Goal: Information Seeking & Learning: Learn about a topic

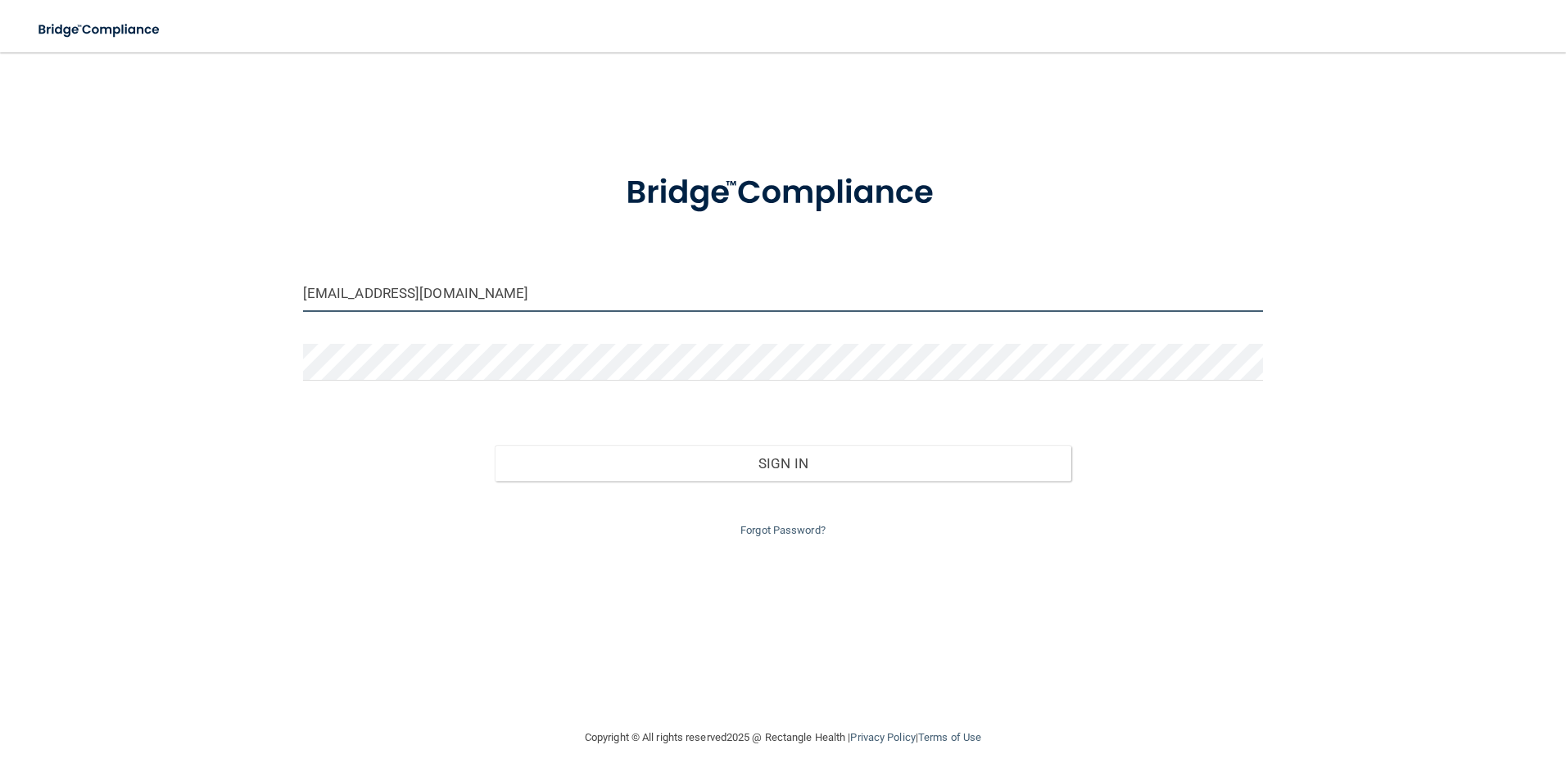
click at [538, 305] on input "luciacarrillo13@yahoo.com" at bounding box center [783, 293] width 961 height 37
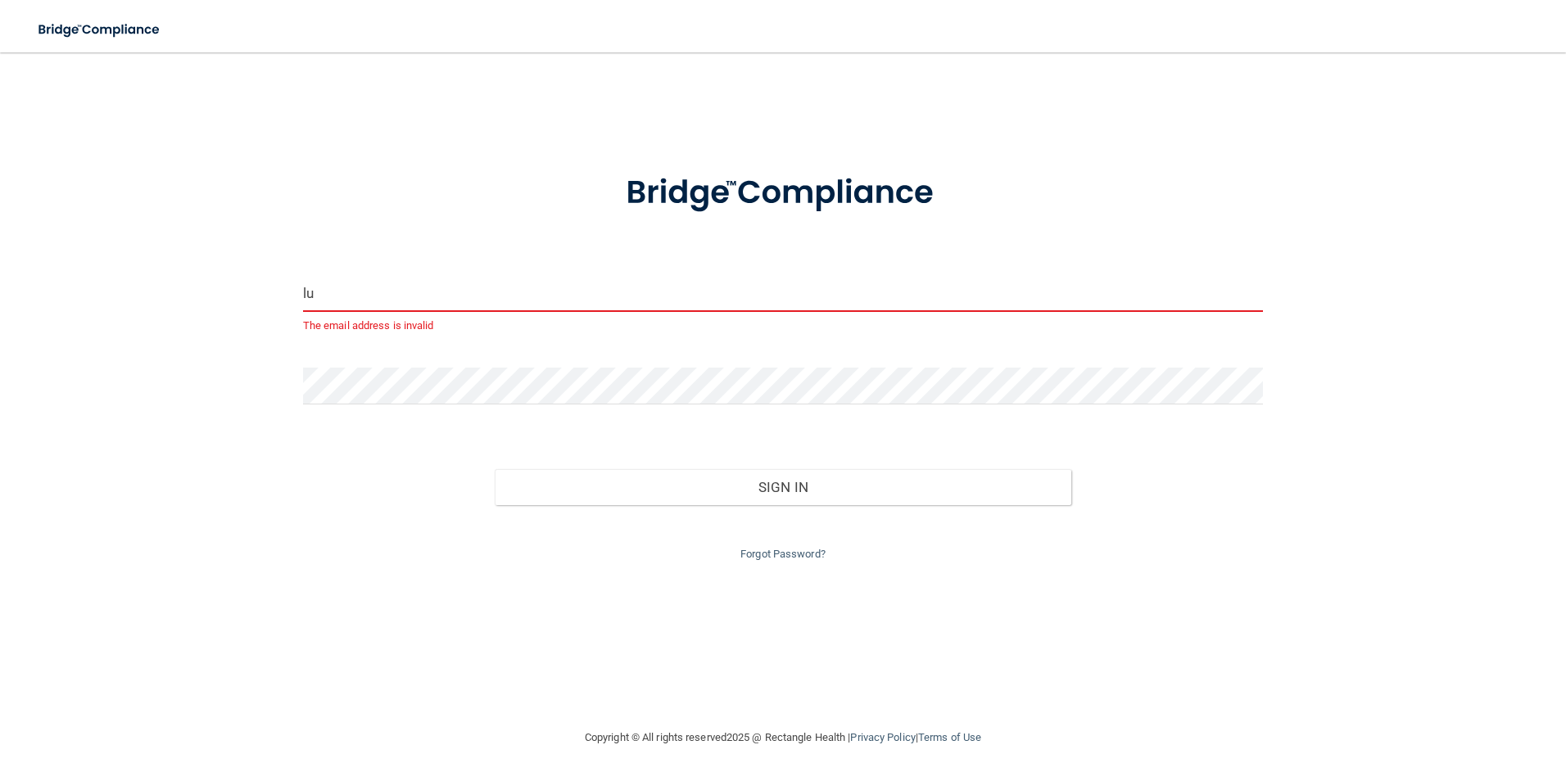
type input "l"
click at [206, 451] on div "Email is required Invalid email/password. You don't have permission to access t…" at bounding box center [783, 390] width 1501 height 643
click at [265, 388] on div "Email is required Invalid email/password. You don't have permission to access t…" at bounding box center [783, 390] width 1501 height 643
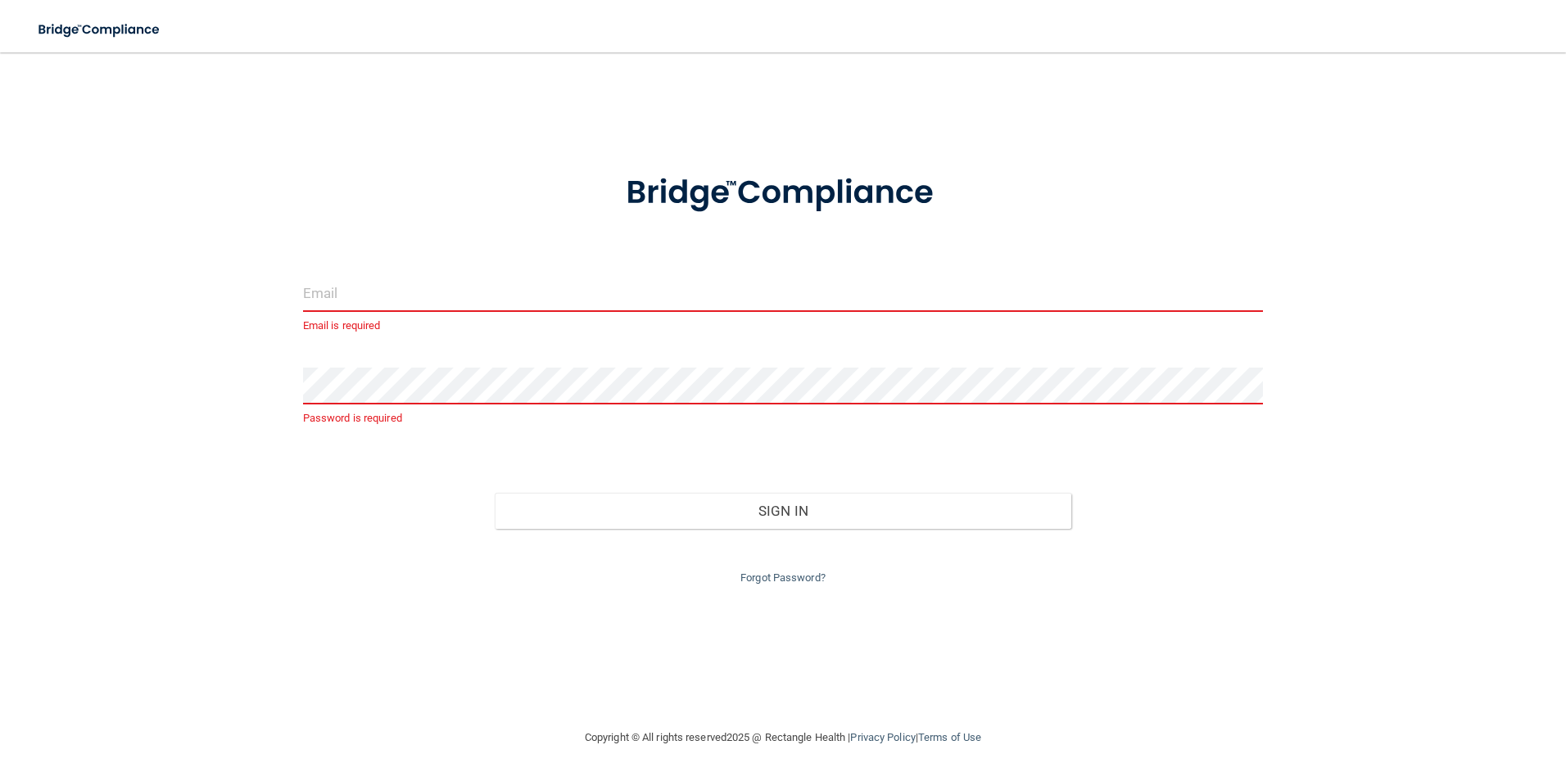
click at [357, 306] on input "email" at bounding box center [783, 293] width 961 height 37
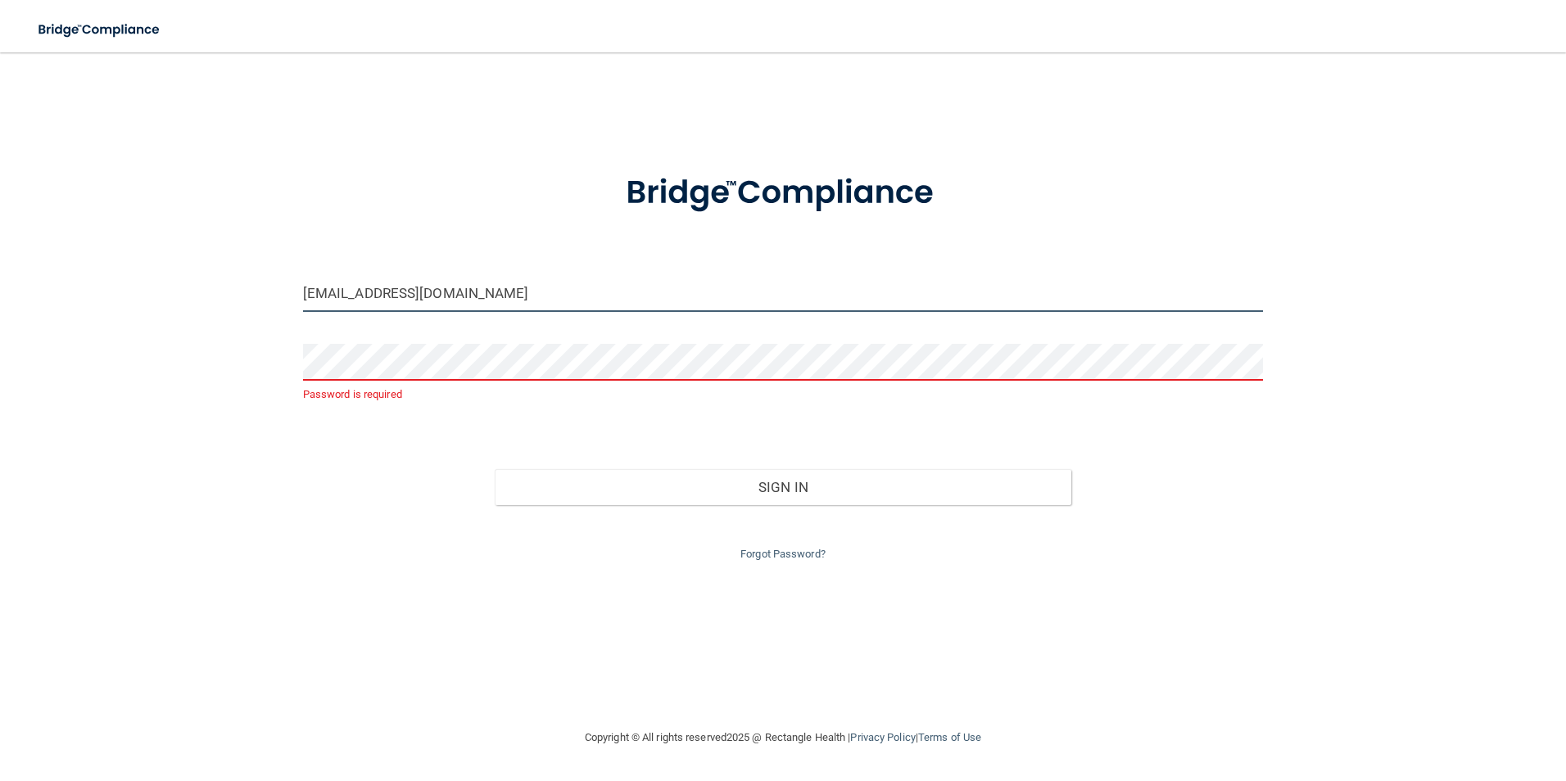
type input "[EMAIL_ADDRESS][DOMAIN_NAME]"
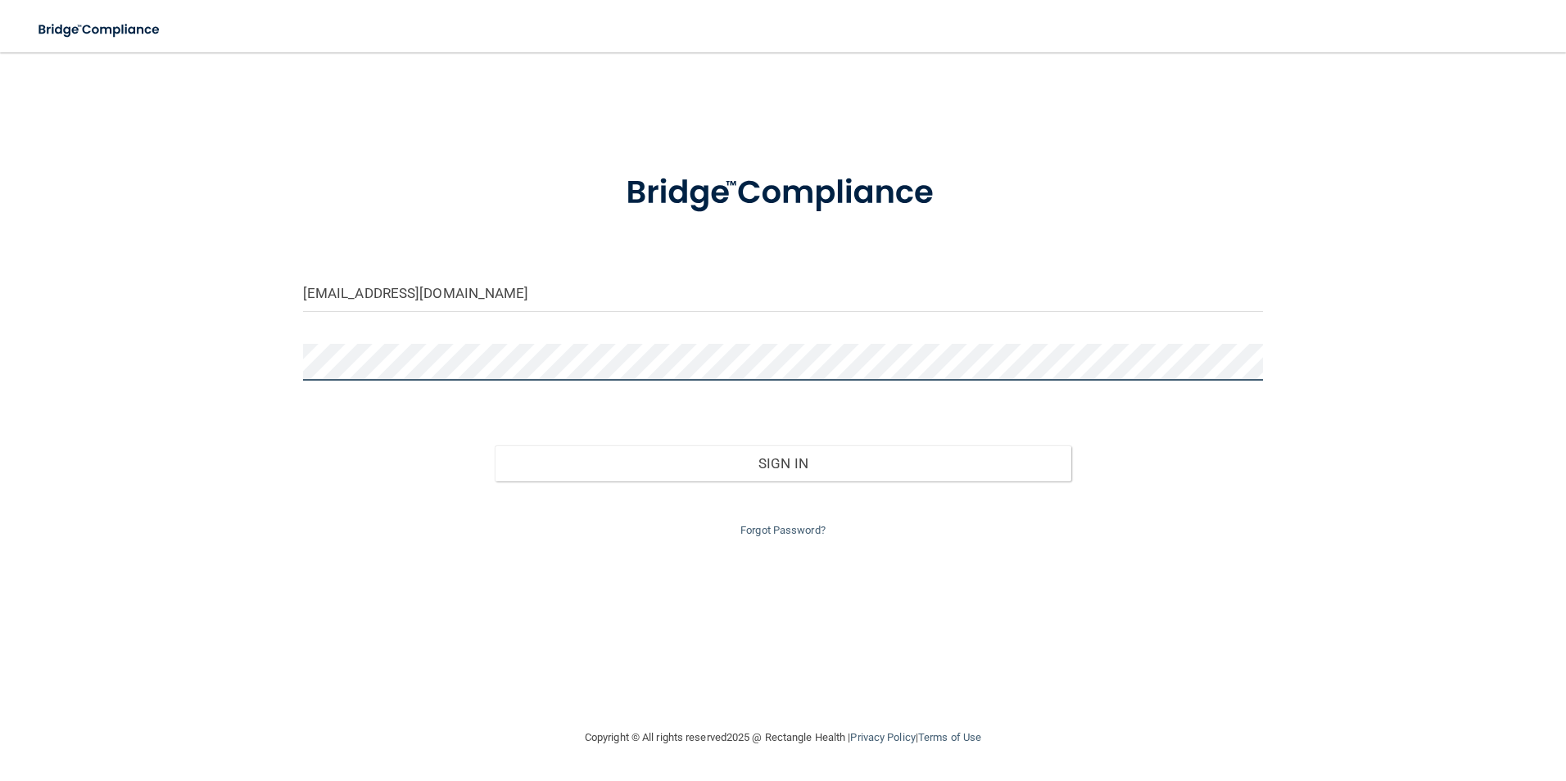
click at [495, 446] on button "Sign In" at bounding box center [783, 464] width 577 height 36
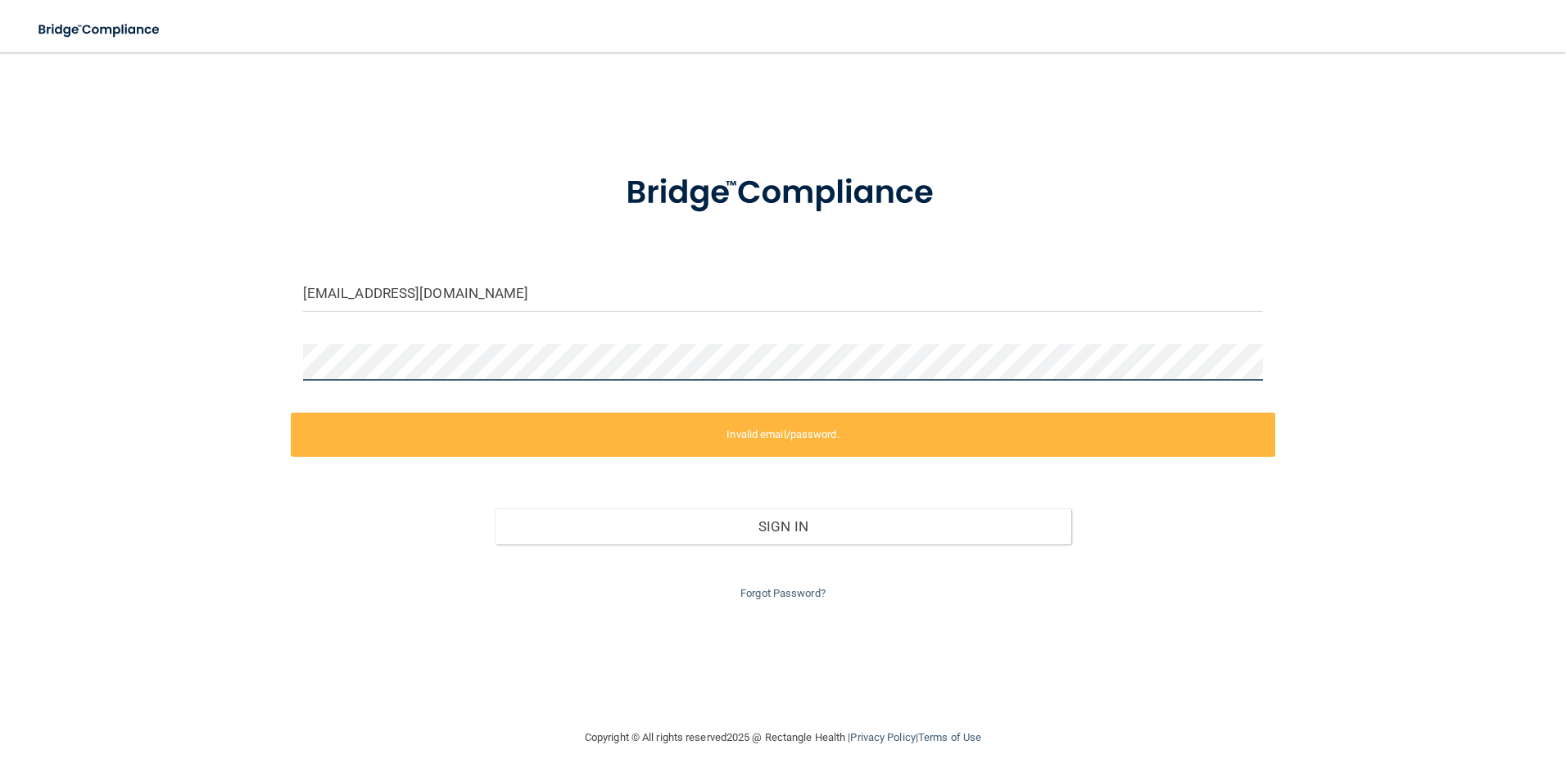
click at [272, 373] on div "candiceross08@gmail.com Invalid email/password. You don't have permission to ac…" at bounding box center [783, 390] width 1501 height 643
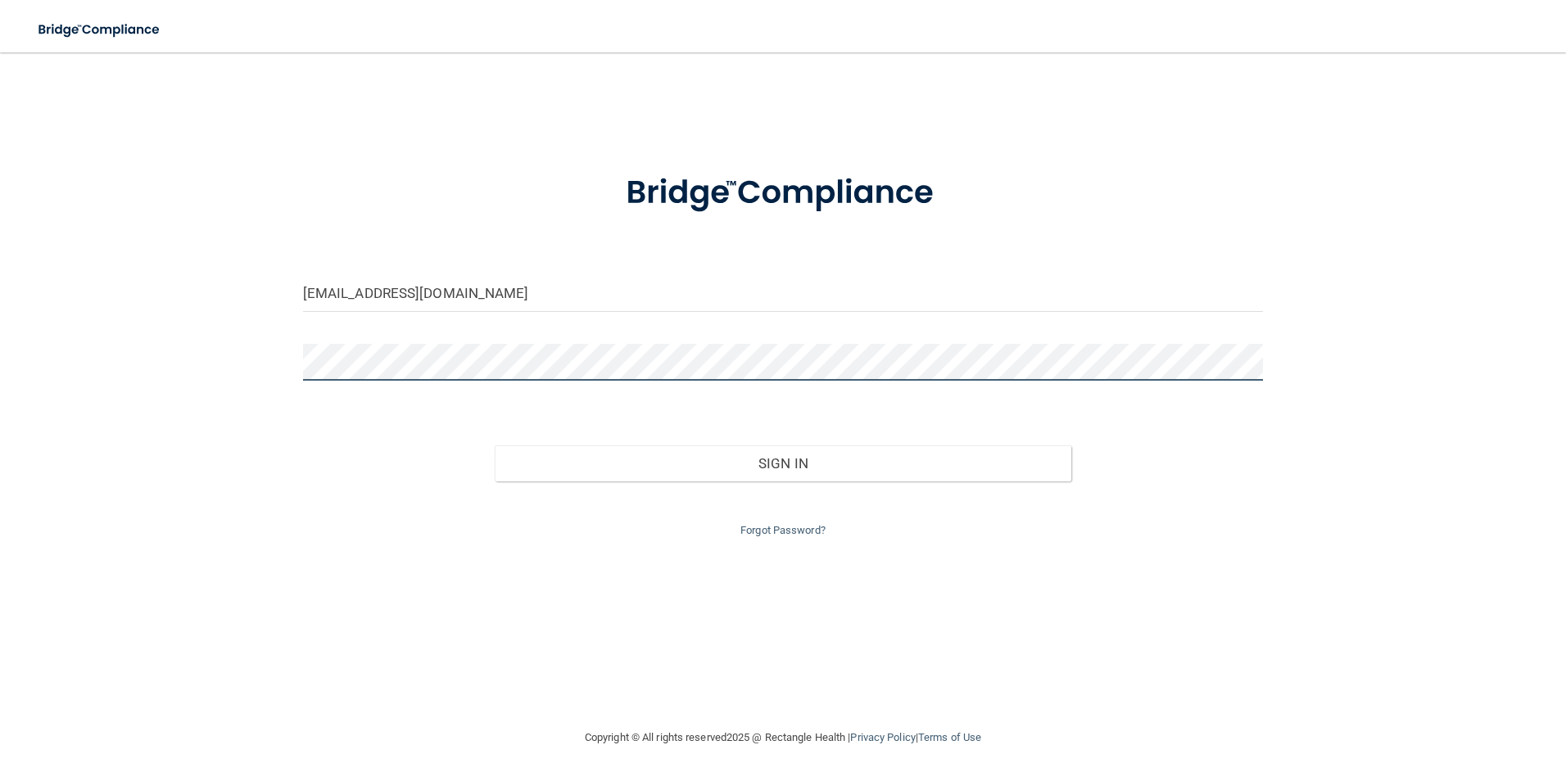
click at [495, 446] on button "Sign In" at bounding box center [783, 464] width 577 height 36
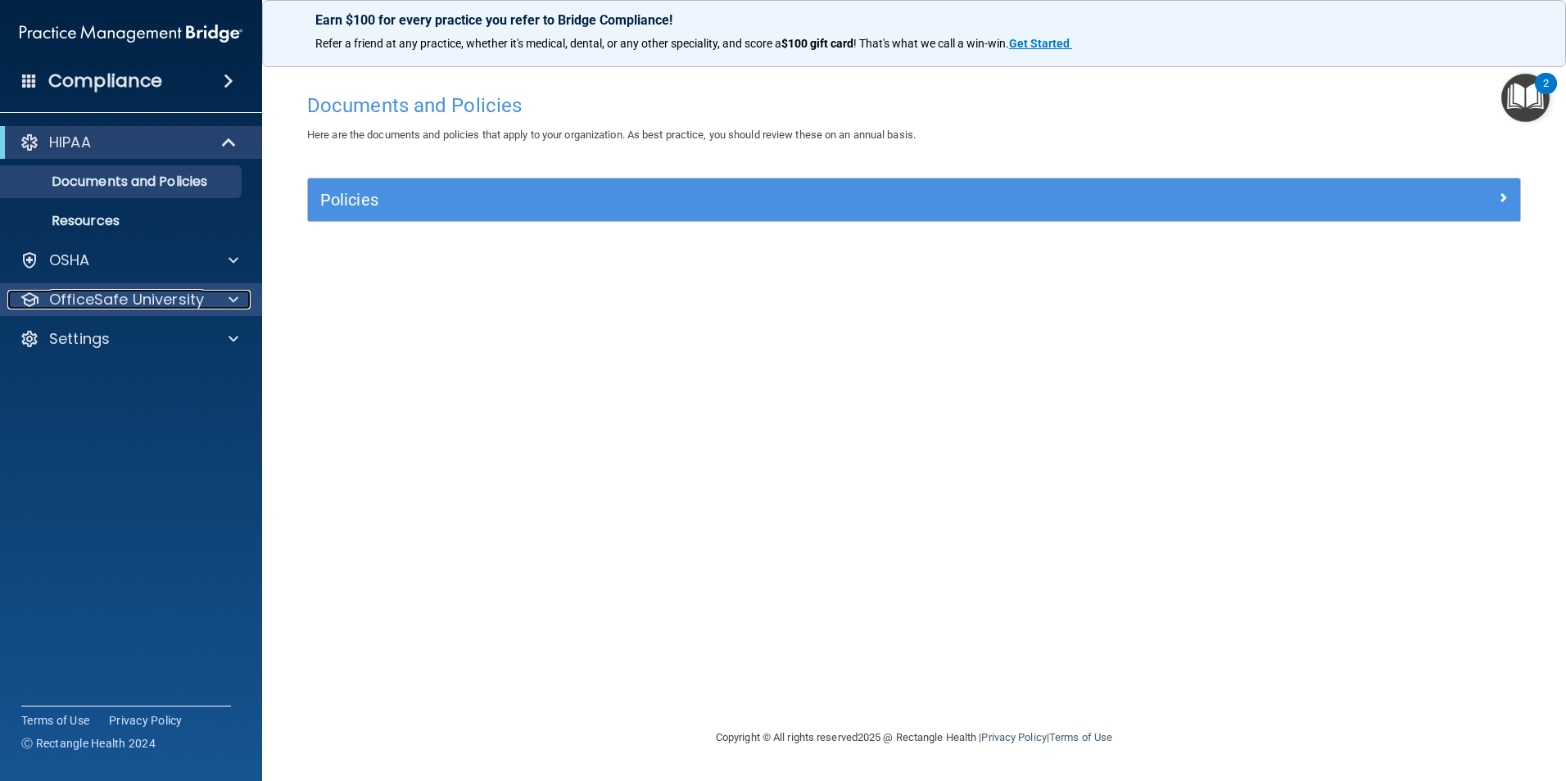
click at [120, 292] on p "OfficeSafe University" at bounding box center [126, 300] width 155 height 20
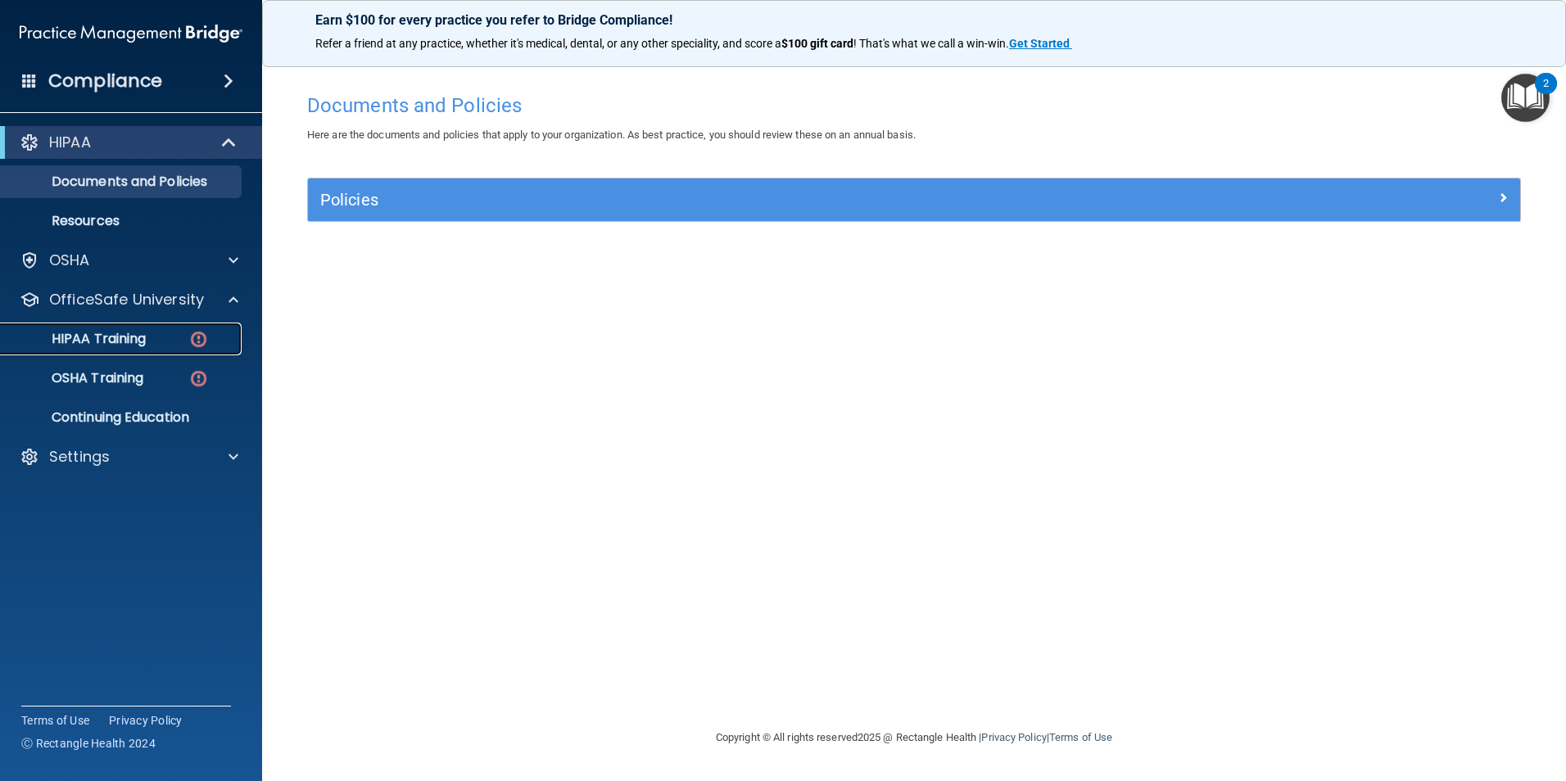
click at [135, 331] on p "HIPAA Training" at bounding box center [78, 339] width 135 height 16
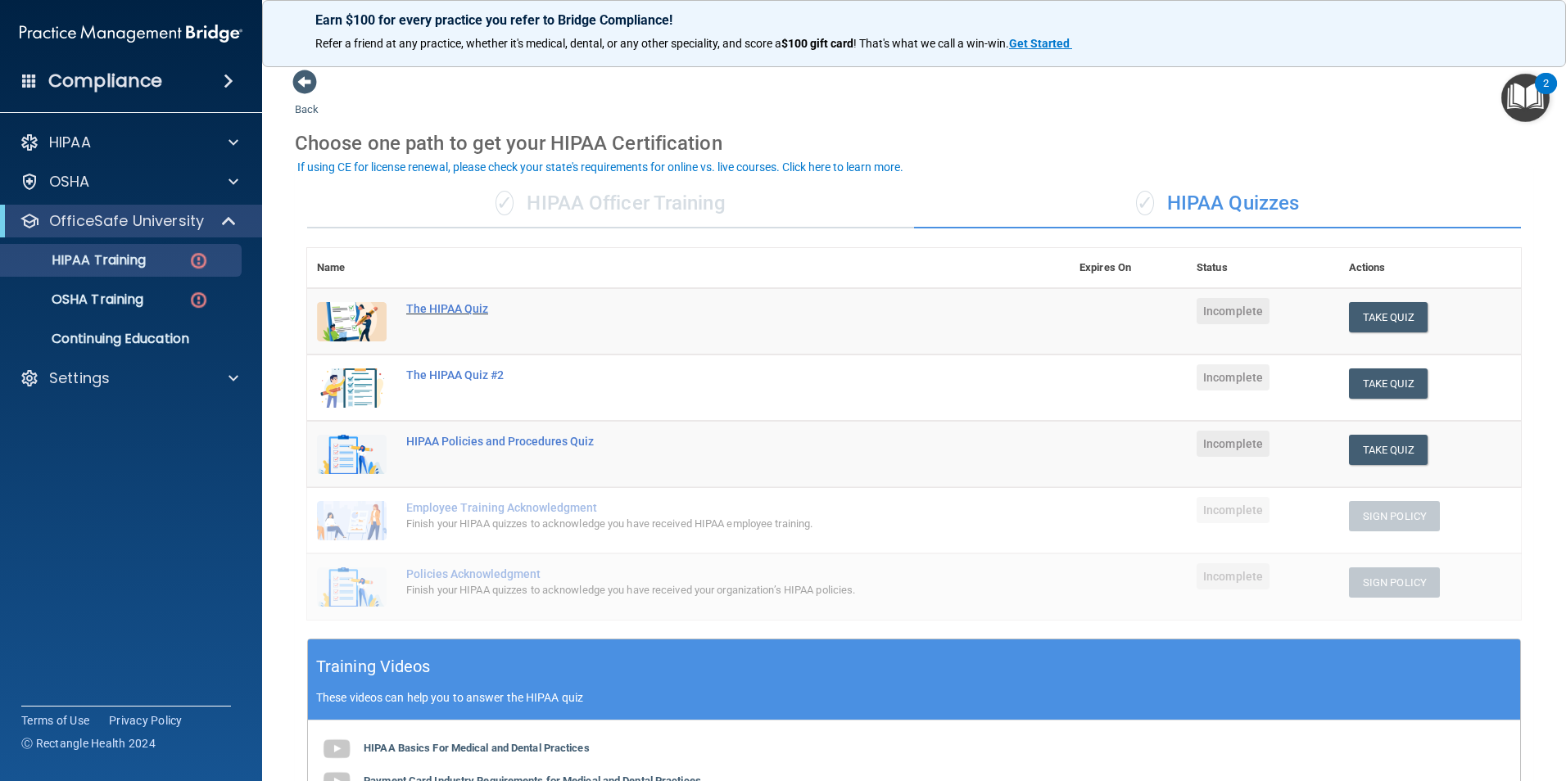
click at [446, 310] on div "The HIPAA Quiz" at bounding box center [697, 308] width 582 height 13
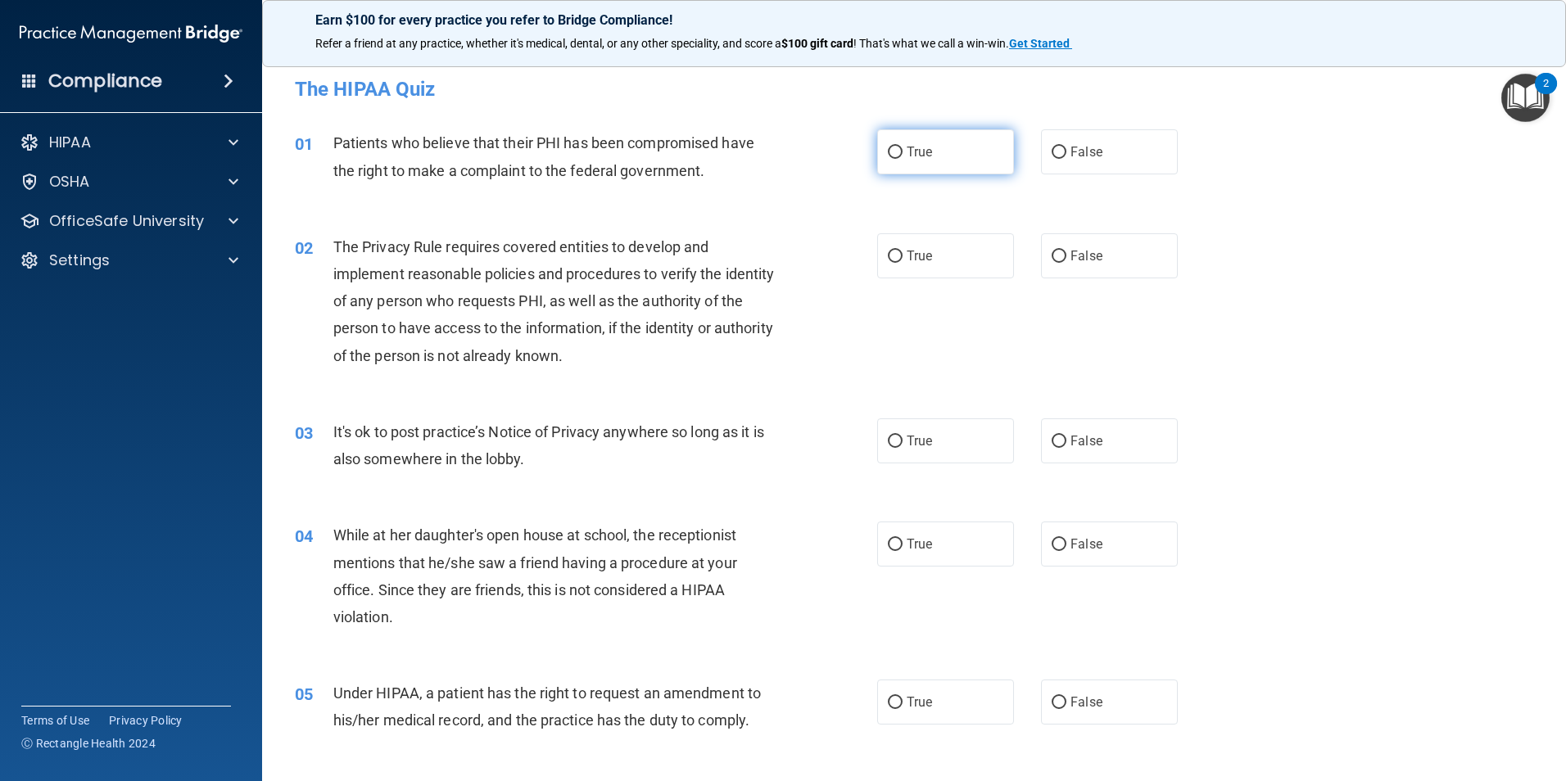
drag, startPoint x: 889, startPoint y: 155, endPoint x: 899, endPoint y: 154, distance: 10.7
click at [889, 155] on input "True" at bounding box center [895, 153] width 15 height 12
radio input "true"
click at [898, 247] on label "True" at bounding box center [945, 255] width 137 height 45
click at [898, 251] on input "True" at bounding box center [895, 257] width 15 height 12
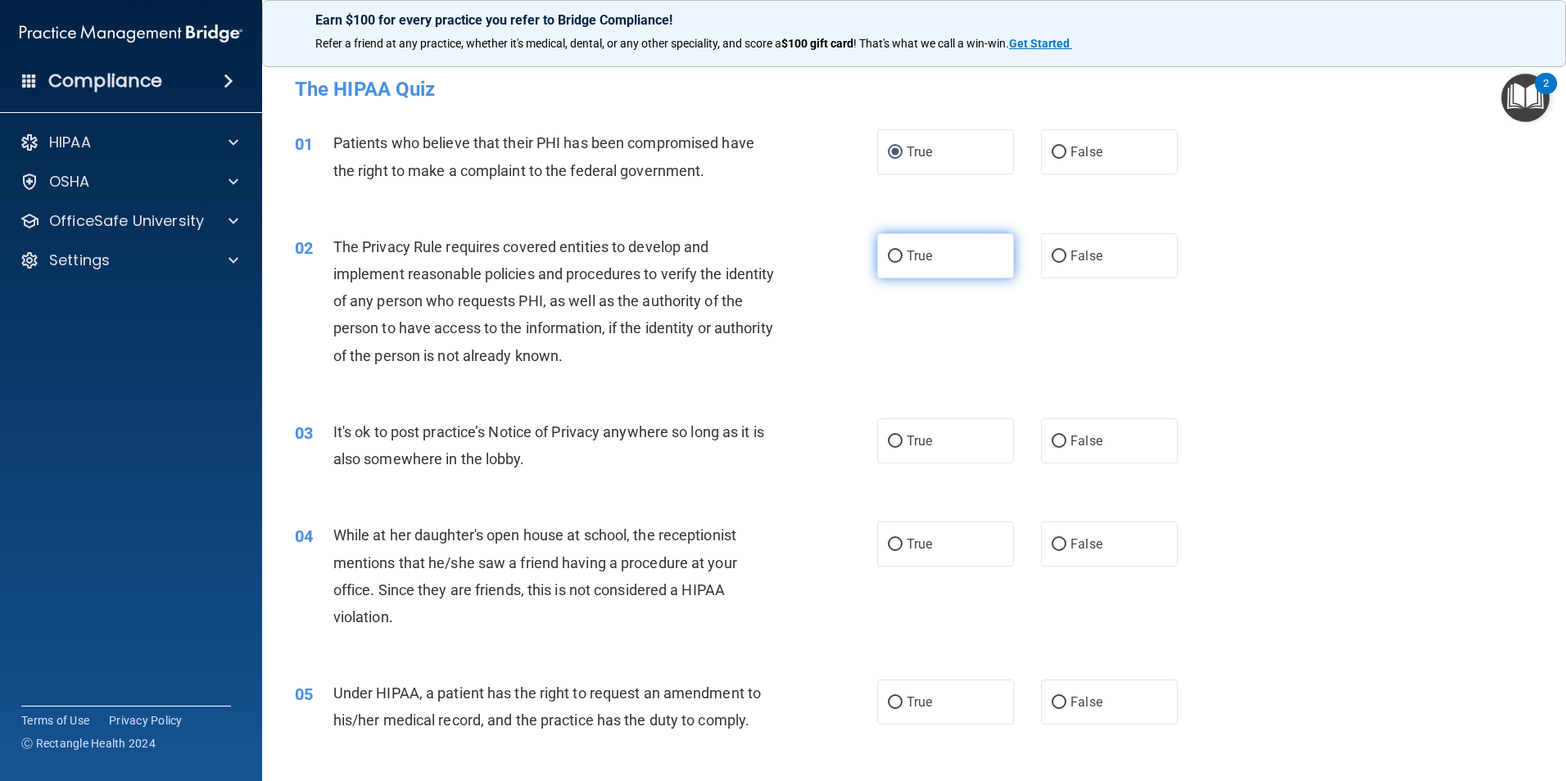
radio input "true"
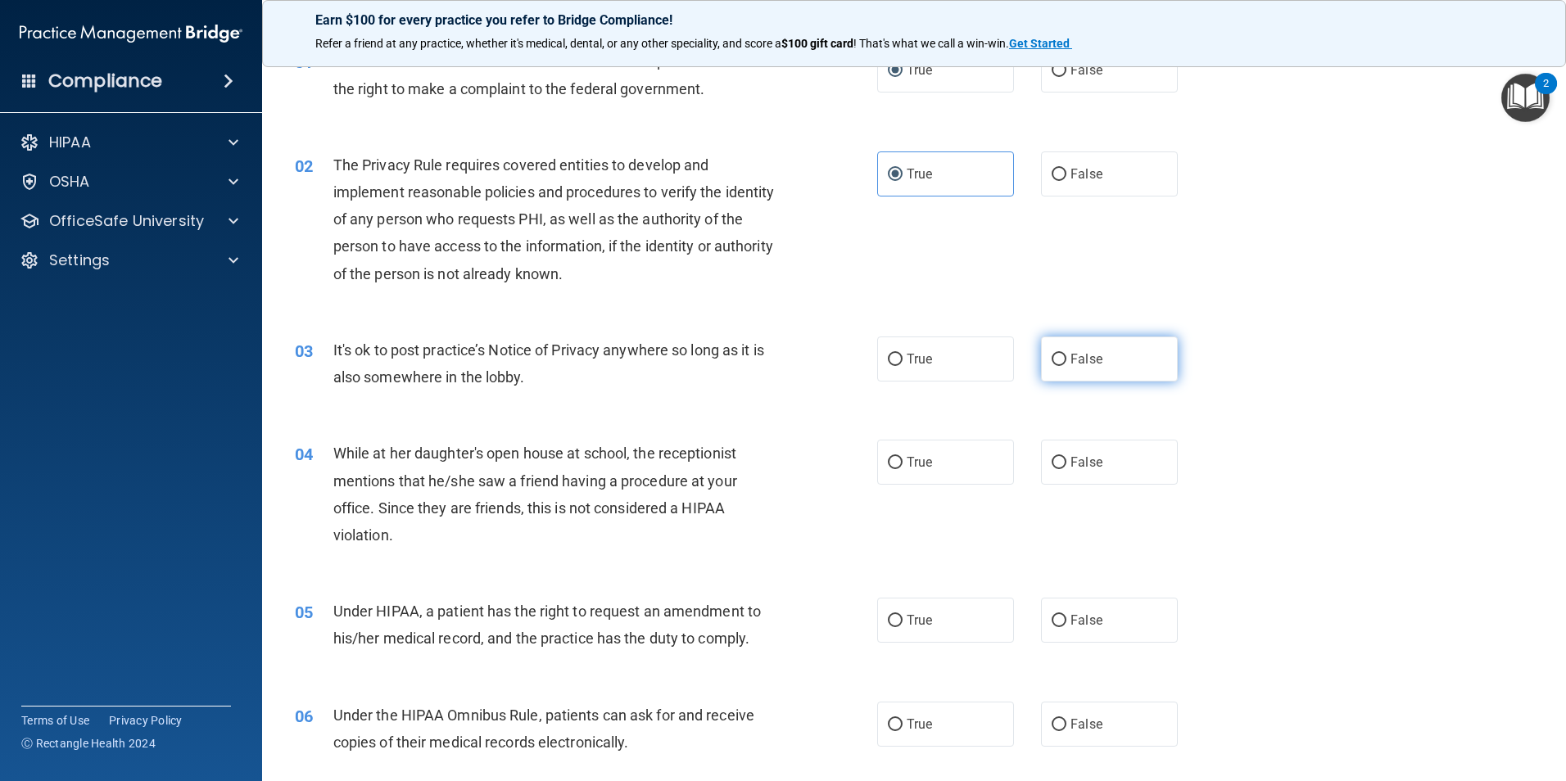
click at [1058, 354] on input "False" at bounding box center [1059, 360] width 15 height 12
radio input "true"
click at [1053, 467] on input "False" at bounding box center [1059, 463] width 15 height 12
radio input "true"
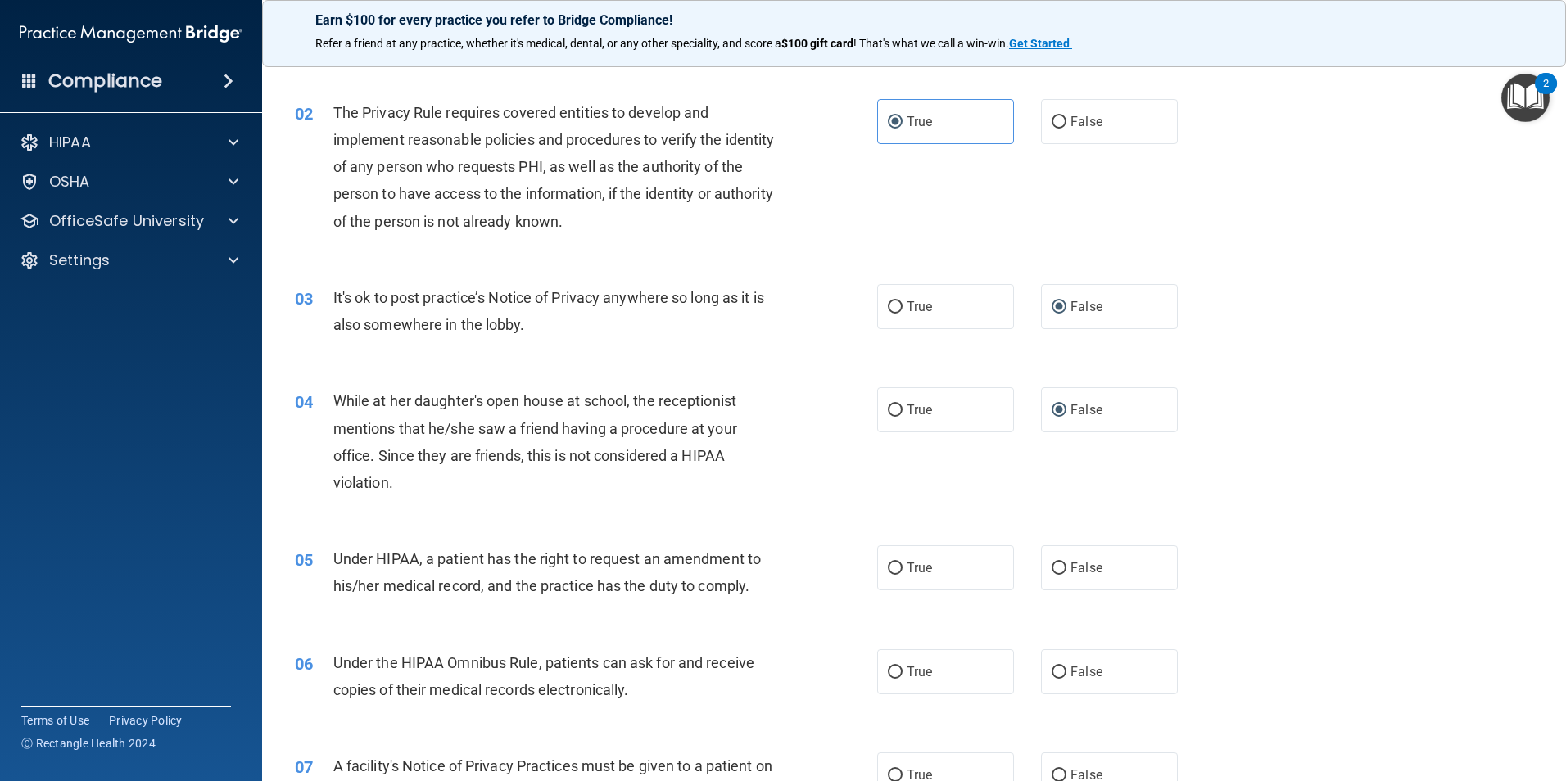
scroll to position [164, 0]
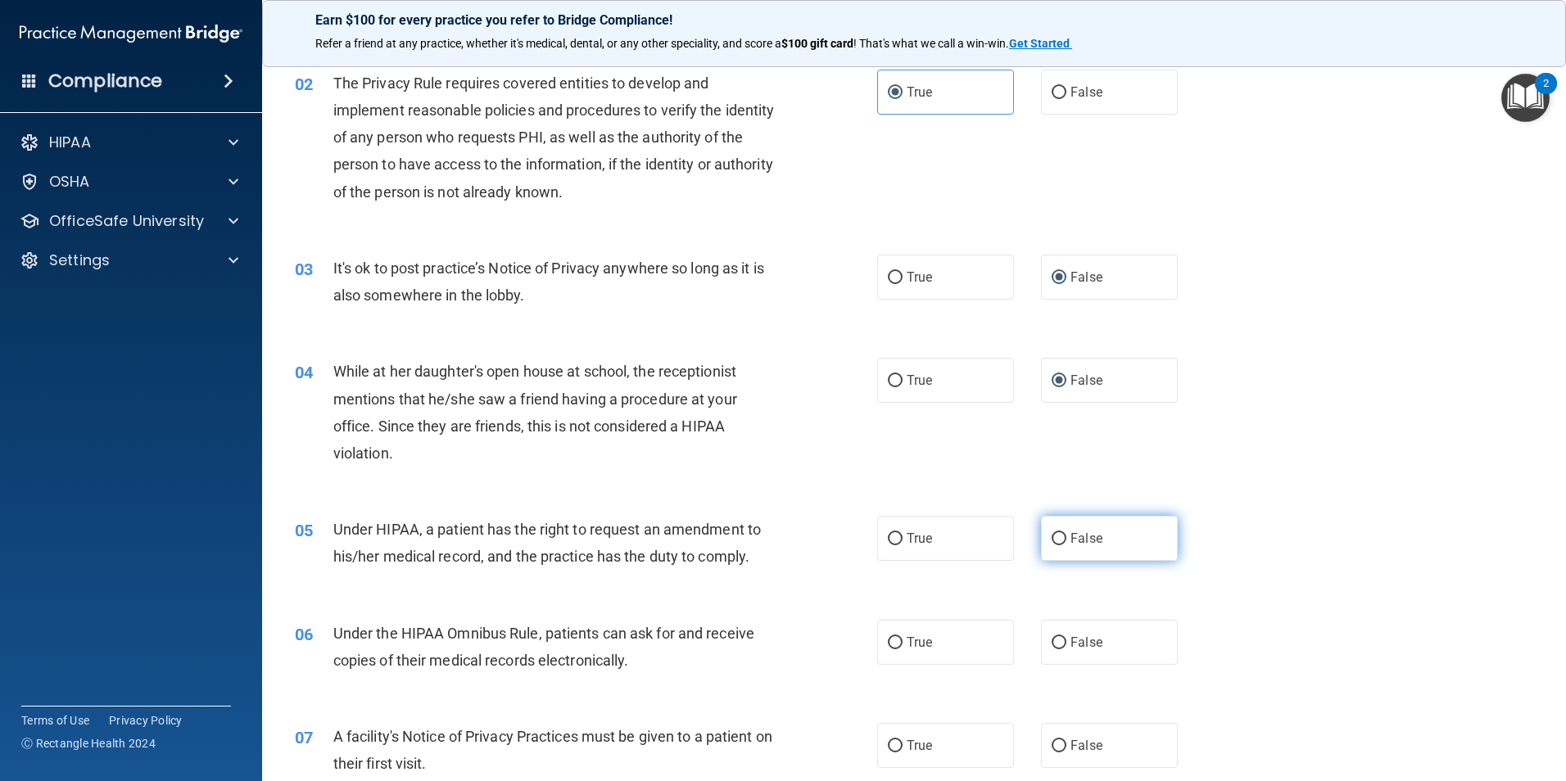
click at [1060, 544] on label "False" at bounding box center [1109, 538] width 137 height 45
click at [1060, 544] on input "False" at bounding box center [1059, 539] width 15 height 12
radio input "true"
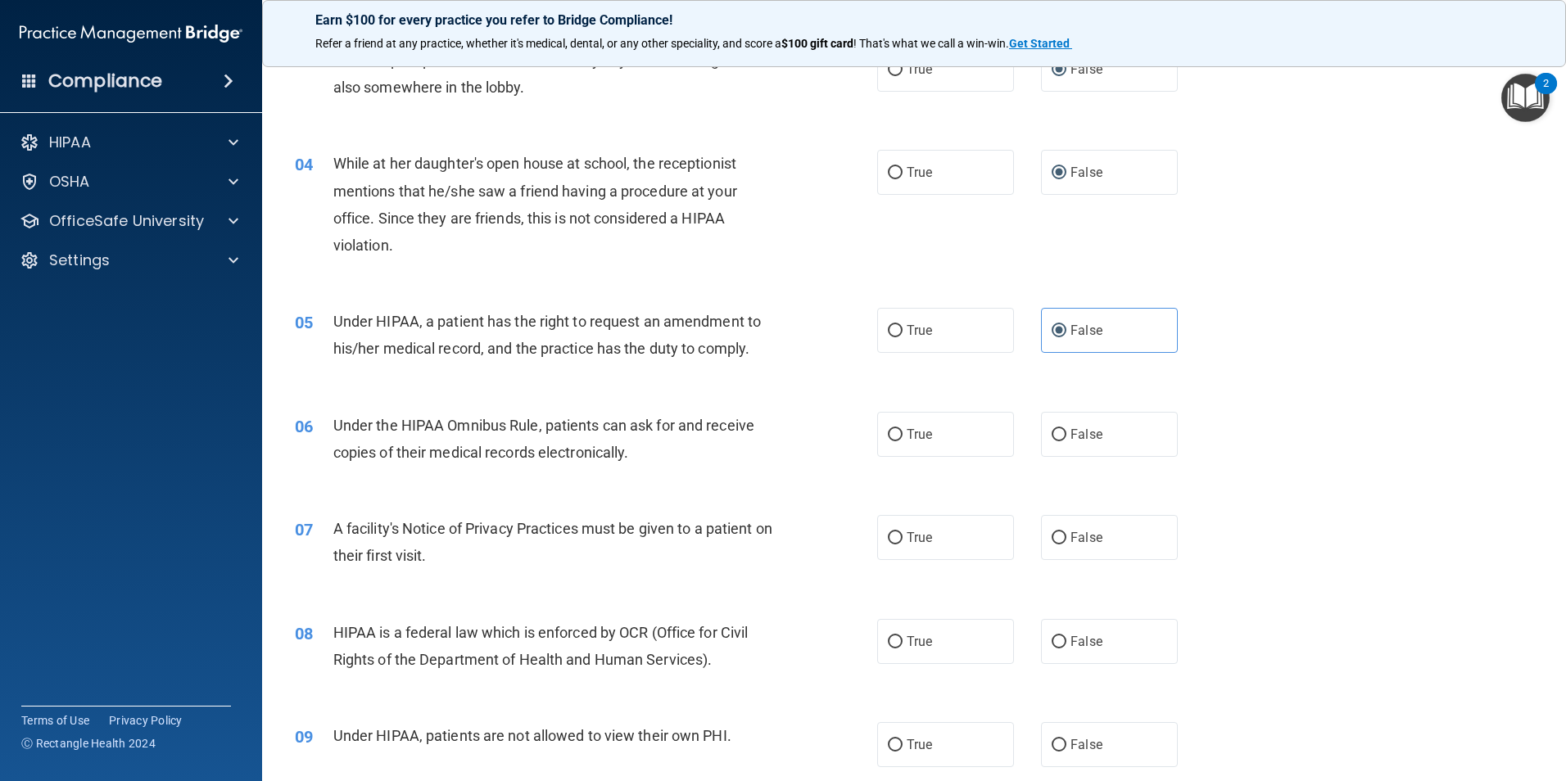
scroll to position [410, 0]
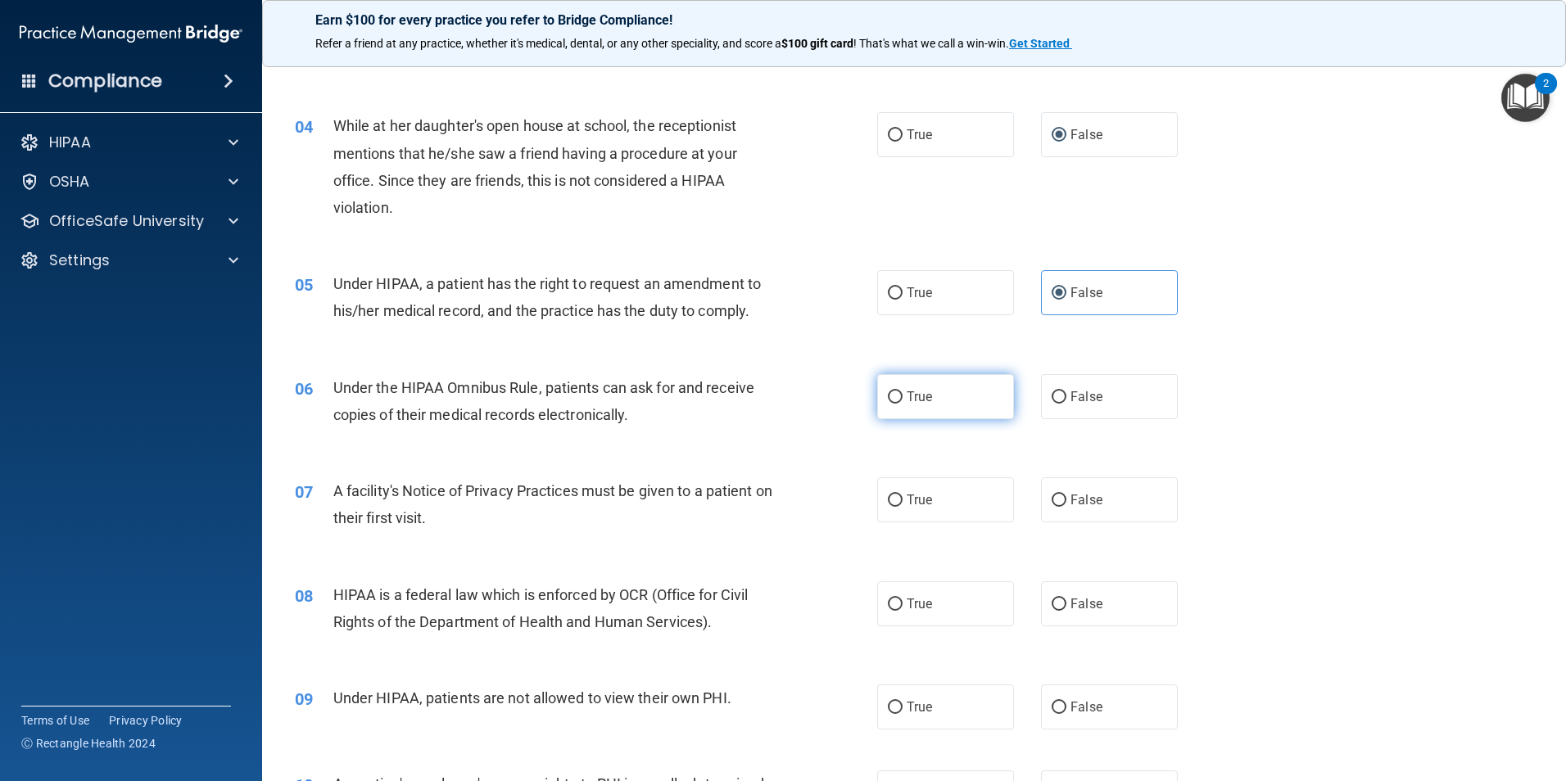
click at [888, 392] on input "True" at bounding box center [895, 398] width 15 height 12
radio input "true"
click at [896, 496] on input "True" at bounding box center [895, 501] width 15 height 12
radio input "true"
click at [888, 607] on input "True" at bounding box center [895, 605] width 15 height 12
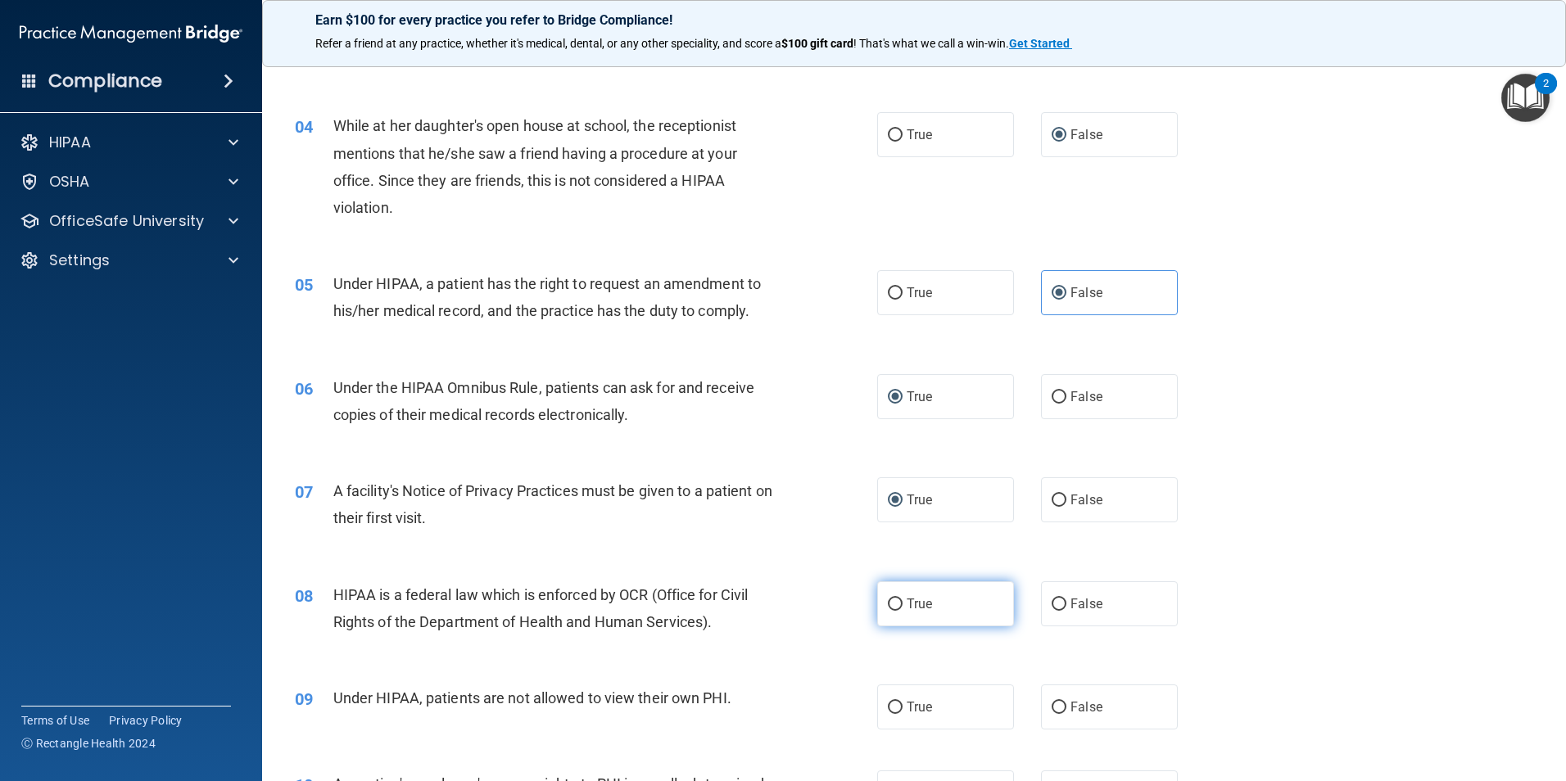
radio input "true"
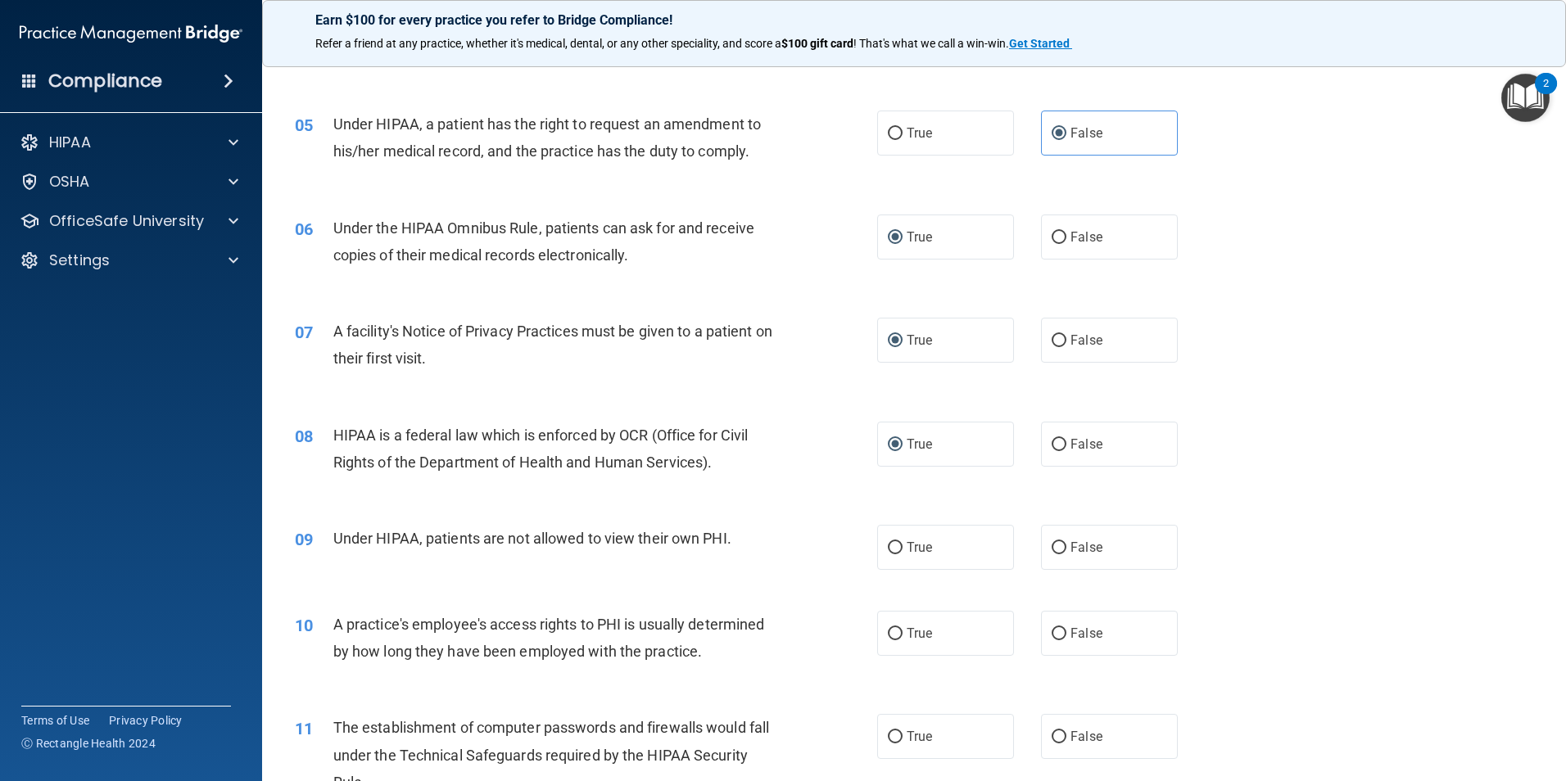
scroll to position [573, 0]
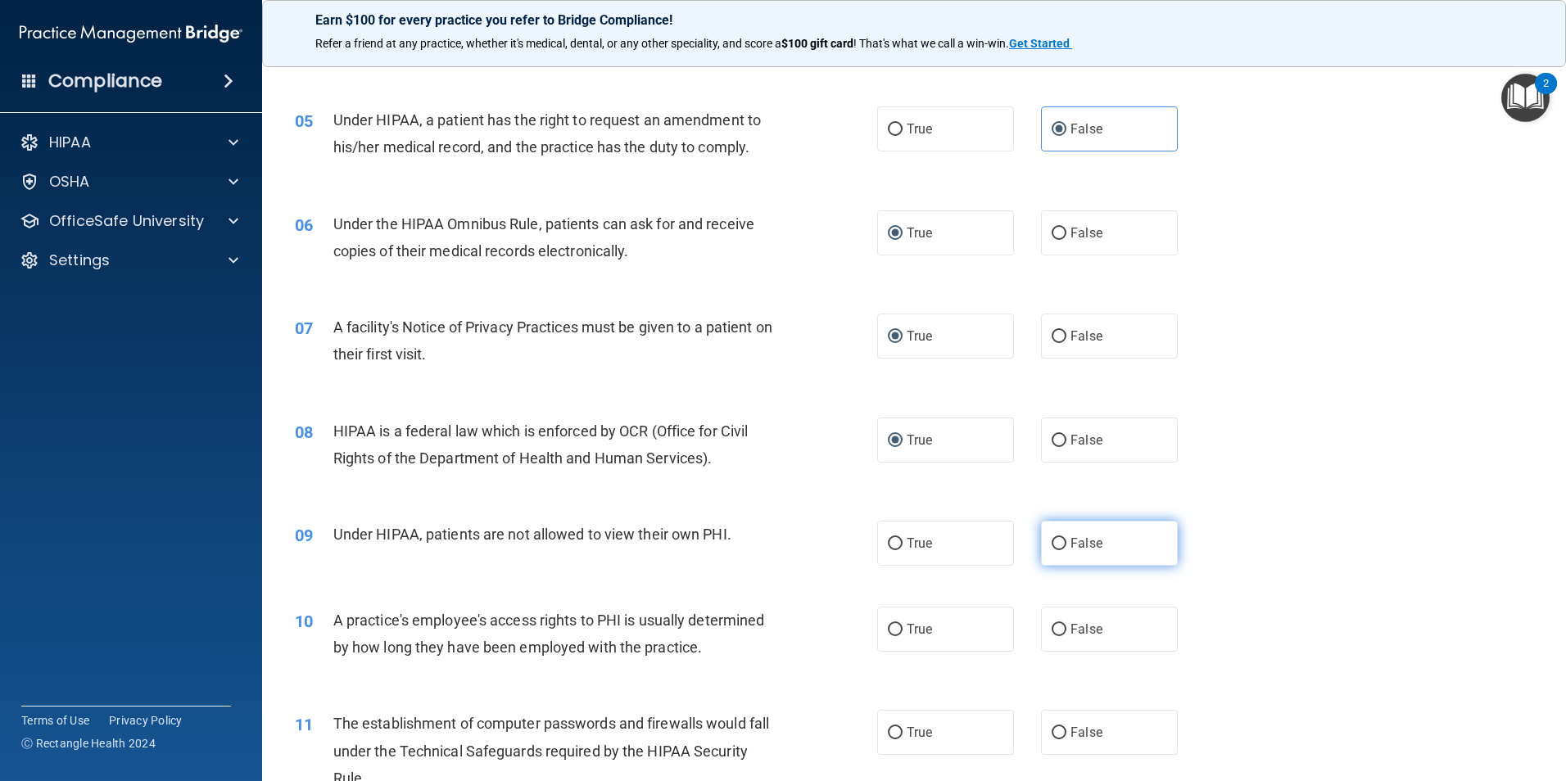
click at [1056, 546] on input "False" at bounding box center [1059, 544] width 15 height 12
radio input "true"
click at [1042, 632] on label "False" at bounding box center [1109, 629] width 137 height 45
click at [1052, 632] on input "False" at bounding box center [1059, 630] width 15 height 12
radio input "true"
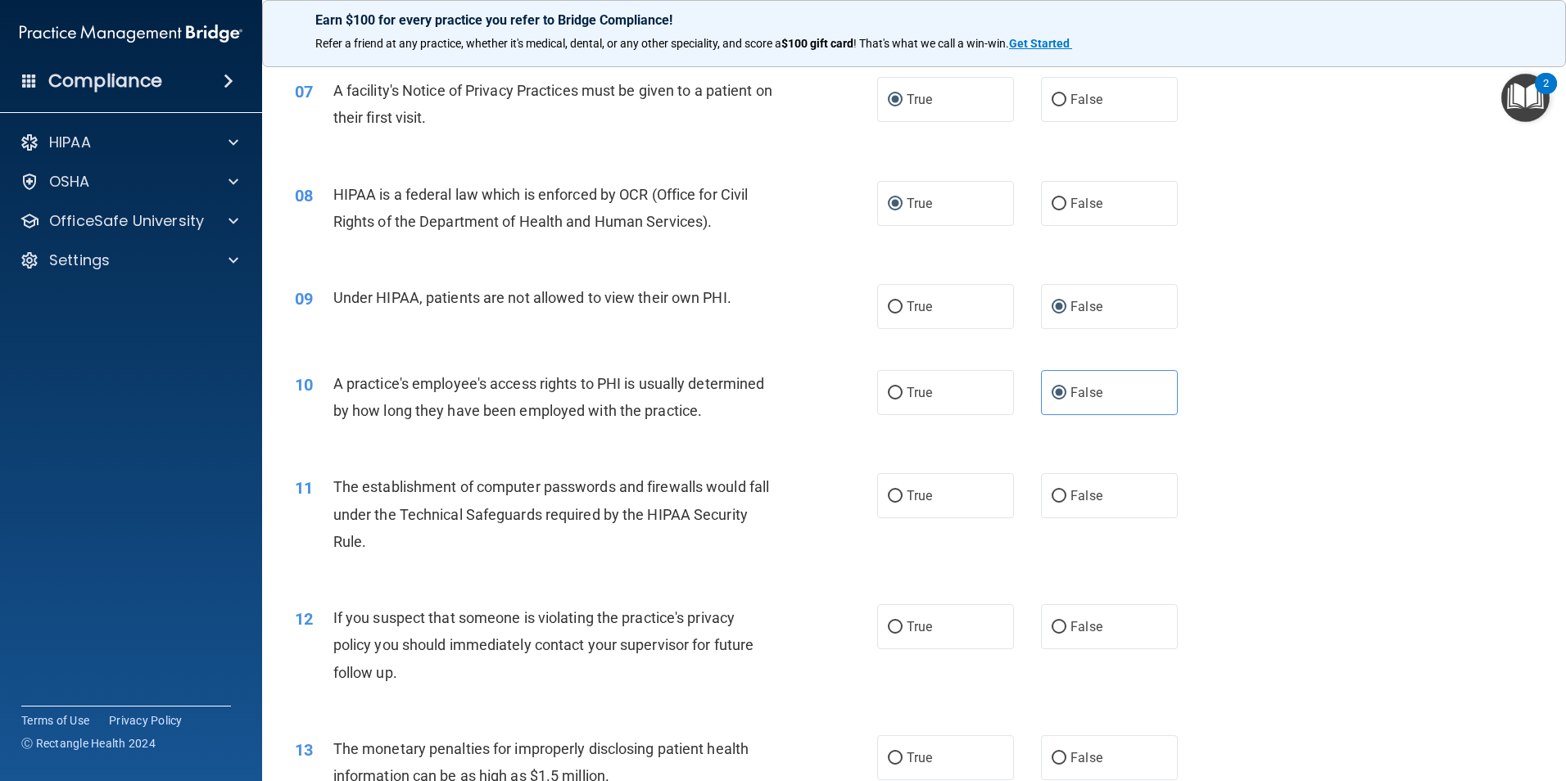
scroll to position [819, 0]
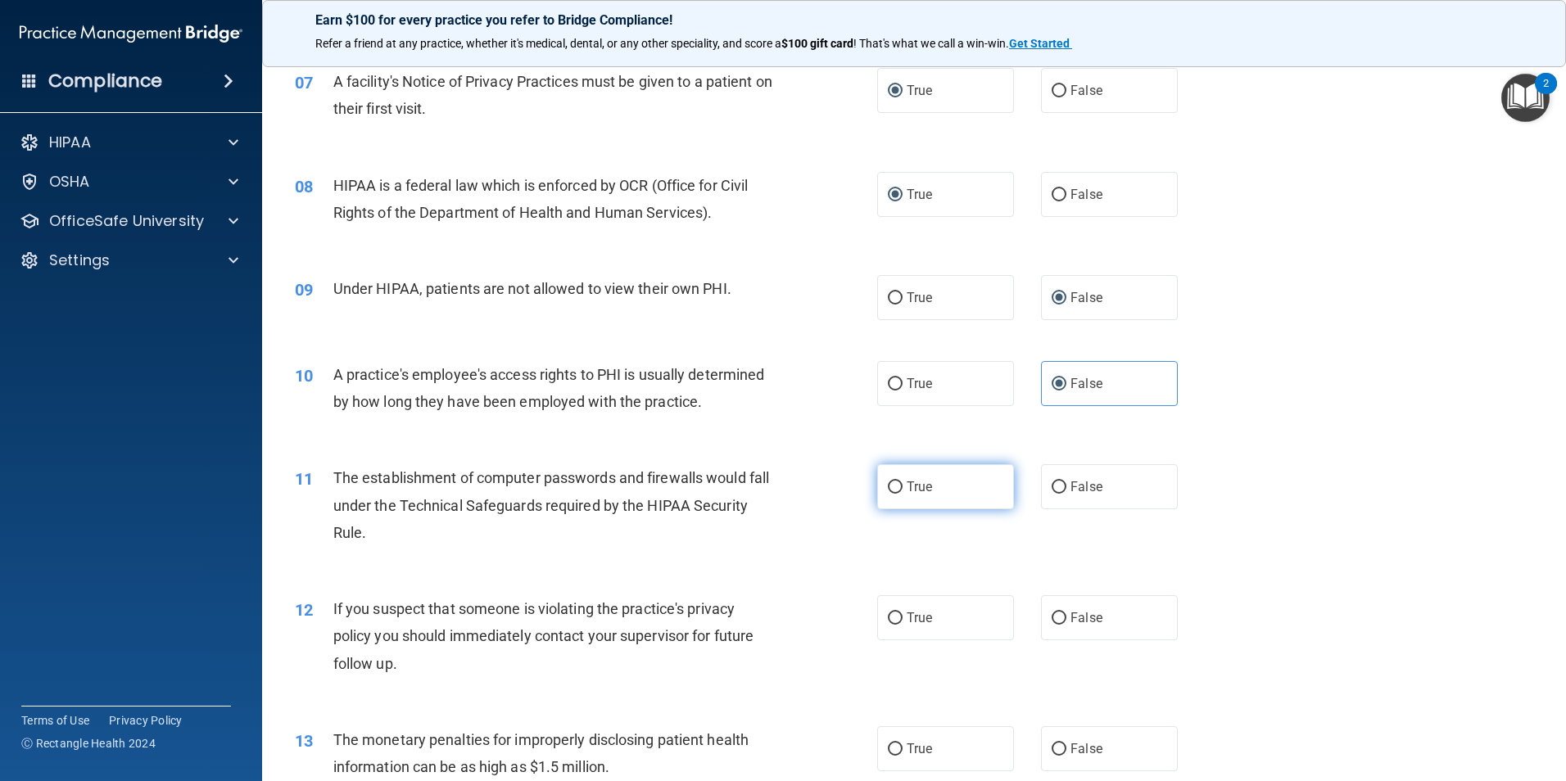
click at [891, 486] on input "True" at bounding box center [895, 488] width 15 height 12
radio input "true"
click at [900, 611] on label "True" at bounding box center [945, 618] width 137 height 45
click at [900, 613] on input "True" at bounding box center [895, 619] width 15 height 12
radio input "true"
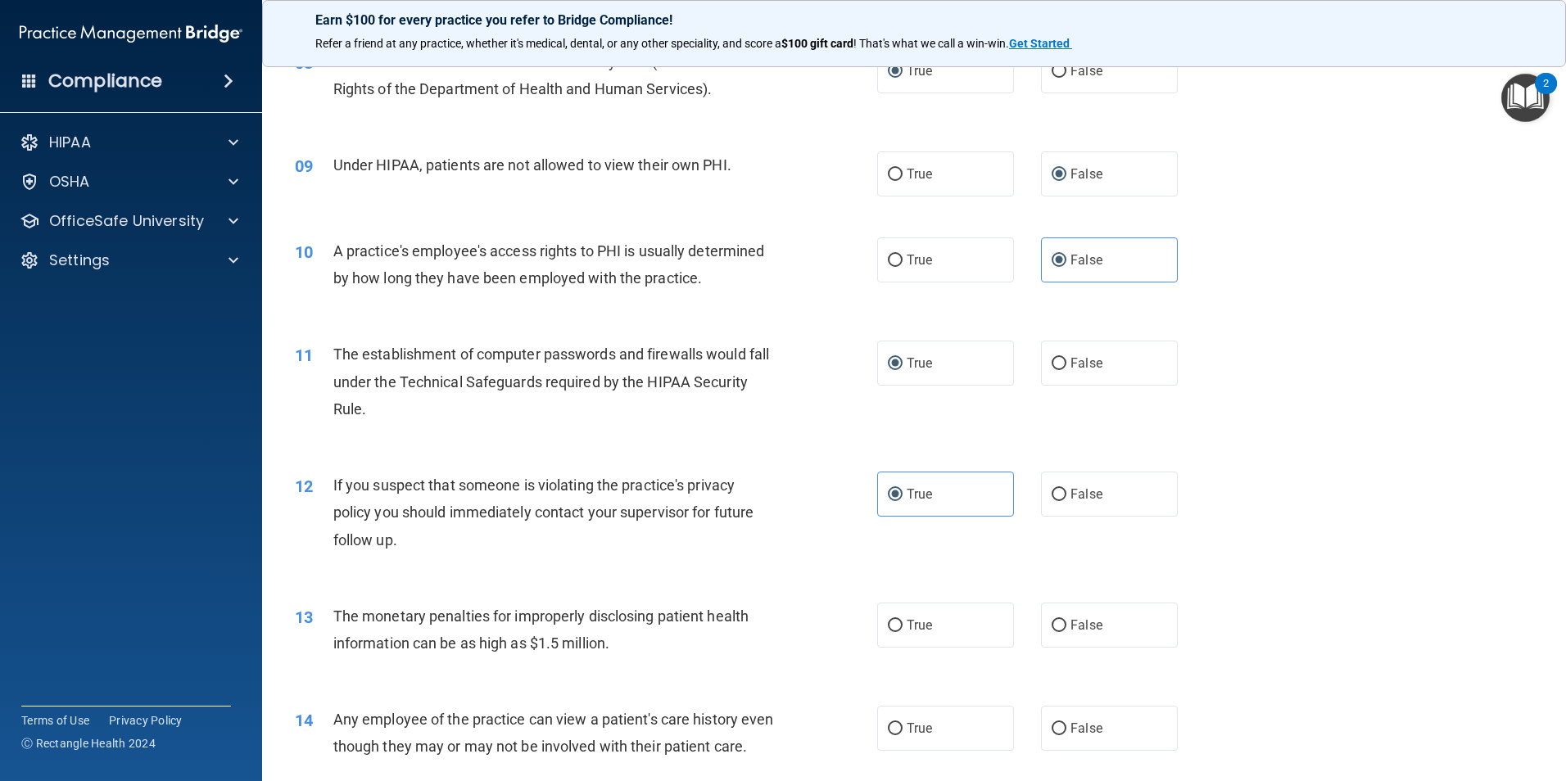
scroll to position [983, 0]
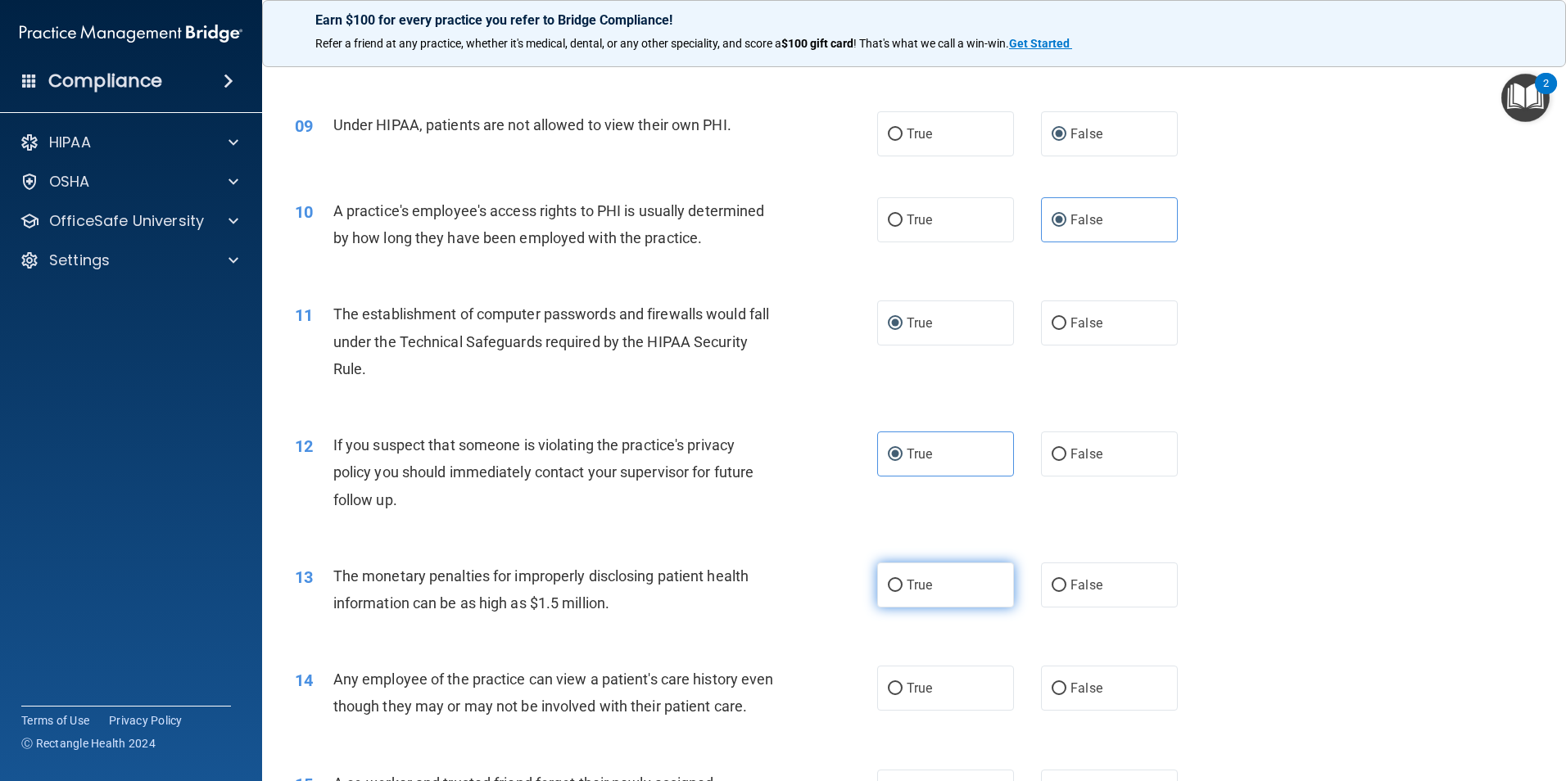
click at [888, 591] on input "True" at bounding box center [895, 586] width 15 height 12
radio input "true"
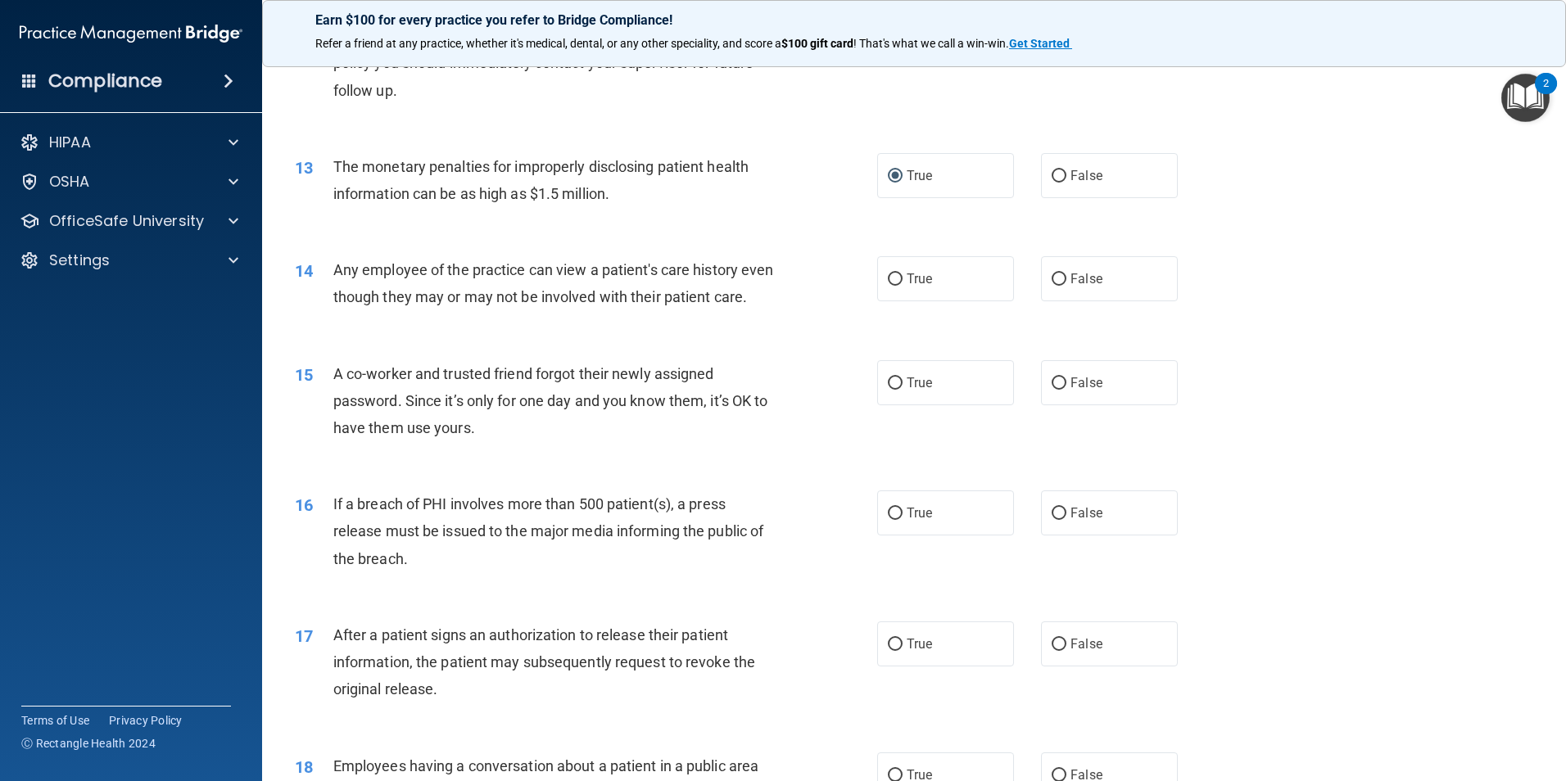
scroll to position [1474, 0]
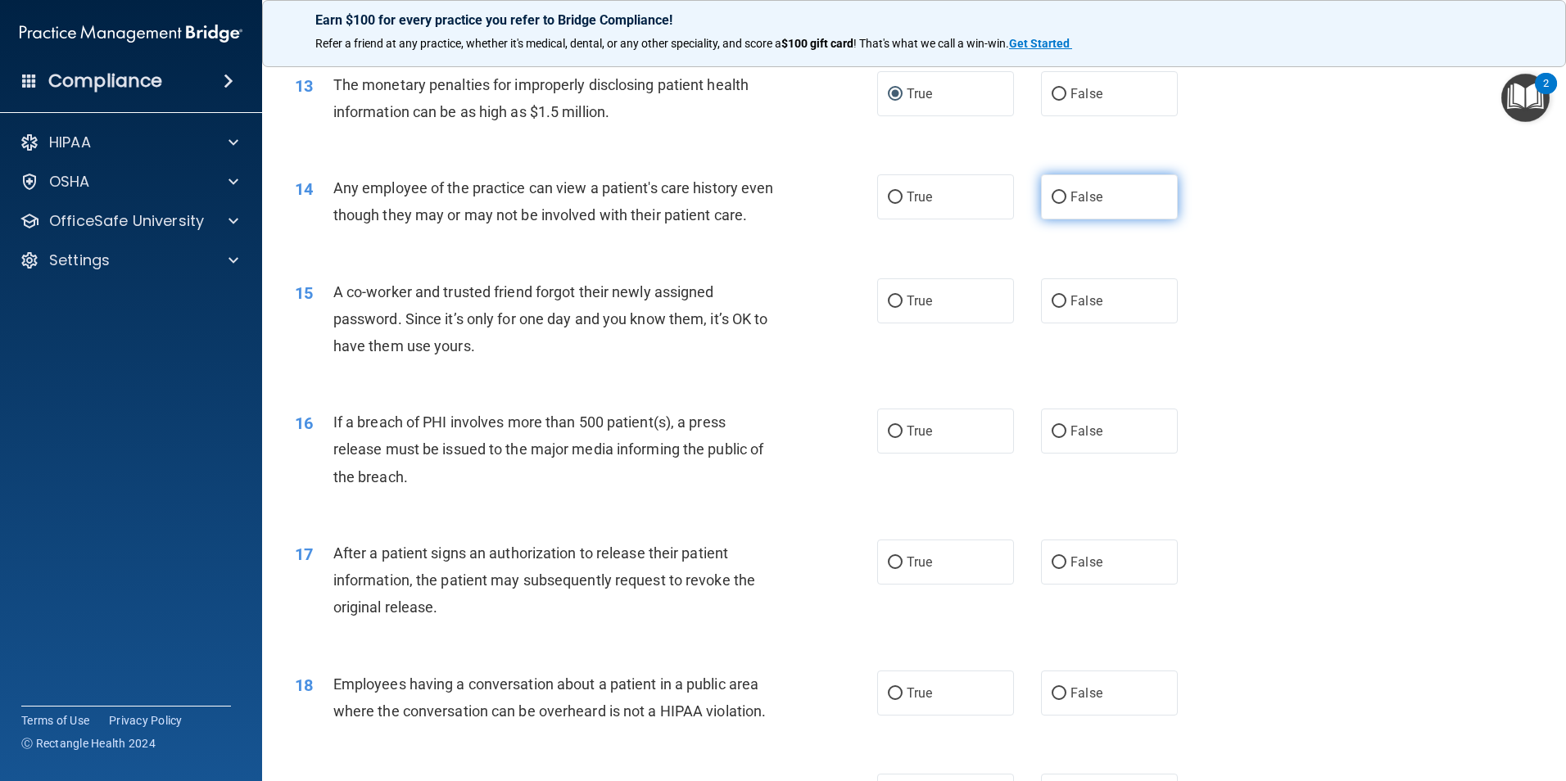
click at [1056, 196] on input "False" at bounding box center [1059, 198] width 15 height 12
radio input "true"
click at [1056, 308] on input "False" at bounding box center [1059, 302] width 15 height 12
radio input "true"
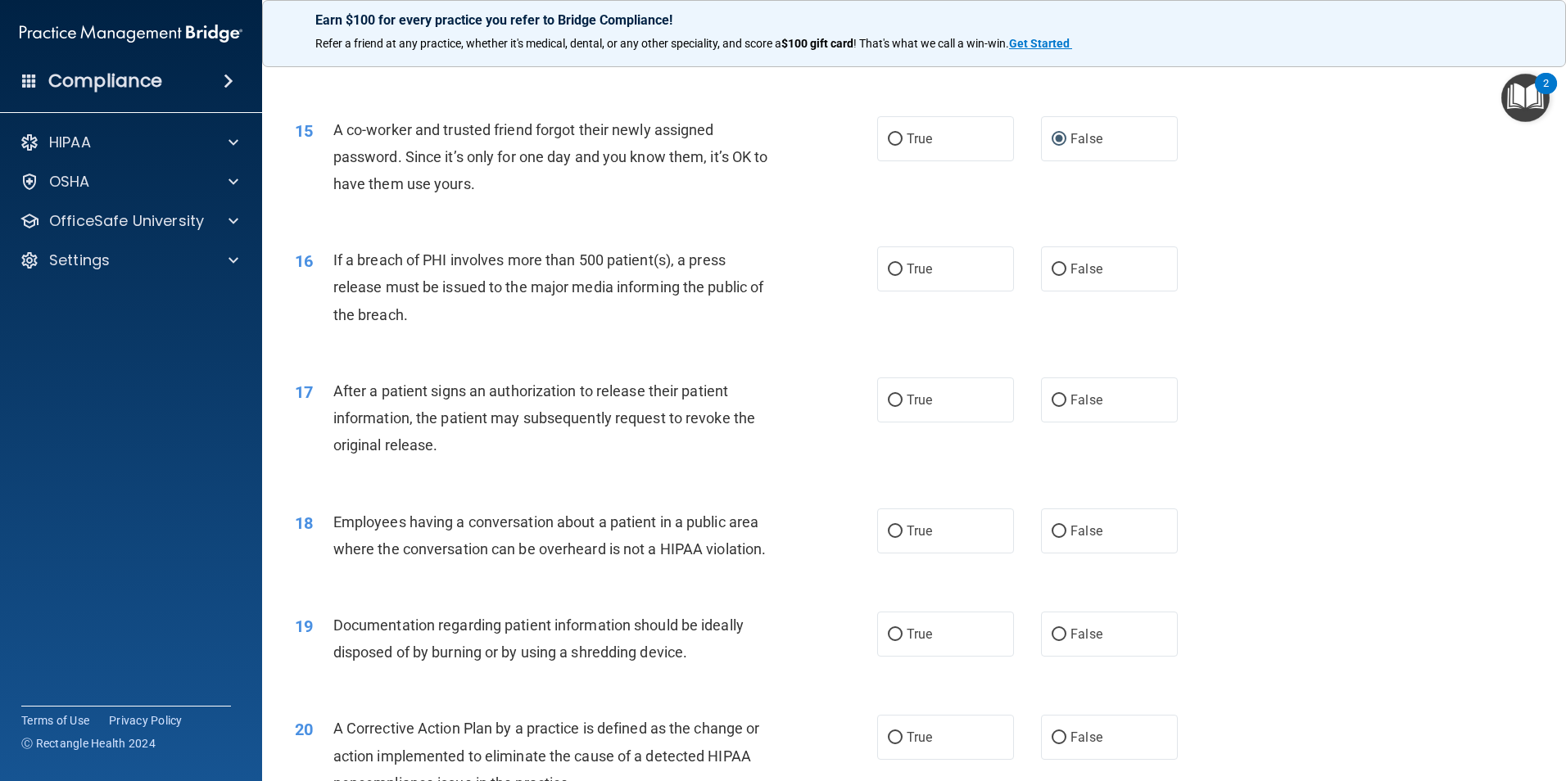
scroll to position [1638, 0]
click at [893, 274] on input "True" at bounding box center [895, 268] width 15 height 12
radio input "true"
click at [889, 405] on input "True" at bounding box center [895, 399] width 15 height 12
radio input "true"
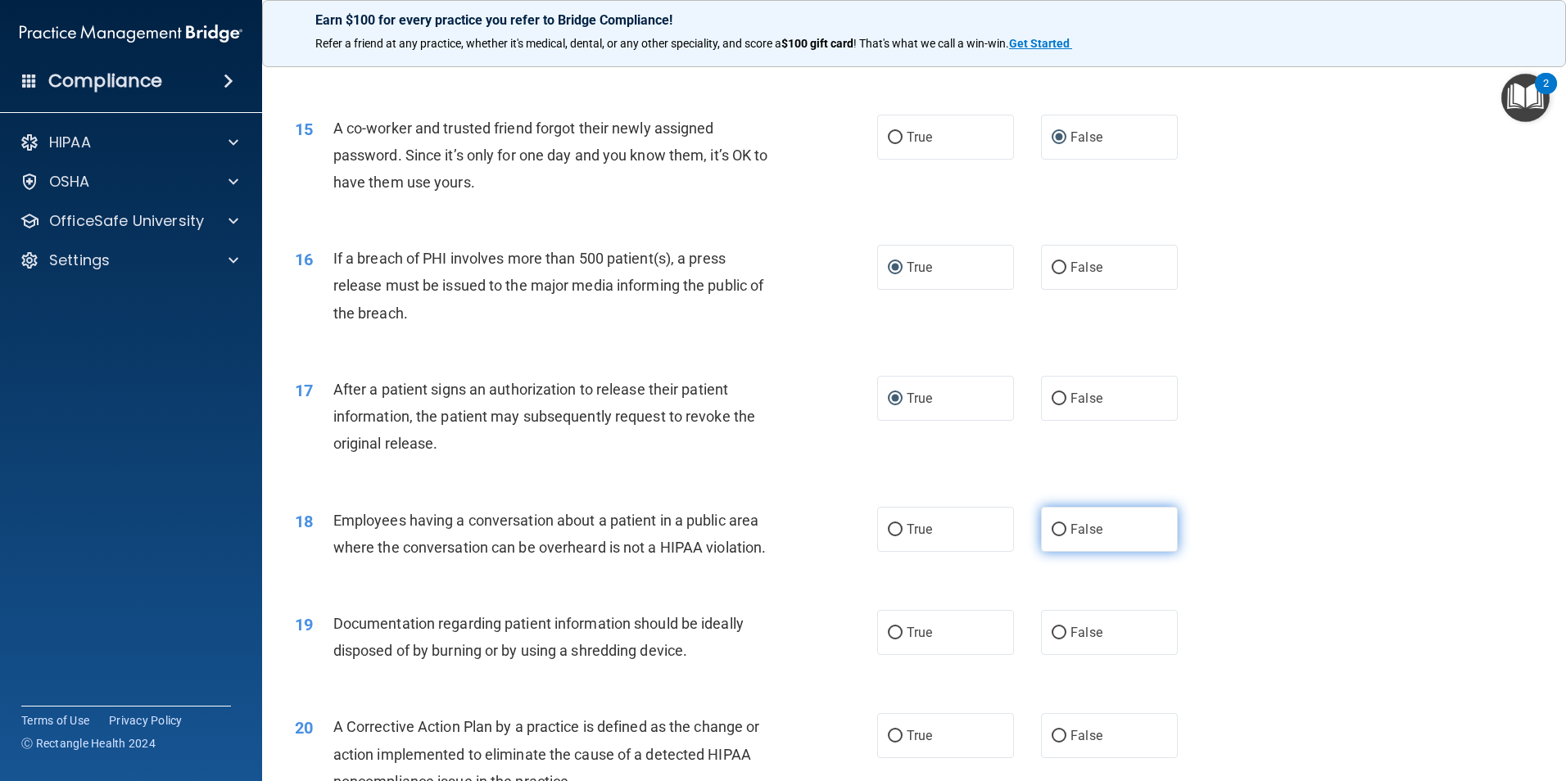
click at [1052, 537] on input "False" at bounding box center [1059, 530] width 15 height 12
radio input "true"
click at [889, 640] on input "True" at bounding box center [895, 633] width 15 height 12
radio input "true"
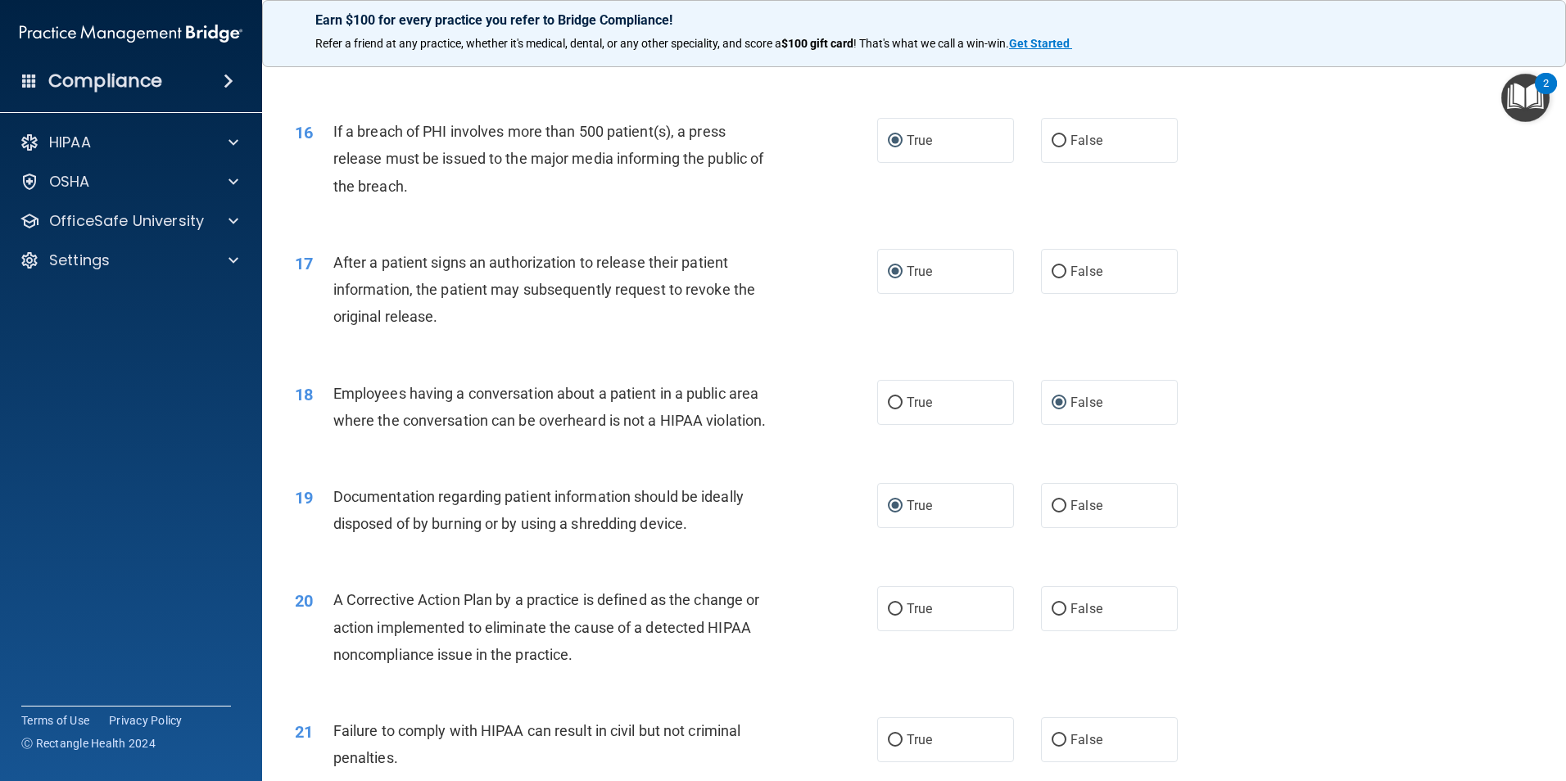
scroll to position [1802, 0]
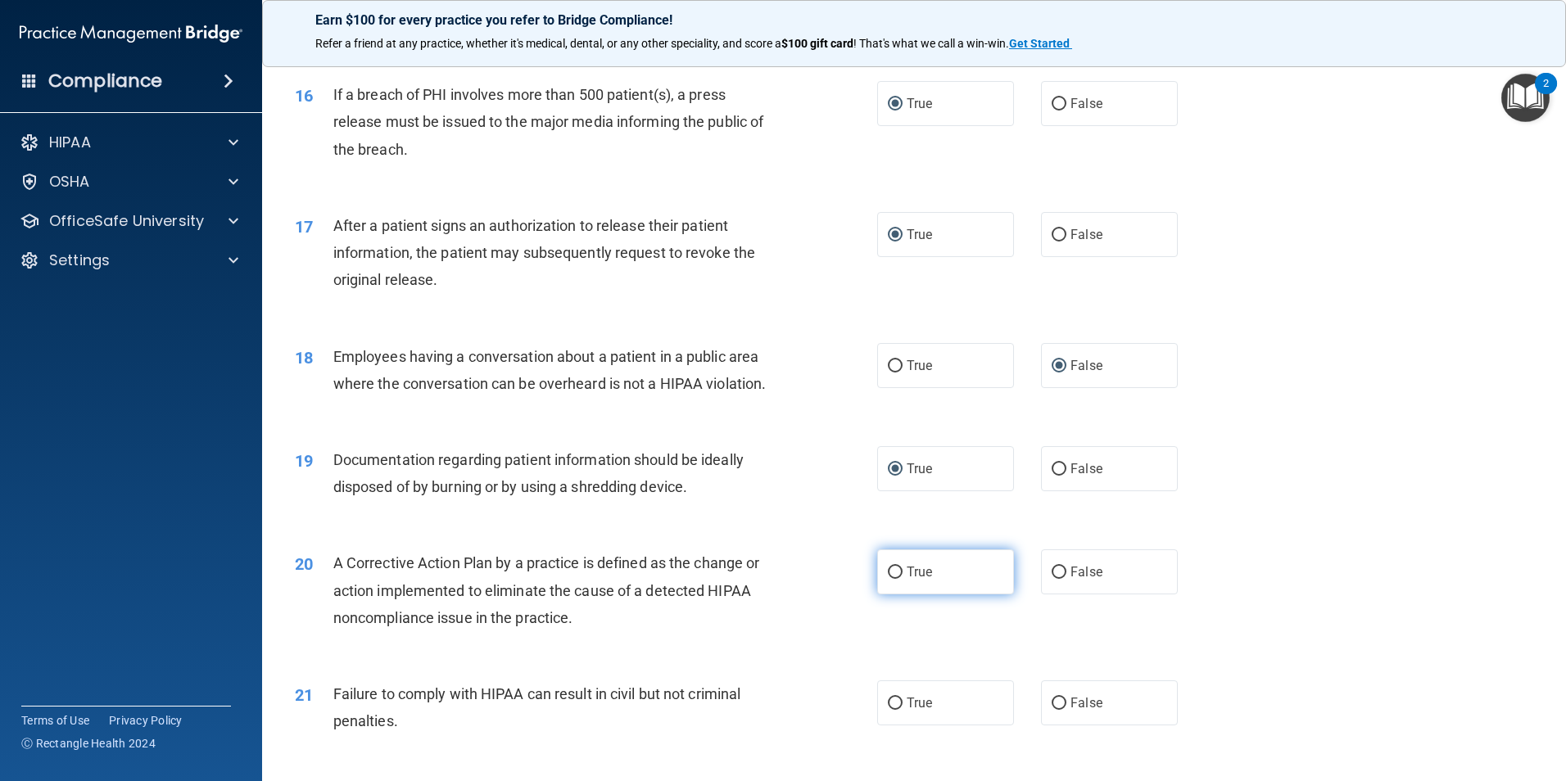
click at [898, 595] on label "True" at bounding box center [945, 572] width 137 height 45
click at [898, 579] on input "True" at bounding box center [895, 573] width 15 height 12
radio input "true"
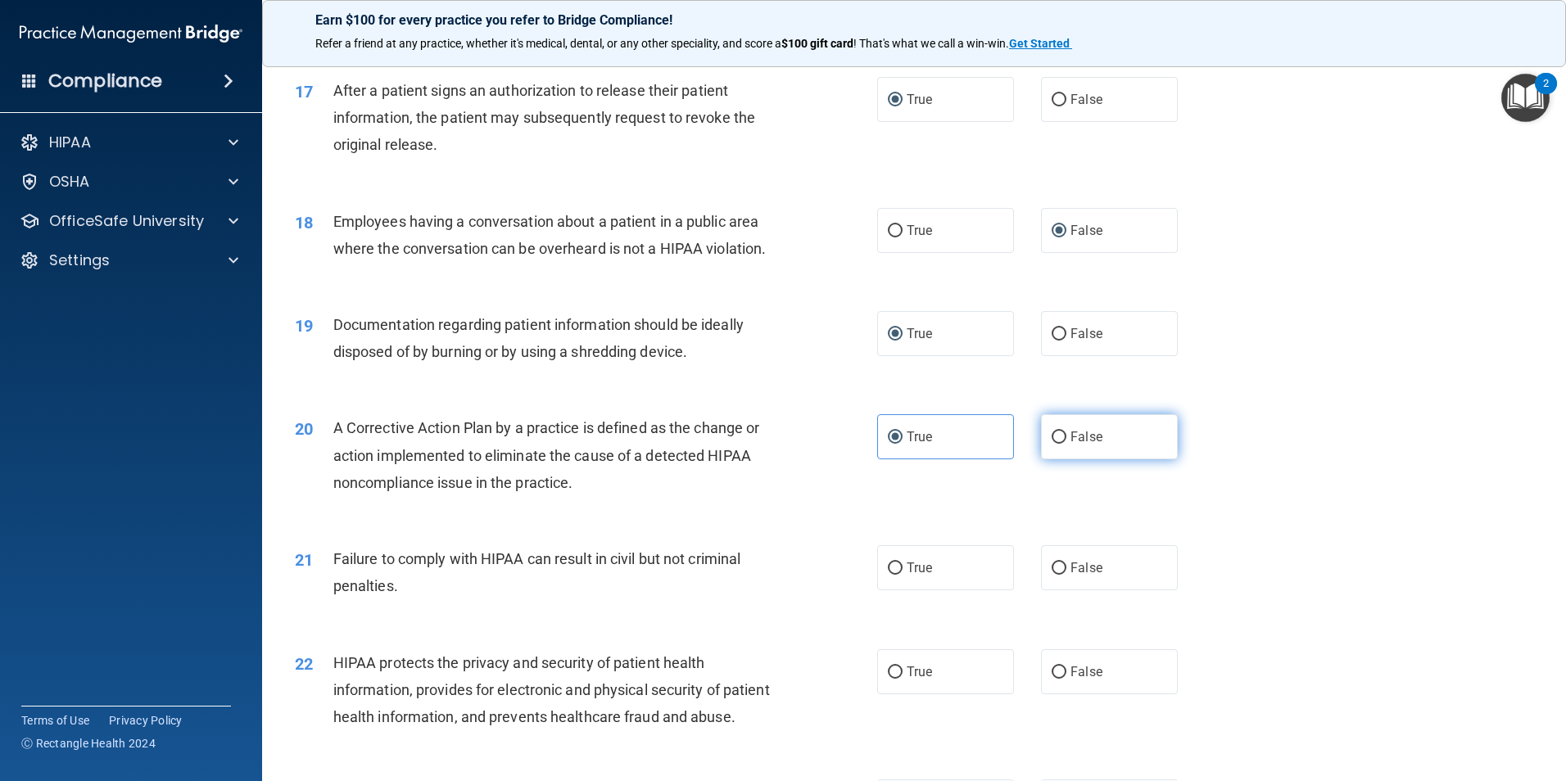
scroll to position [1966, 0]
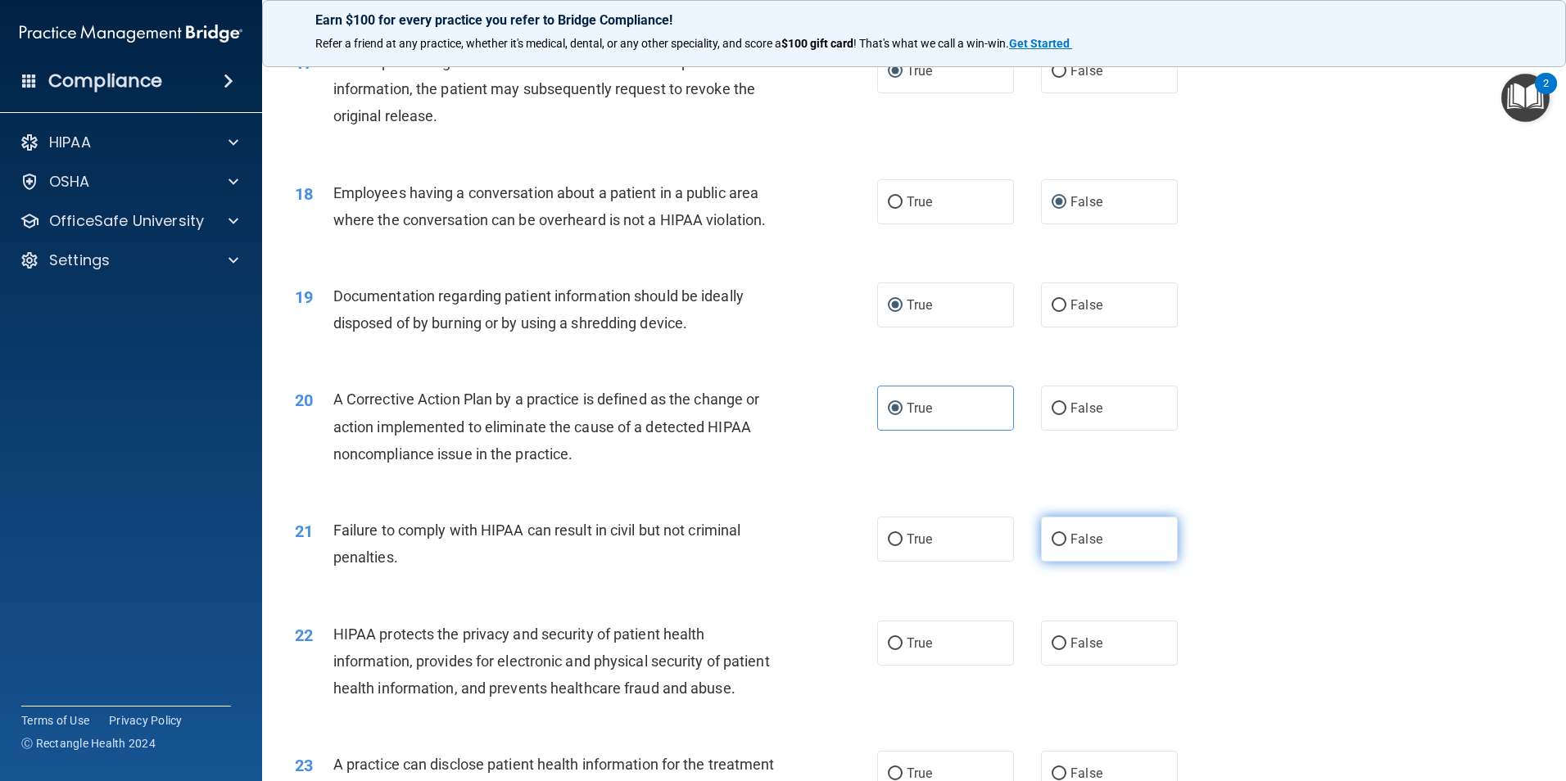
click at [1052, 562] on label "False" at bounding box center [1109, 539] width 137 height 45
click at [1052, 546] on input "False" at bounding box center [1059, 540] width 15 height 12
radio input "true"
click at [888, 650] on input "True" at bounding box center [895, 644] width 15 height 12
radio input "true"
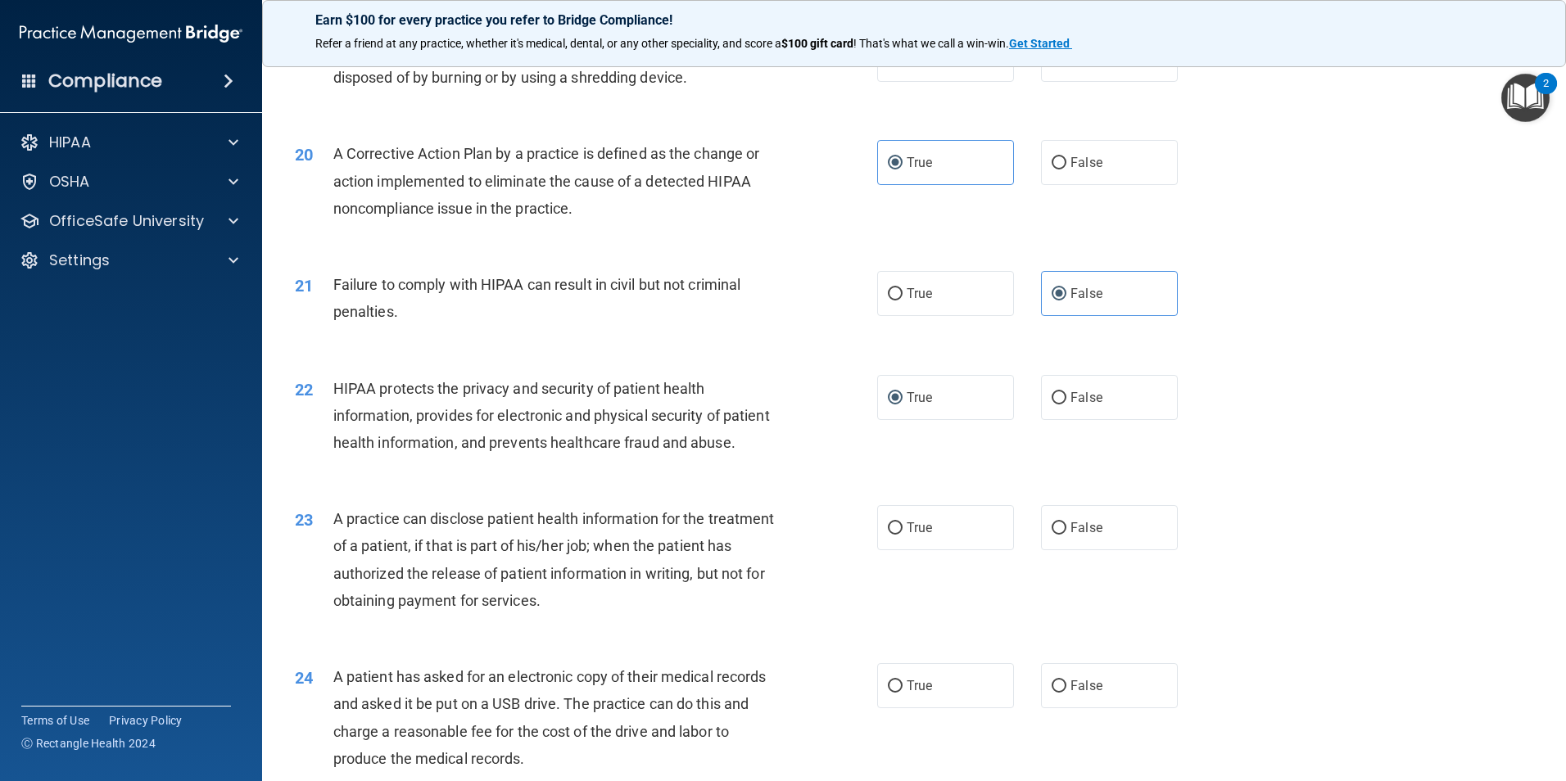
scroll to position [2294, 0]
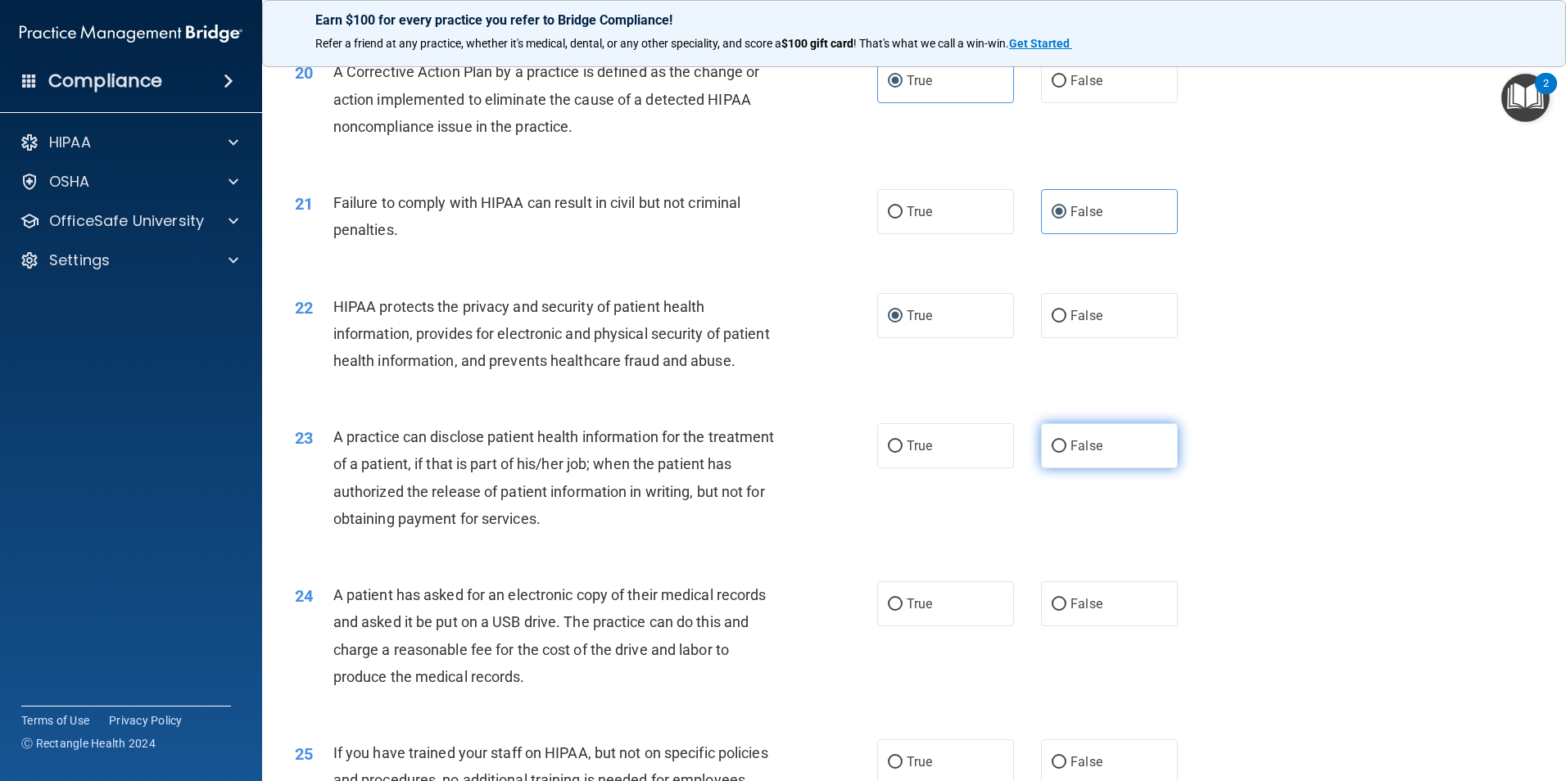
click at [1089, 454] on span "False" at bounding box center [1087, 446] width 32 height 16
click at [1067, 453] on input "False" at bounding box center [1059, 447] width 15 height 12
radio input "true"
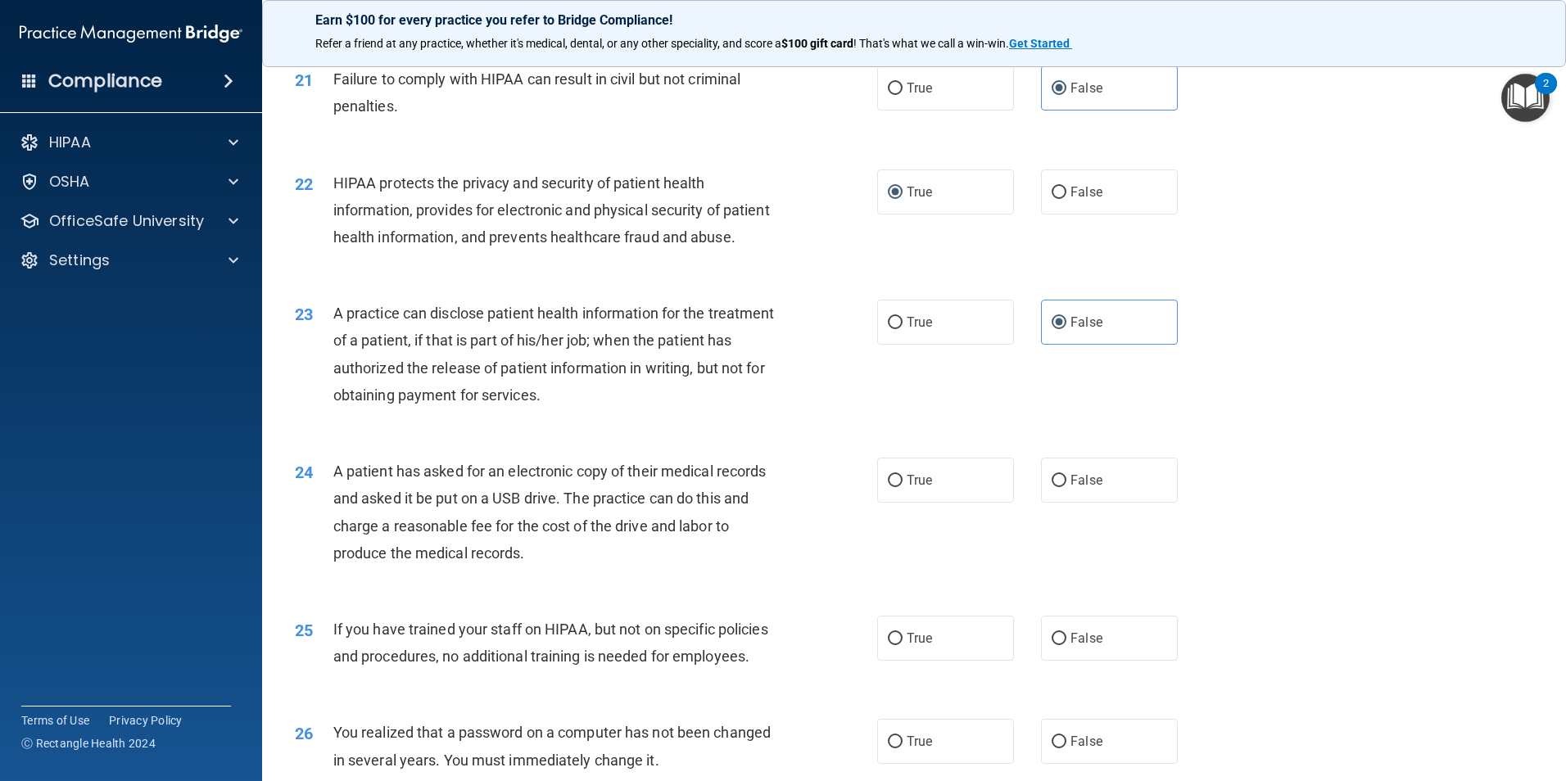
scroll to position [2457, 0]
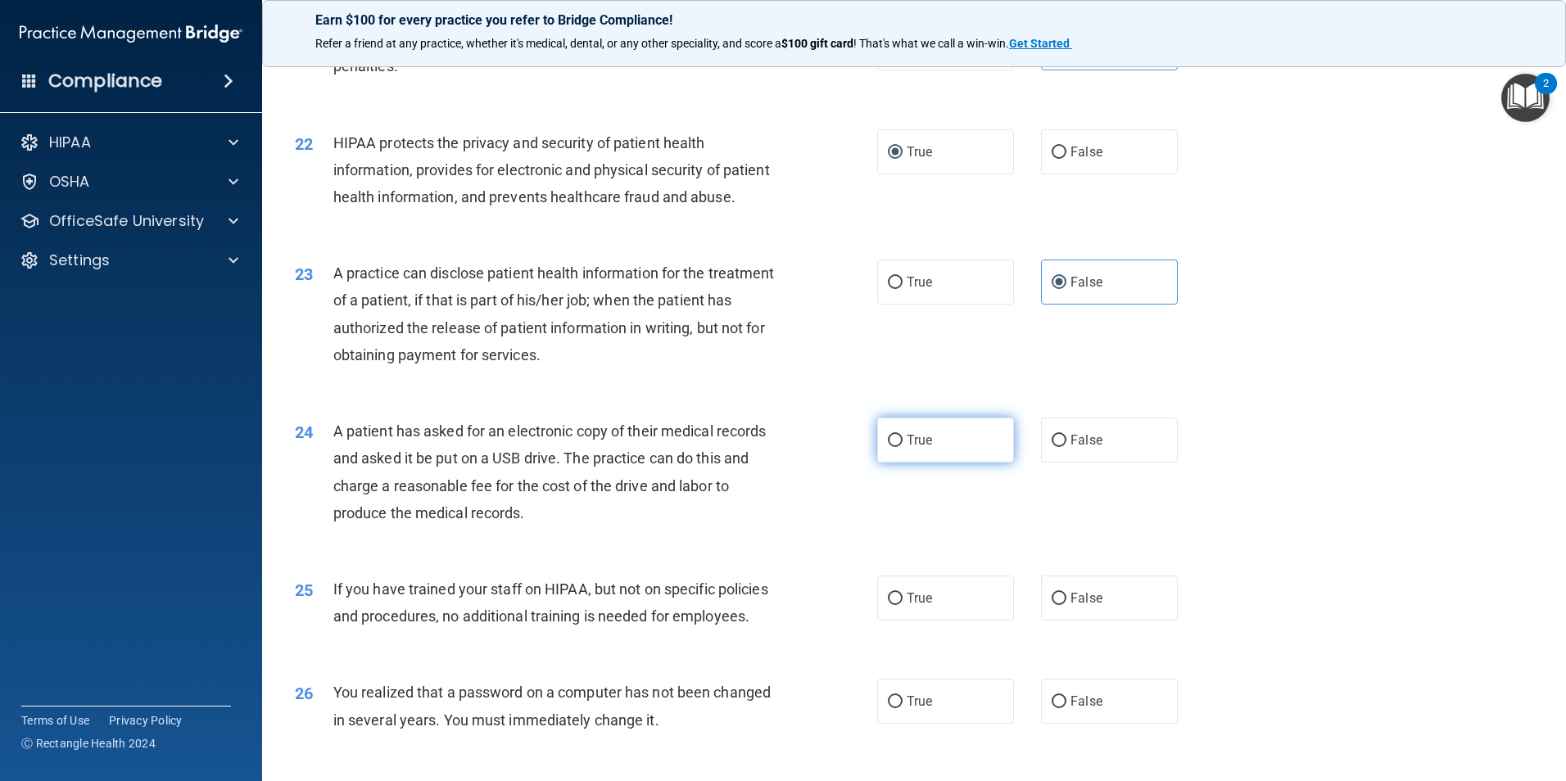
click at [888, 447] on input "True" at bounding box center [895, 441] width 15 height 12
radio input "true"
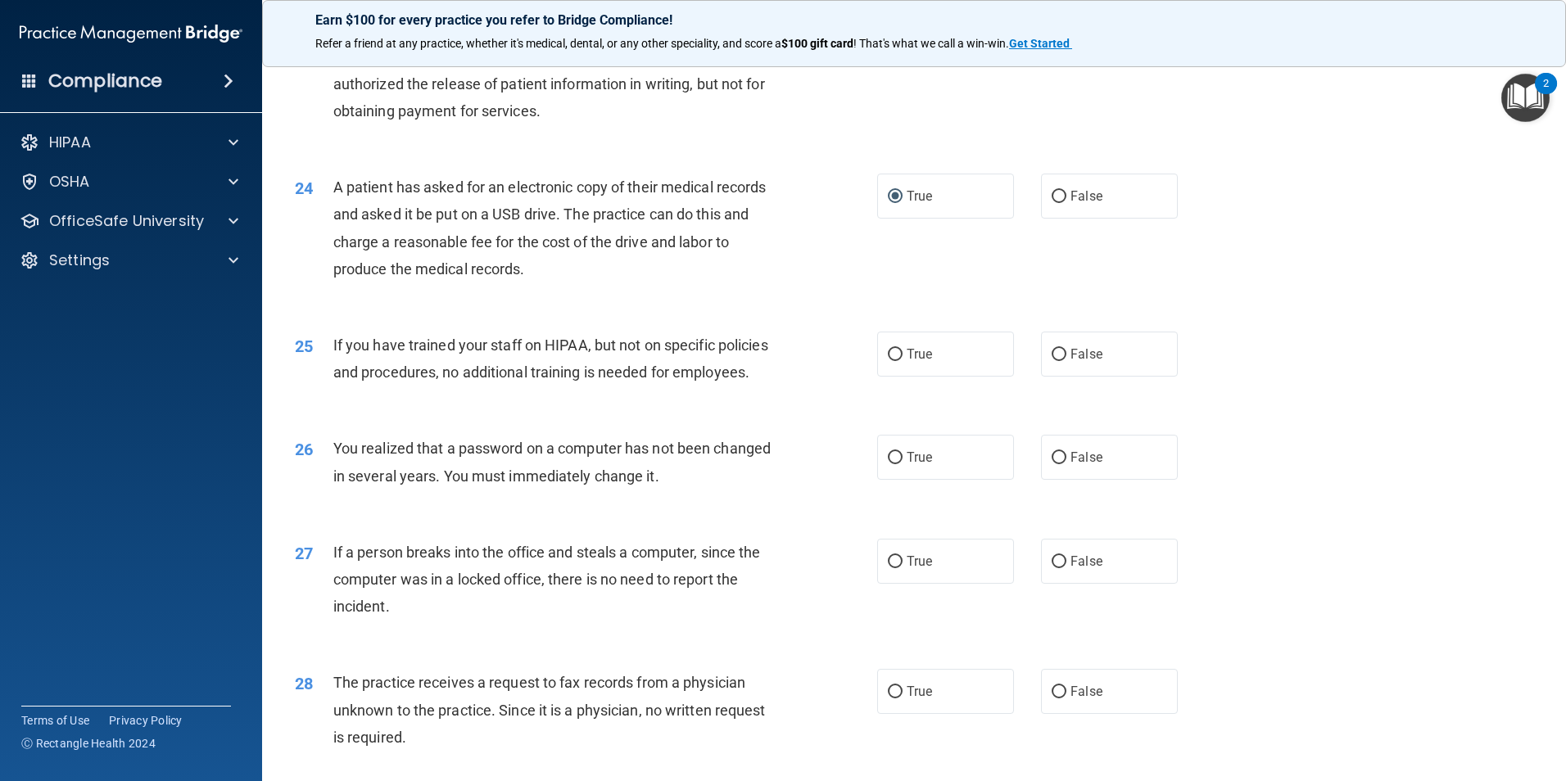
scroll to position [2703, 0]
click at [1053, 360] on input "False" at bounding box center [1059, 353] width 15 height 12
radio input "true"
click at [877, 478] on label "True" at bounding box center [945, 455] width 137 height 45
click at [888, 463] on input "True" at bounding box center [895, 457] width 15 height 12
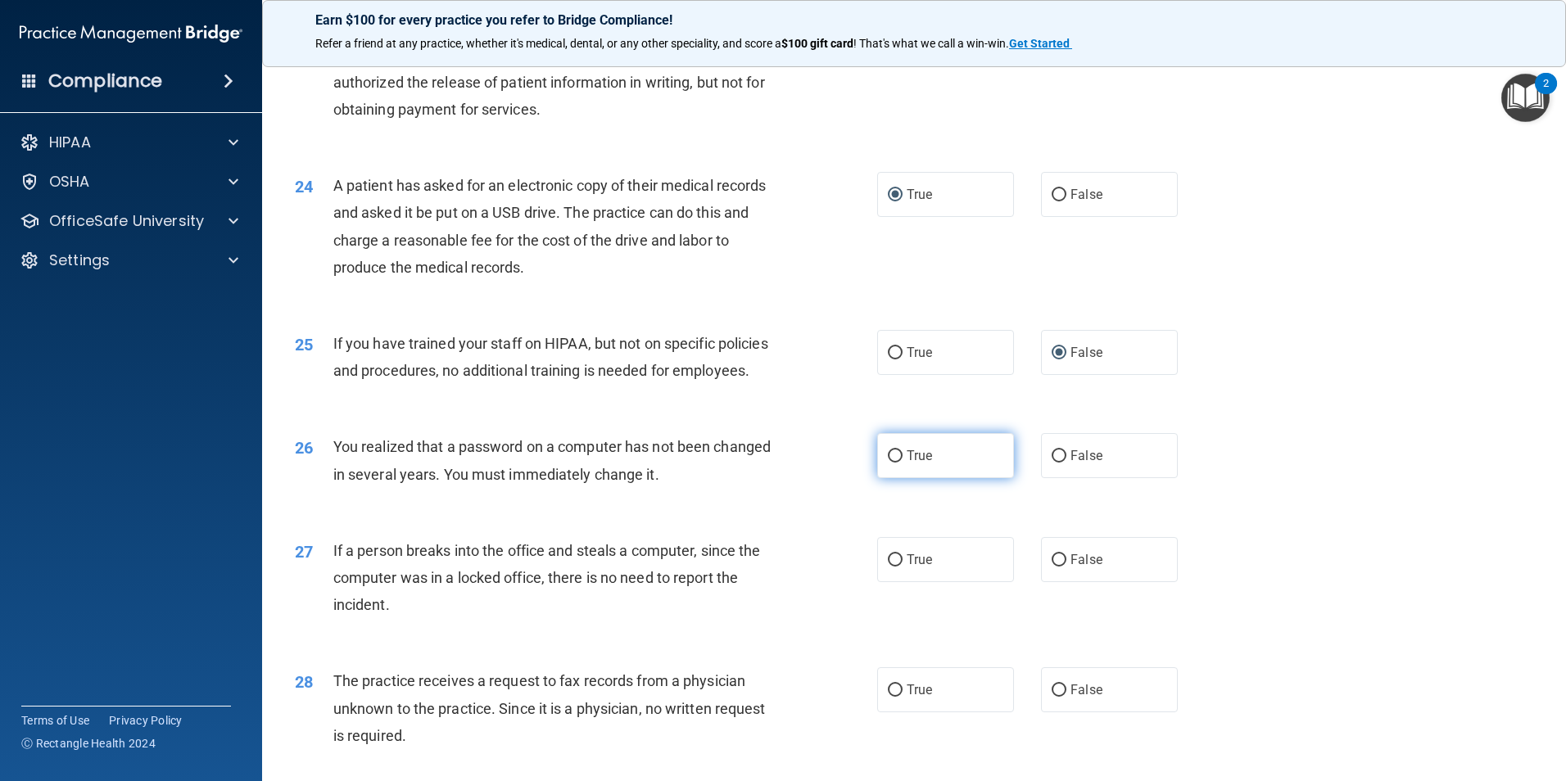
radio input "true"
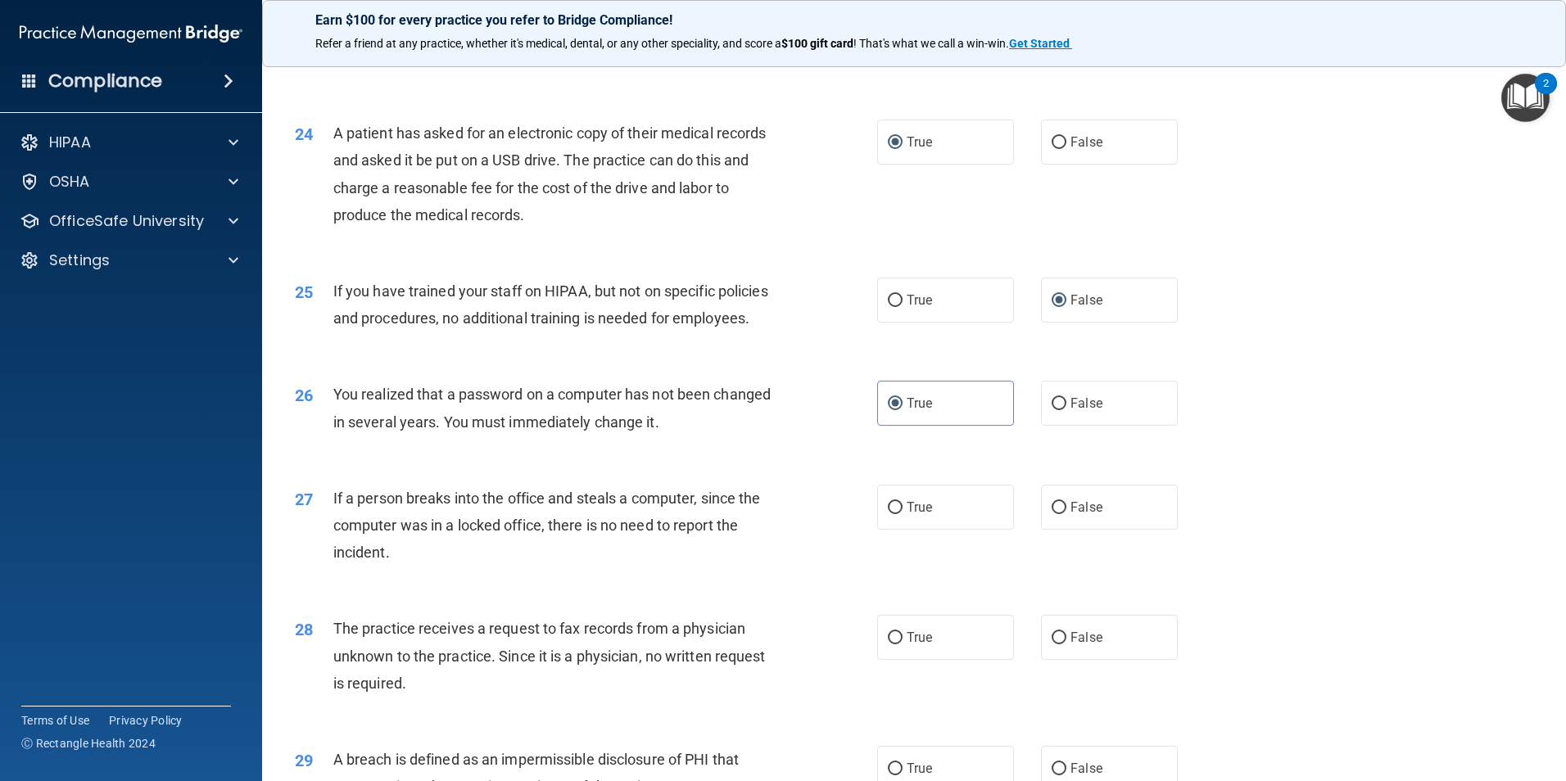
scroll to position [2867, 0]
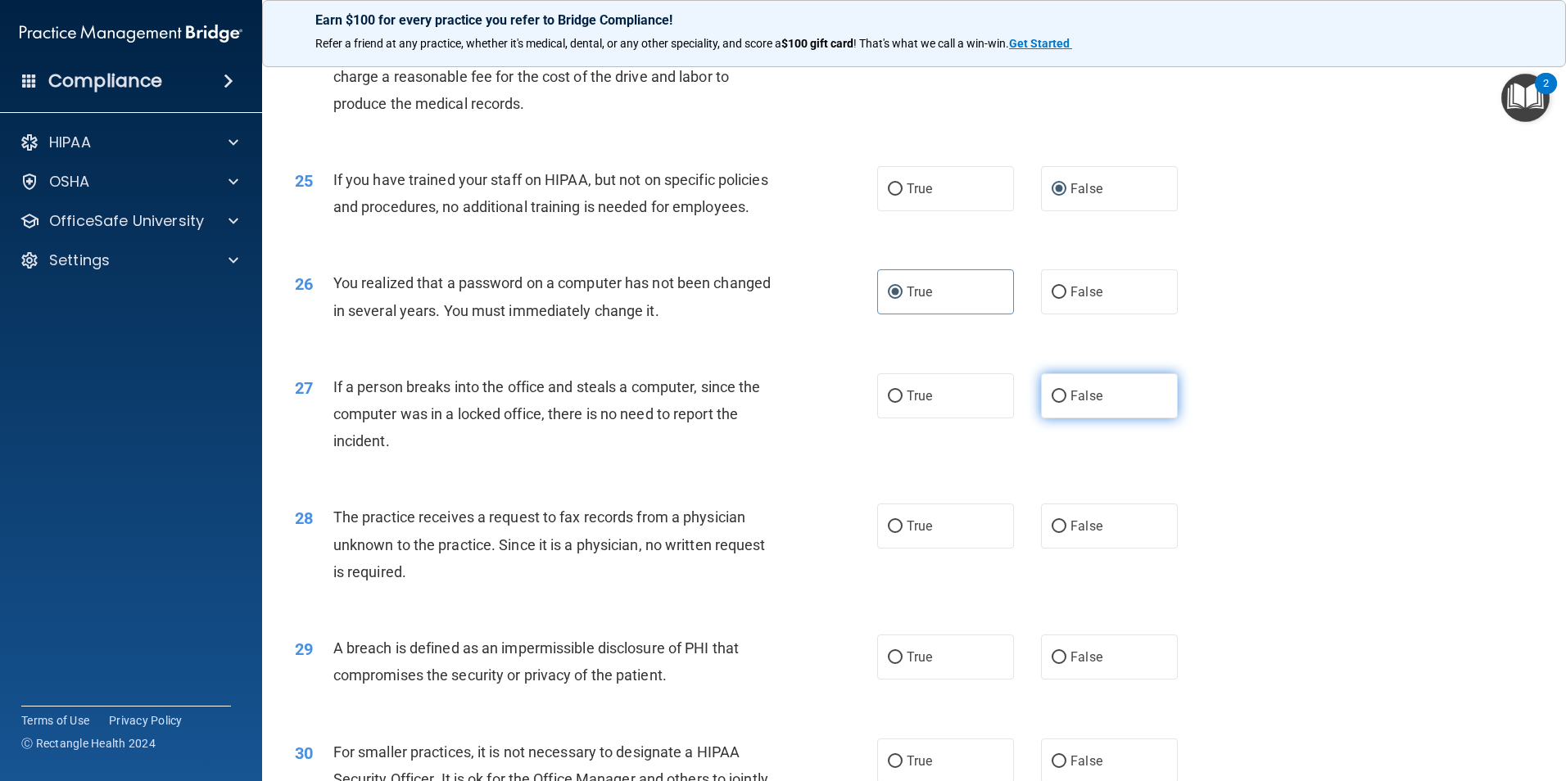
click at [1071, 404] on span "False" at bounding box center [1087, 396] width 32 height 16
click at [1065, 403] on input "False" at bounding box center [1059, 397] width 15 height 12
radio input "true"
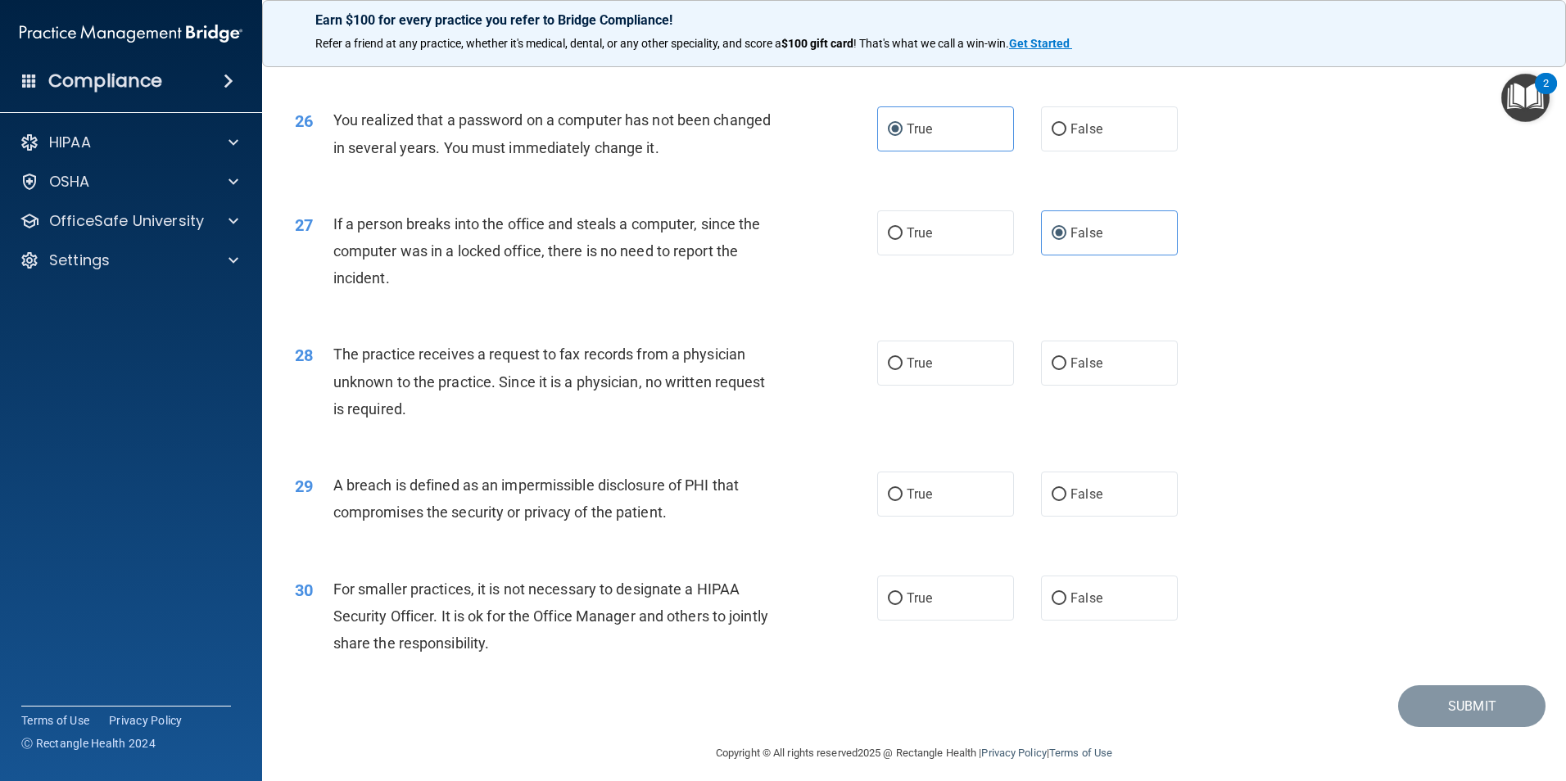
scroll to position [3031, 0]
click at [1078, 370] on span "False" at bounding box center [1087, 363] width 32 height 16
click at [1067, 369] on input "False" at bounding box center [1059, 363] width 15 height 12
radio input "true"
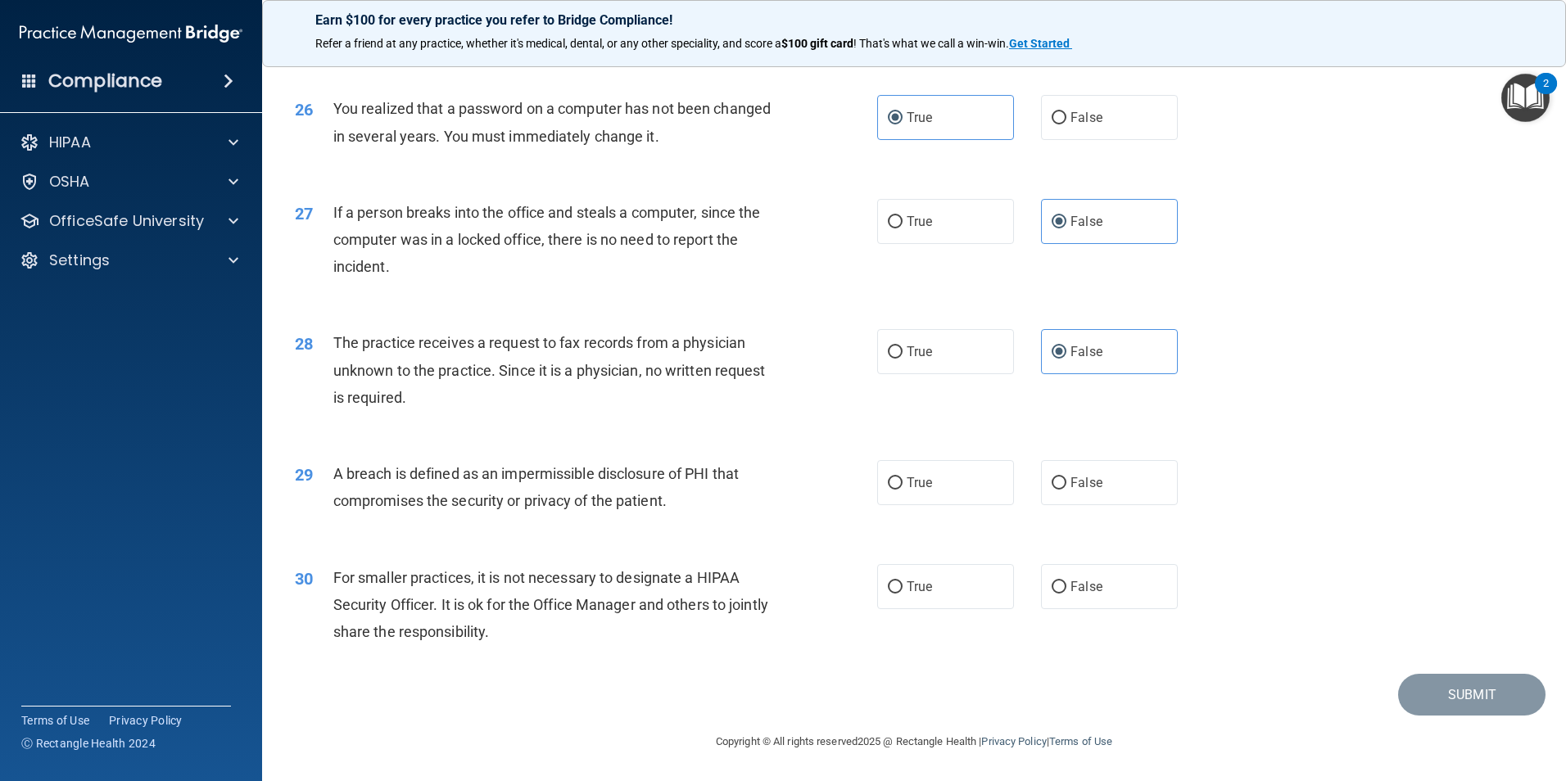
scroll to position [3123, 0]
click at [892, 483] on input "True" at bounding box center [895, 484] width 15 height 12
radio input "true"
click at [1053, 590] on input "False" at bounding box center [1059, 588] width 15 height 12
radio input "true"
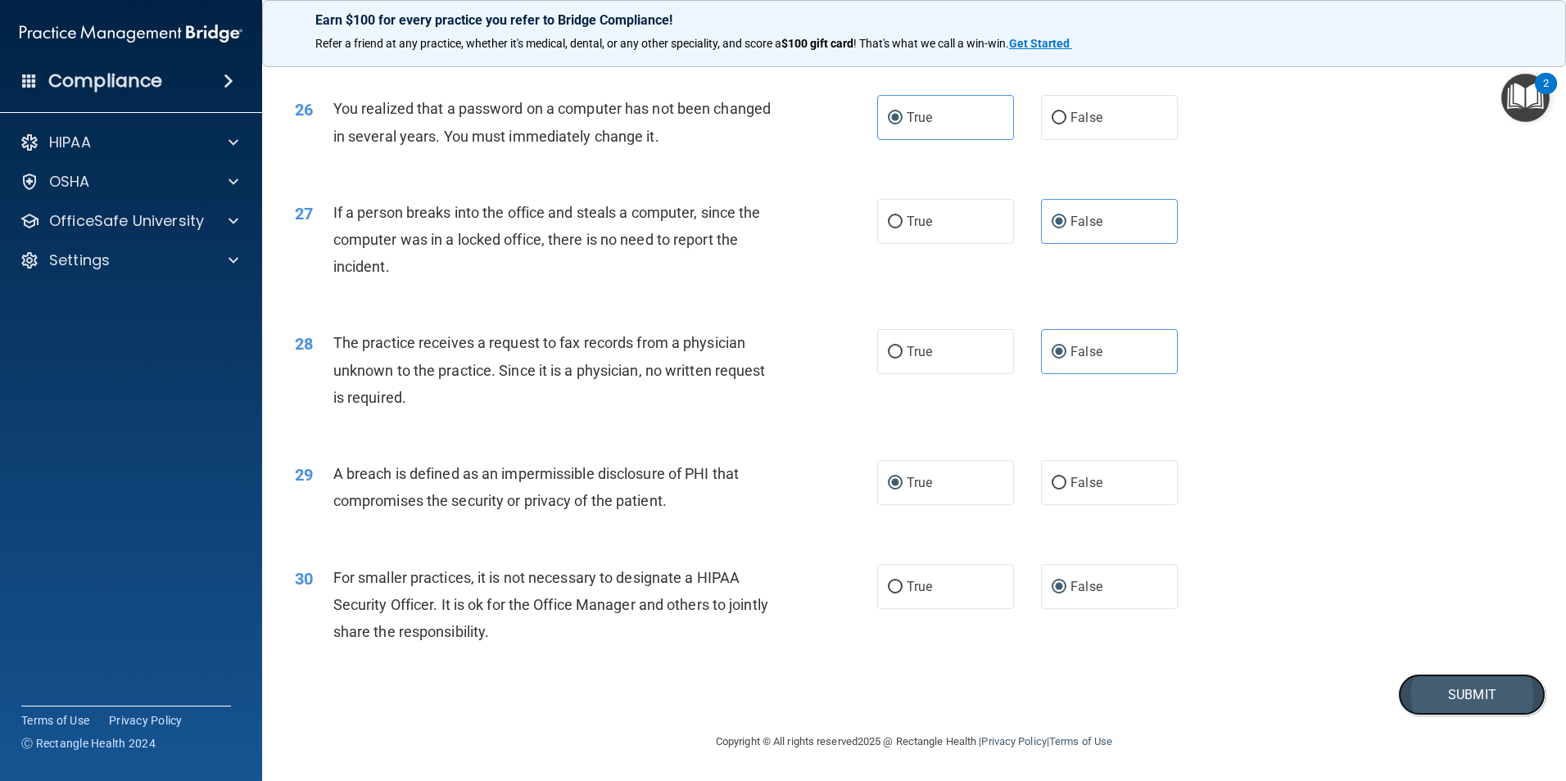
click at [1481, 696] on button "Submit" at bounding box center [1471, 695] width 147 height 42
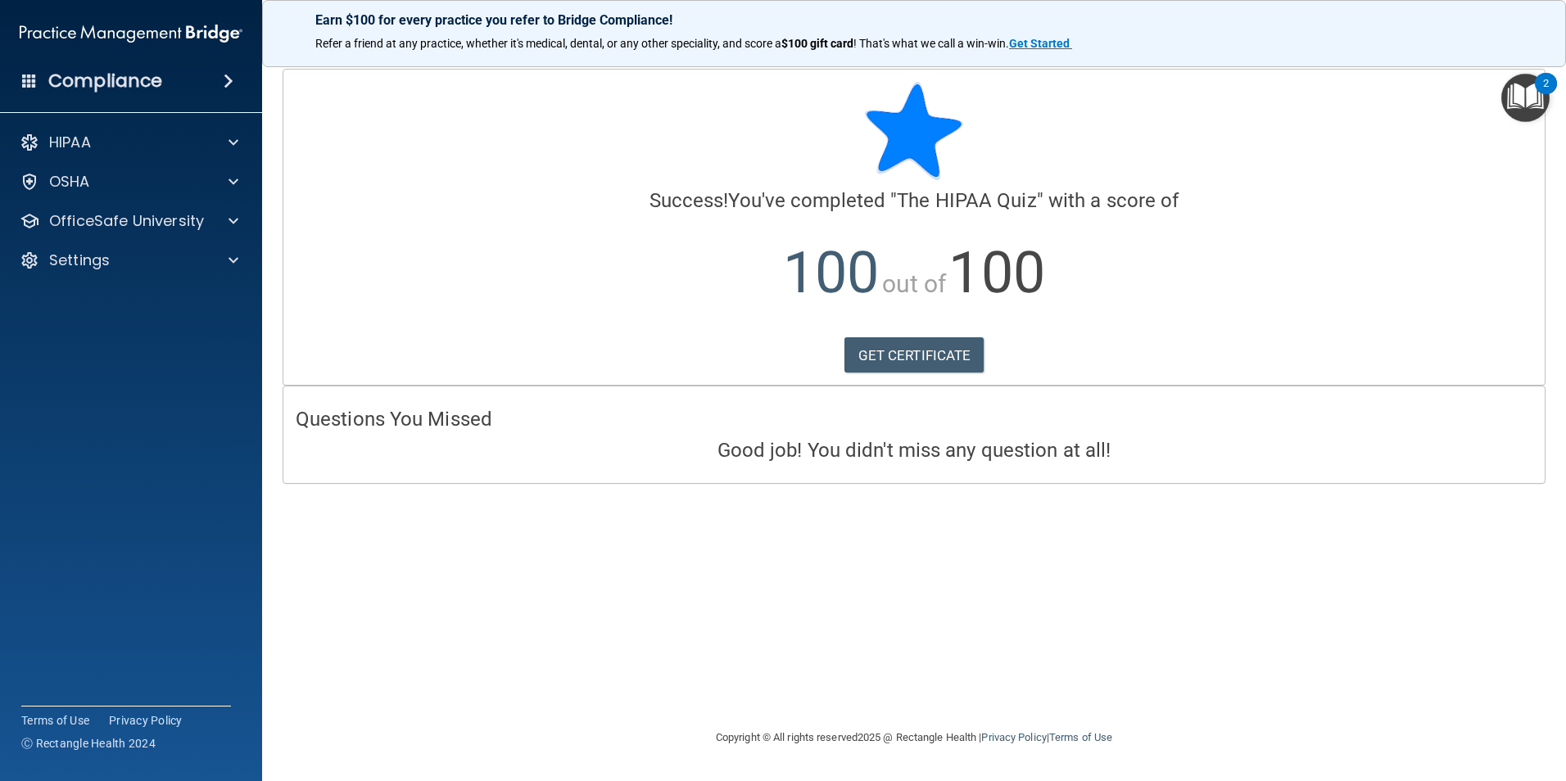
click at [1533, 97] on img "Open Resource Center, 2 new notifications" at bounding box center [1525, 98] width 48 height 48
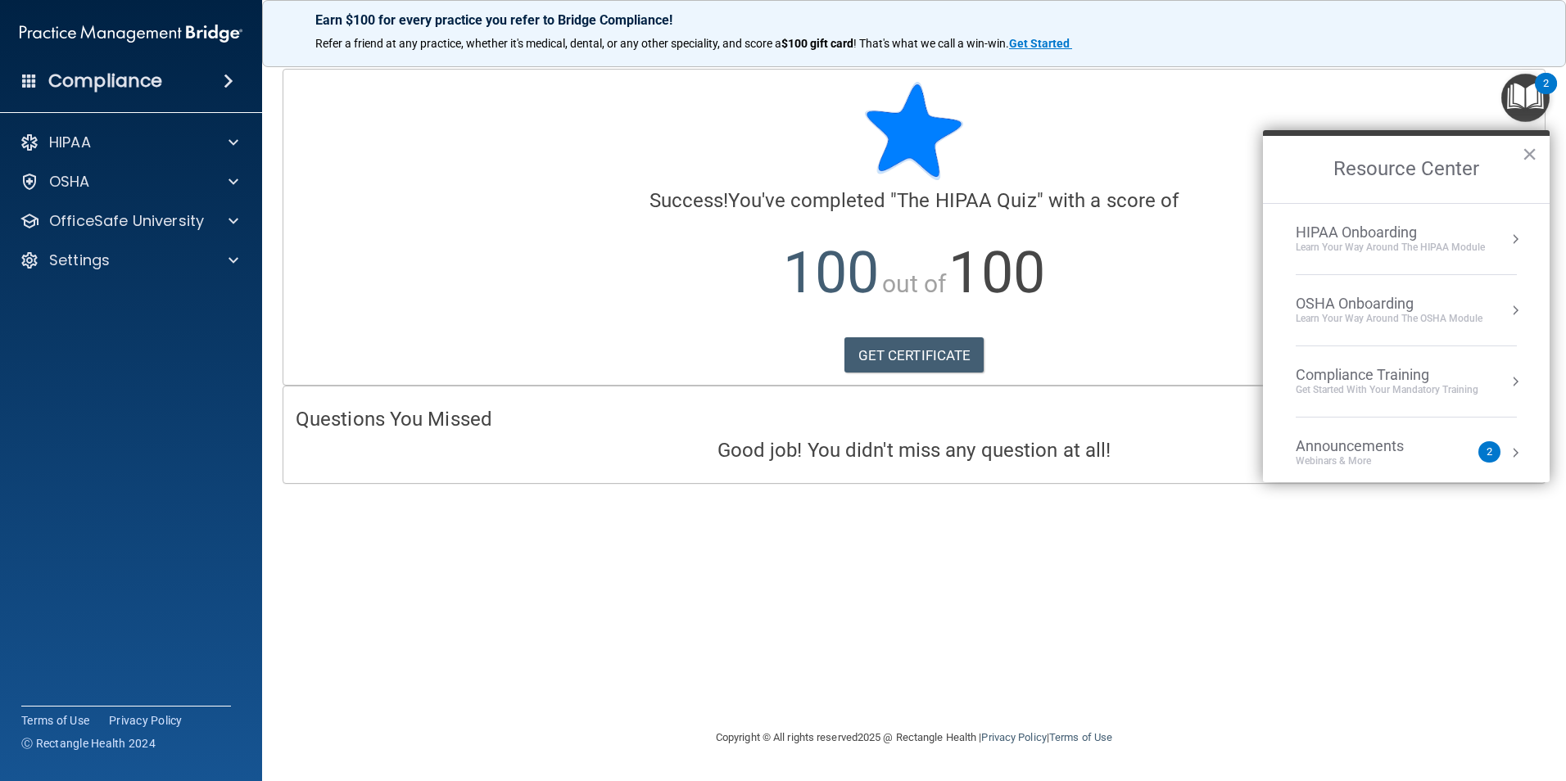
click at [1215, 318] on p "100 out of 100" at bounding box center [914, 273] width 1237 height 106
click at [1235, 614] on div "Calculating your score.... Success! You've completed " The HIPAA Quiz " with a …" at bounding box center [914, 390] width 1239 height 643
click at [1524, 157] on button "×" at bounding box center [1530, 154] width 16 height 26
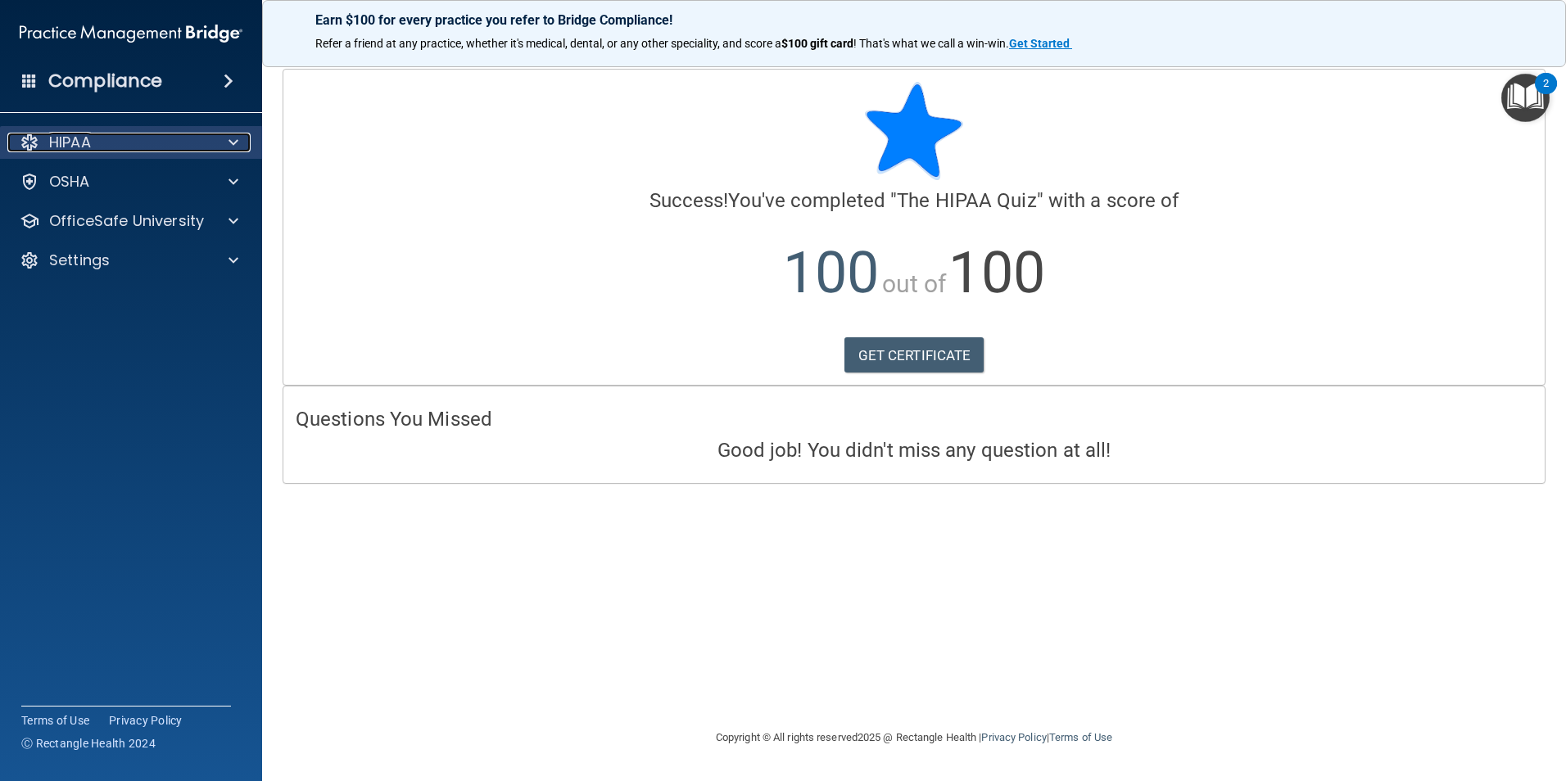
click at [242, 137] on div at bounding box center [231, 143] width 41 height 20
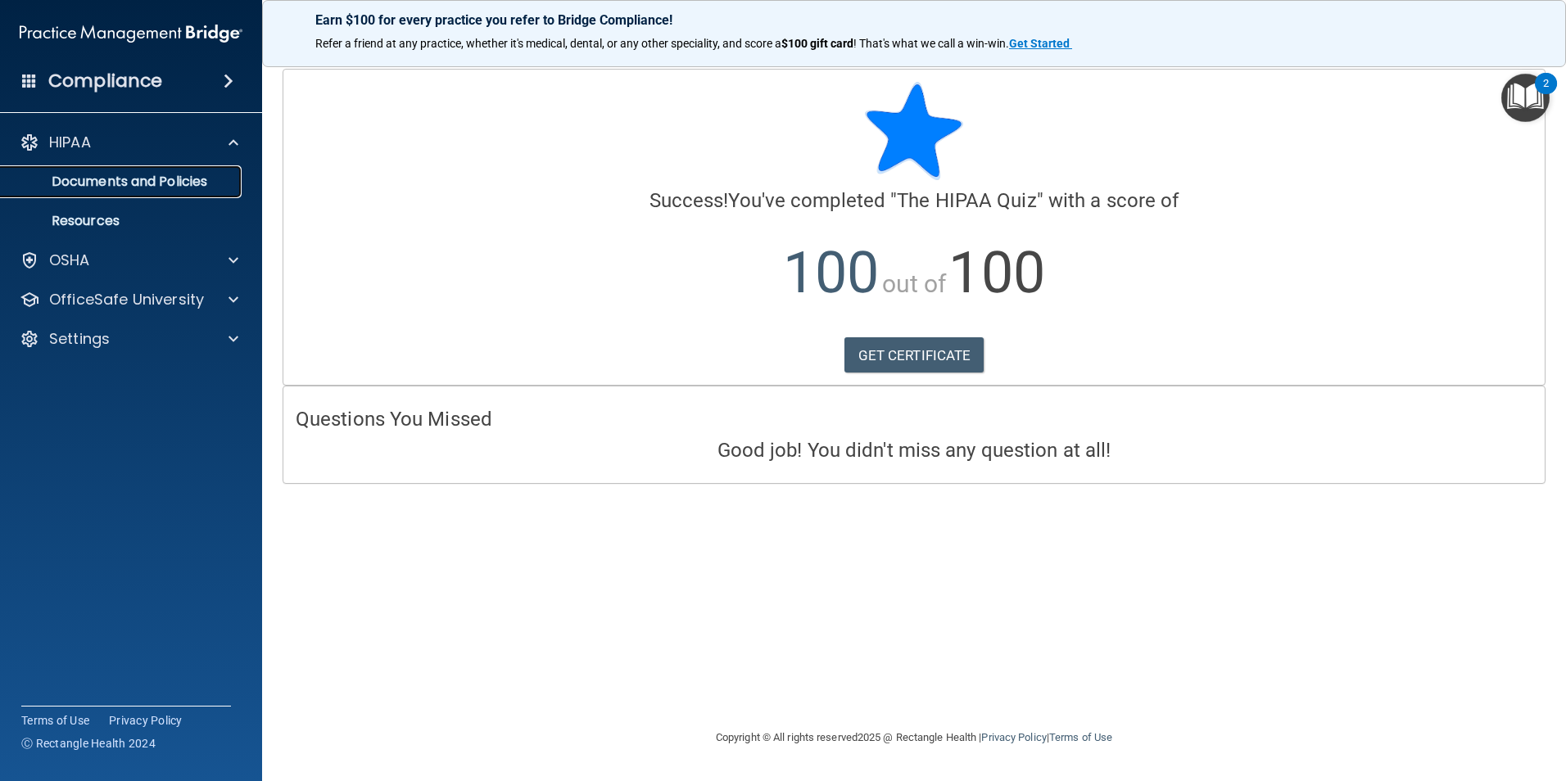
click at [186, 174] on p "Documents and Policies" at bounding box center [123, 182] width 224 height 16
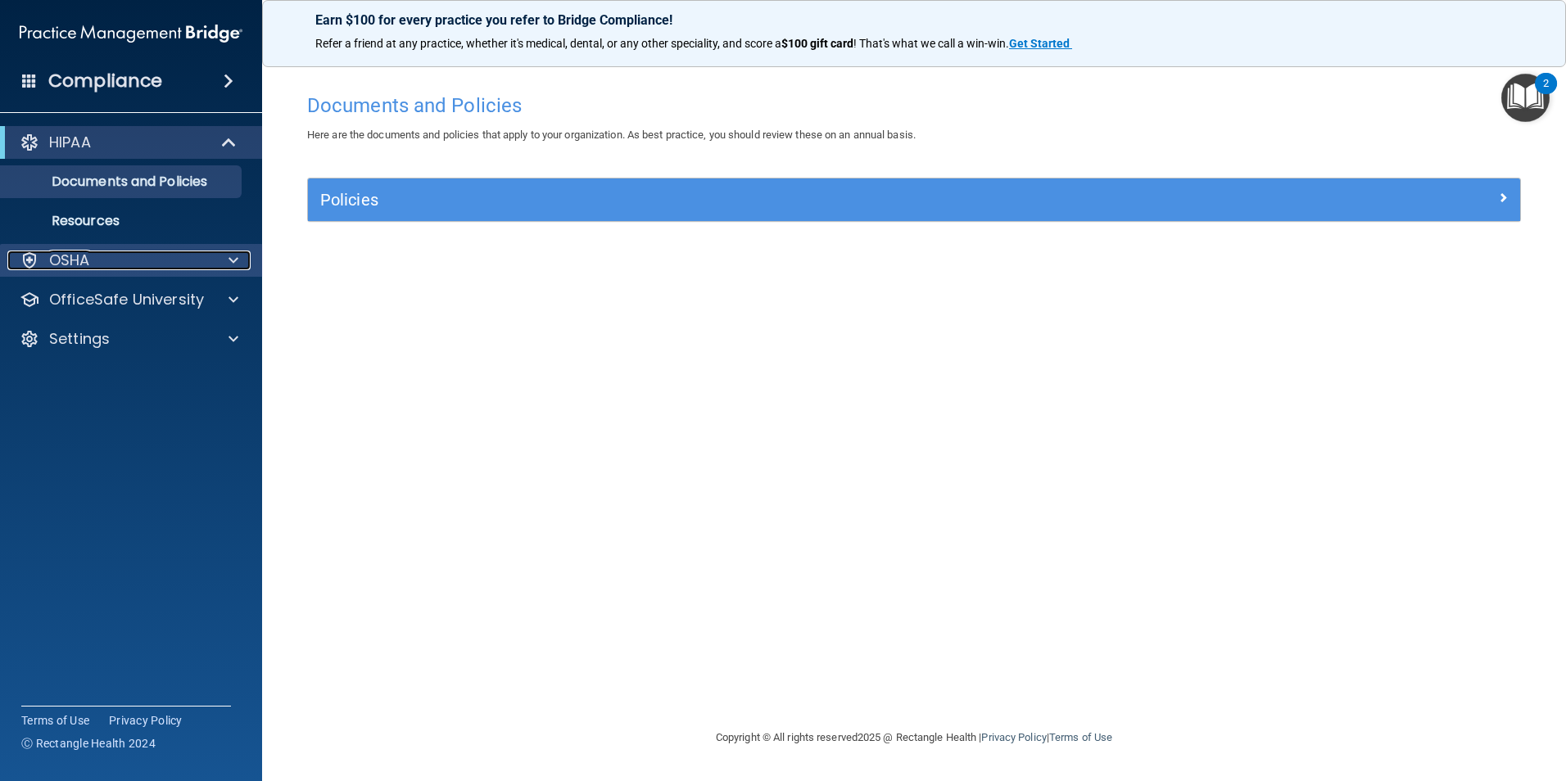
click at [226, 257] on div at bounding box center [231, 261] width 41 height 20
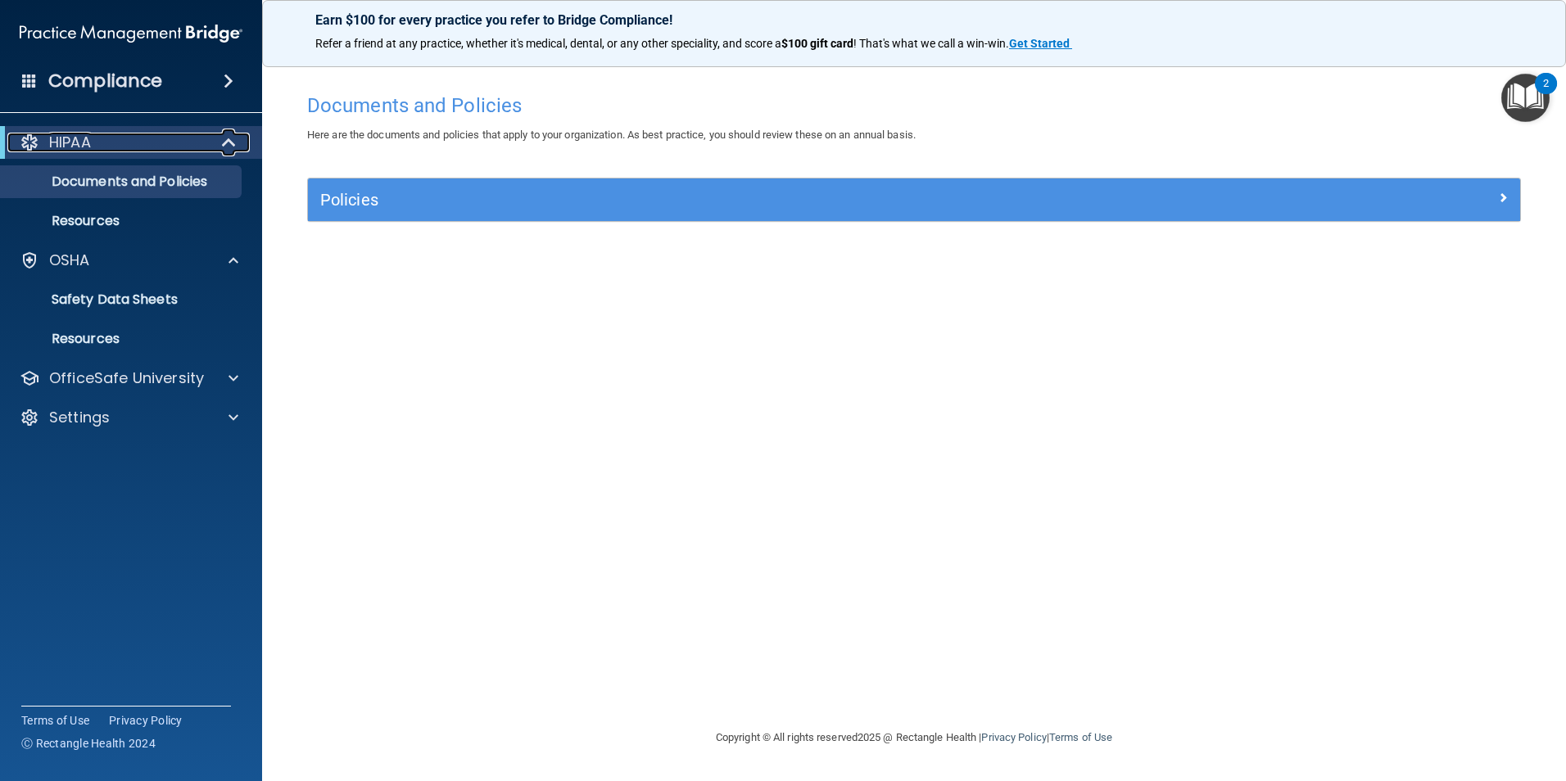
click at [175, 140] on div "HIPAA" at bounding box center [108, 143] width 202 height 20
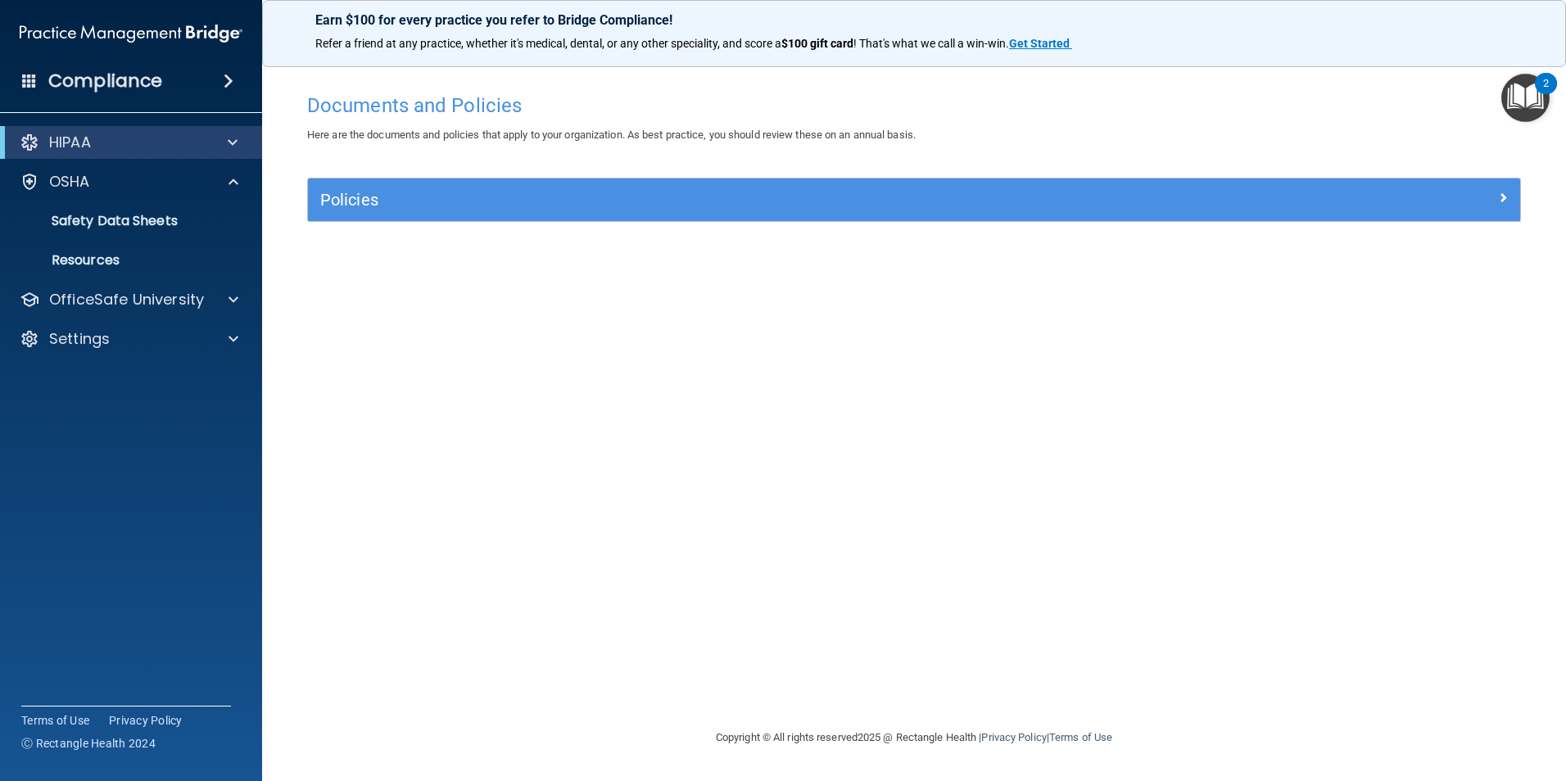
click at [1518, 97] on img "Open Resource Center, 2 new notifications" at bounding box center [1525, 98] width 48 height 48
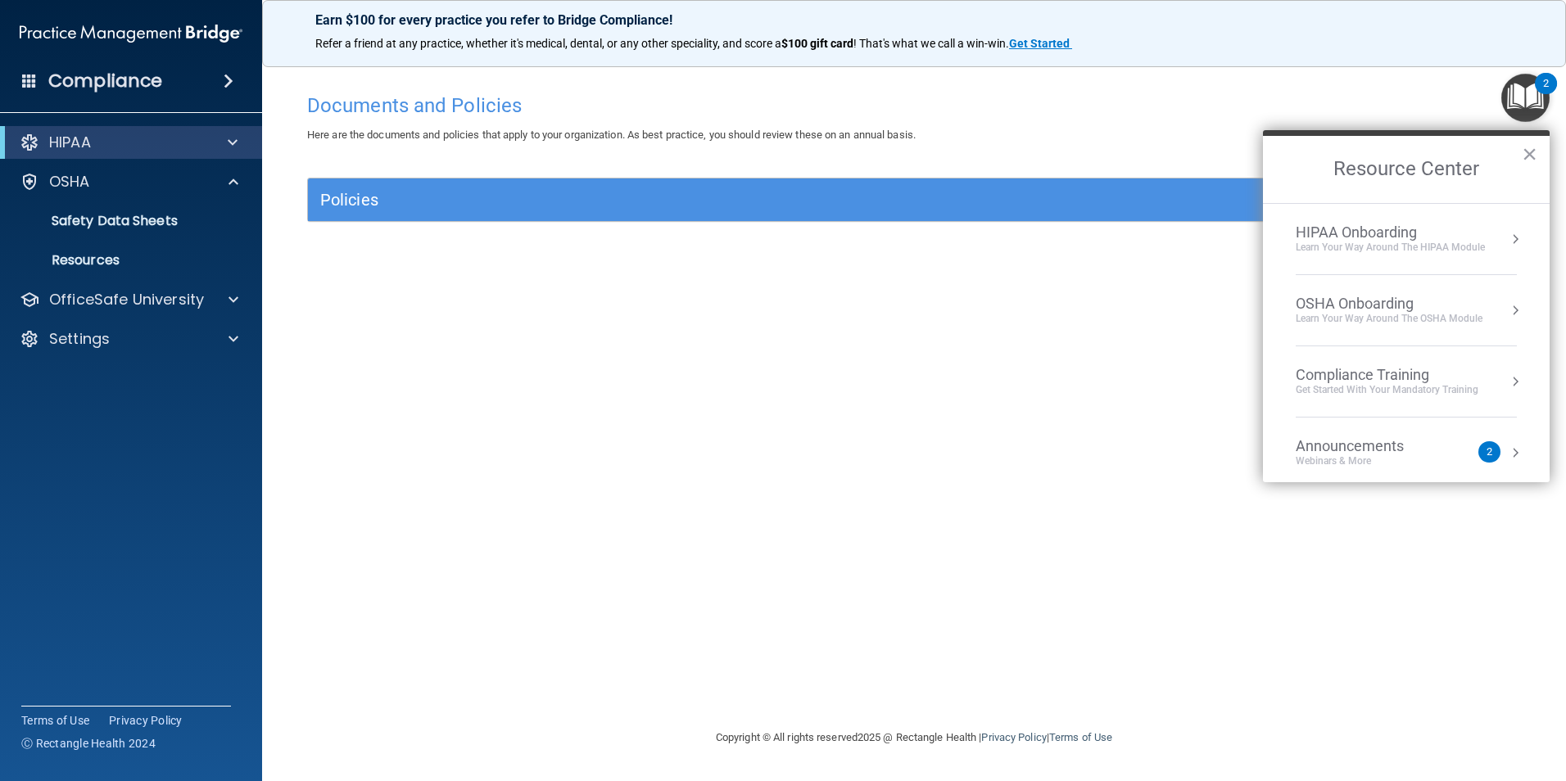
click at [1417, 243] on div "Learn Your Way around the HIPAA module" at bounding box center [1390, 248] width 189 height 14
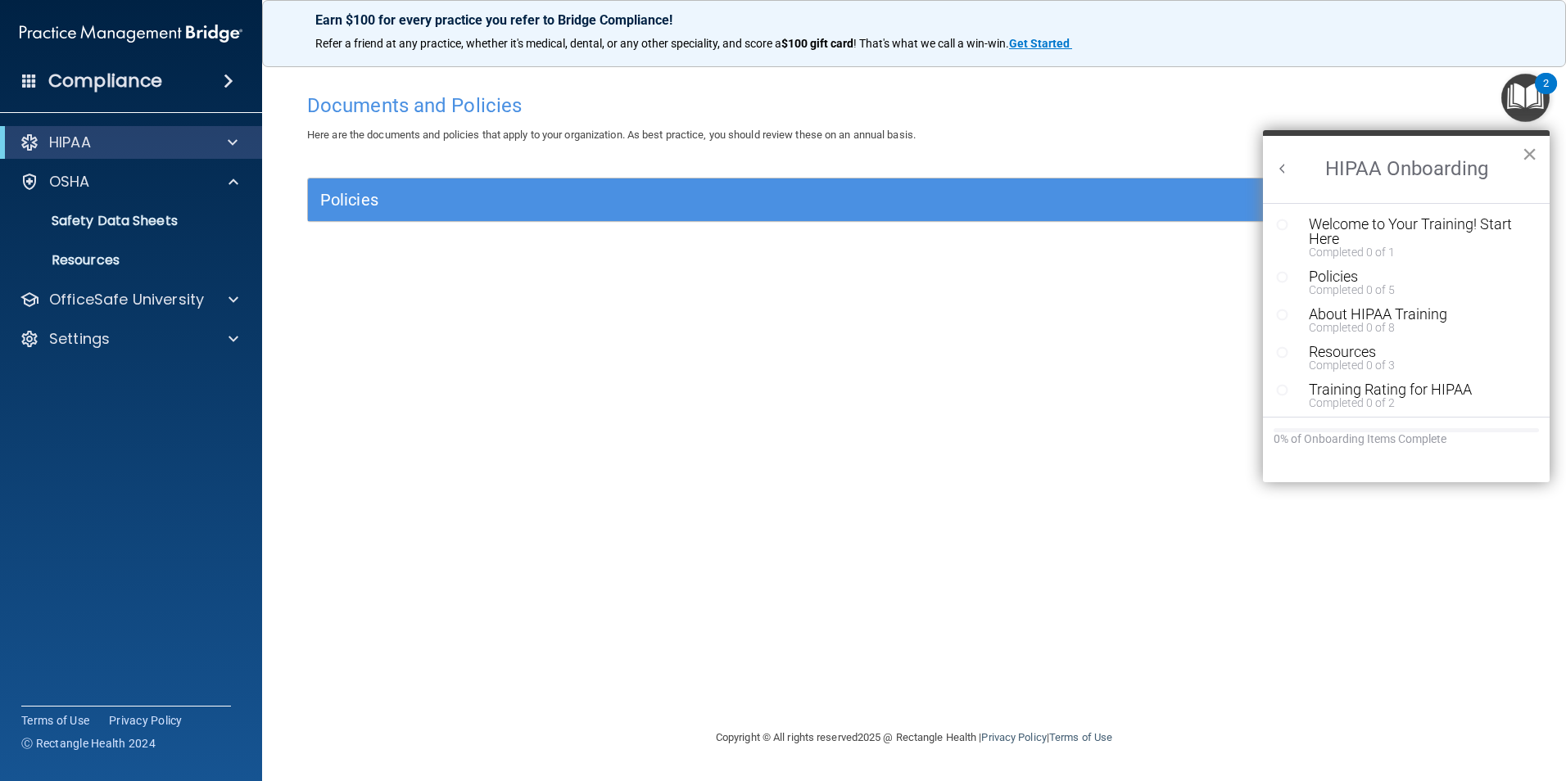
click at [1527, 151] on button "×" at bounding box center [1530, 154] width 16 height 26
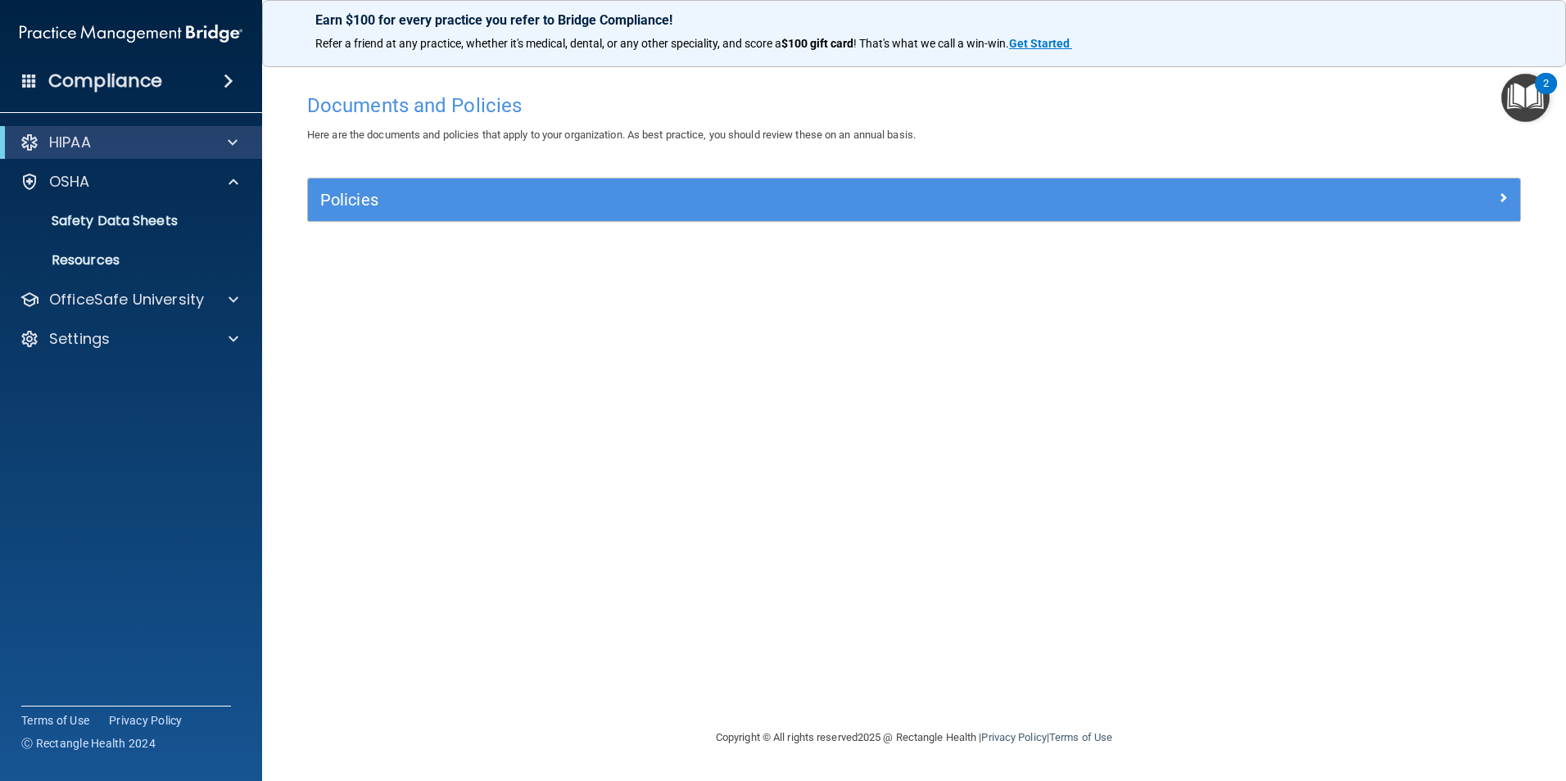
click at [187, 79] on div "Compliance" at bounding box center [131, 81] width 262 height 36
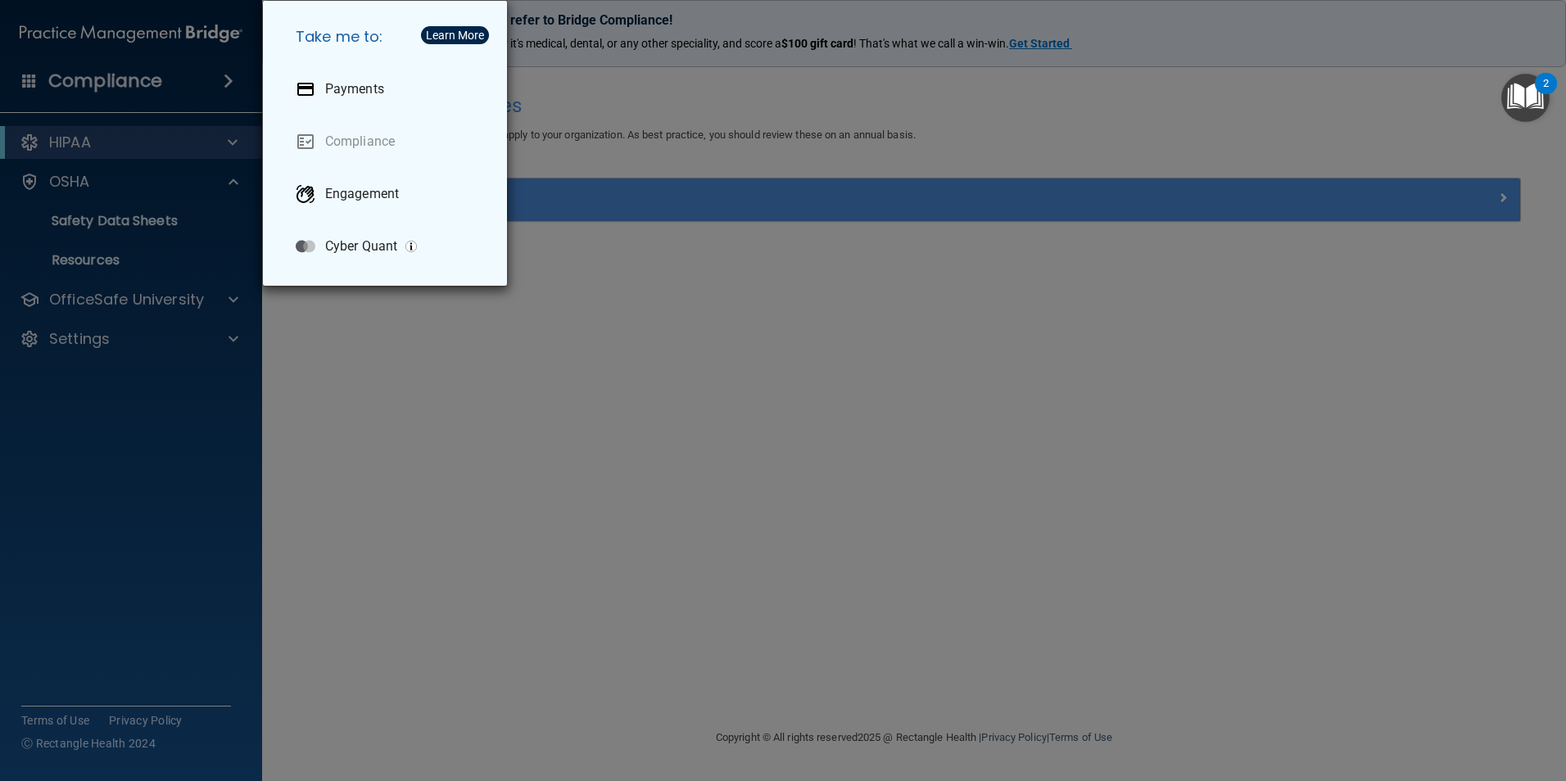
click at [92, 78] on div "Take me to: Payments Compliance Engagement Cyber Quant" at bounding box center [783, 390] width 1566 height 781
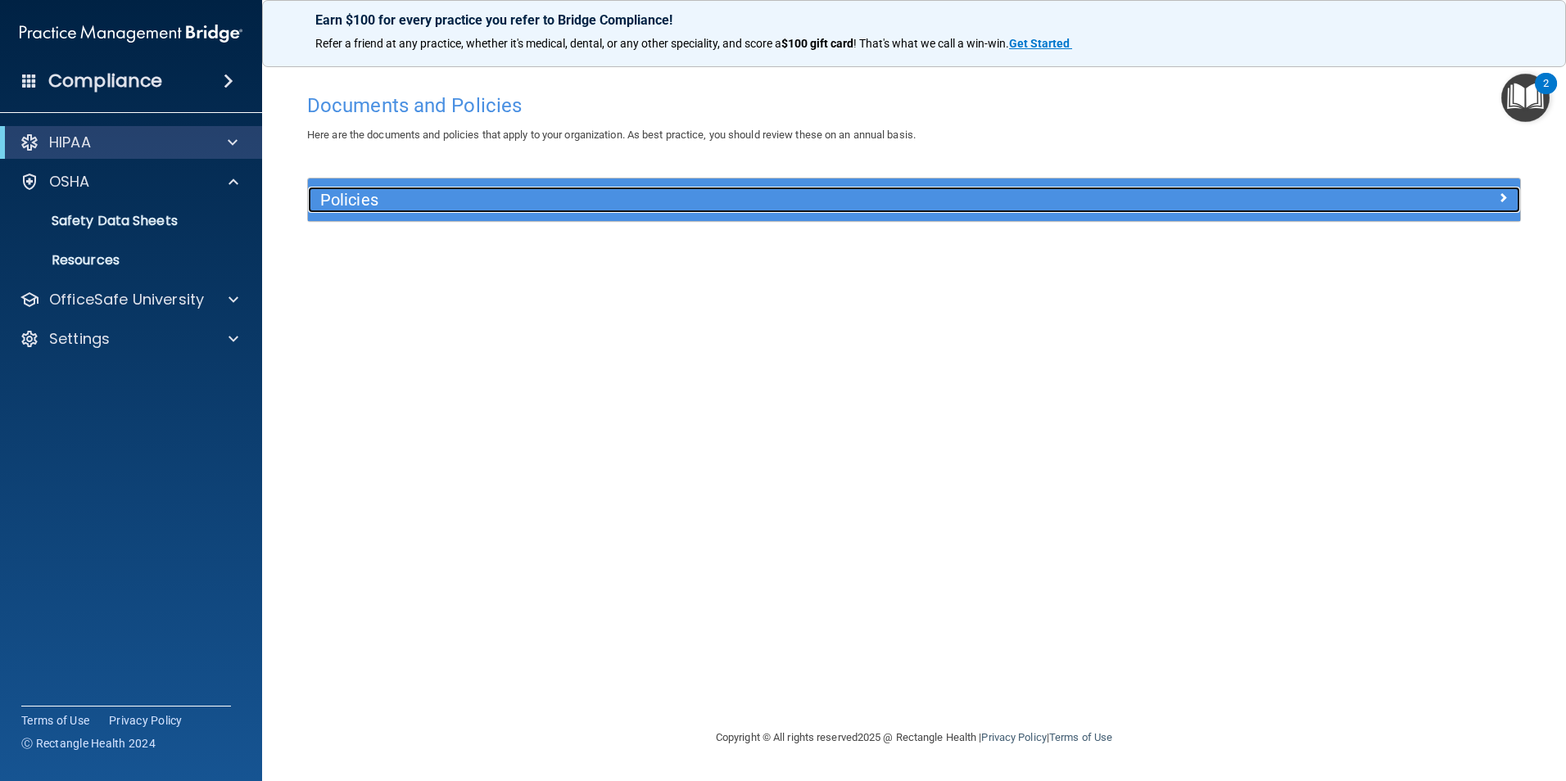
click at [350, 202] on h5 "Policies" at bounding box center [762, 200] width 885 height 18
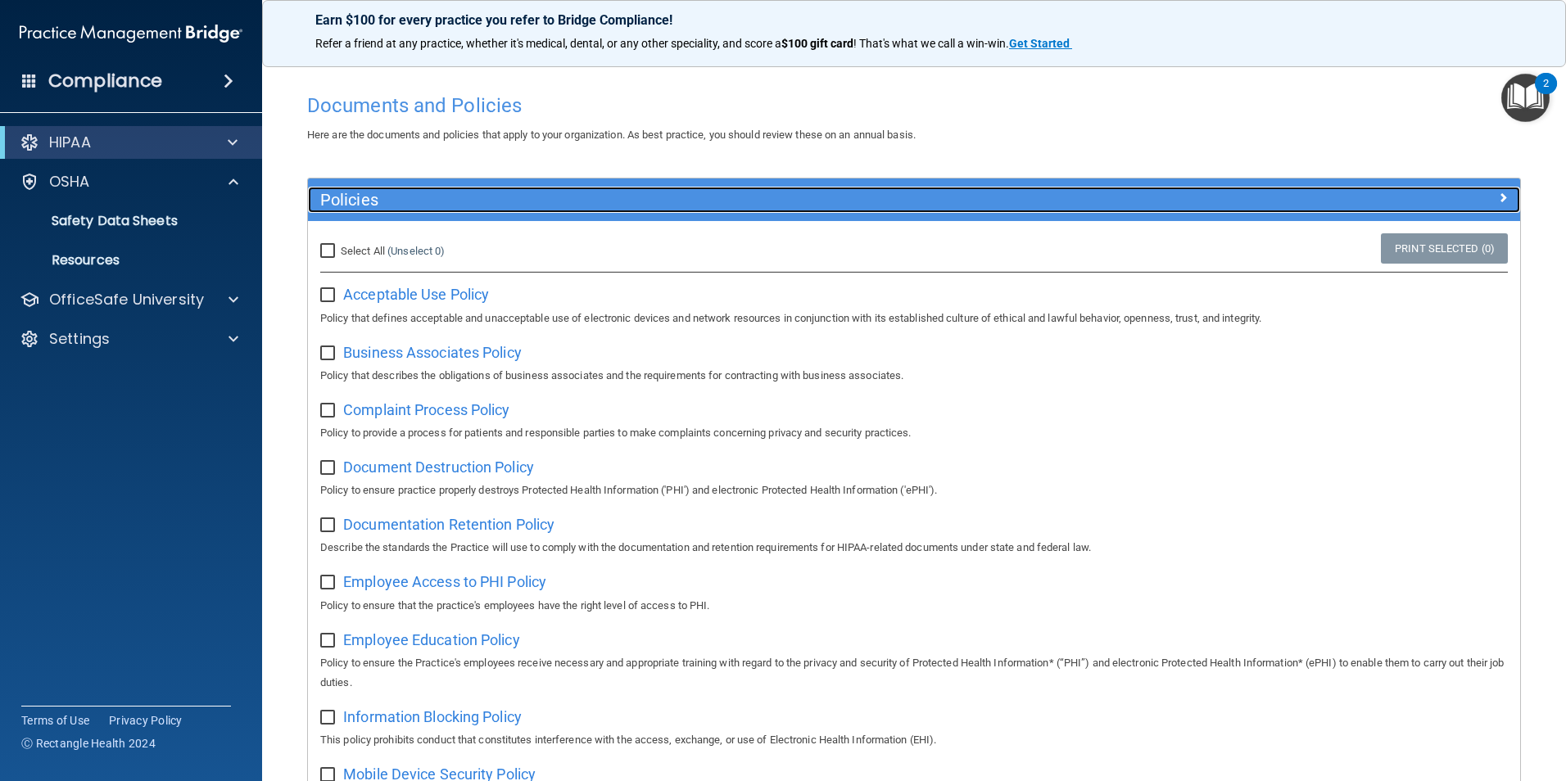
click at [1498, 195] on span at bounding box center [1503, 198] width 10 height 20
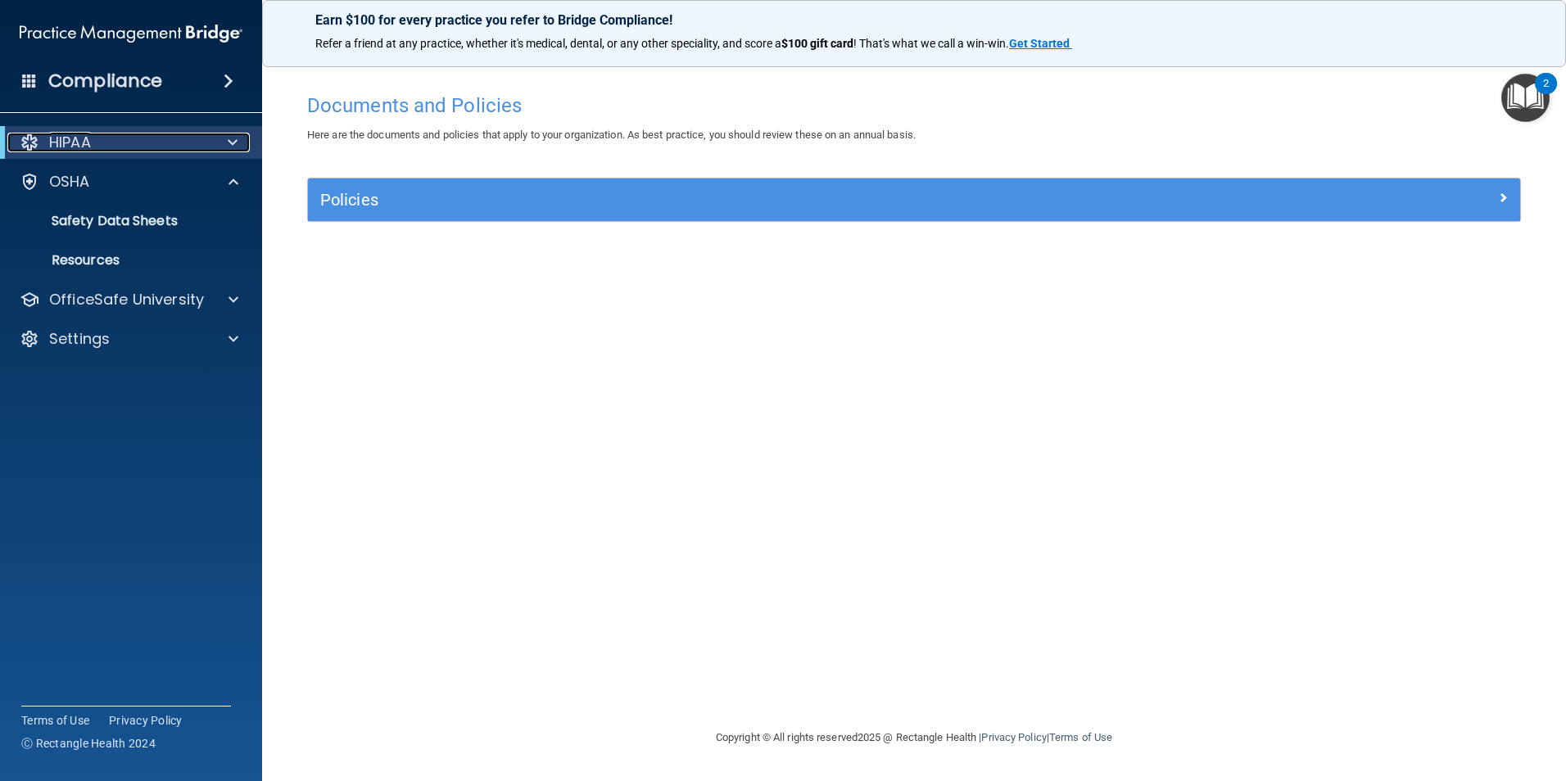
click at [235, 136] on span at bounding box center [233, 143] width 10 height 20
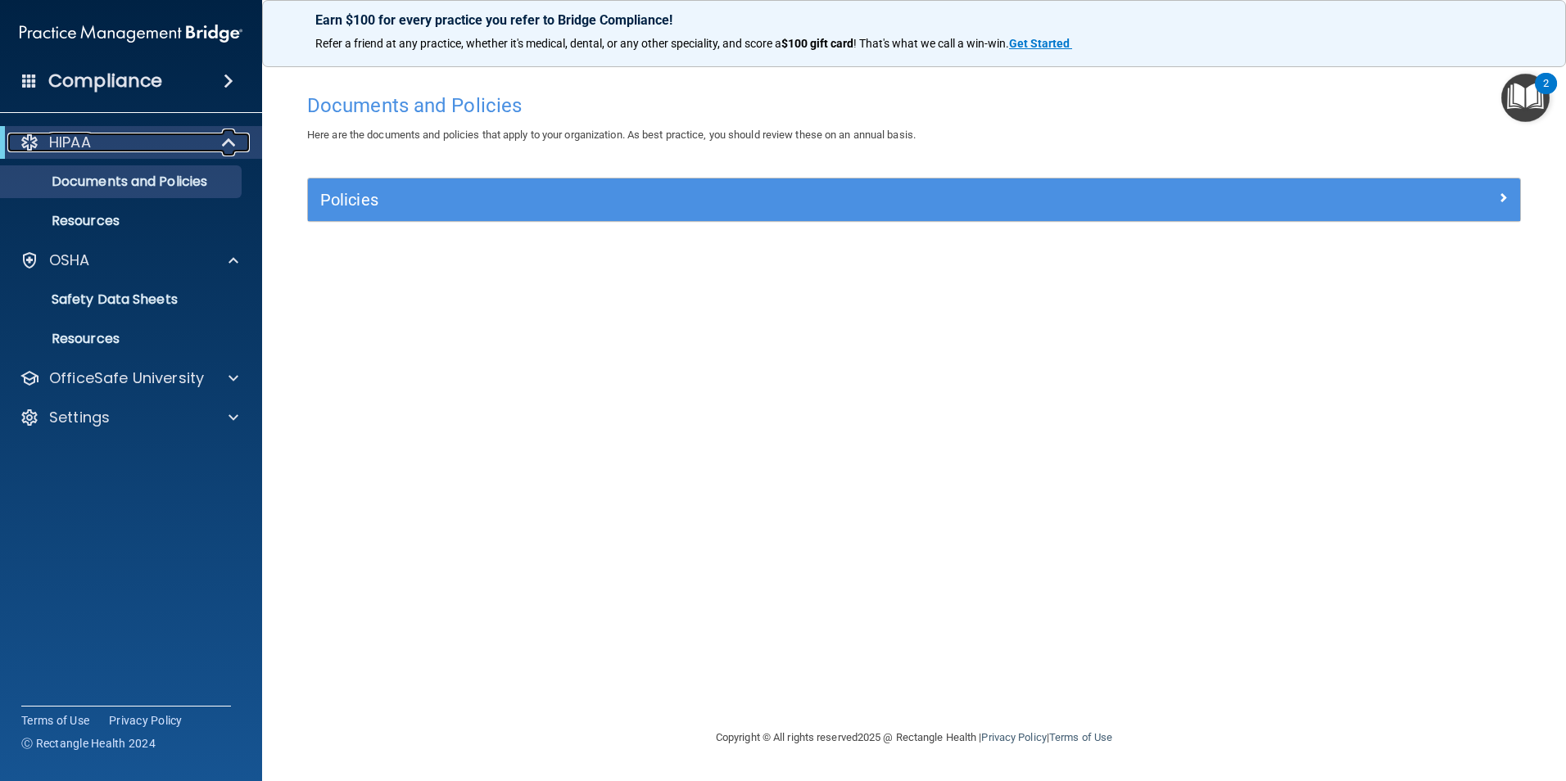
click at [24, 136] on div at bounding box center [30, 143] width 20 height 20
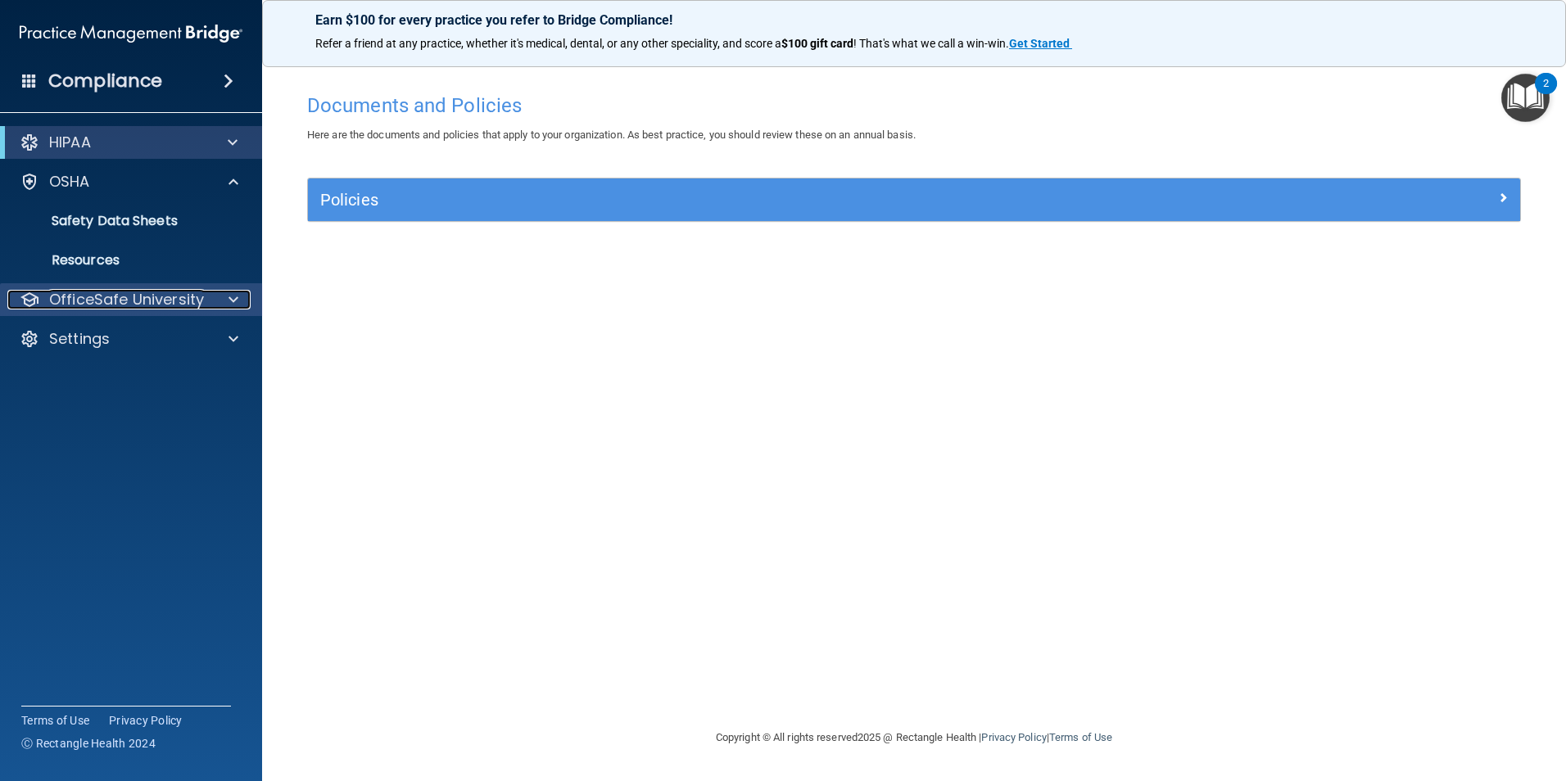
click at [215, 299] on div at bounding box center [231, 300] width 41 height 20
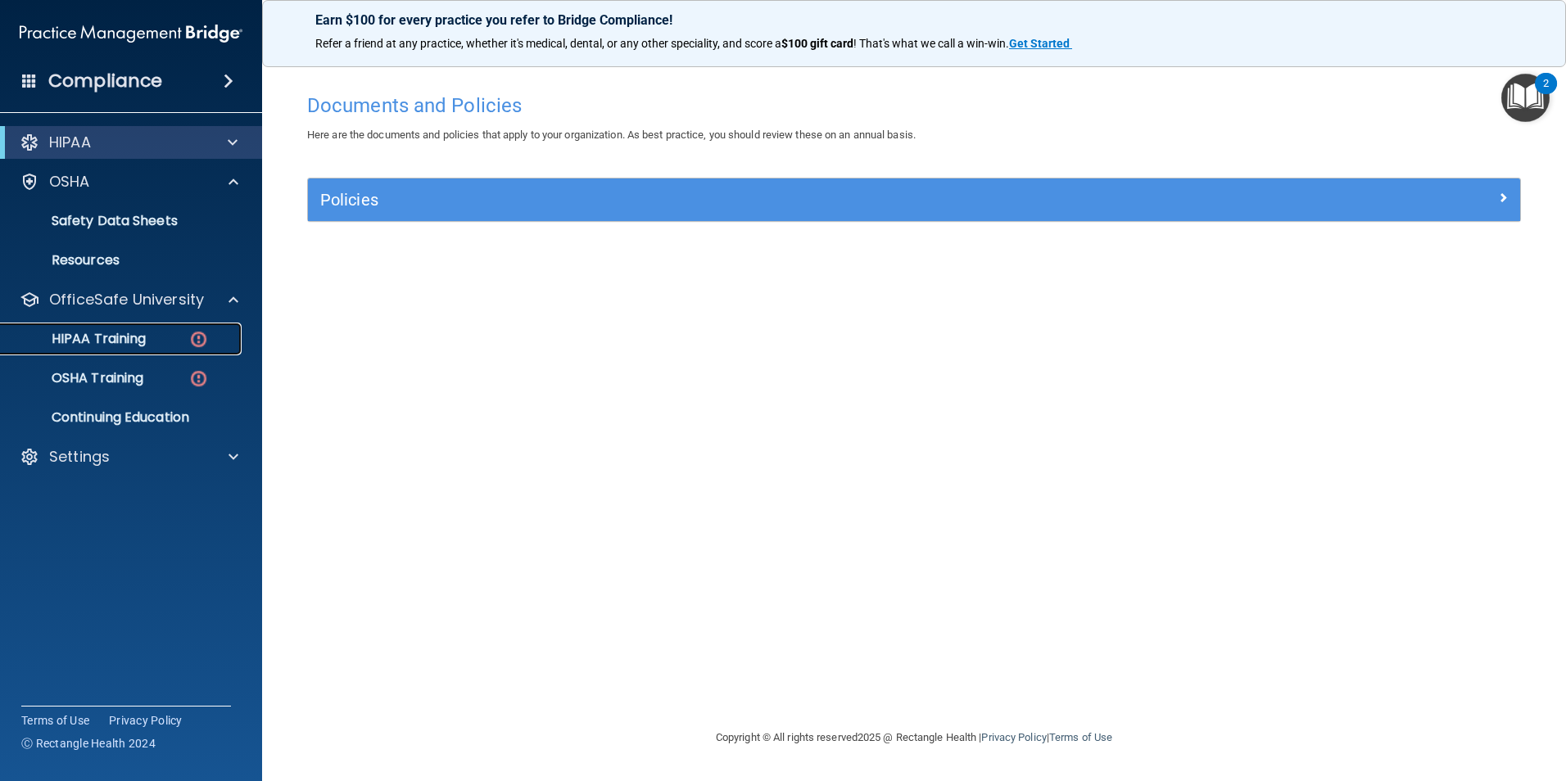
click at [139, 328] on link "HIPAA Training" at bounding box center [113, 339] width 258 height 33
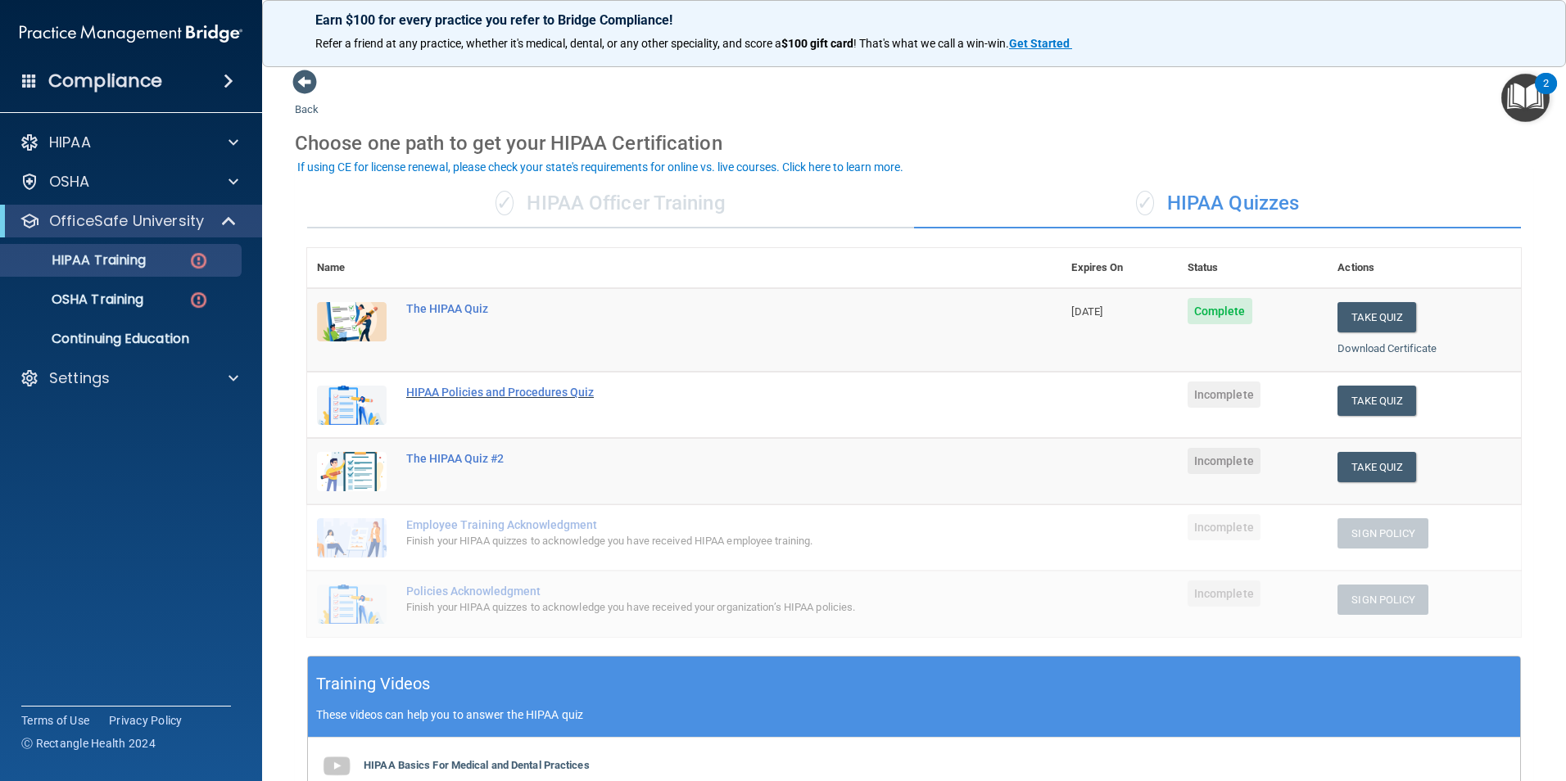
click at [545, 391] on div "HIPAA Policies and Procedures Quiz" at bounding box center [692, 392] width 573 height 13
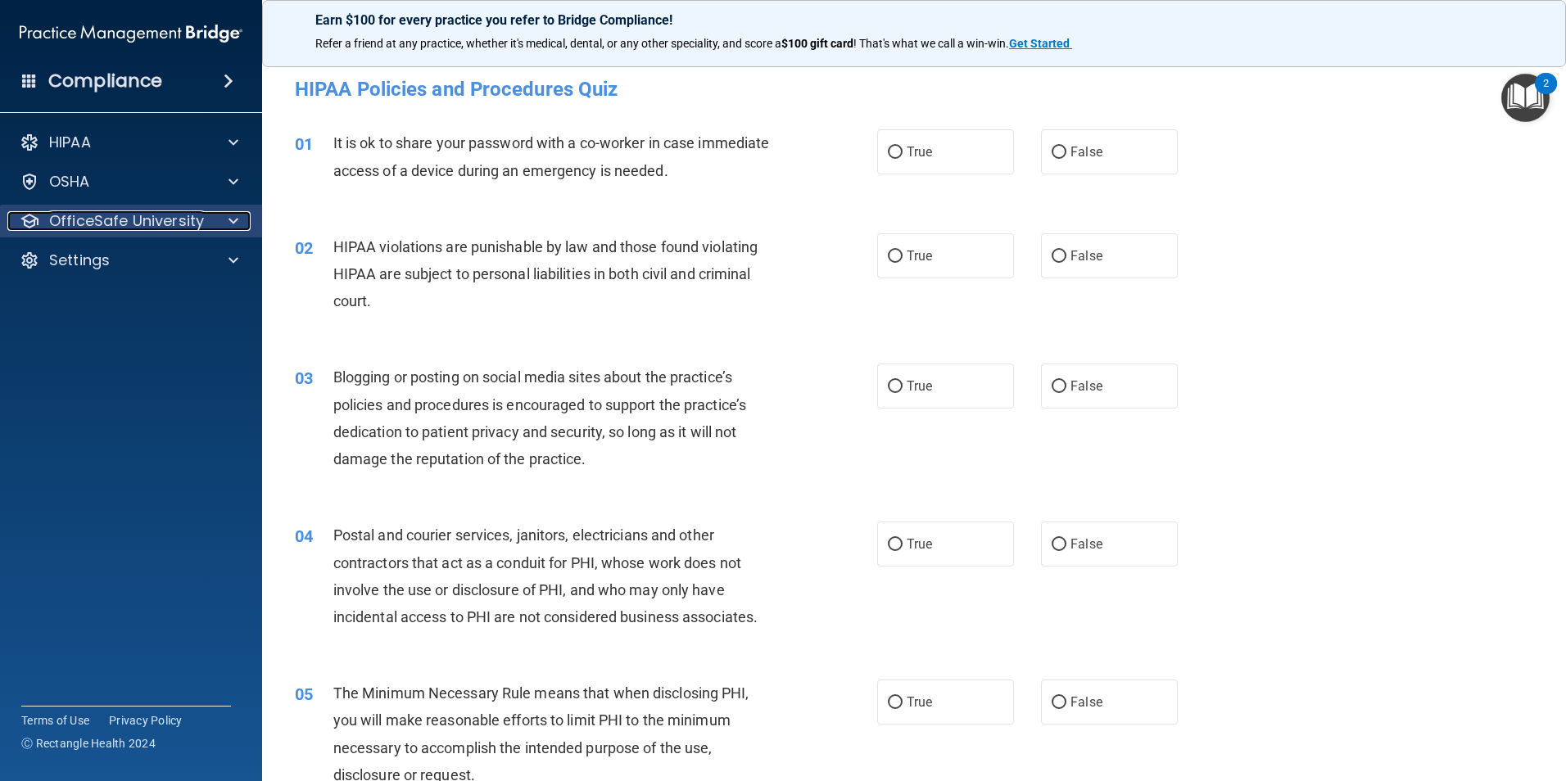
click at [228, 228] on div at bounding box center [231, 221] width 41 height 20
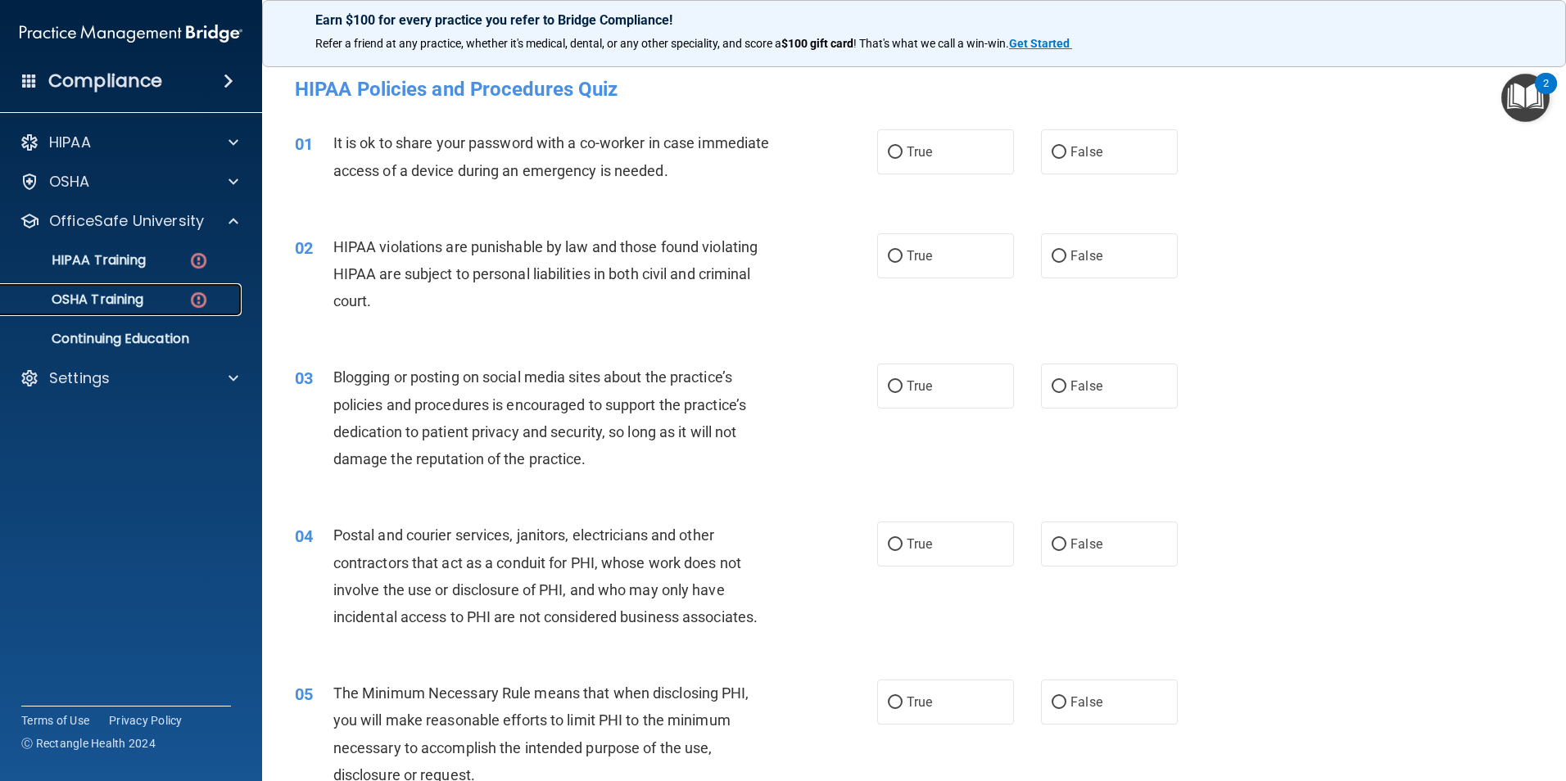
click at [141, 303] on p "OSHA Training" at bounding box center [77, 300] width 133 height 16
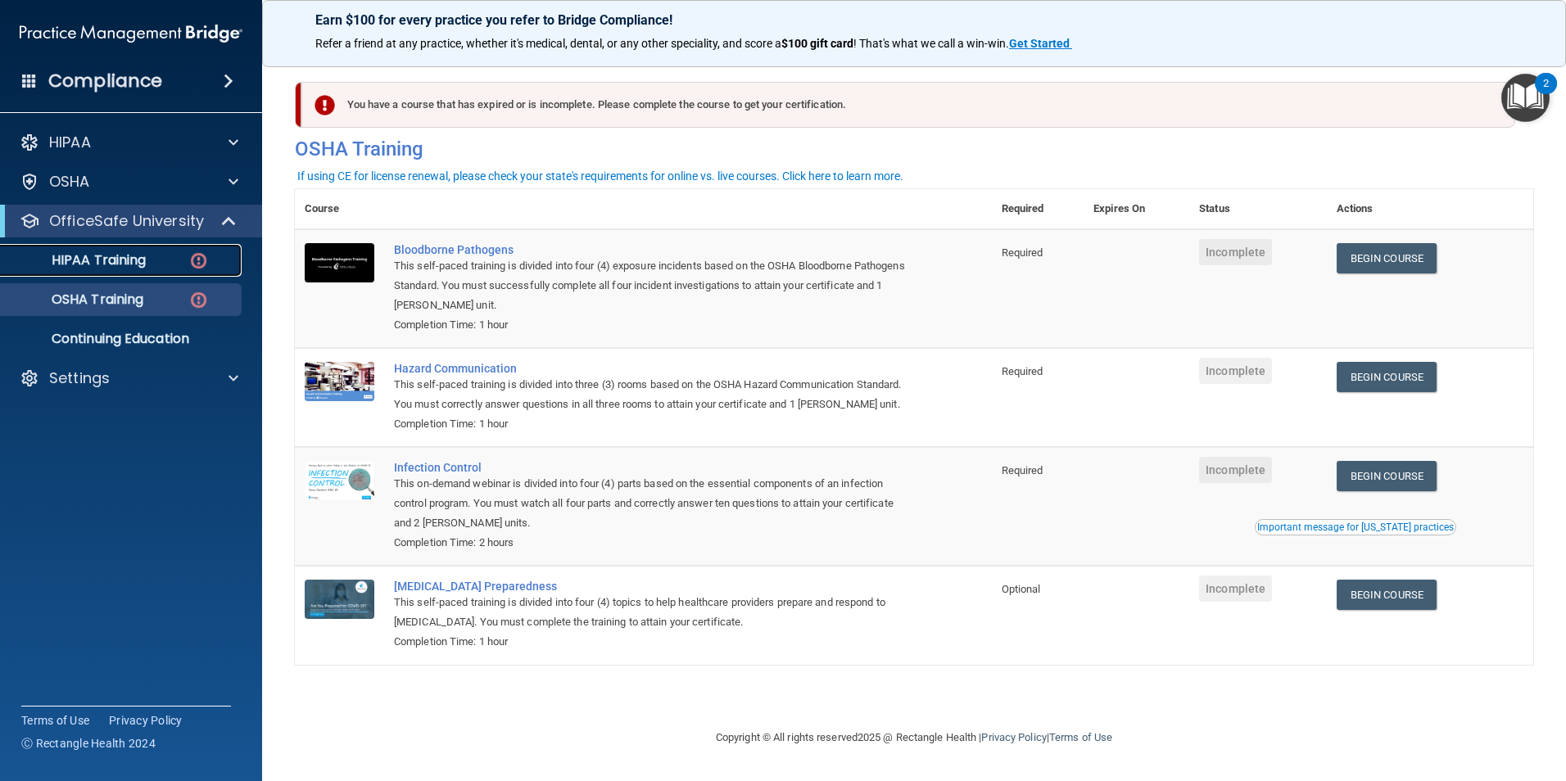
click at [127, 254] on p "HIPAA Training" at bounding box center [78, 260] width 135 height 16
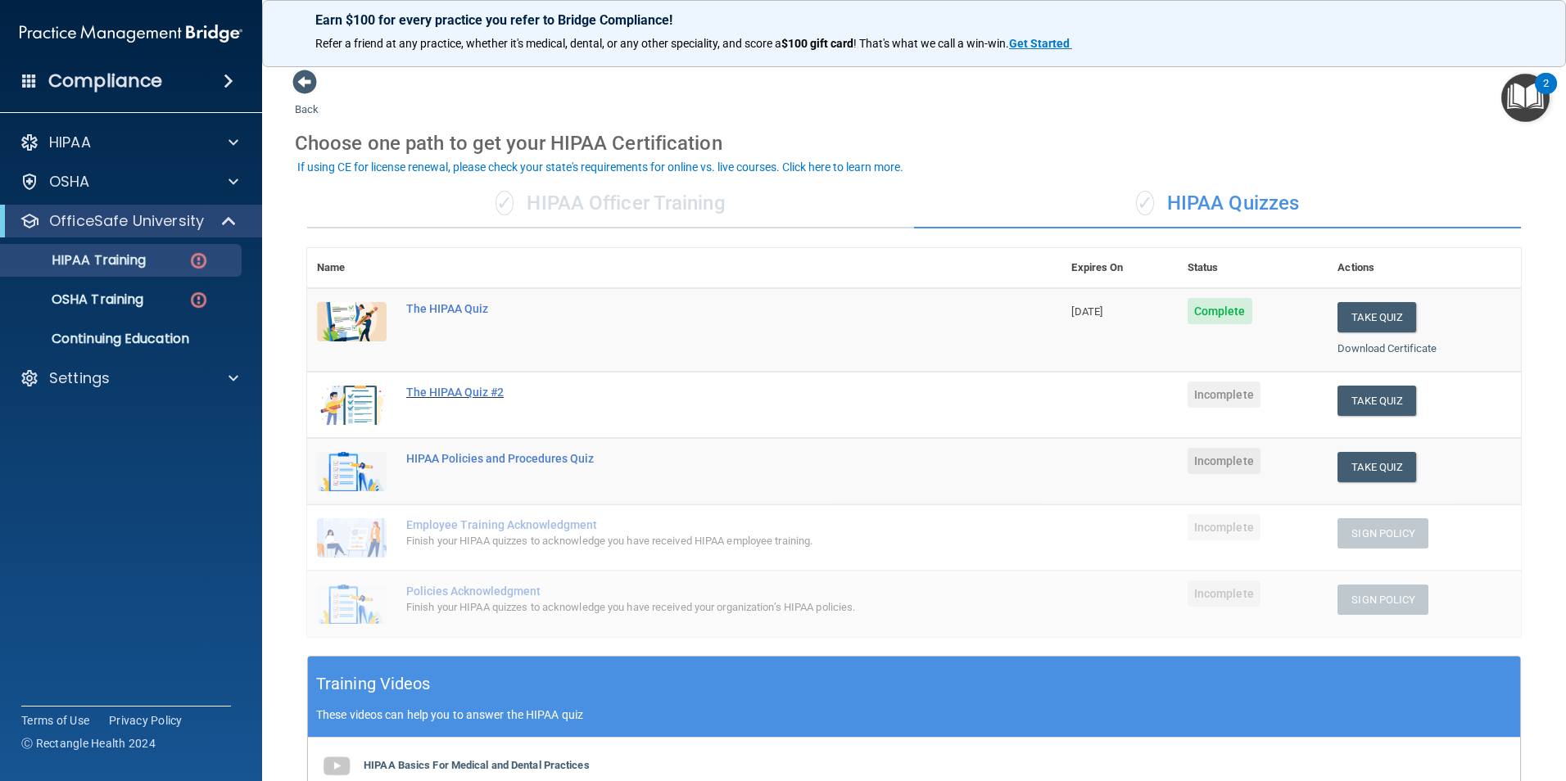
click at [461, 397] on div "The HIPAA Quiz #2" at bounding box center [692, 392] width 573 height 13
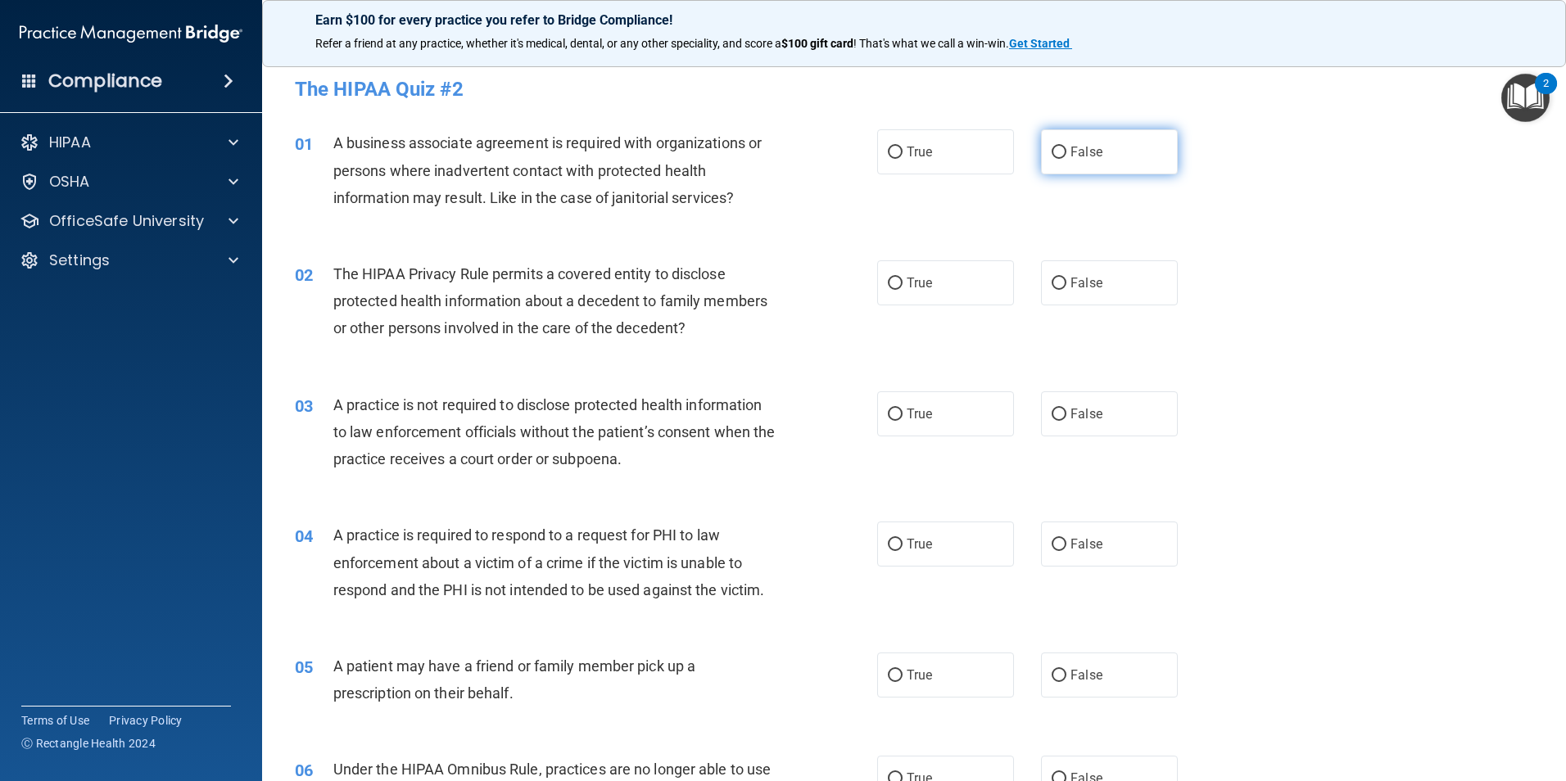
click at [1062, 161] on label "False" at bounding box center [1109, 151] width 137 height 45
click at [1062, 159] on input "False" at bounding box center [1059, 153] width 15 height 12
radio input "true"
click at [890, 284] on input "True" at bounding box center [895, 284] width 15 height 12
radio input "true"
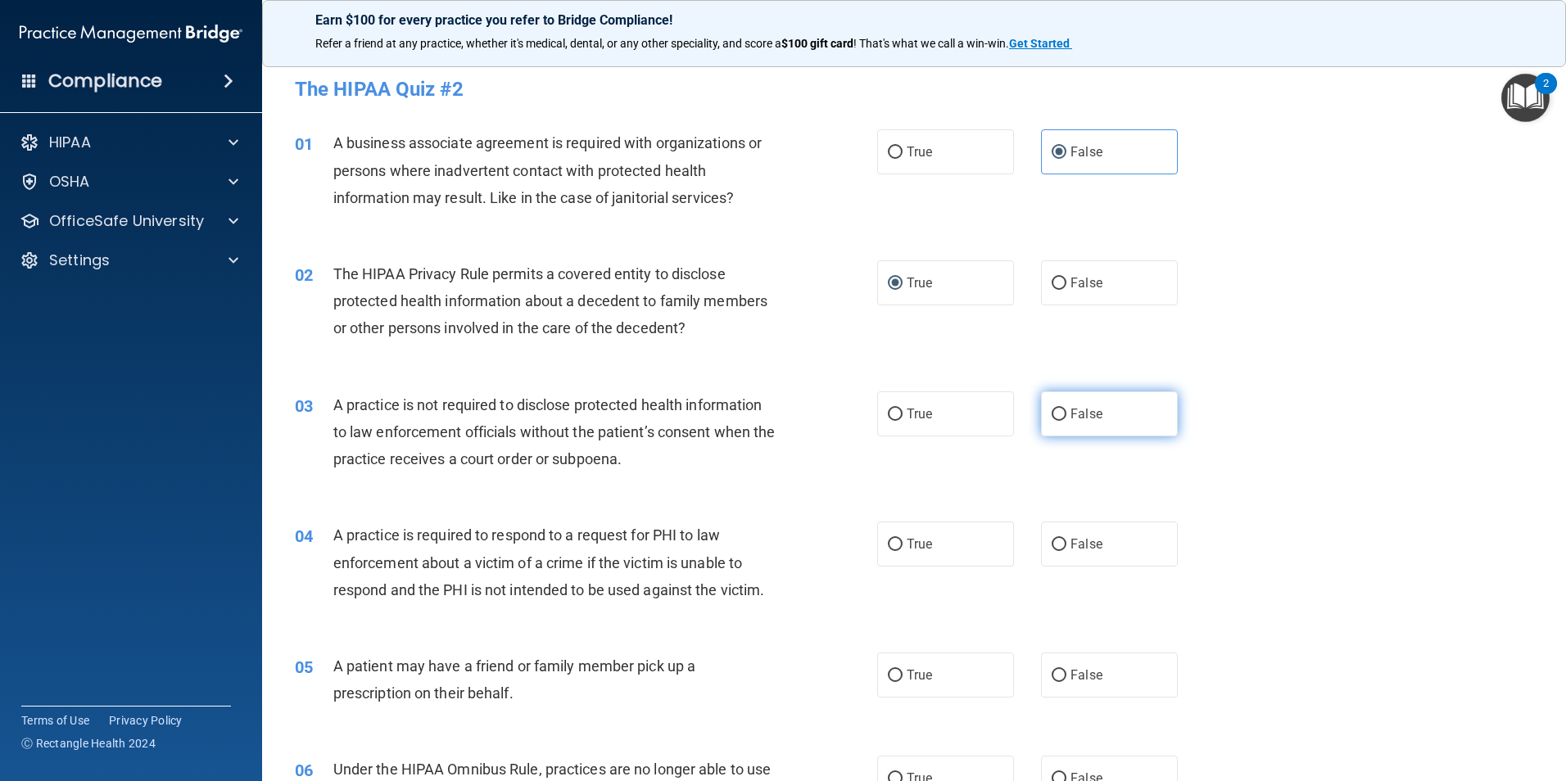
click at [1055, 405] on label "False" at bounding box center [1109, 414] width 137 height 45
click at [1055, 409] on input "False" at bounding box center [1059, 415] width 15 height 12
radio input "true"
click at [892, 545] on input "True" at bounding box center [895, 545] width 15 height 12
radio input "true"
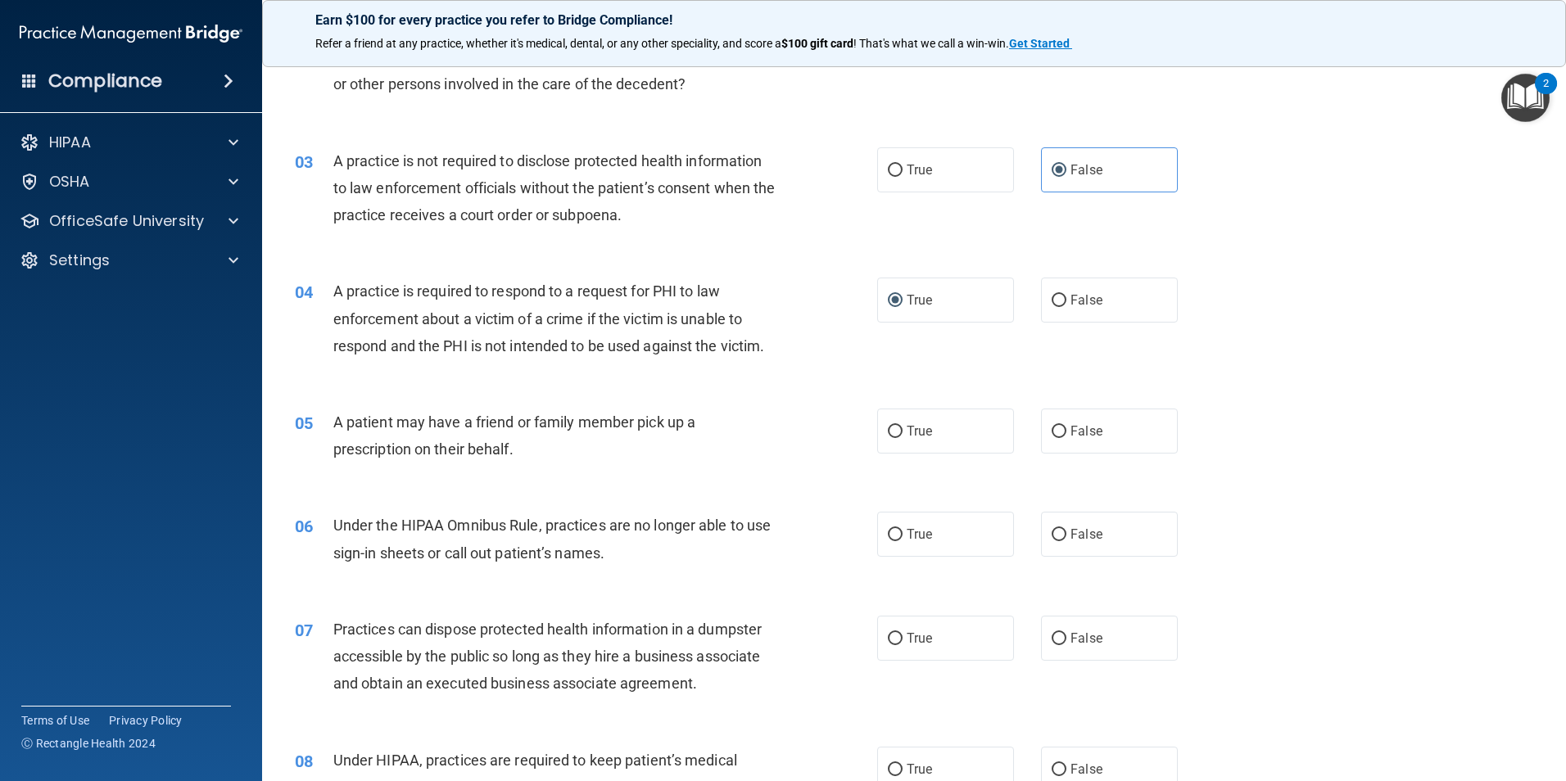
scroll to position [246, 0]
click at [888, 436] on input "True" at bounding box center [895, 430] width 15 height 12
radio input "true"
click at [1052, 530] on input "False" at bounding box center [1059, 534] width 15 height 12
radio input "true"
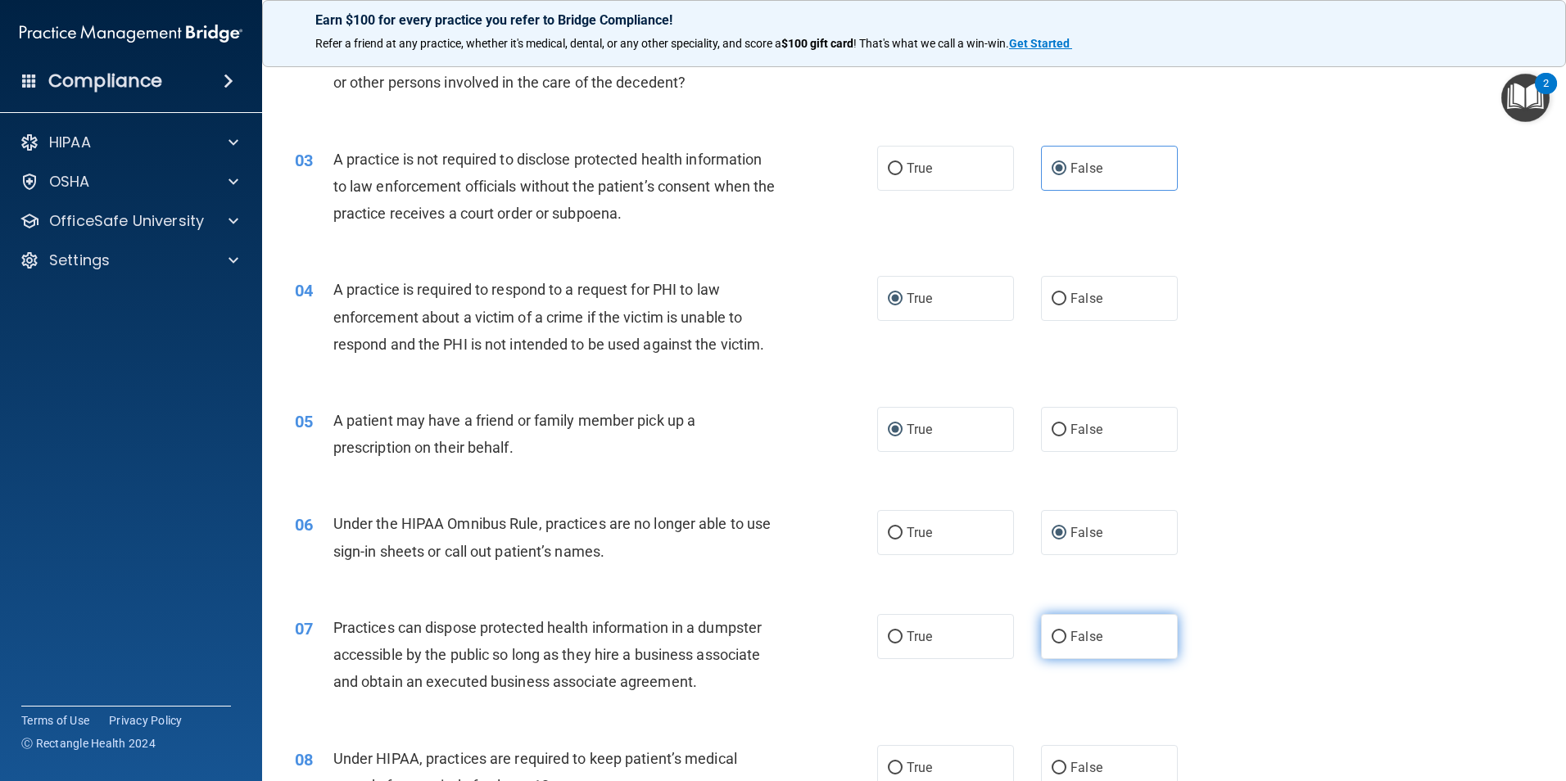
click at [1060, 640] on label "False" at bounding box center [1109, 636] width 137 height 45
click at [1060, 640] on input "False" at bounding box center [1059, 638] width 15 height 12
radio input "true"
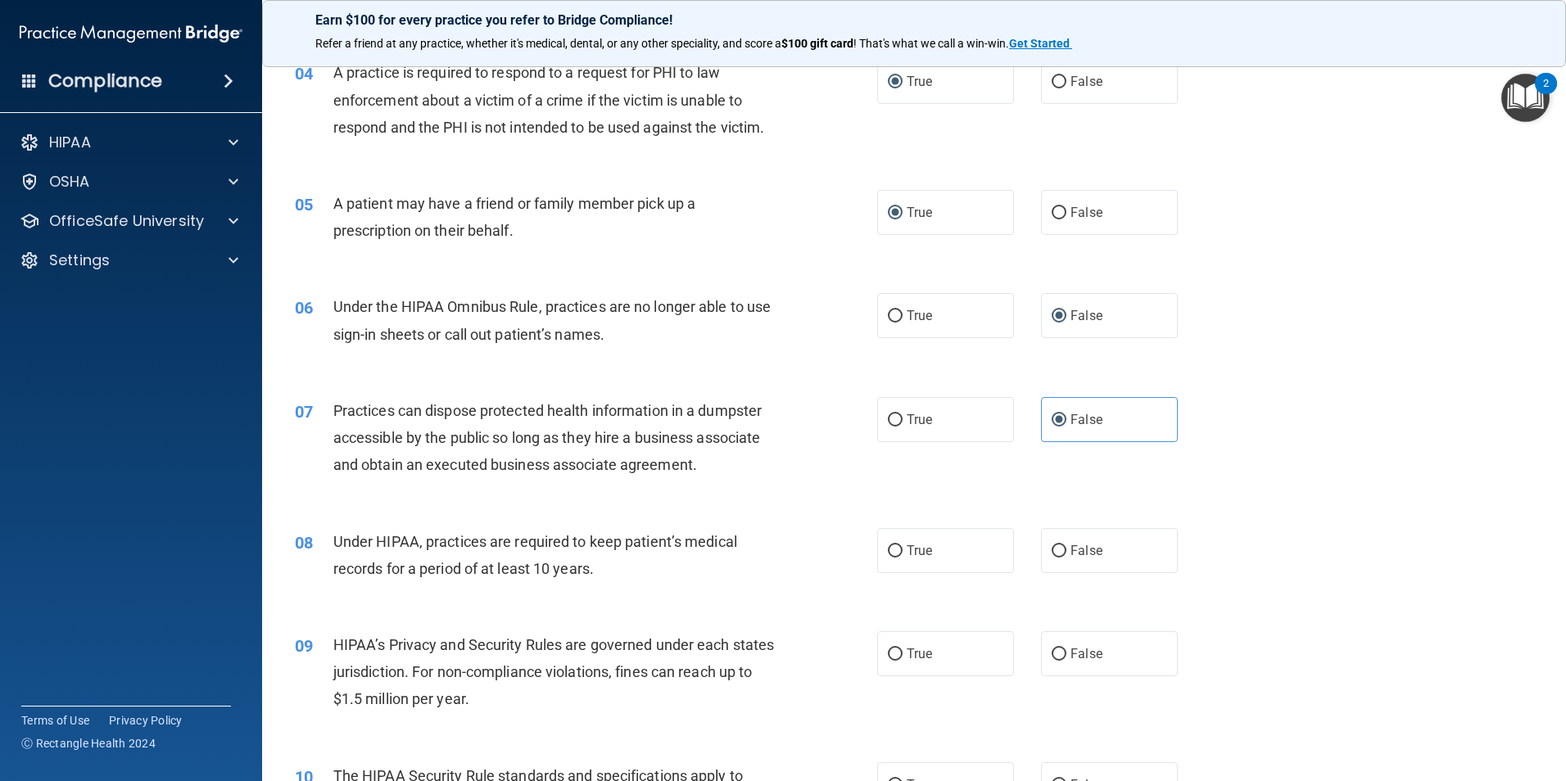
scroll to position [491, 0]
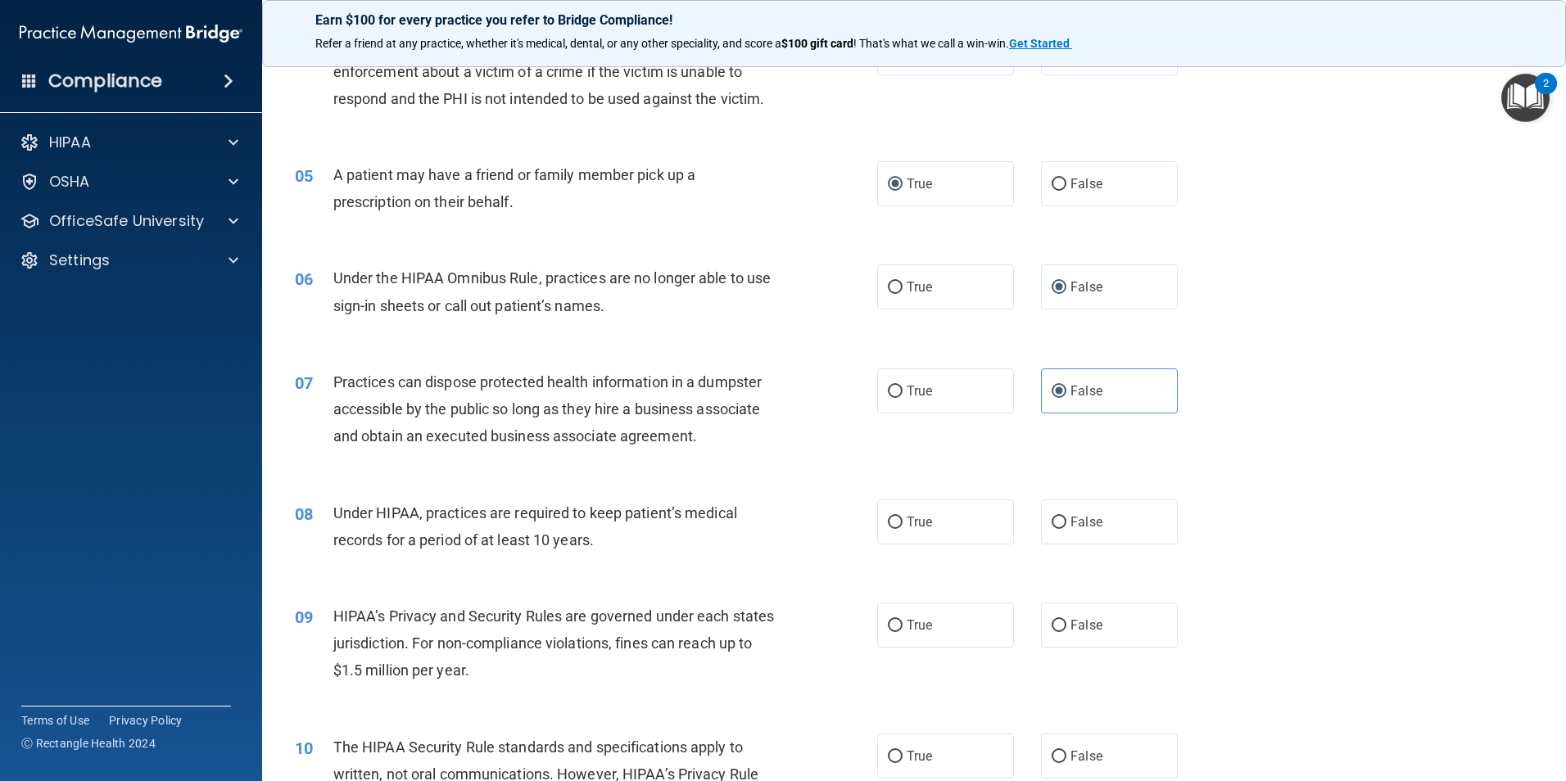
drag, startPoint x: 1054, startPoint y: 518, endPoint x: 1061, endPoint y: 597, distance: 79.7
click at [1054, 517] on input "False" at bounding box center [1059, 523] width 15 height 12
radio input "true"
click at [1052, 630] on input "False" at bounding box center [1059, 626] width 15 height 12
radio input "true"
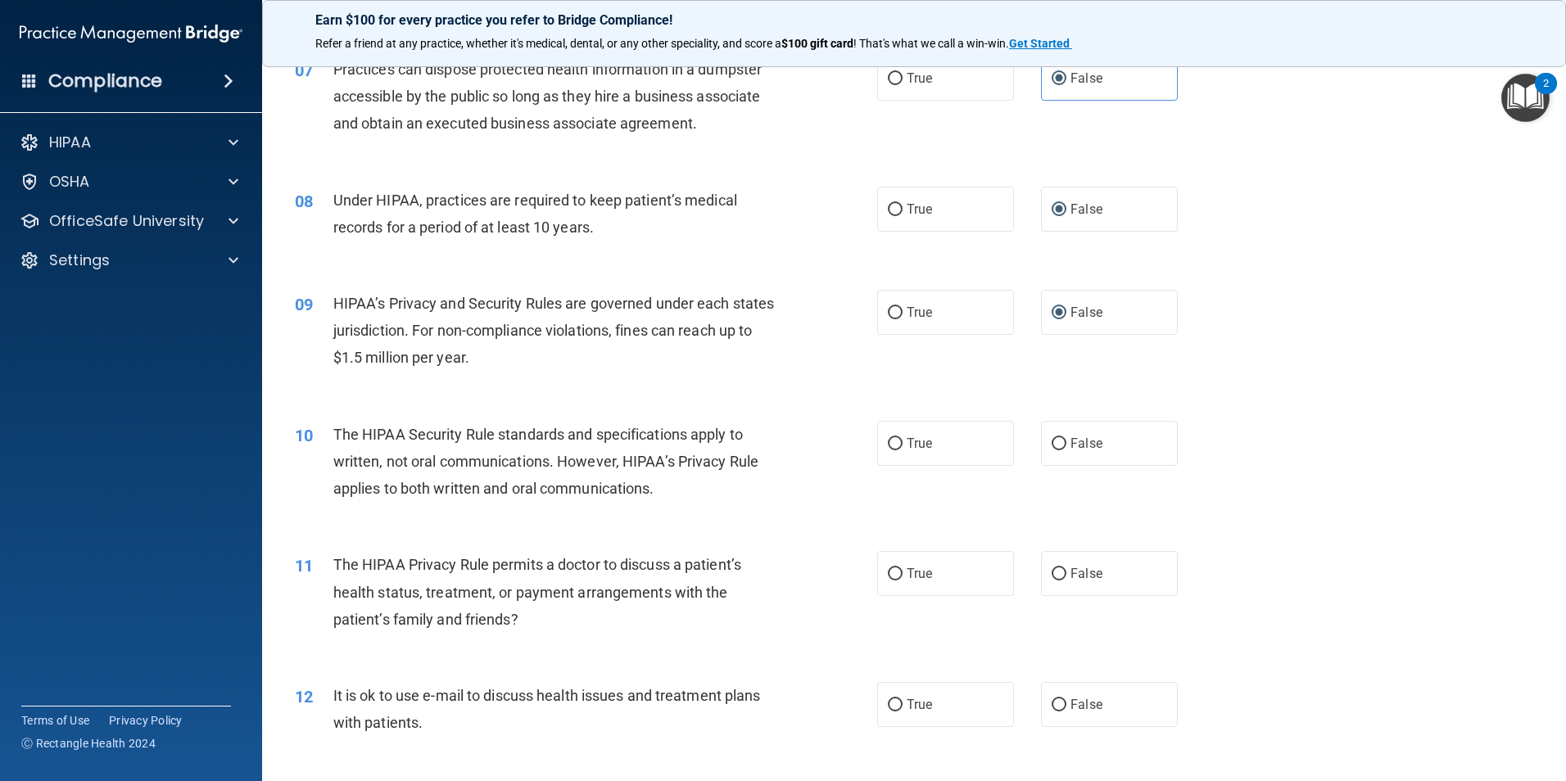
scroll to position [819, 0]
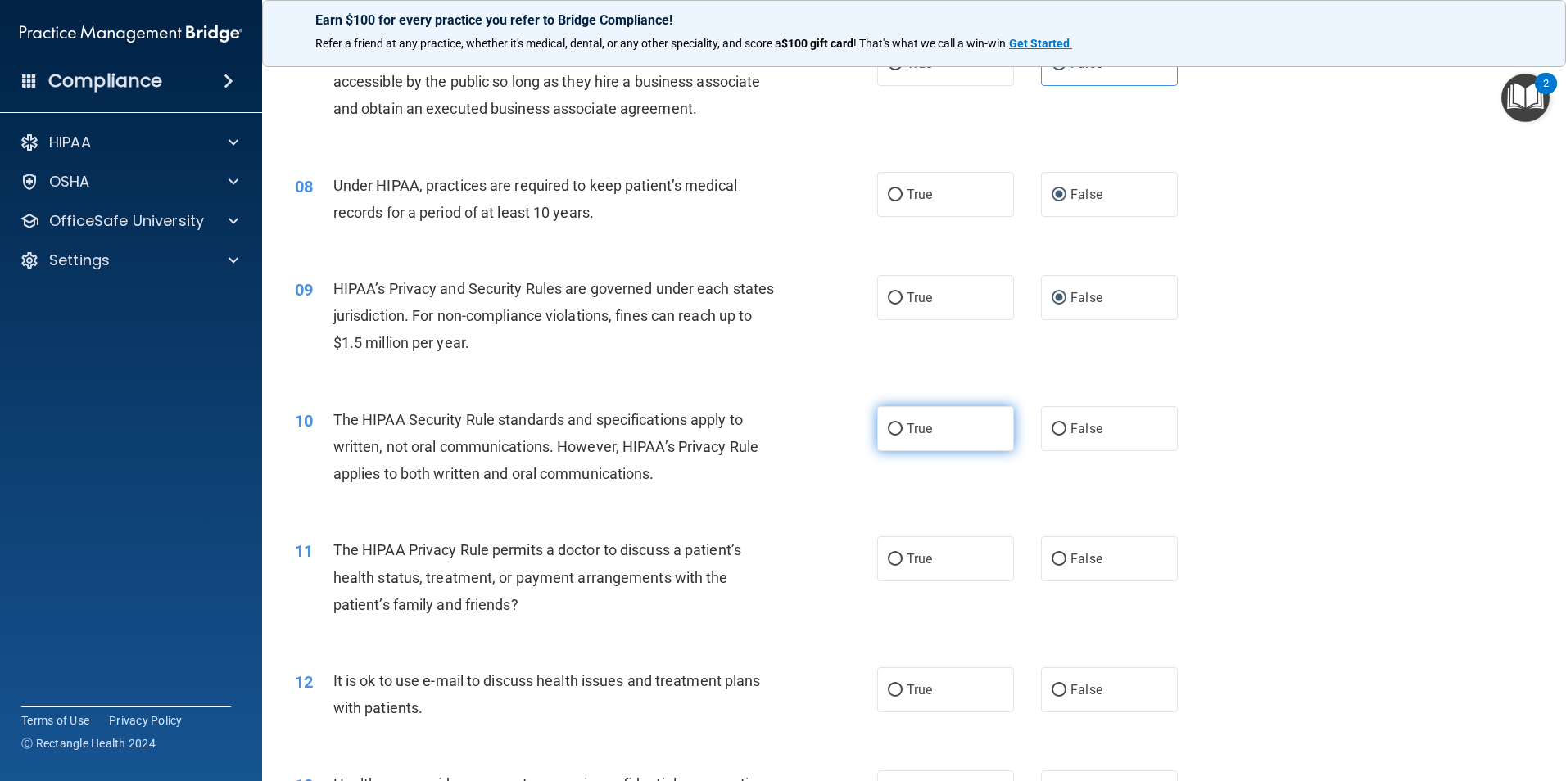
click at [894, 432] on input "True" at bounding box center [895, 429] width 15 height 12
radio input "true"
click at [888, 557] on input "True" at bounding box center [895, 560] width 15 height 12
radio input "true"
click at [899, 685] on label "True" at bounding box center [945, 690] width 137 height 45
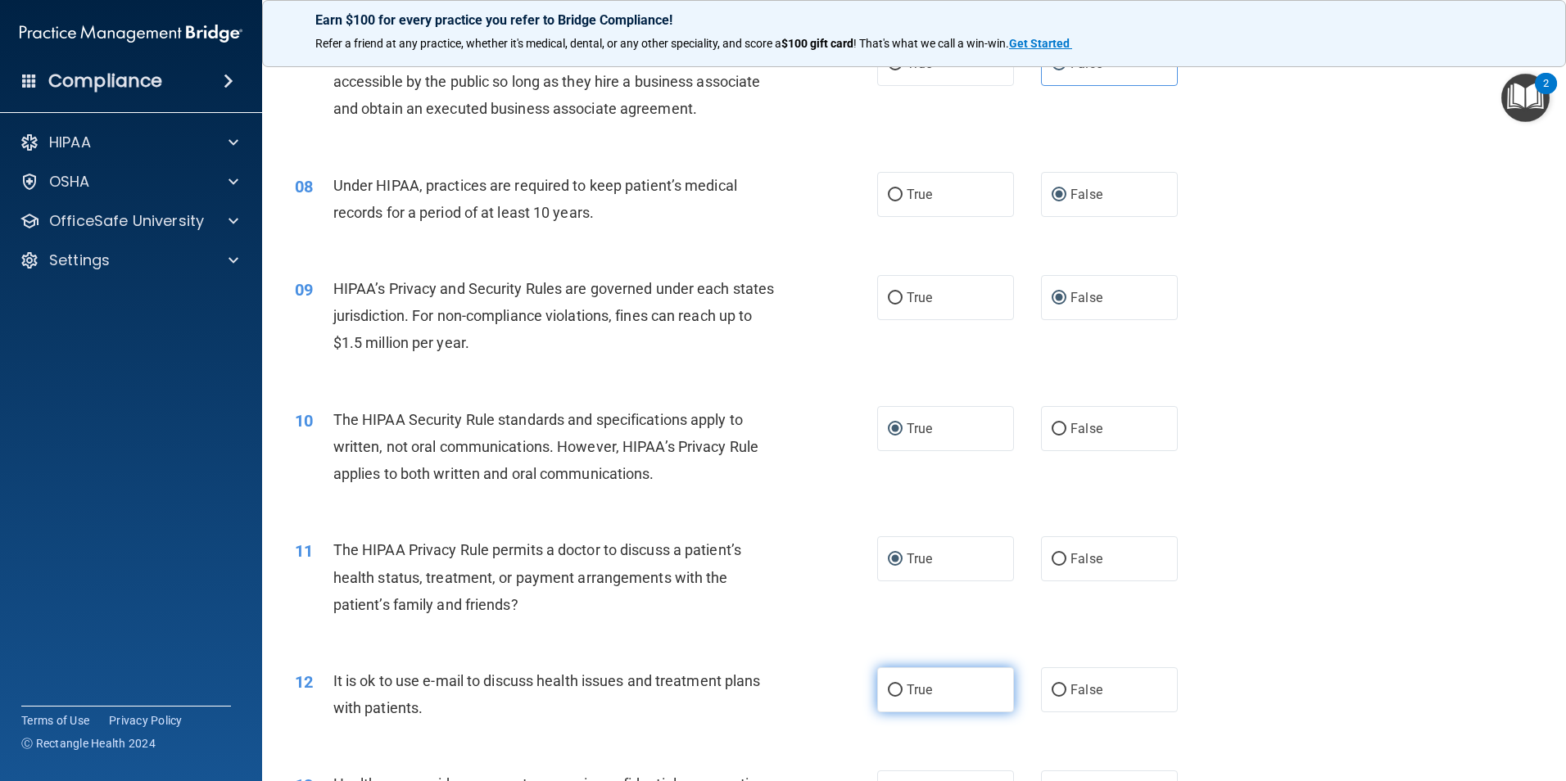
click at [899, 685] on input "True" at bounding box center [895, 691] width 15 height 12
radio input "true"
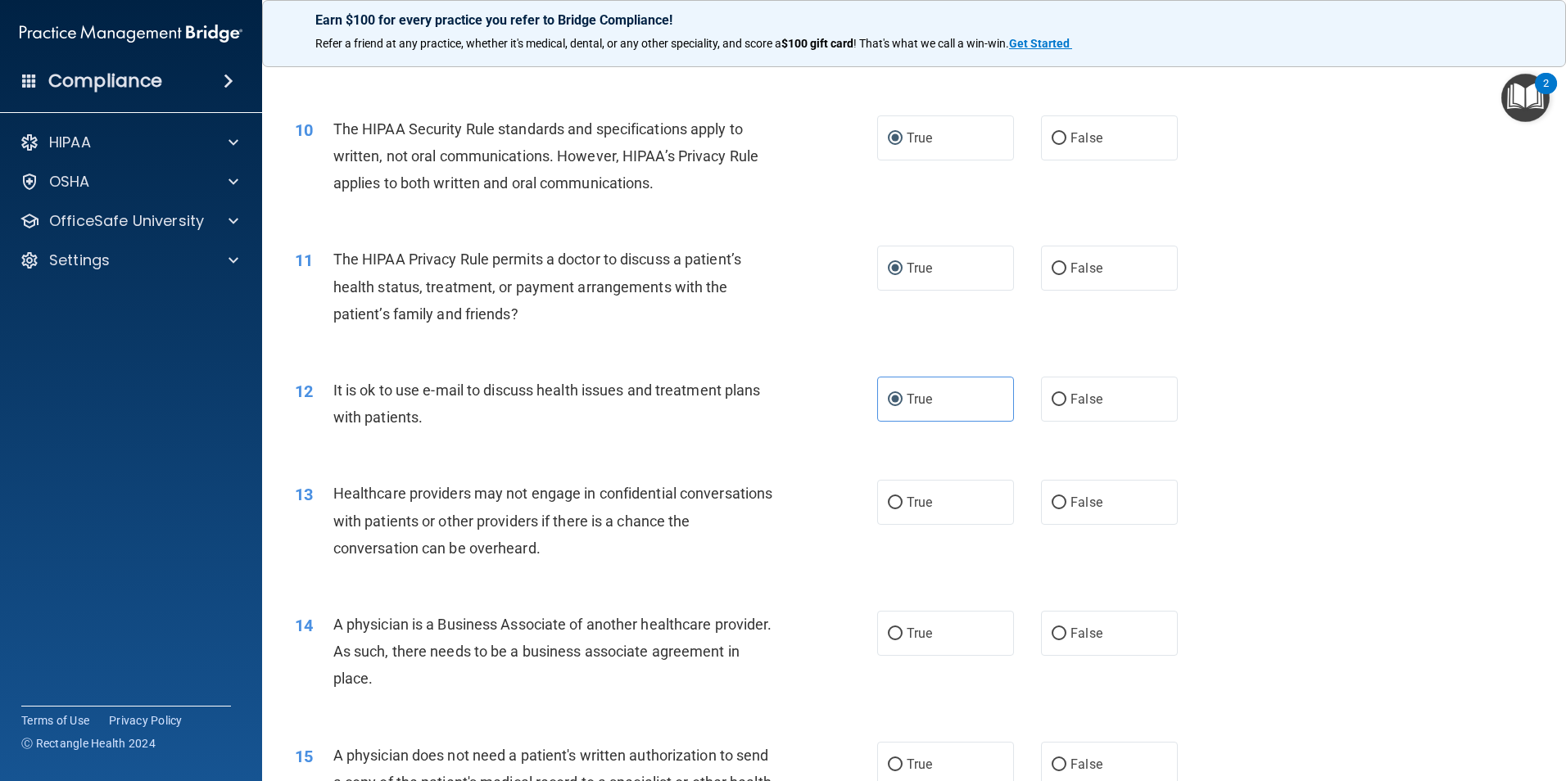
scroll to position [1147, 0]
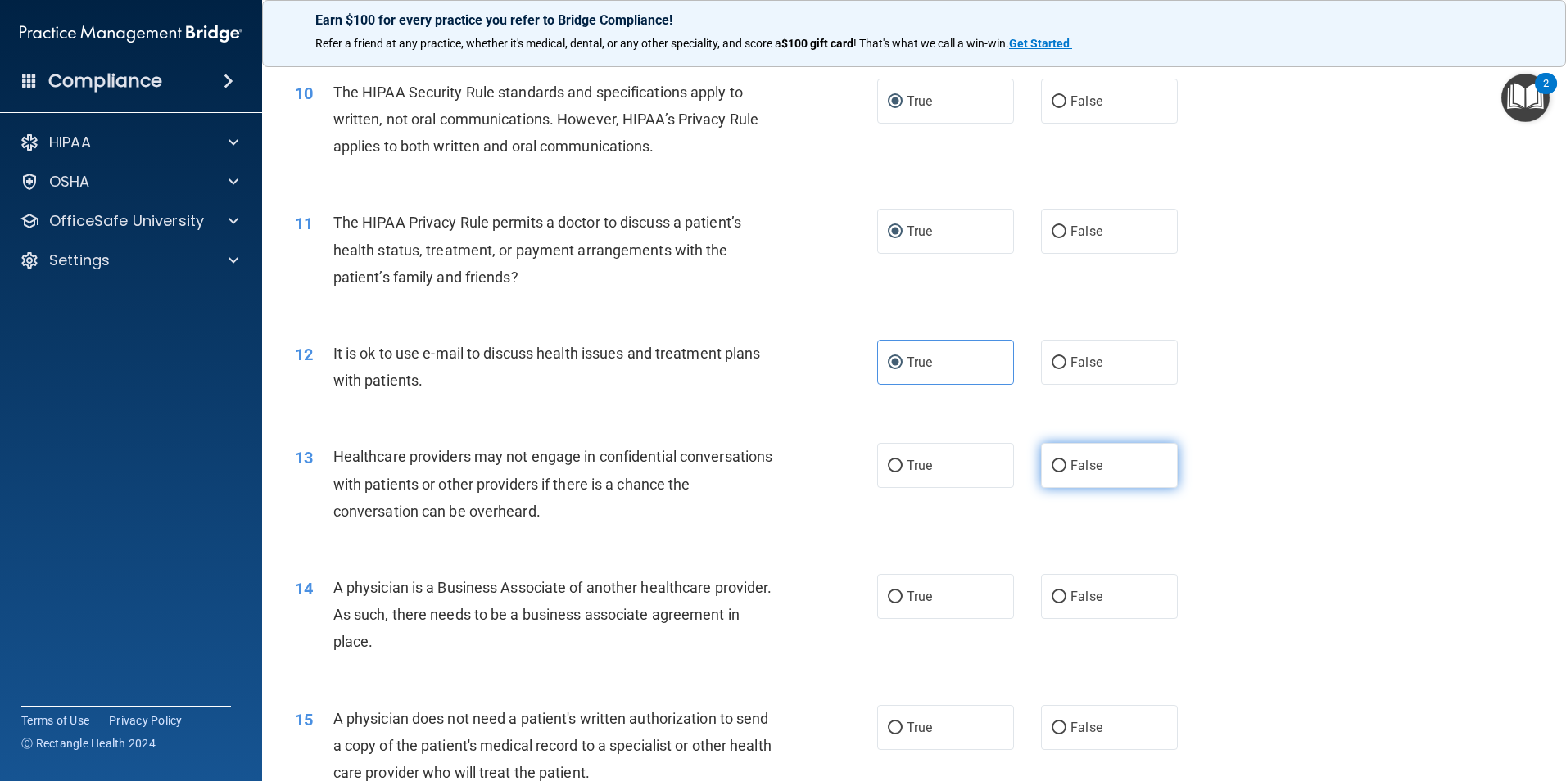
click at [1058, 462] on input "False" at bounding box center [1059, 466] width 15 height 12
radio input "true"
click at [1062, 607] on label "False" at bounding box center [1109, 596] width 137 height 45
click at [1062, 604] on input "False" at bounding box center [1059, 597] width 15 height 12
radio input "true"
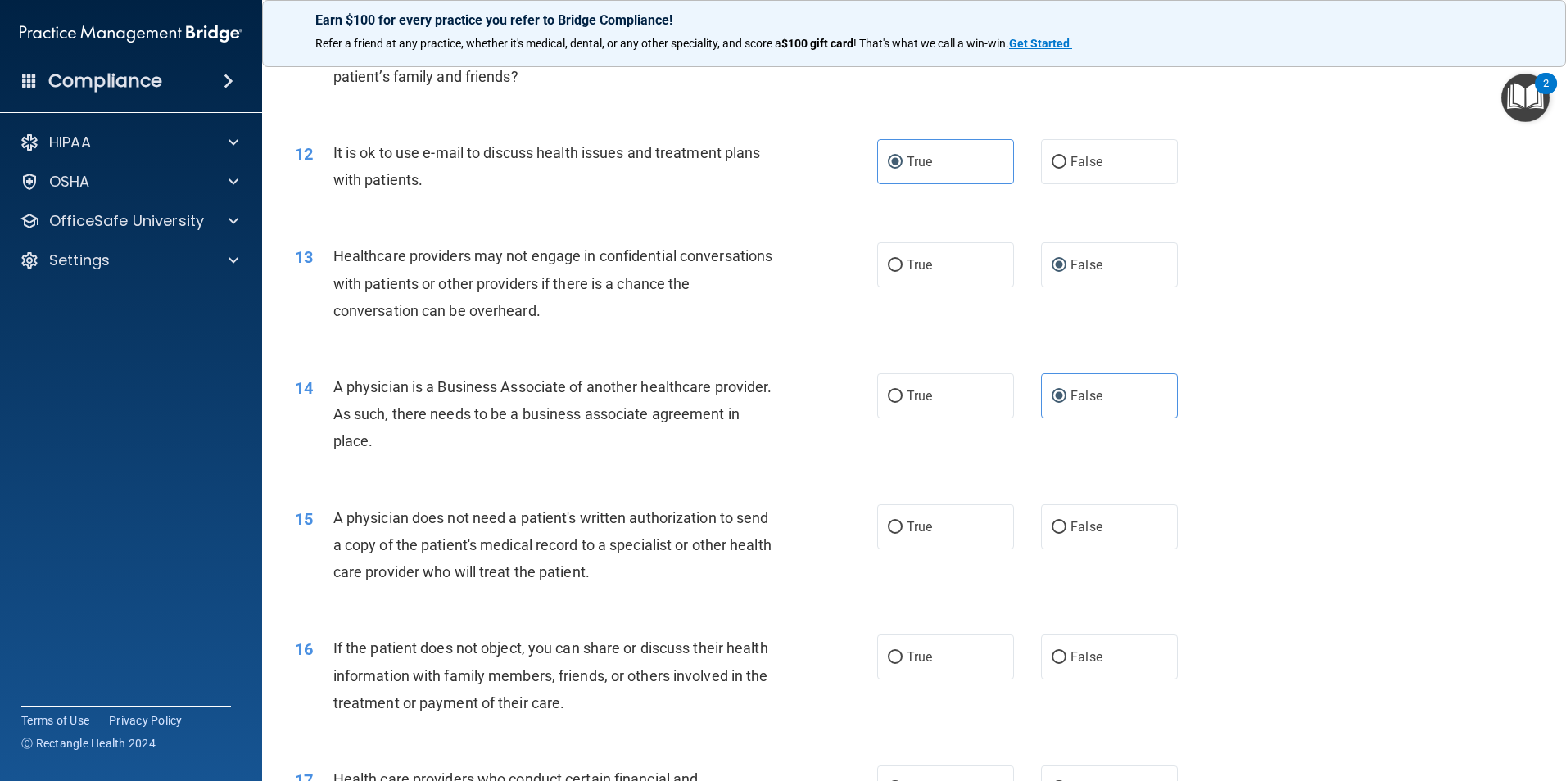
scroll to position [1393, 0]
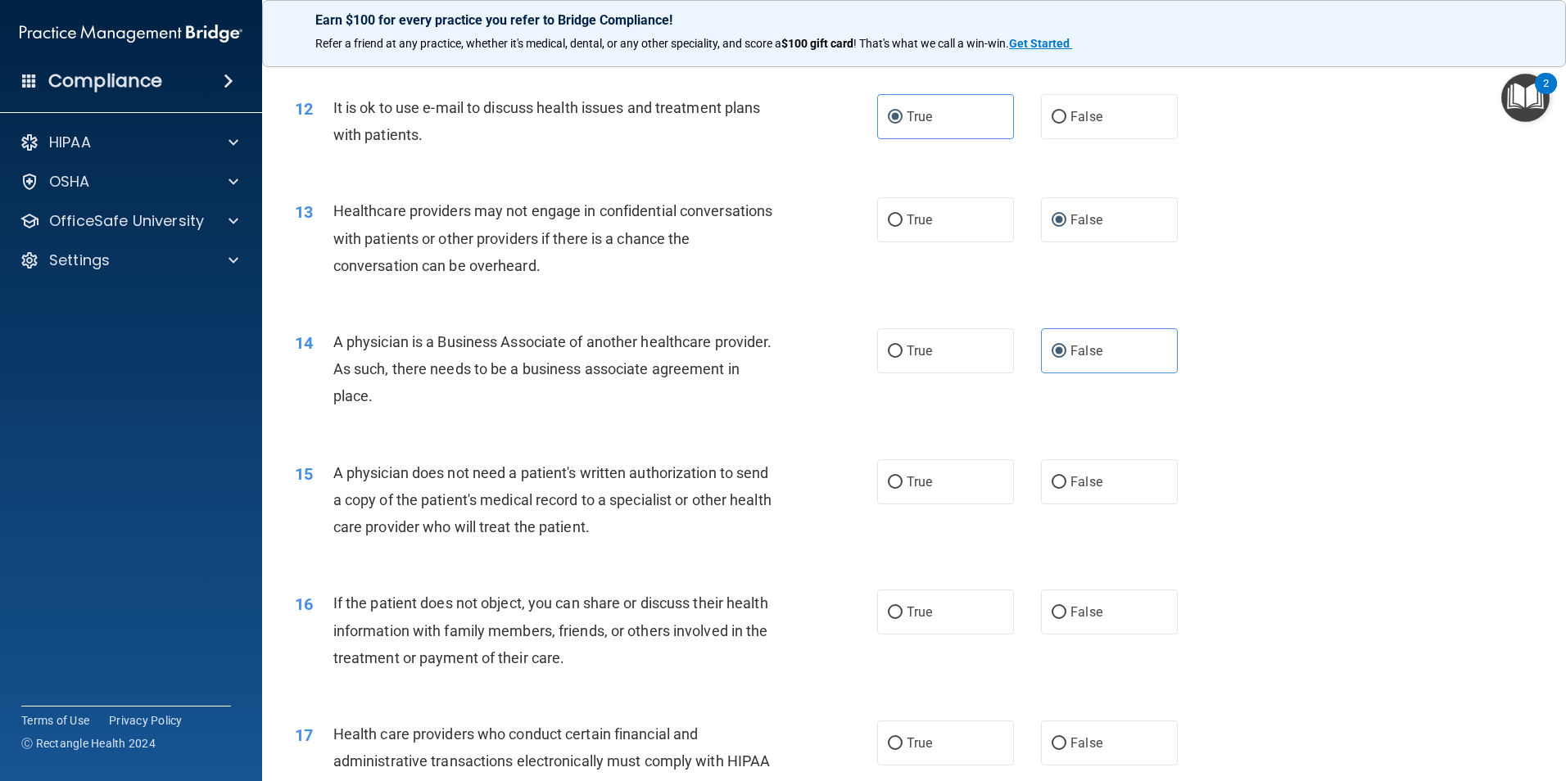
click at [870, 482] on div "15 A physician does not need a patient's written authorization to send a copy o…" at bounding box center [586, 505] width 632 height 90
click at [897, 481] on label "True" at bounding box center [945, 482] width 137 height 45
click at [897, 481] on input "True" at bounding box center [895, 483] width 15 height 12
radio input "true"
click at [890, 615] on input "True" at bounding box center [895, 613] width 15 height 12
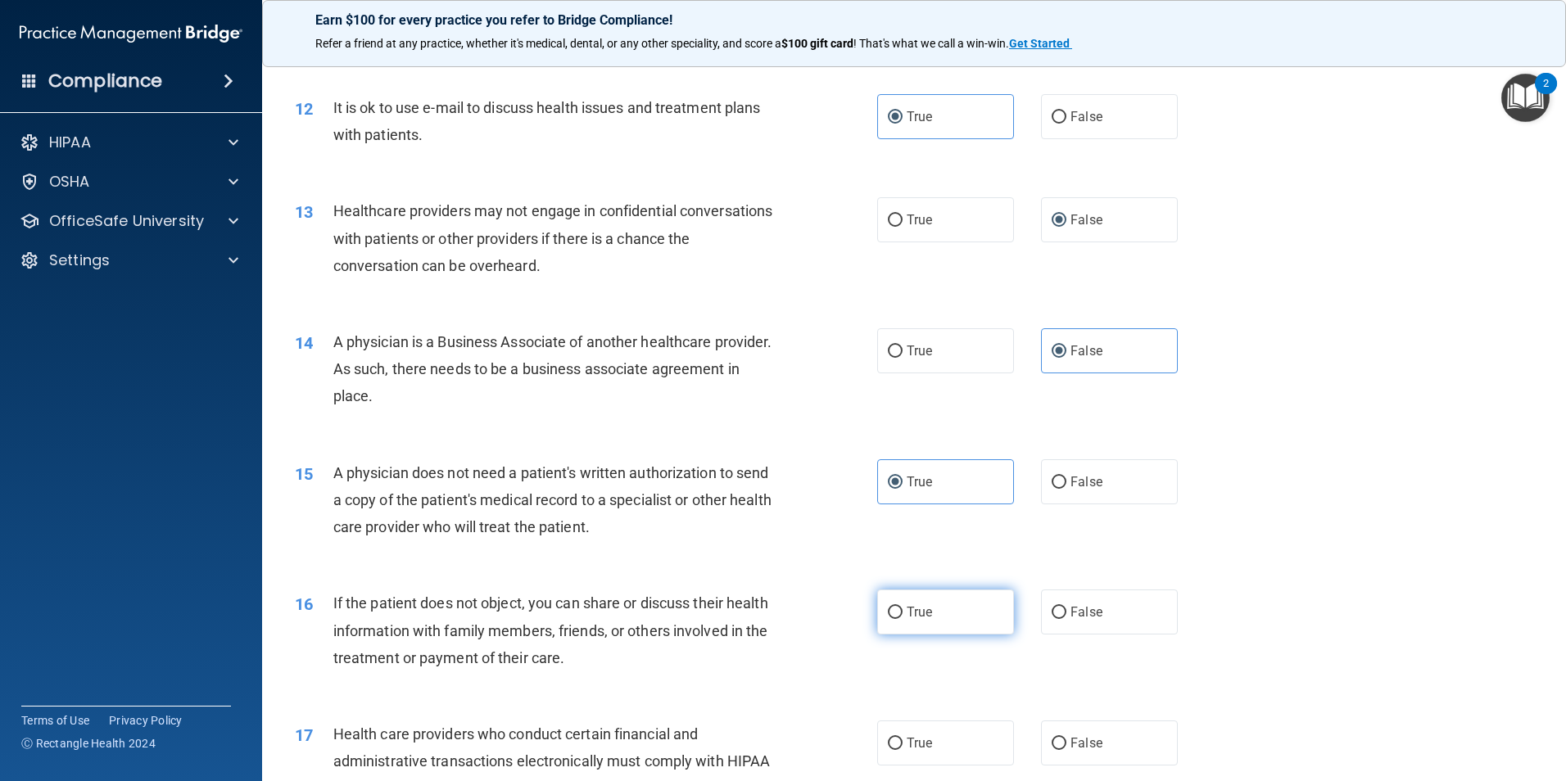
radio input "true"
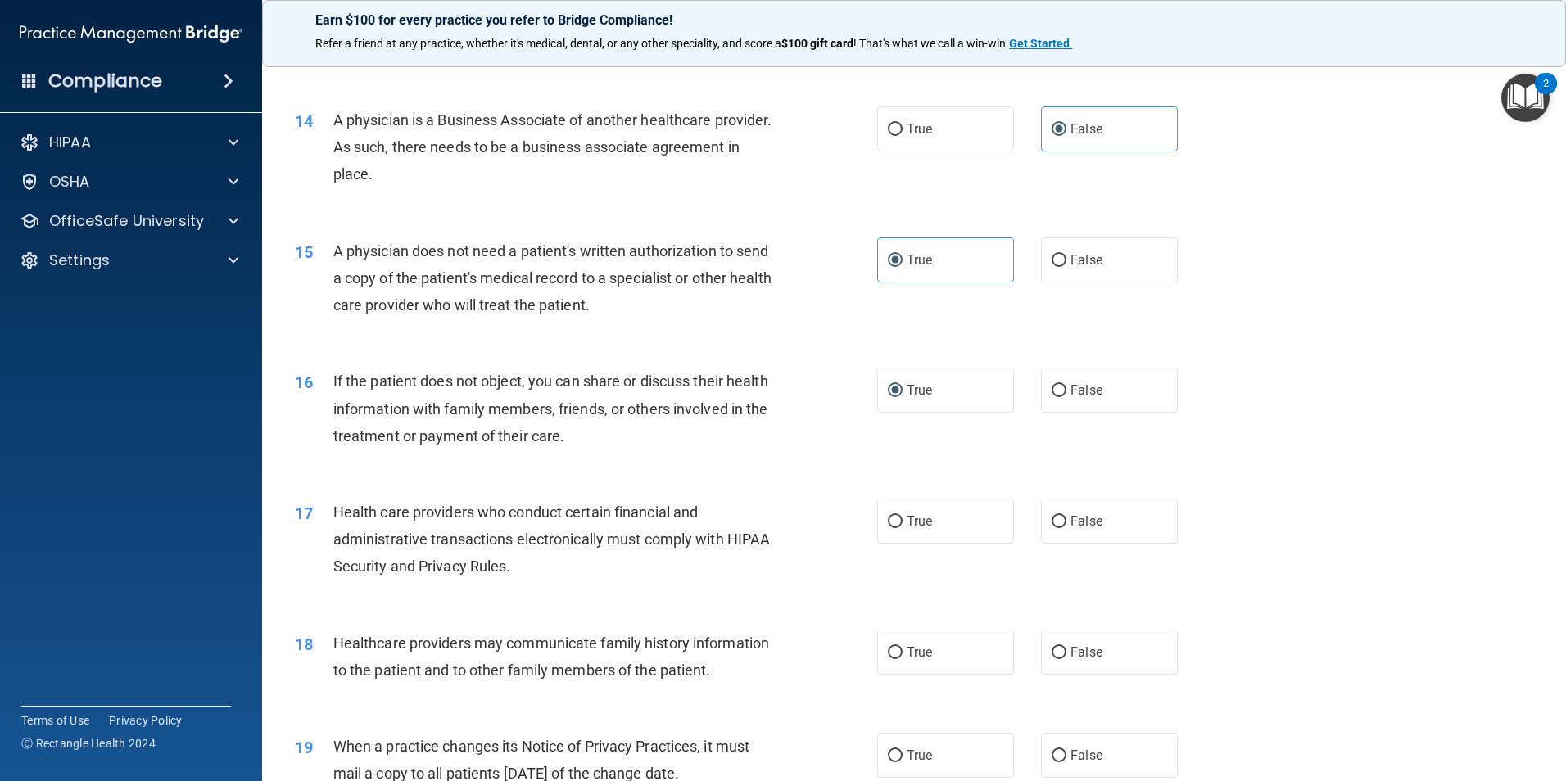
scroll to position [1638, 0]
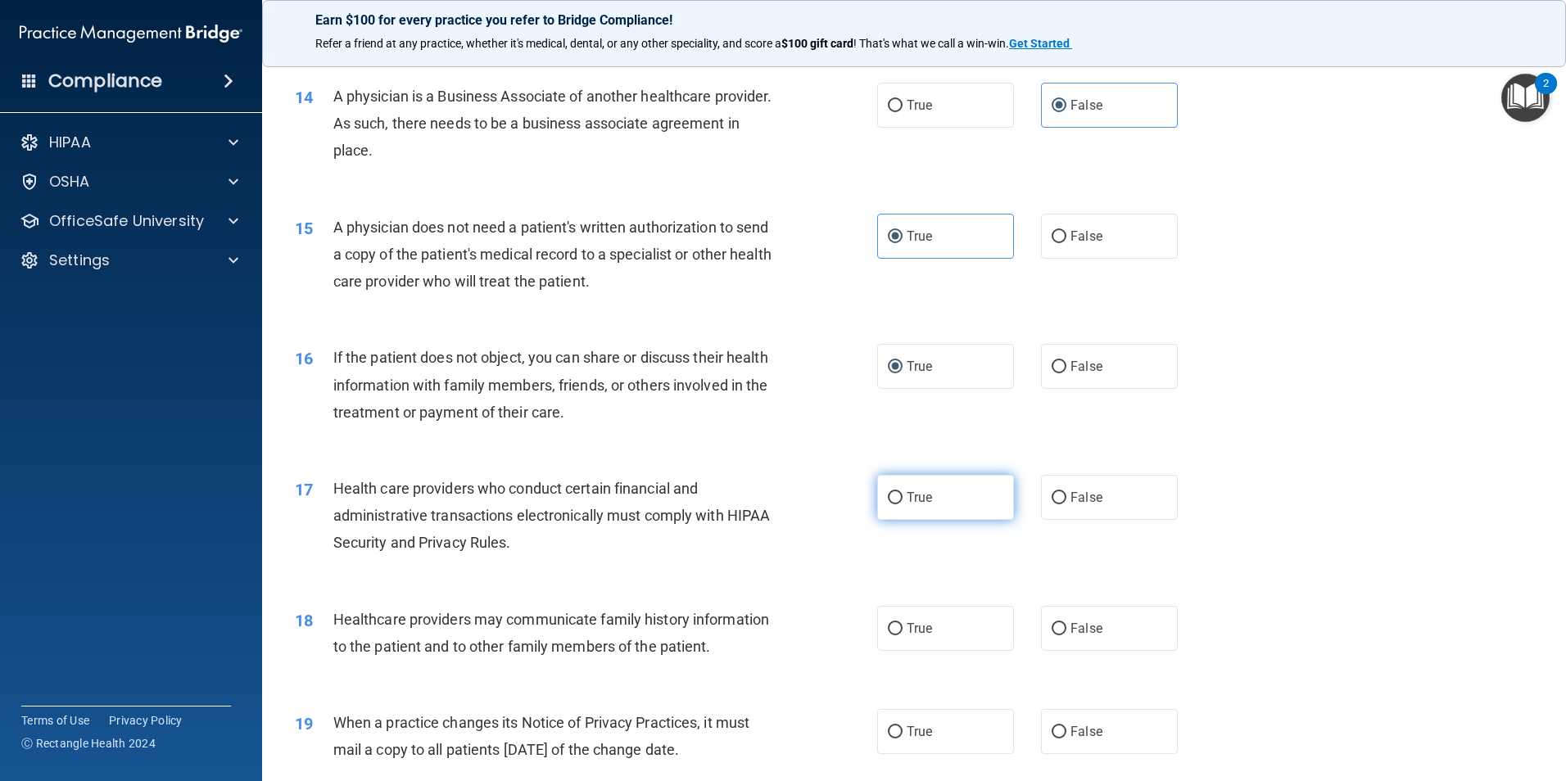
click at [893, 496] on input "True" at bounding box center [895, 498] width 15 height 12
radio input "true"
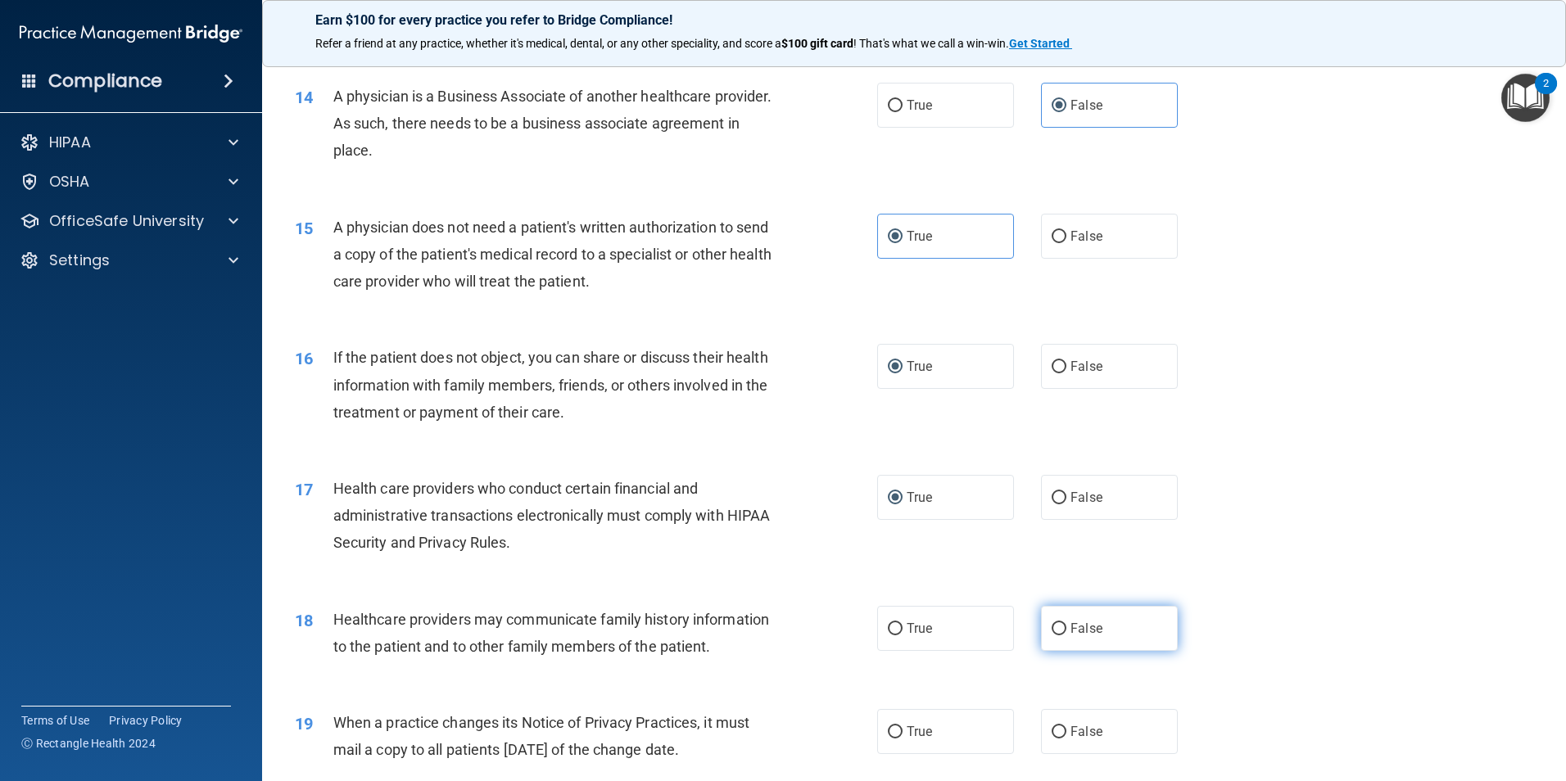
click at [1057, 628] on input "False" at bounding box center [1059, 629] width 15 height 12
radio input "true"
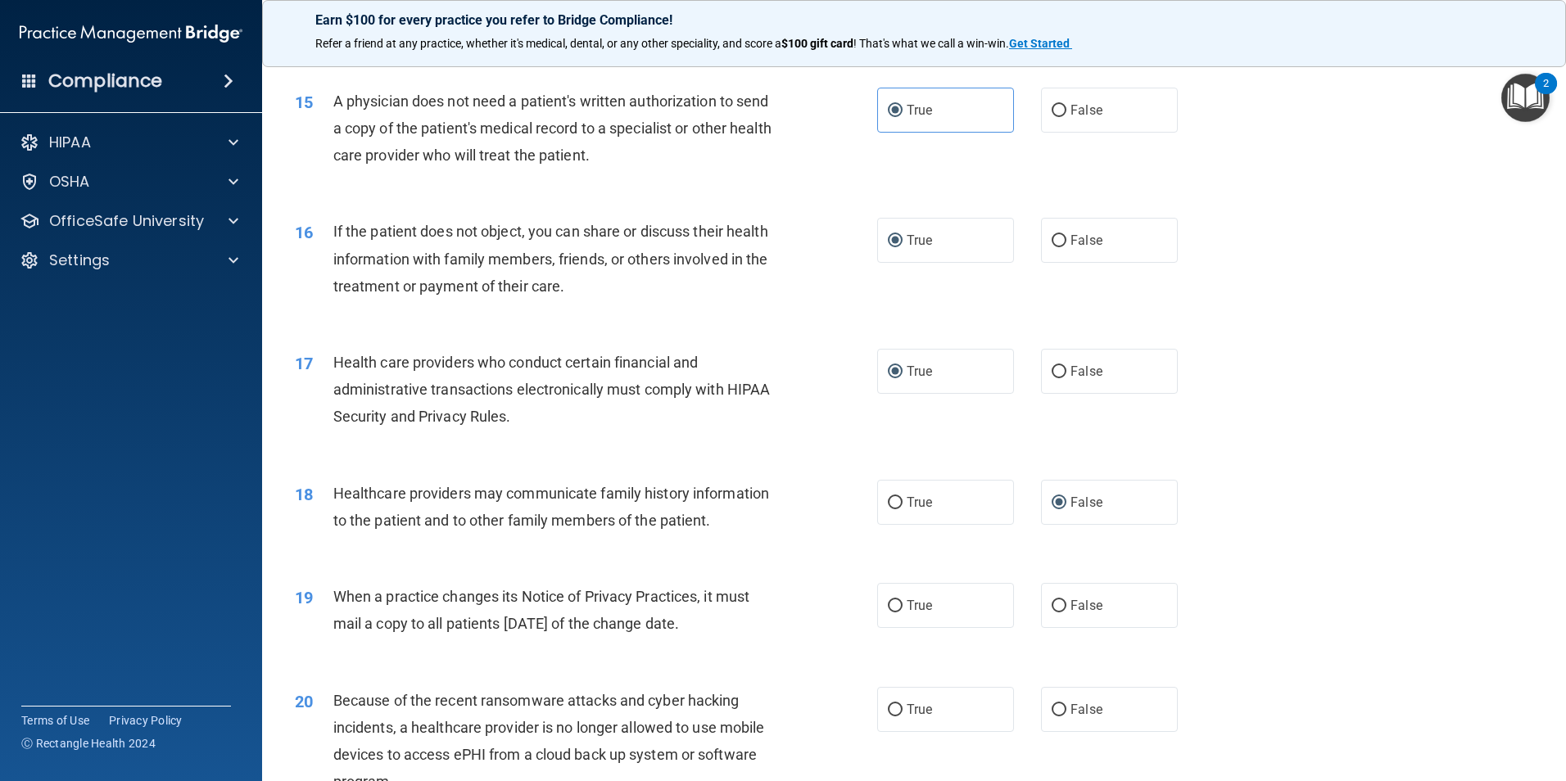
scroll to position [1802, 0]
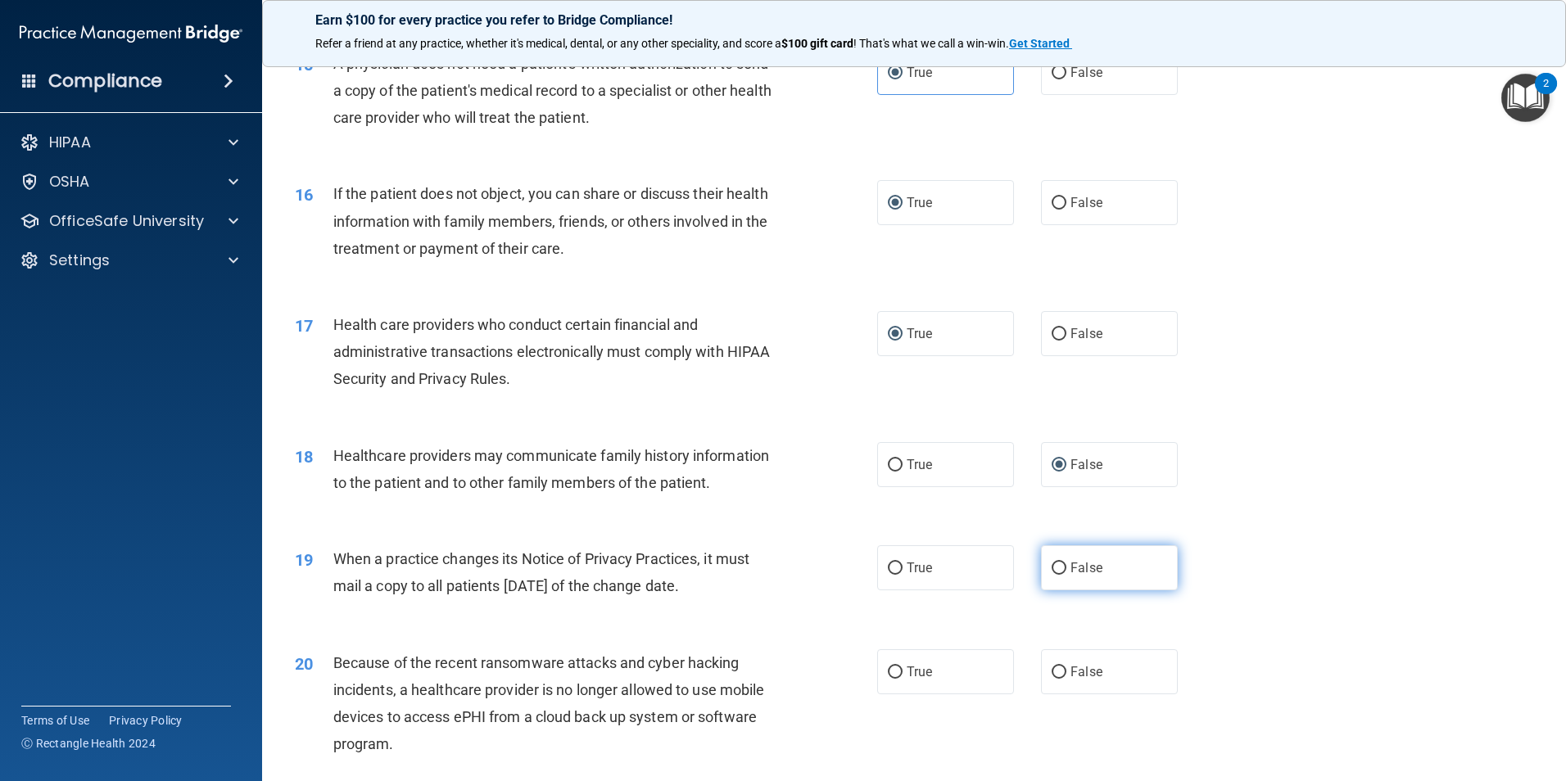
click at [1058, 577] on label "False" at bounding box center [1109, 568] width 137 height 45
click at [1058, 575] on input "False" at bounding box center [1059, 569] width 15 height 12
radio input "true"
click at [1062, 669] on label "False" at bounding box center [1109, 672] width 137 height 45
click at [1062, 669] on input "False" at bounding box center [1059, 673] width 15 height 12
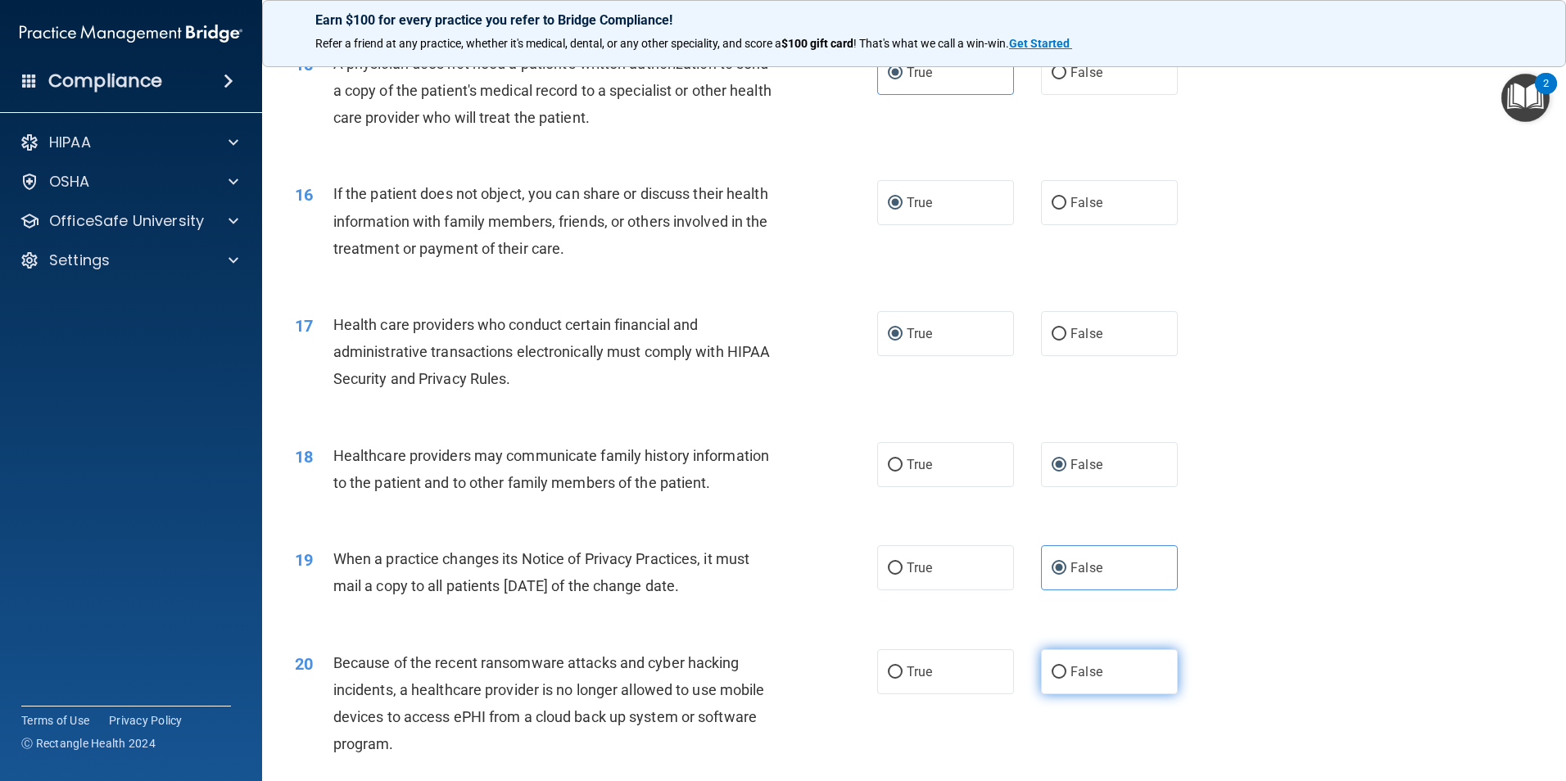
radio input "true"
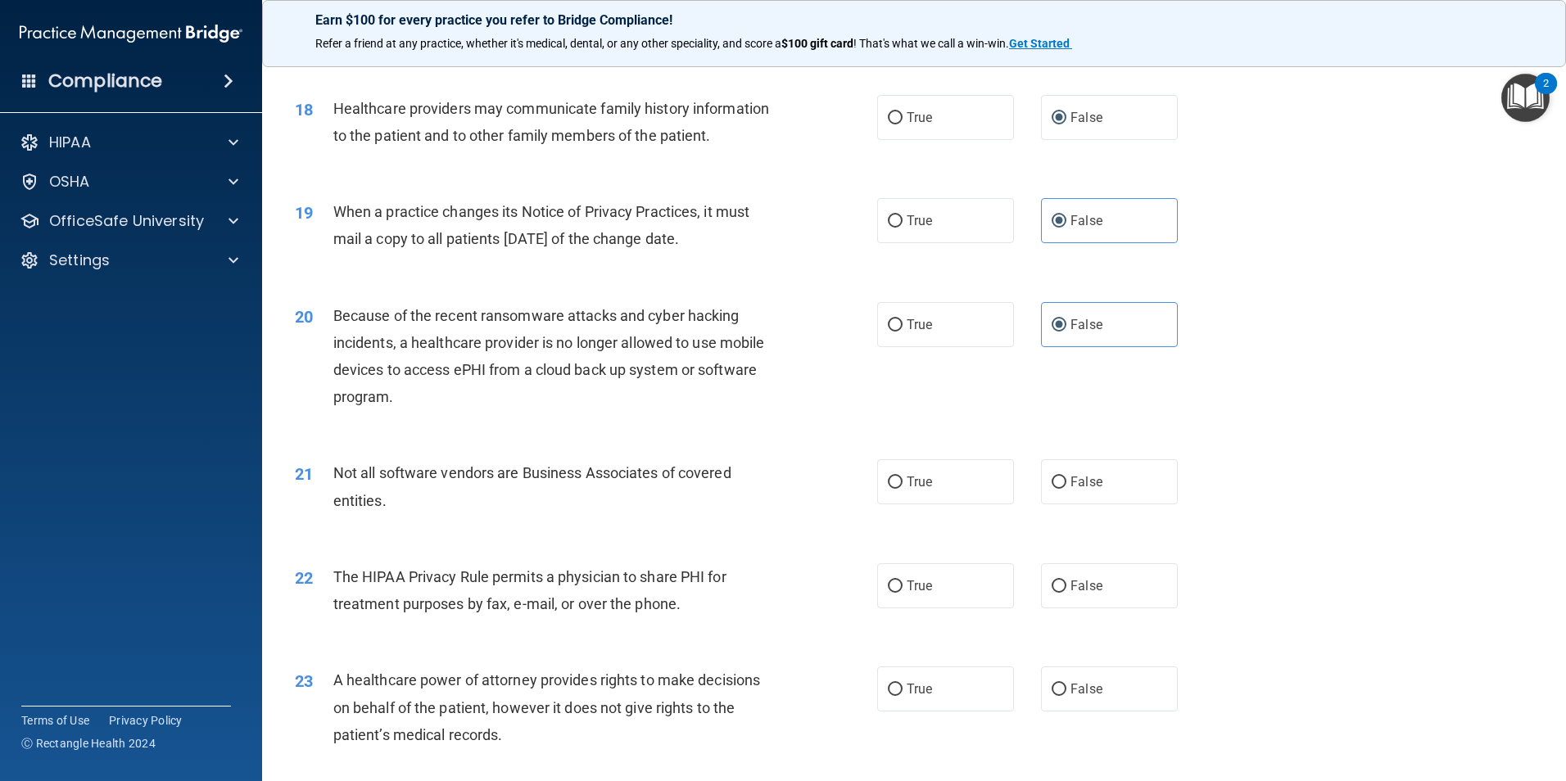
scroll to position [2212, 0]
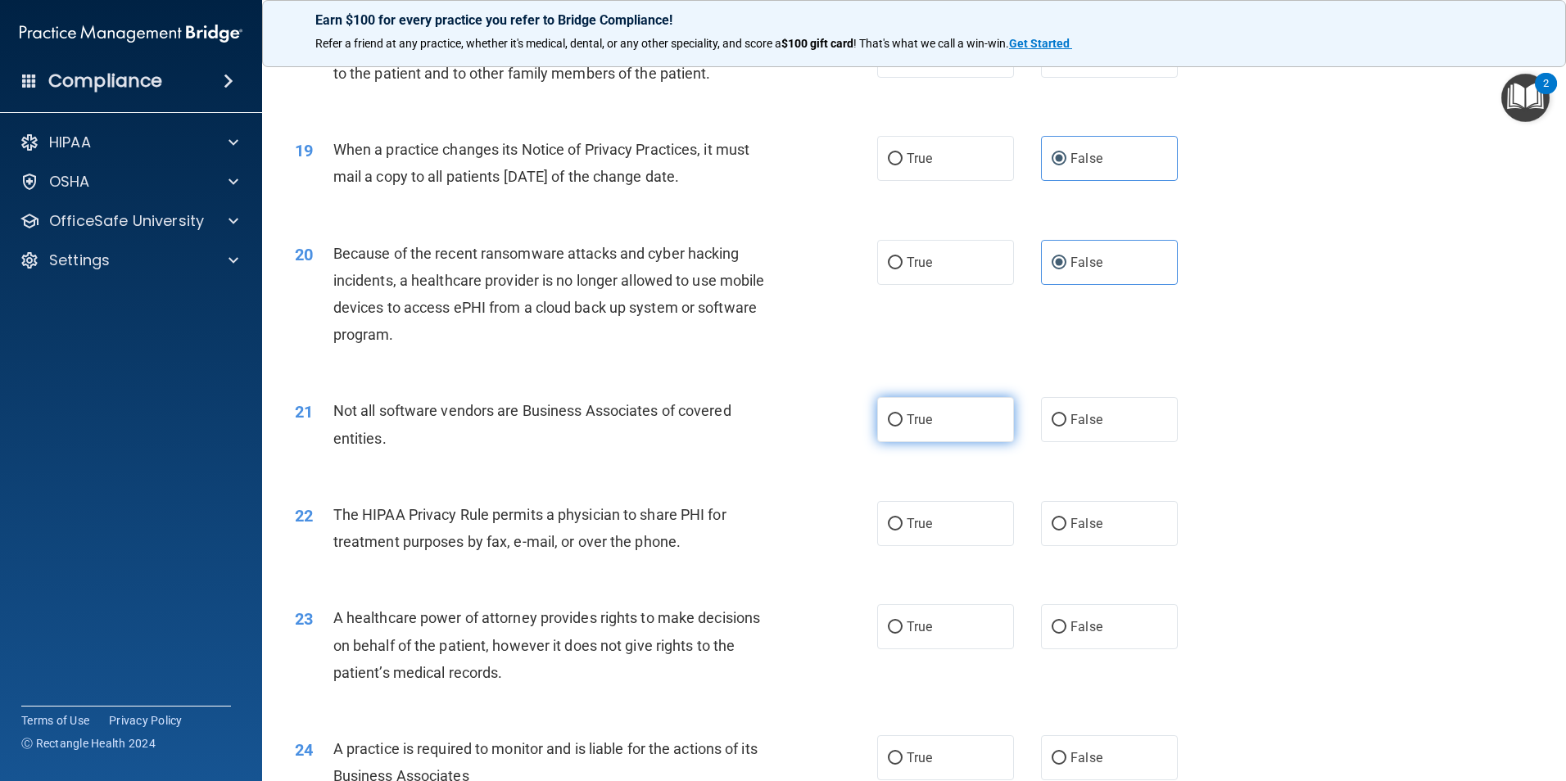
click at [894, 418] on input "True" at bounding box center [895, 420] width 15 height 12
radio input "true"
drag, startPoint x: 895, startPoint y: 522, endPoint x: 903, endPoint y: 528, distance: 9.3
click at [895, 525] on input "True" at bounding box center [895, 525] width 15 height 12
radio input "true"
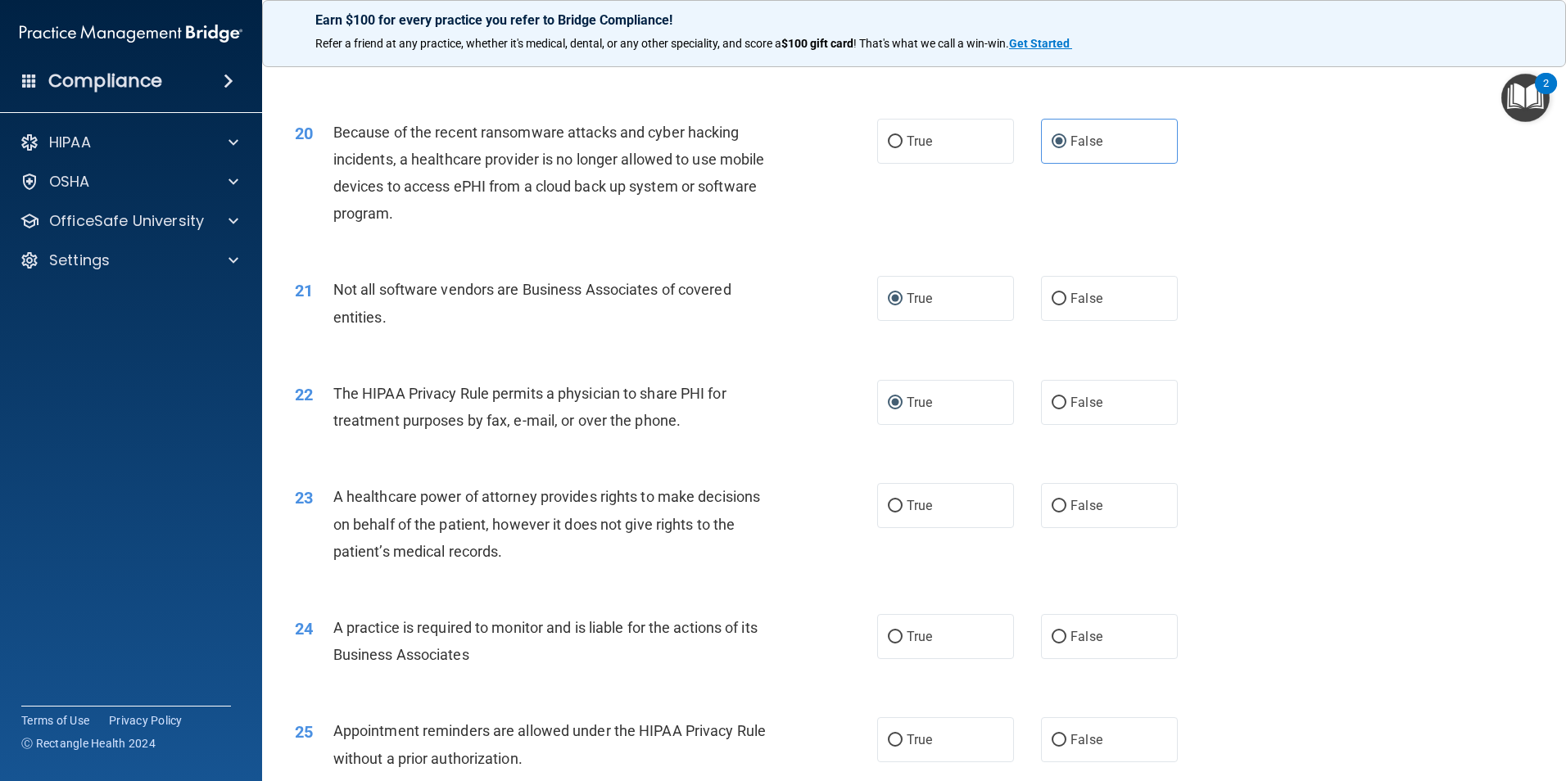
scroll to position [2375, 0]
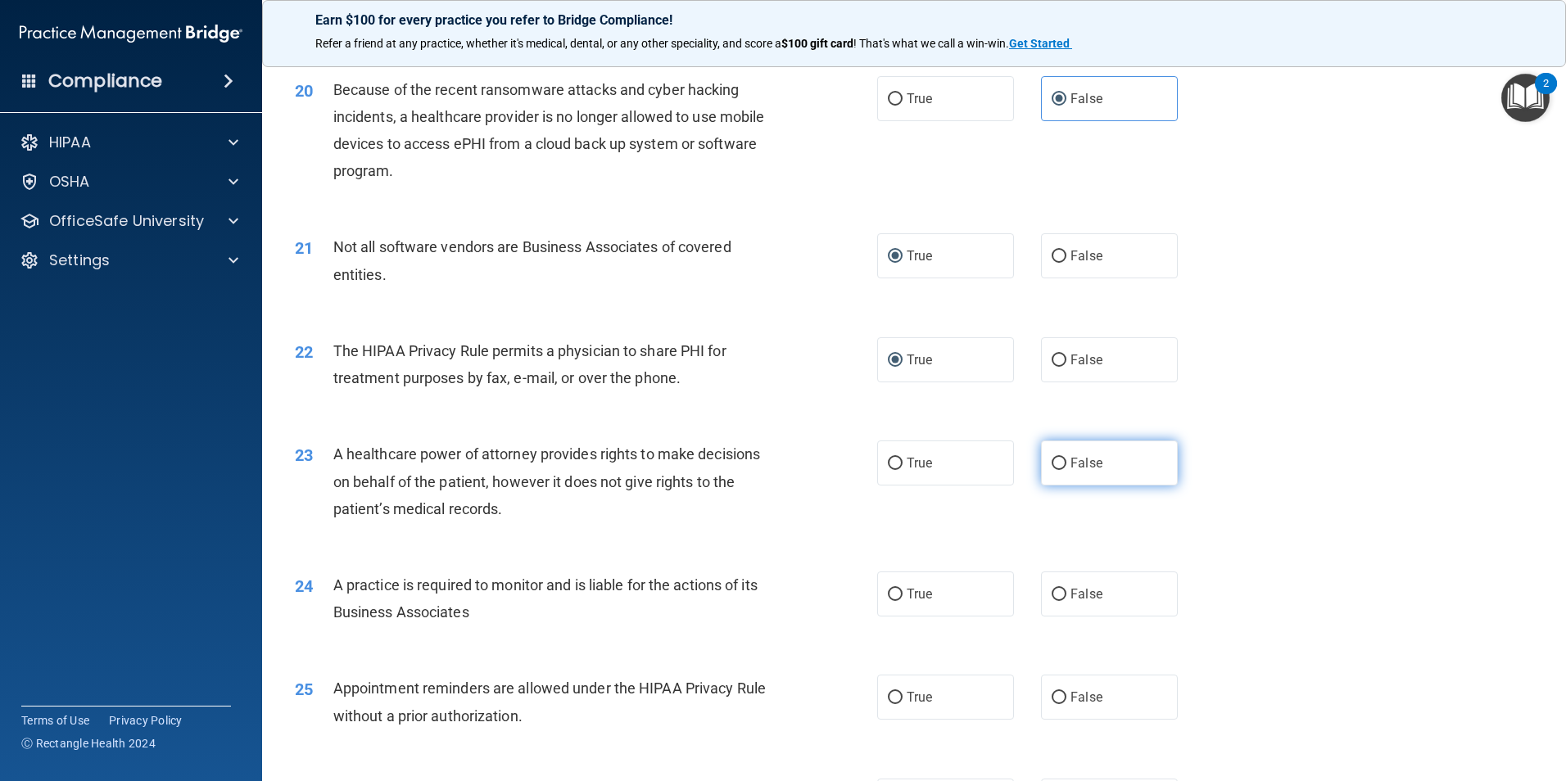
click at [1057, 450] on label "False" at bounding box center [1109, 463] width 137 height 45
click at [1057, 458] on input "False" at bounding box center [1059, 464] width 15 height 12
radio input "true"
click at [1052, 596] on input "False" at bounding box center [1059, 595] width 15 height 12
radio input "true"
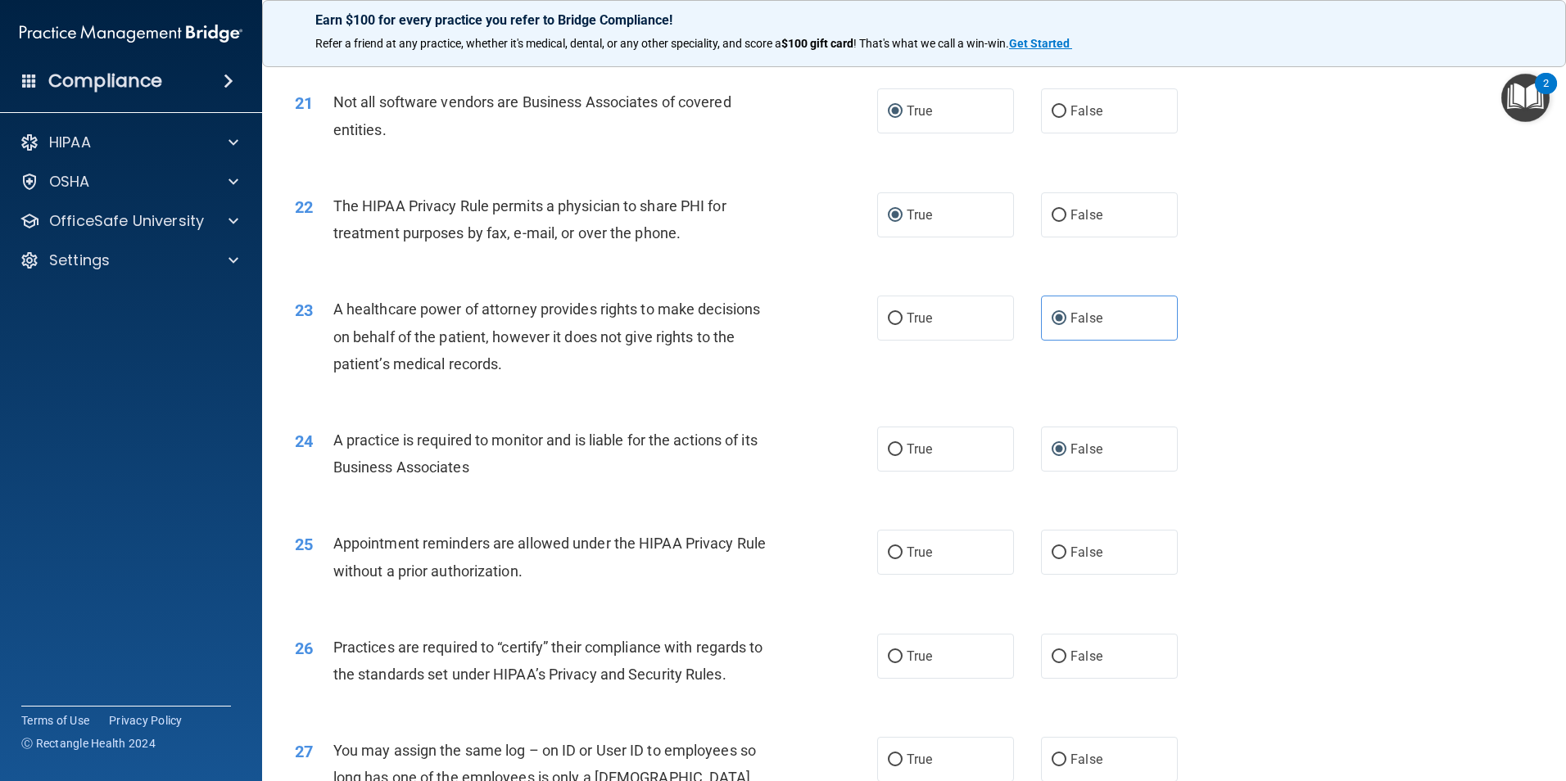
scroll to position [2539, 0]
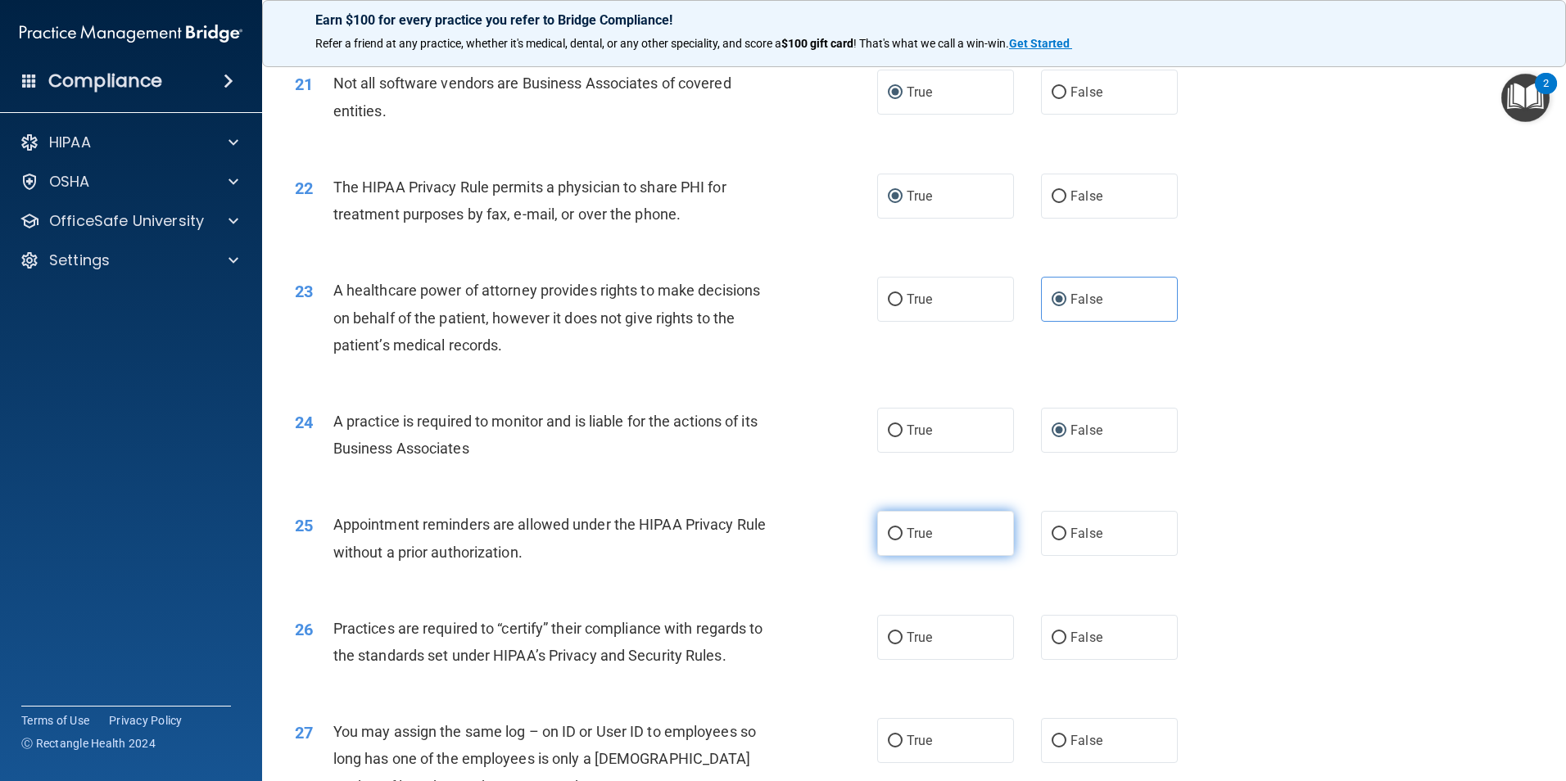
click at [898, 534] on label "True" at bounding box center [945, 533] width 137 height 45
click at [898, 534] on input "True" at bounding box center [895, 534] width 15 height 12
radio input "true"
click at [1052, 641] on input "False" at bounding box center [1059, 638] width 15 height 12
radio input "true"
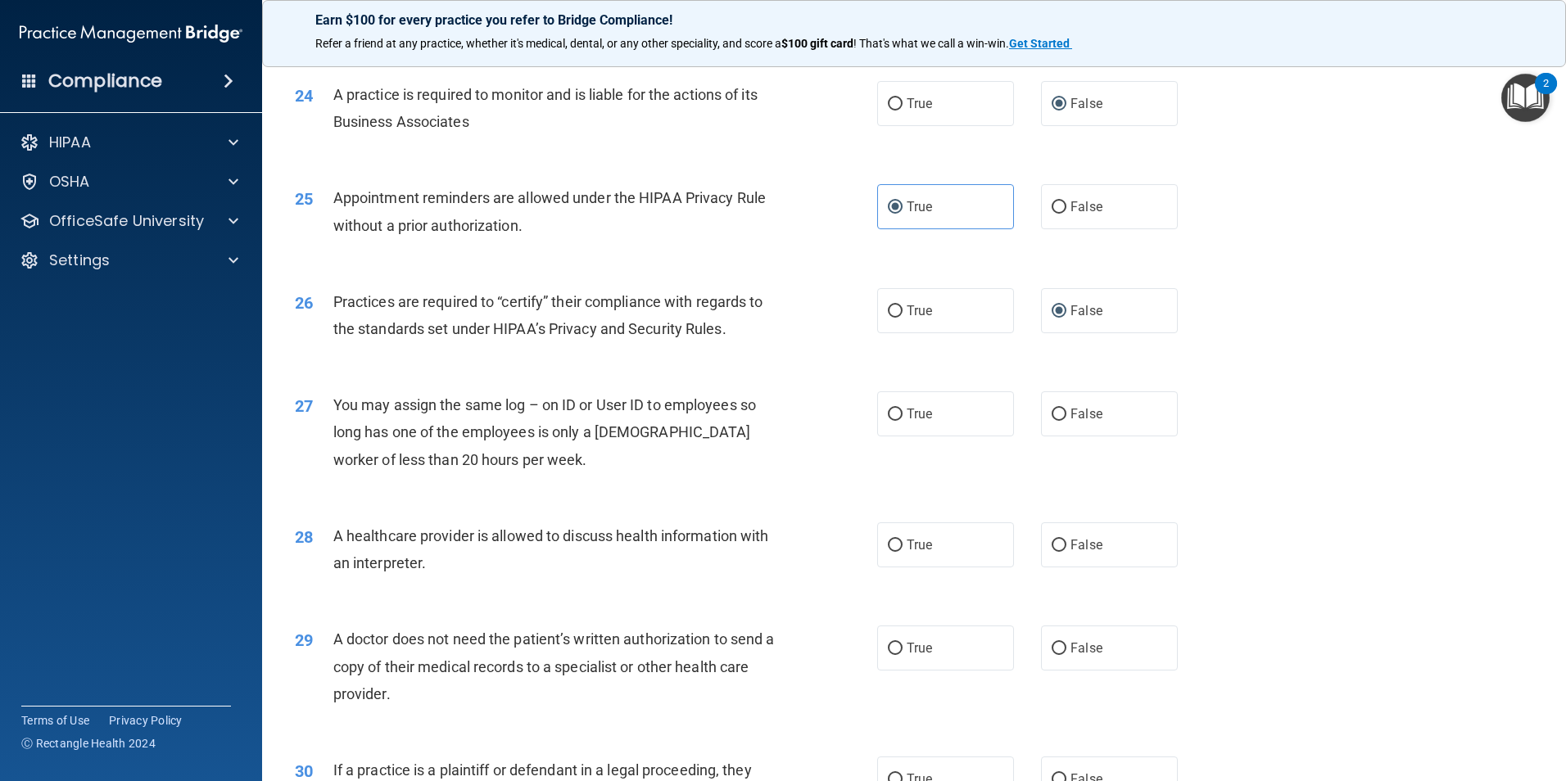
scroll to position [2867, 0]
click at [1058, 555] on label "False" at bounding box center [1109, 544] width 137 height 45
click at [1058, 551] on input "False" at bounding box center [1059, 545] width 15 height 12
radio input "true"
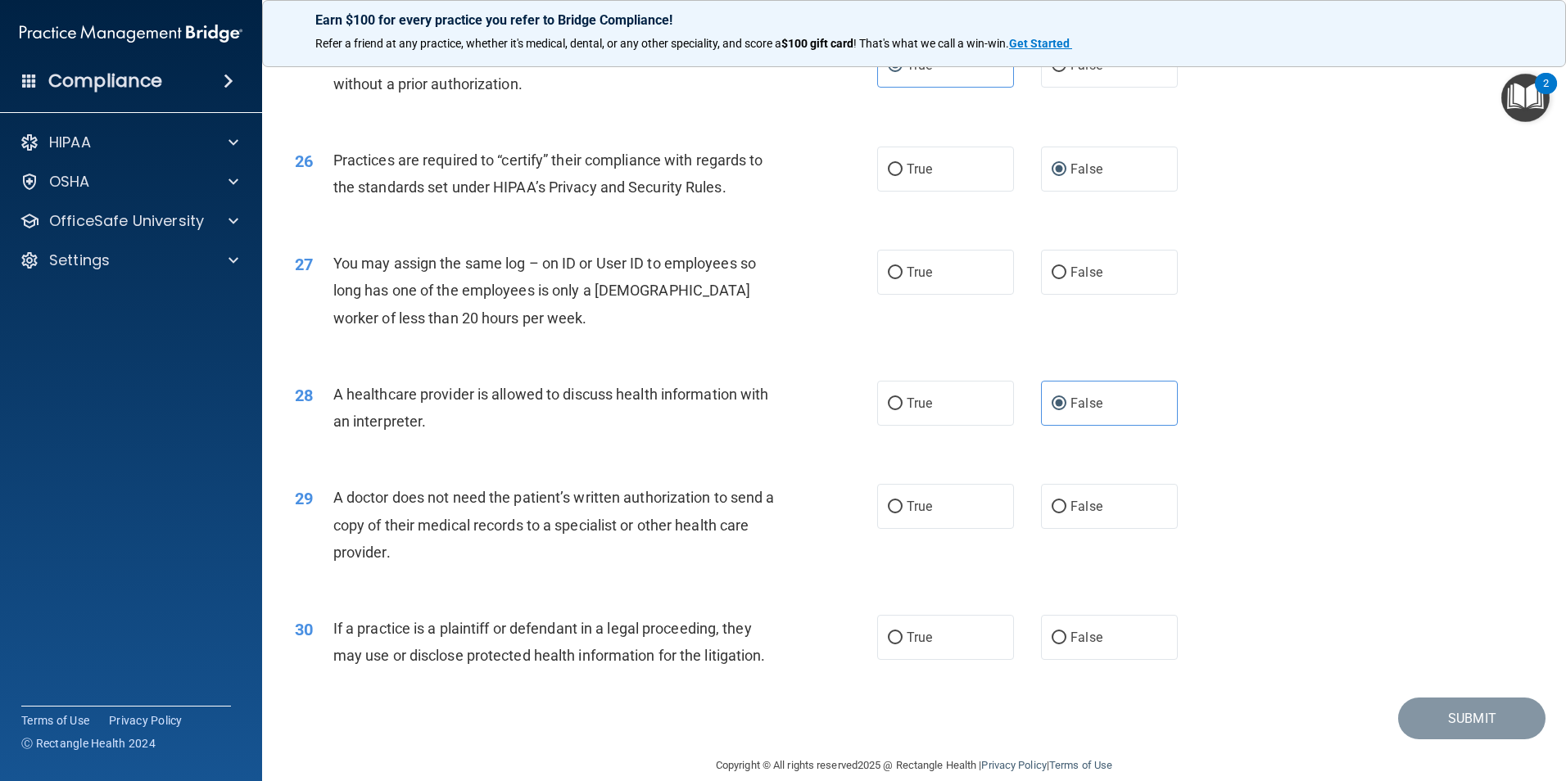
scroll to position [3032, 0]
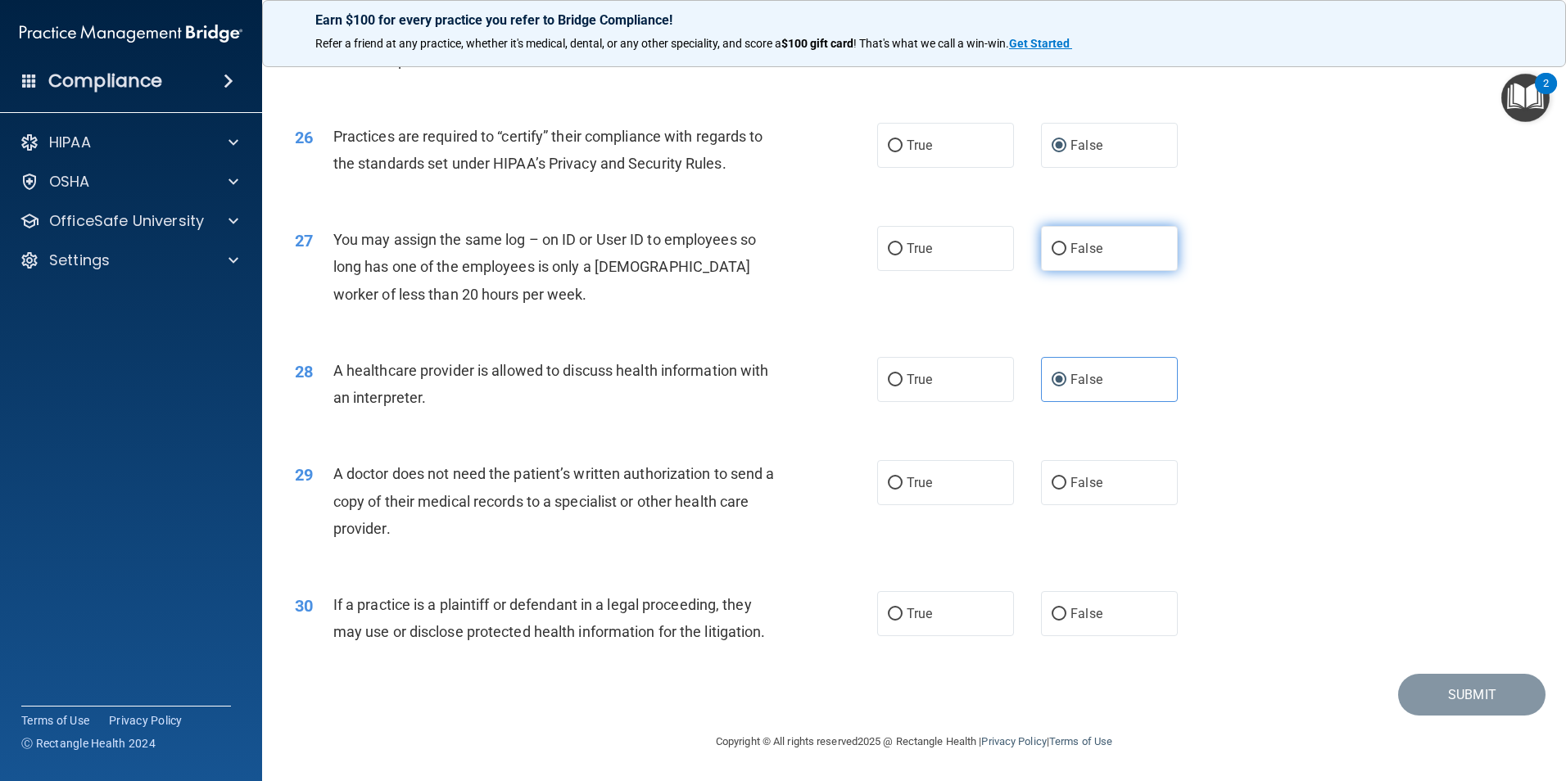
click at [1052, 251] on input "False" at bounding box center [1059, 249] width 15 height 12
radio input "true"
click at [890, 385] on input "True" at bounding box center [895, 380] width 15 height 12
radio input "true"
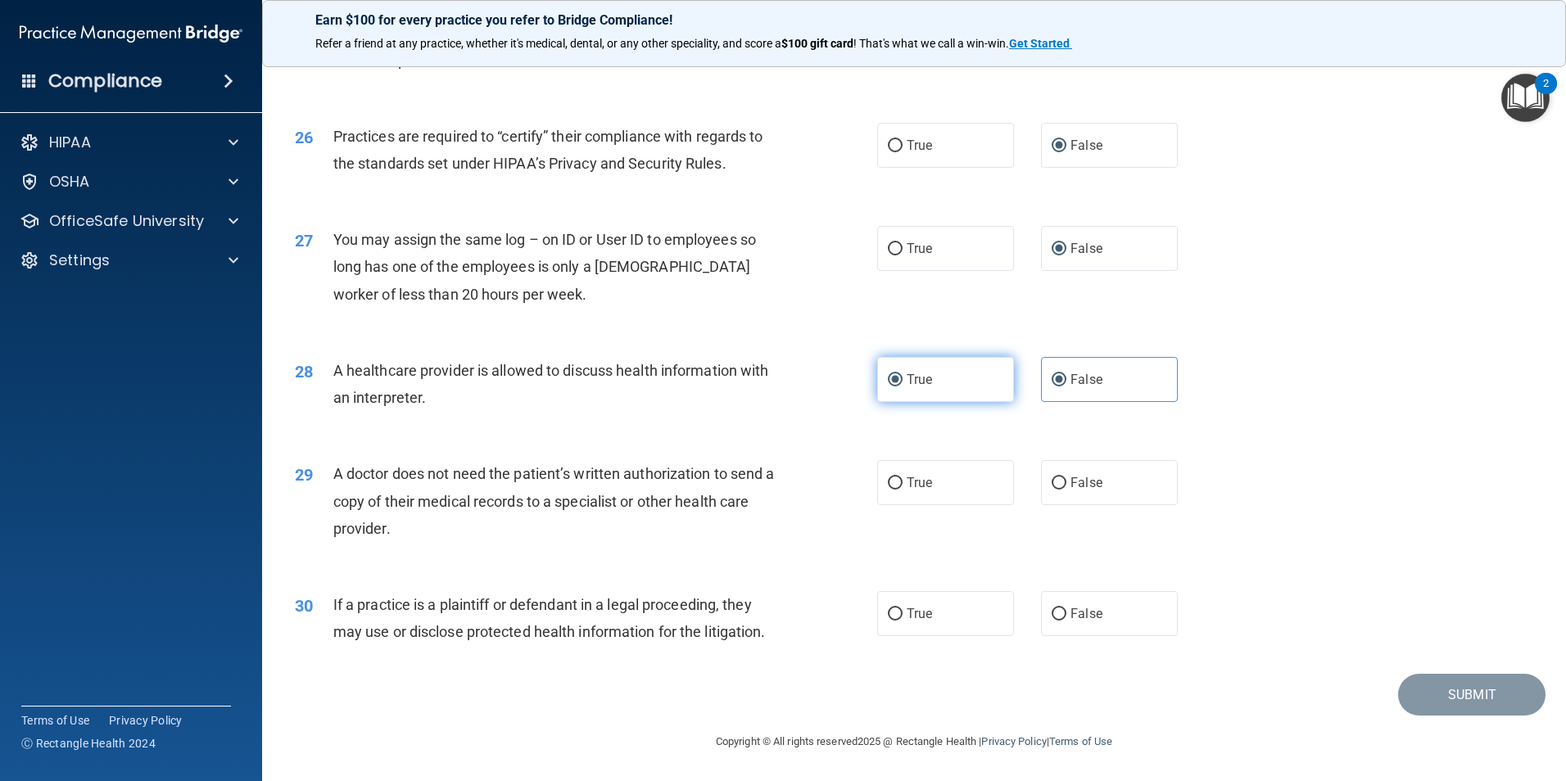
radio input "false"
click at [891, 479] on input "True" at bounding box center [895, 484] width 15 height 12
radio input "true"
click at [890, 610] on input "True" at bounding box center [895, 615] width 15 height 12
radio input "true"
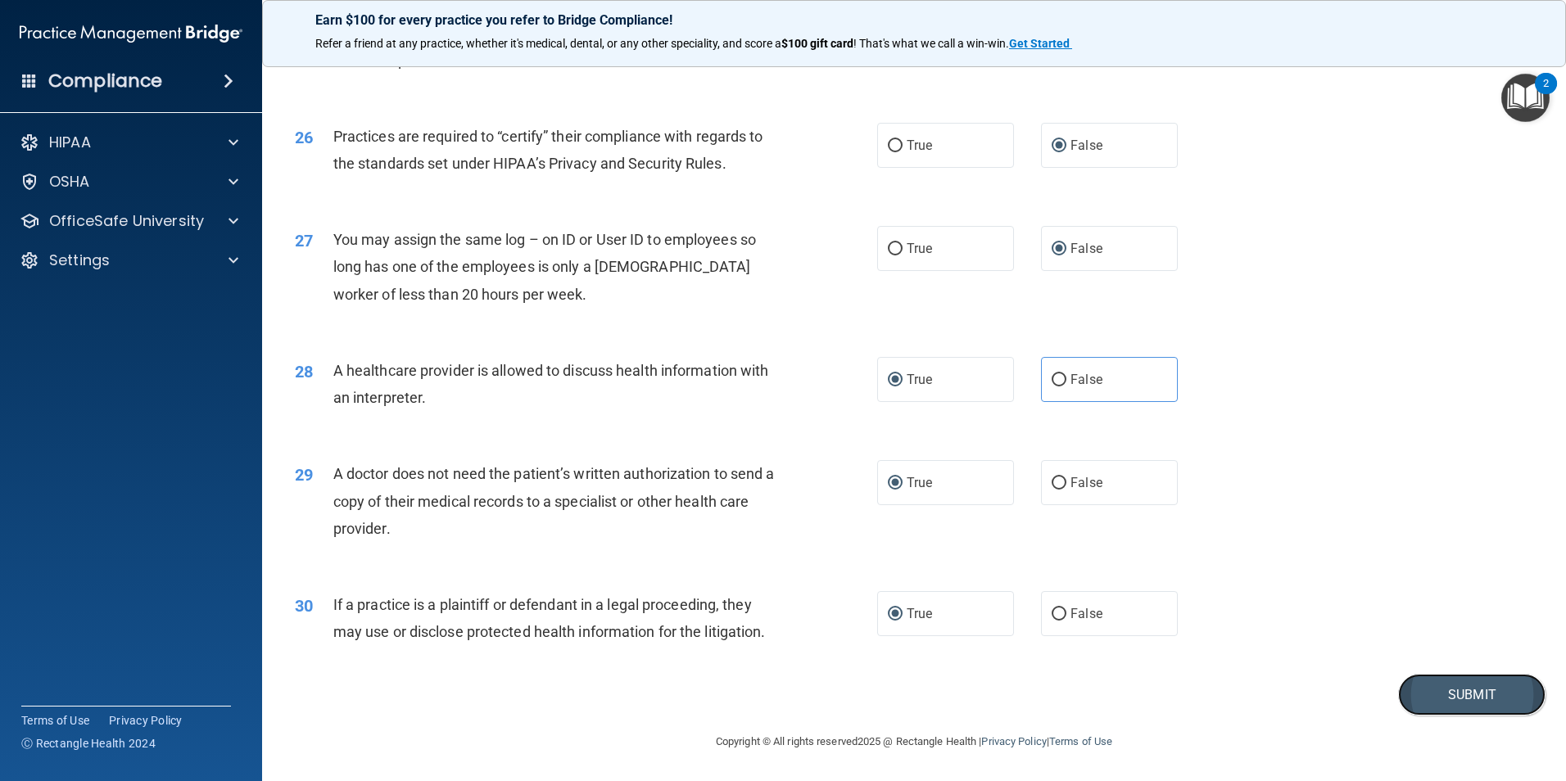
click at [1457, 701] on button "Submit" at bounding box center [1471, 695] width 147 height 42
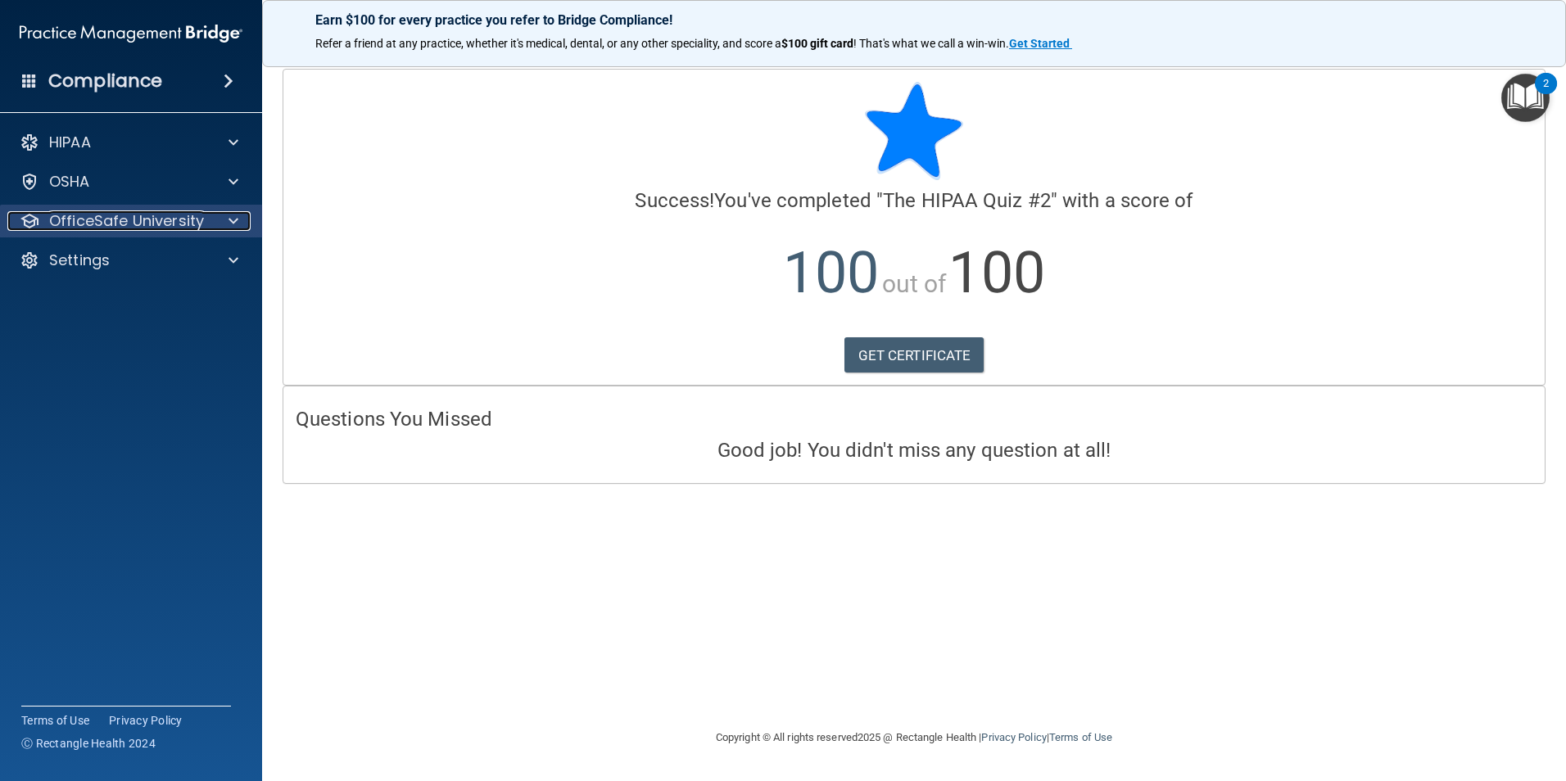
click at [233, 219] on span at bounding box center [234, 221] width 10 height 20
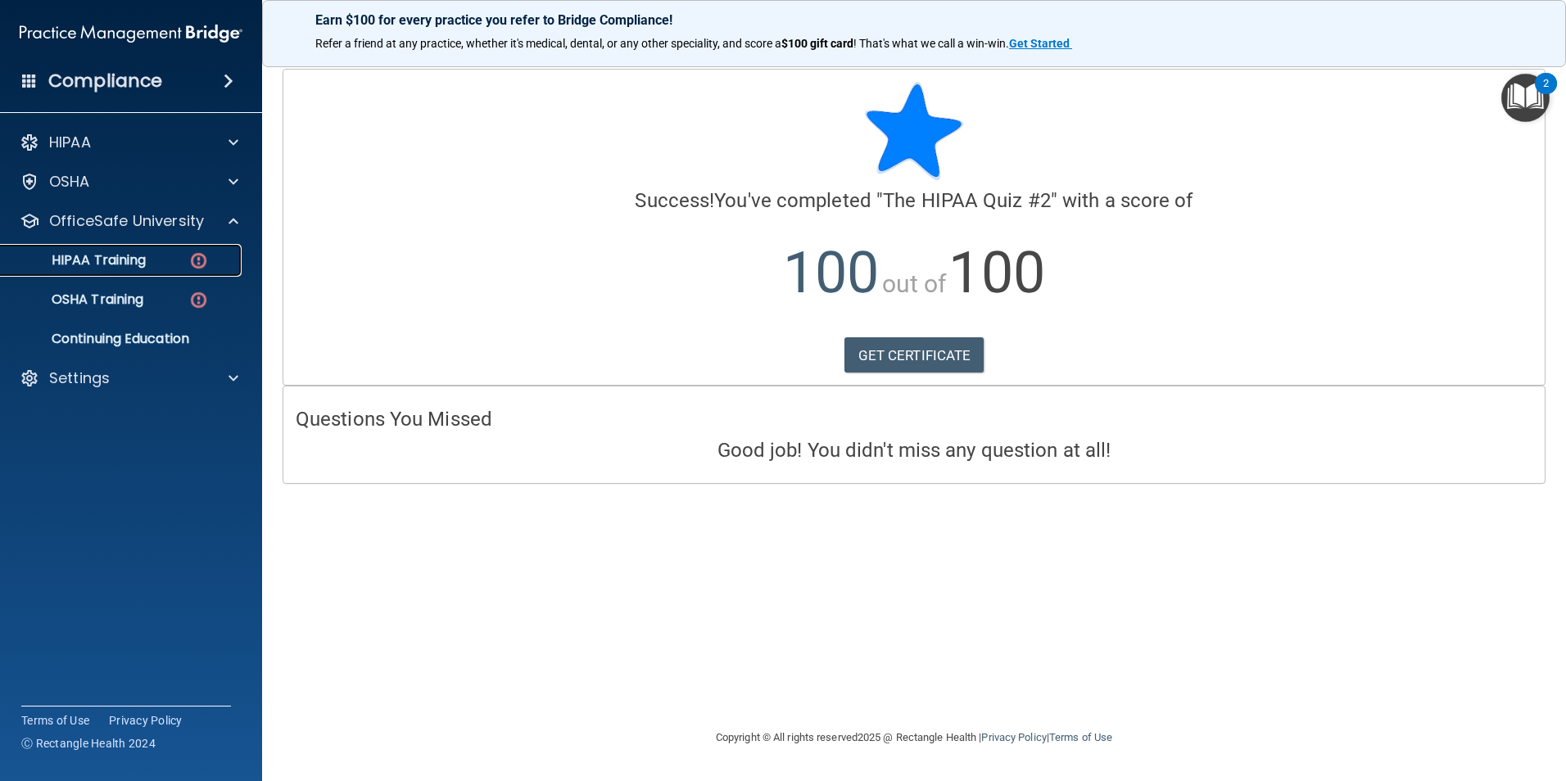
click at [108, 258] on p "HIPAA Training" at bounding box center [78, 260] width 135 height 16
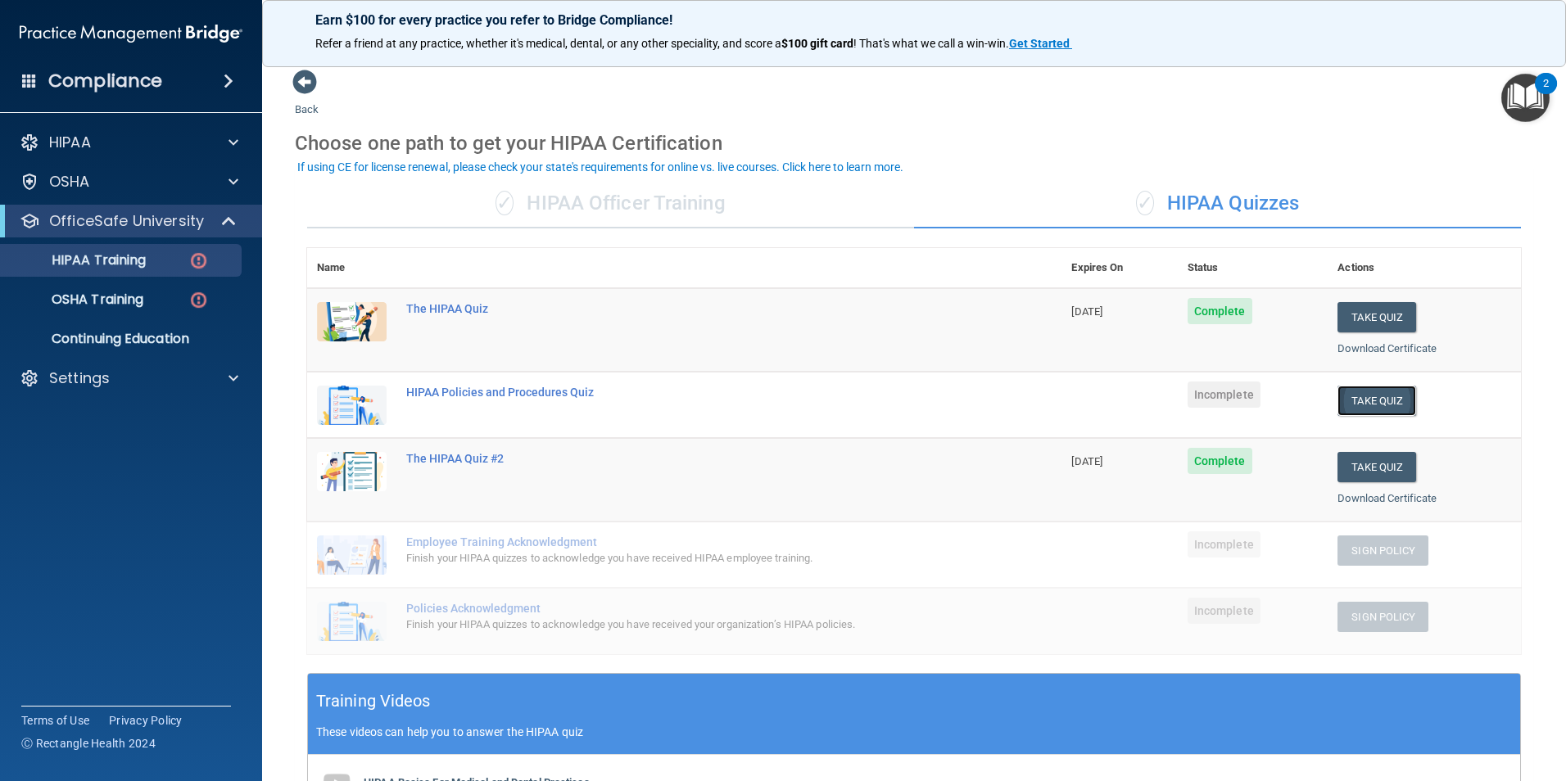
click at [1375, 402] on button "Take Quiz" at bounding box center [1377, 401] width 79 height 30
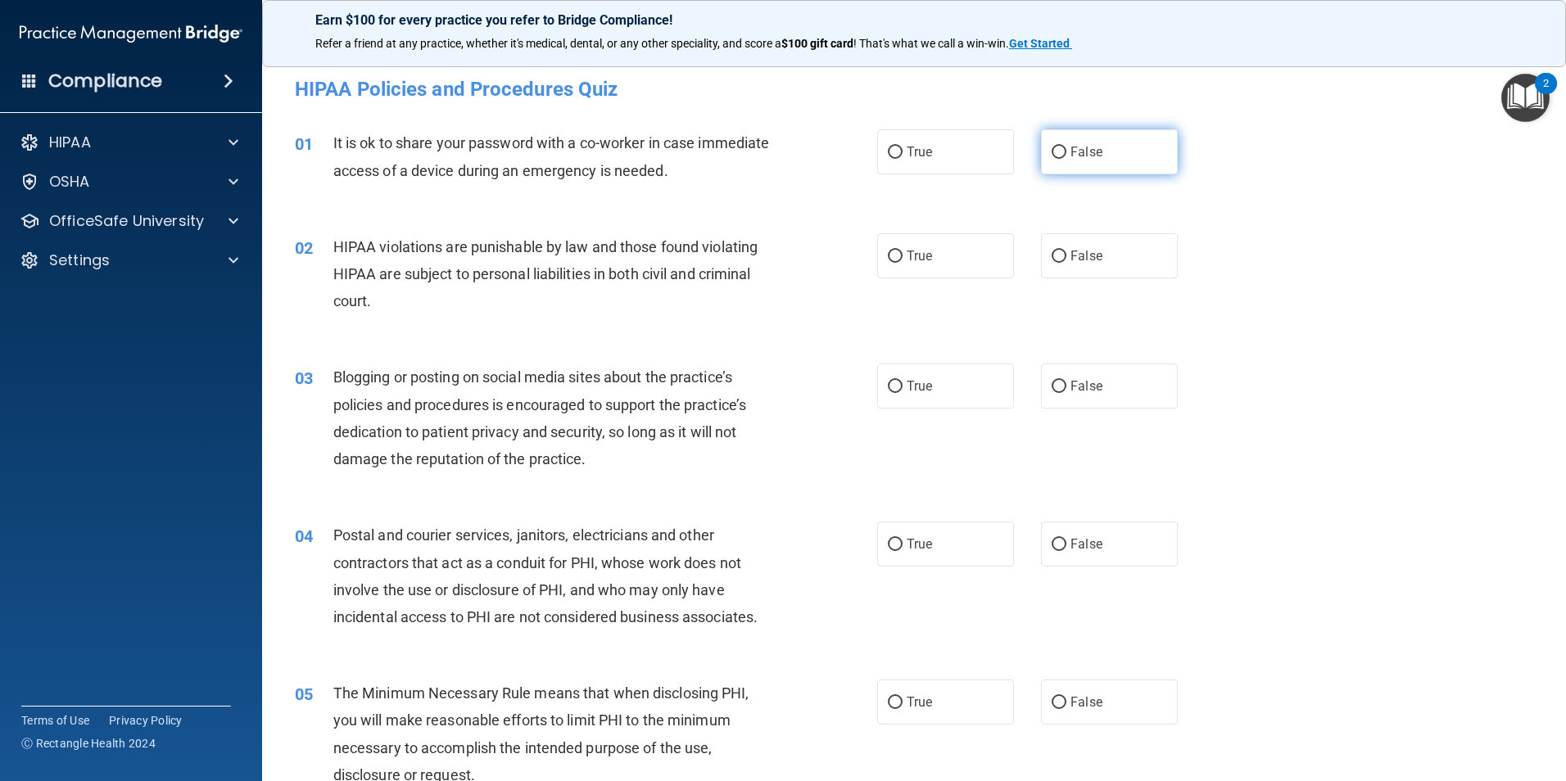
click at [1062, 156] on label "False" at bounding box center [1109, 151] width 137 height 45
click at [1062, 156] on input "False" at bounding box center [1059, 153] width 15 height 12
radio input "true"
drag, startPoint x: 891, startPoint y: 242, endPoint x: 898, endPoint y: 250, distance: 9.9
click at [898, 250] on label "True" at bounding box center [945, 255] width 137 height 45
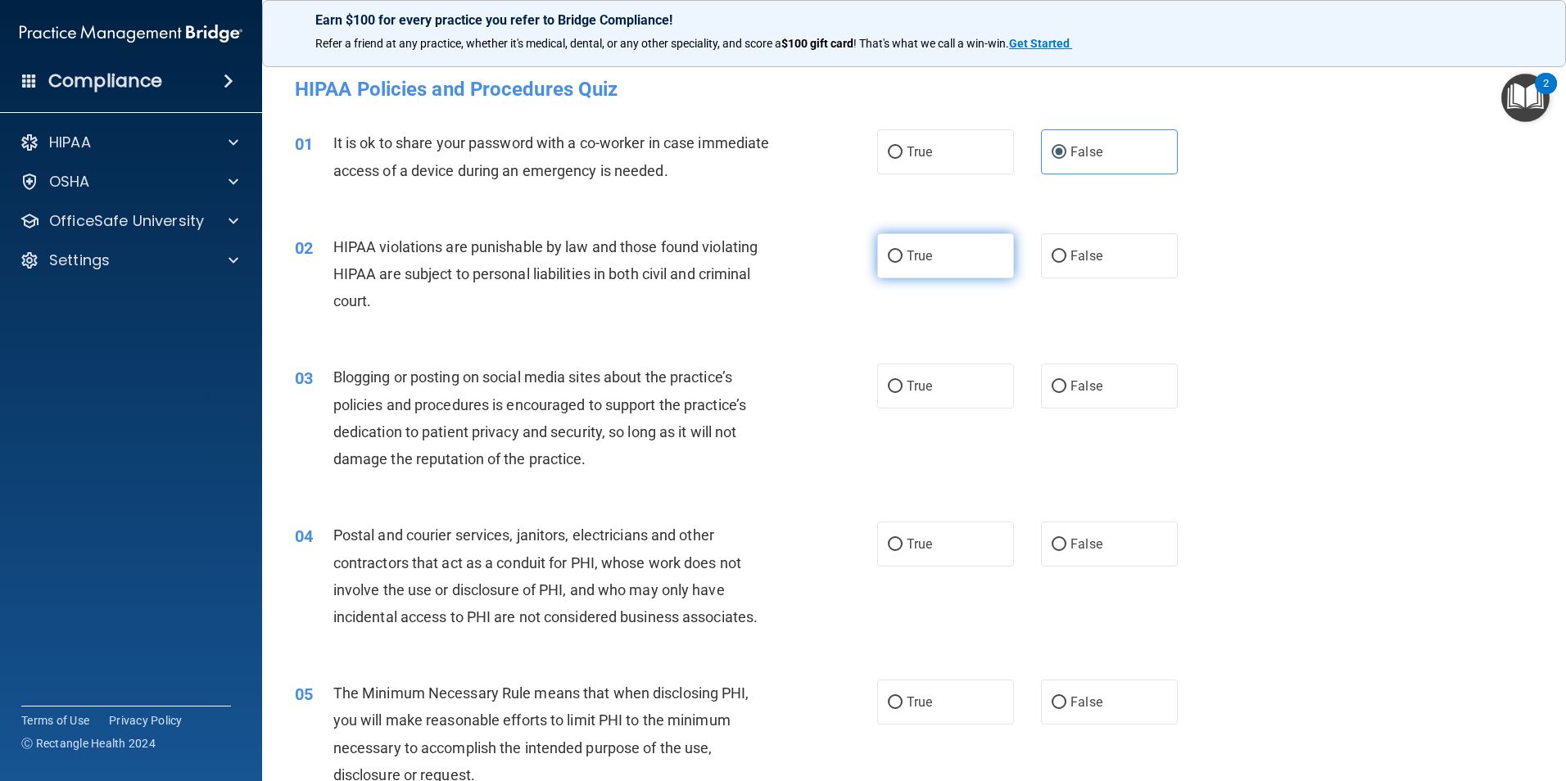
click at [898, 251] on input "True" at bounding box center [895, 257] width 15 height 12
radio input "true"
click at [1071, 387] on span "False" at bounding box center [1087, 386] width 32 height 16
click at [1067, 387] on input "False" at bounding box center [1059, 387] width 15 height 12
radio input "true"
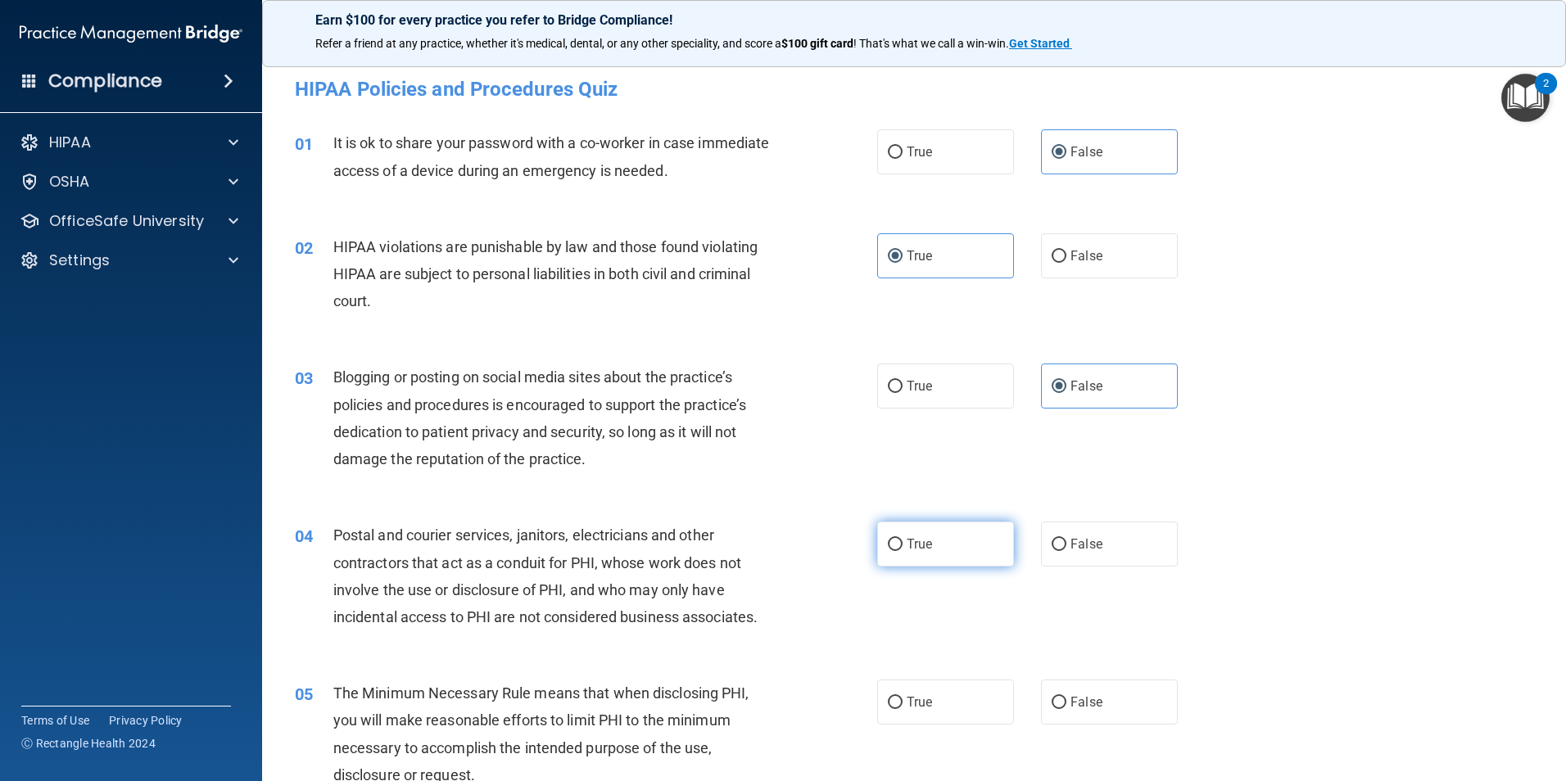
click at [894, 550] on input "True" at bounding box center [895, 545] width 15 height 12
radio input "true"
drag, startPoint x: 889, startPoint y: 699, endPoint x: 912, endPoint y: 697, distance: 23.0
click at [891, 699] on input "True" at bounding box center [895, 703] width 15 height 12
radio input "true"
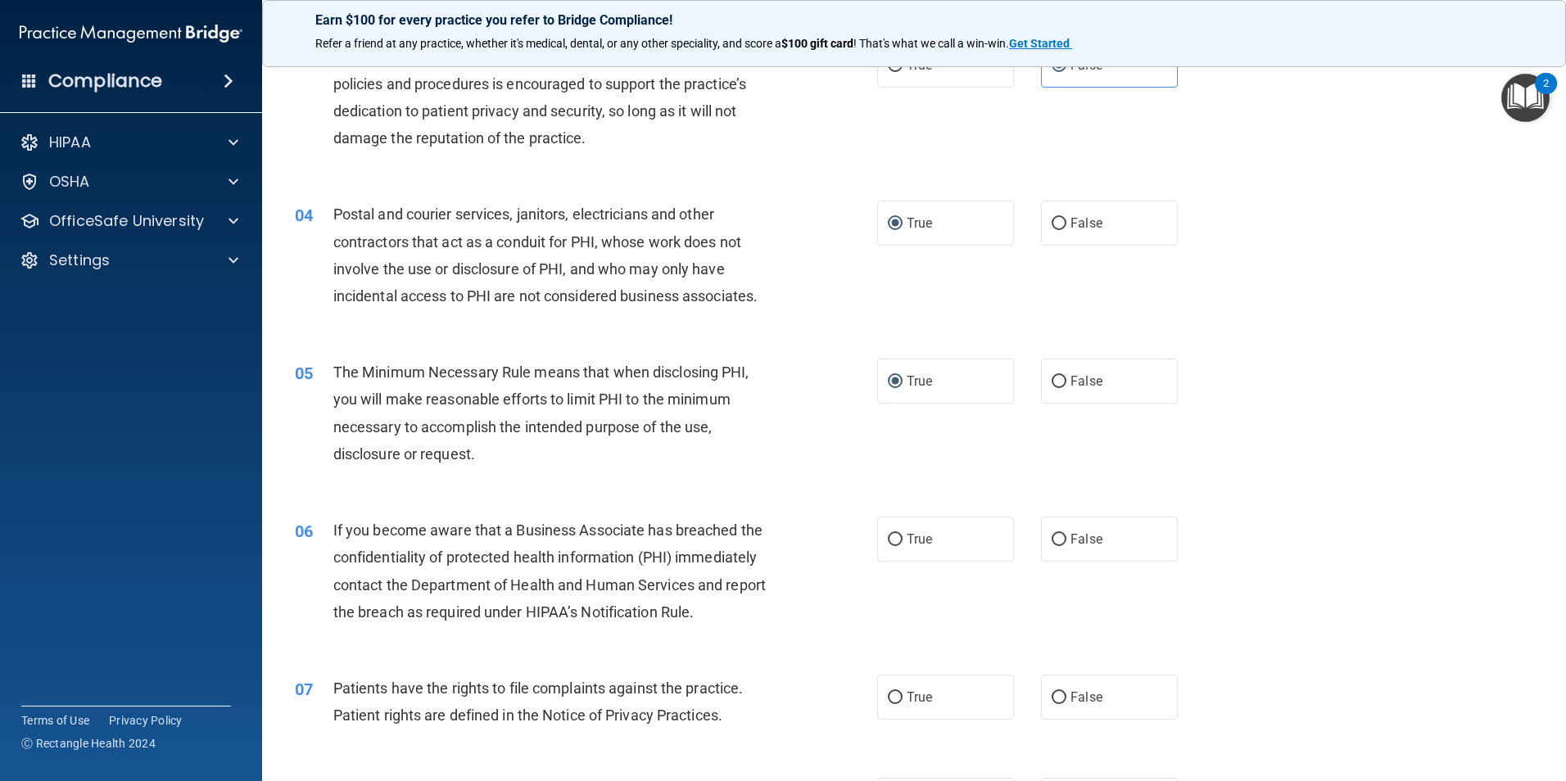
scroll to position [328, 0]
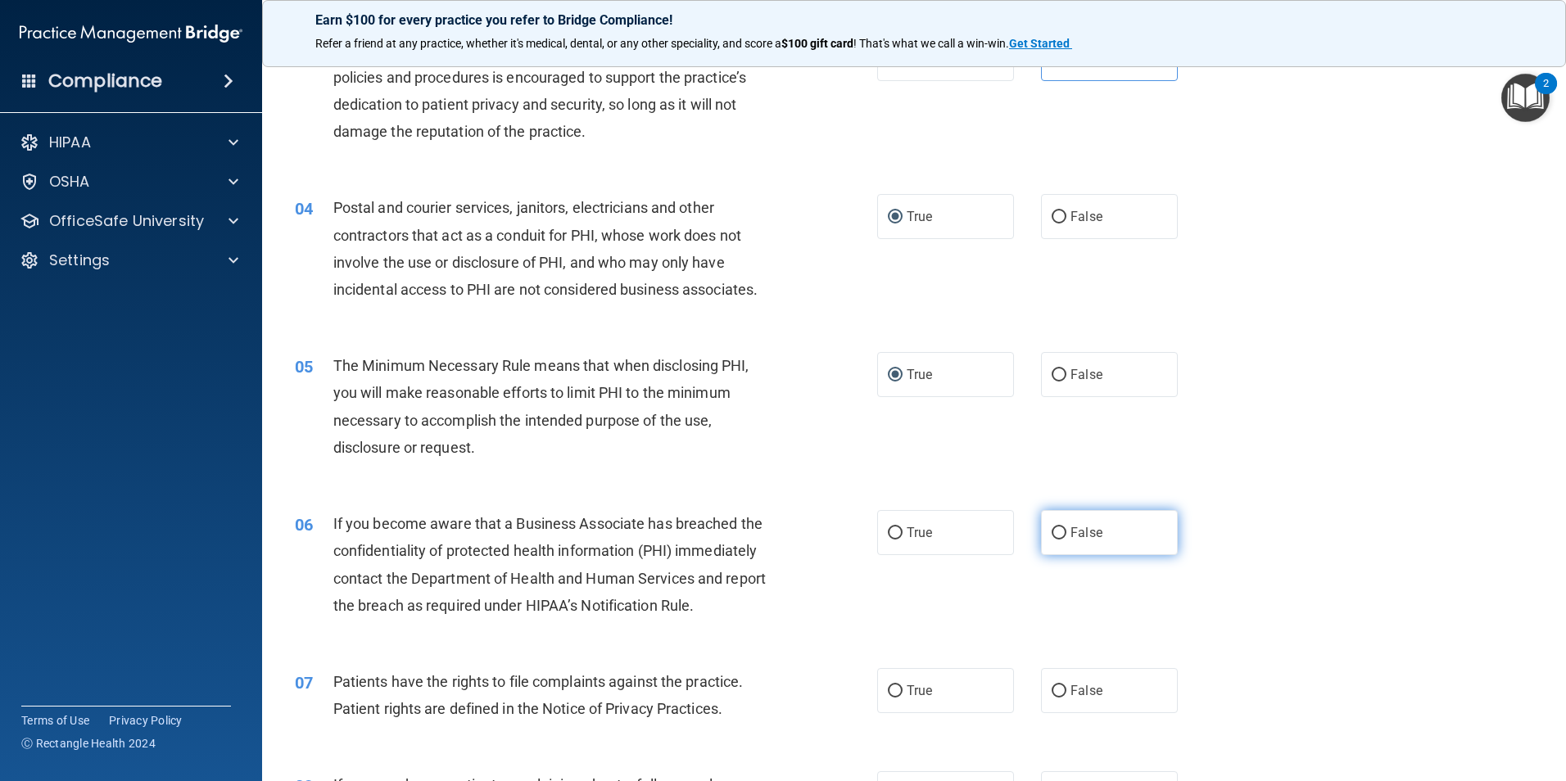
click at [1055, 537] on input "False" at bounding box center [1059, 534] width 15 height 12
radio input "true"
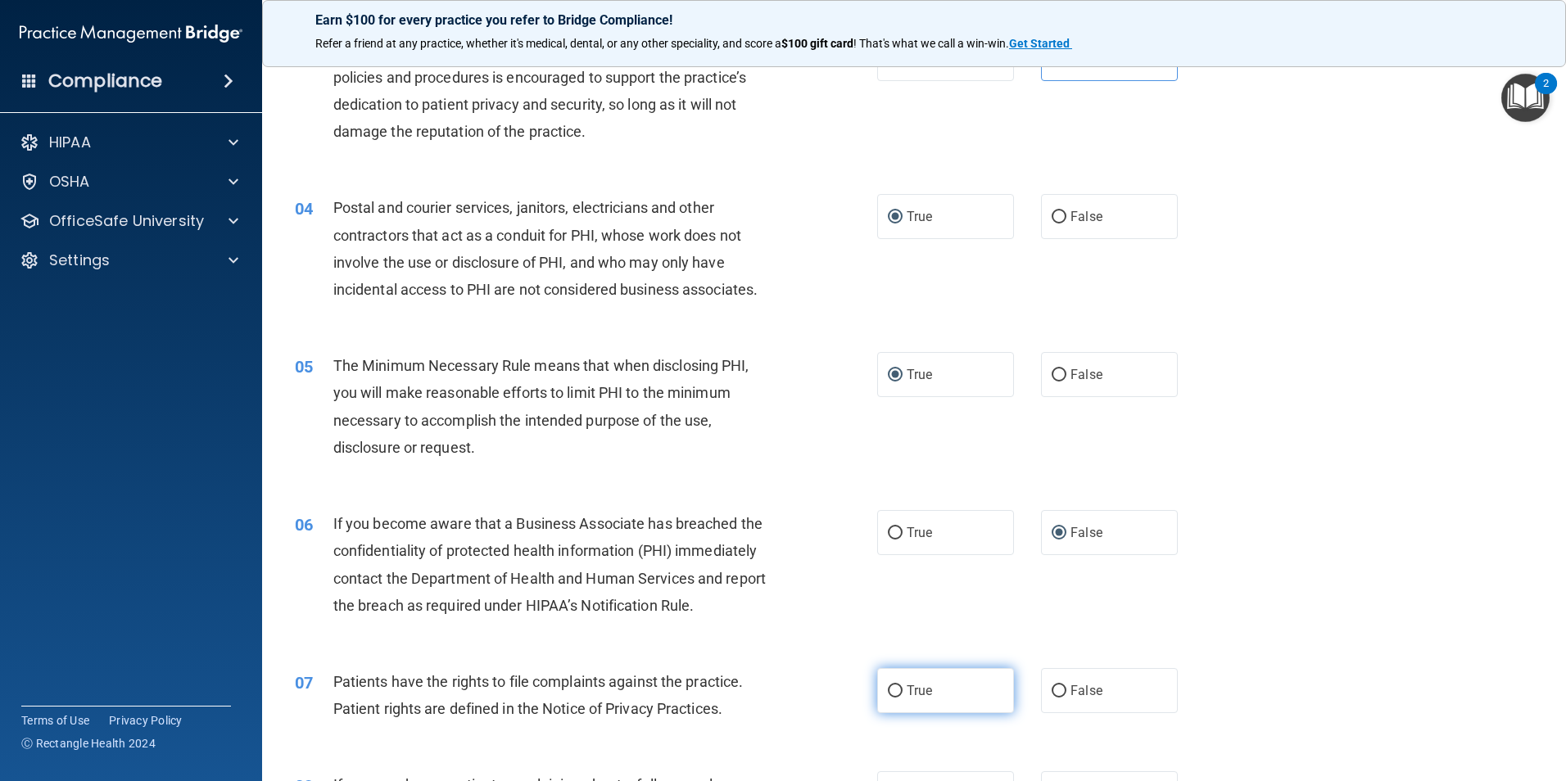
click at [891, 690] on input "True" at bounding box center [895, 692] width 15 height 12
radio input "true"
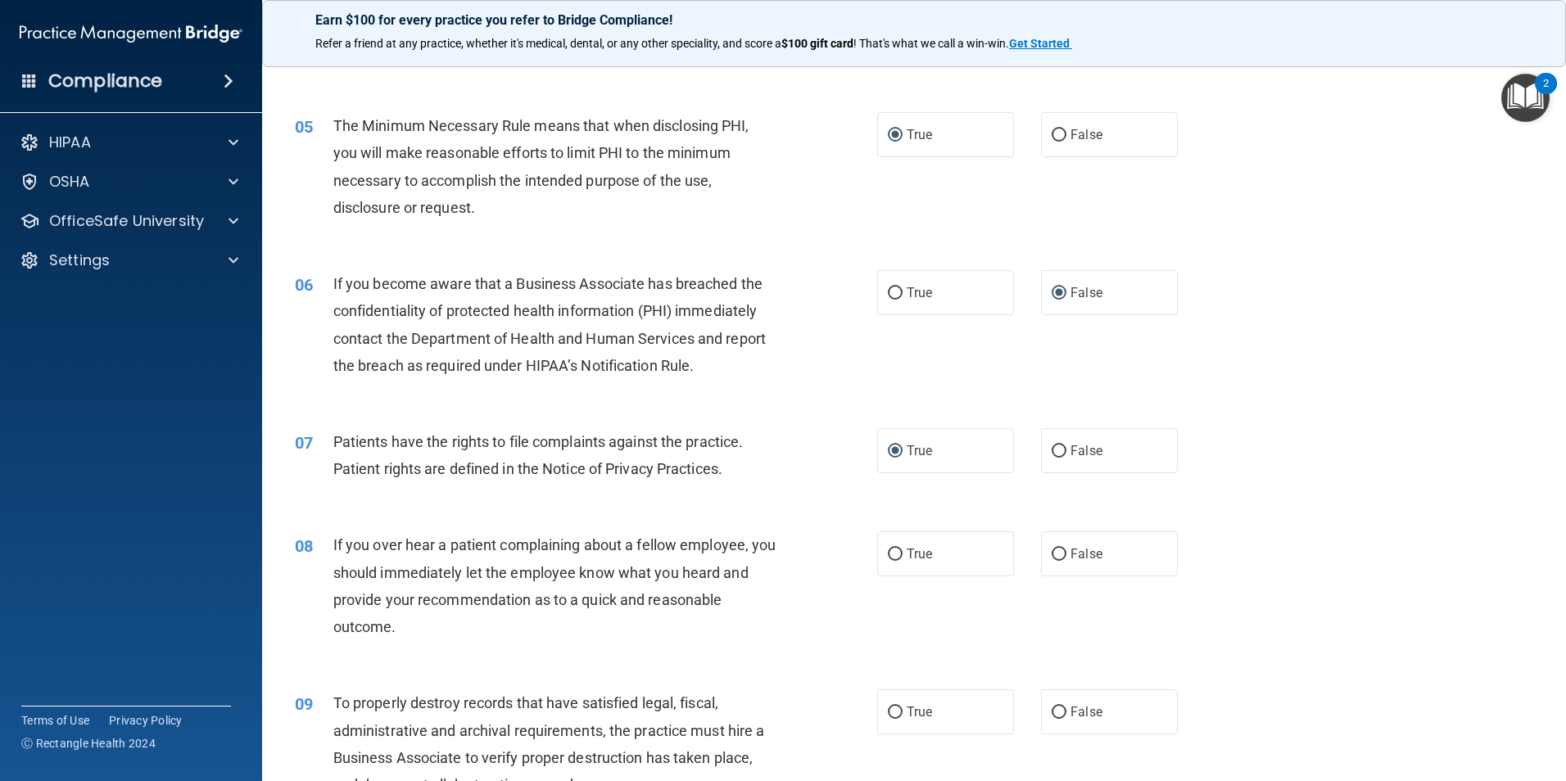
scroll to position [573, 0]
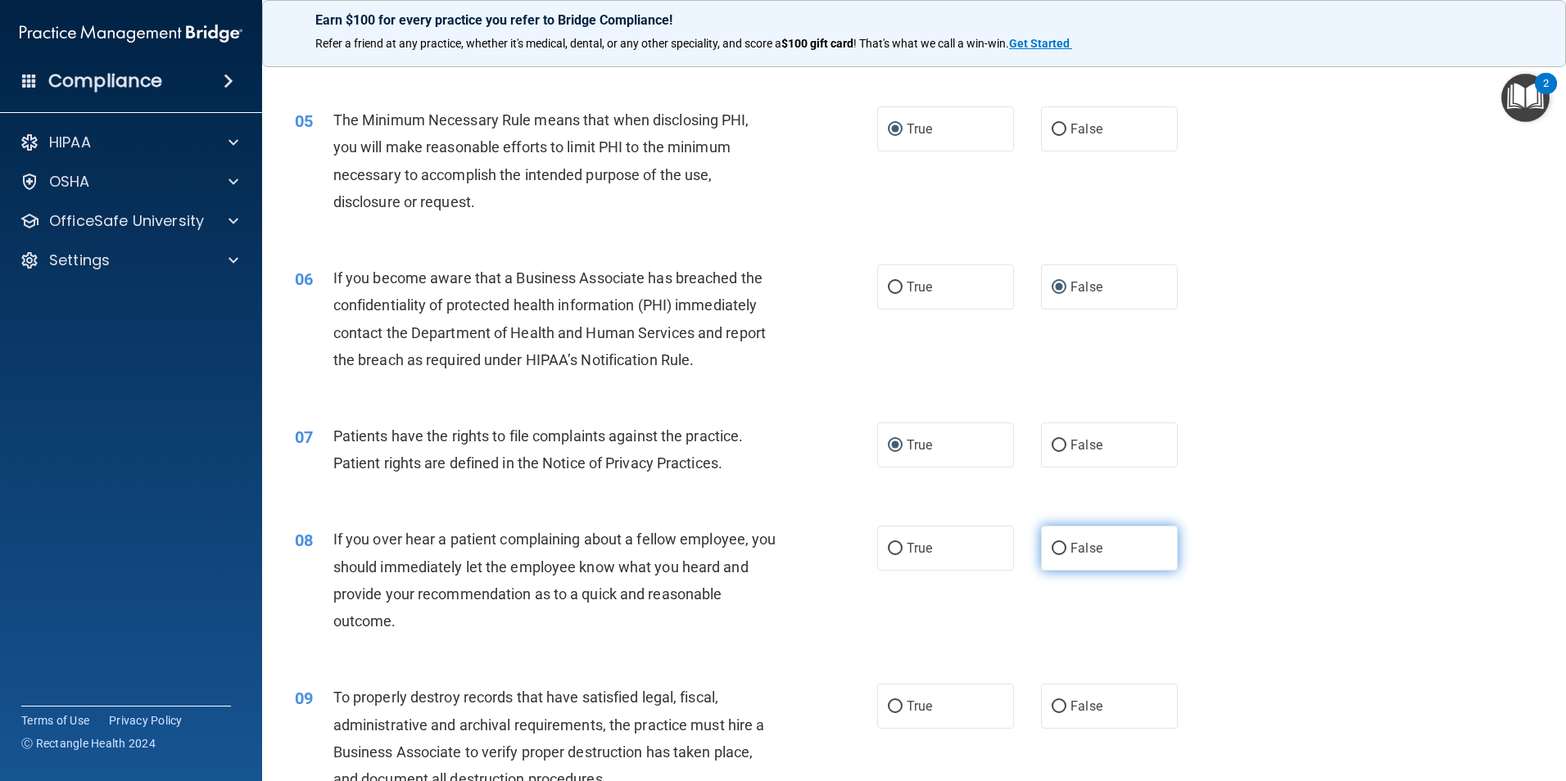
click at [1062, 546] on label "False" at bounding box center [1109, 548] width 137 height 45
click at [1062, 546] on input "False" at bounding box center [1059, 549] width 15 height 12
radio input "true"
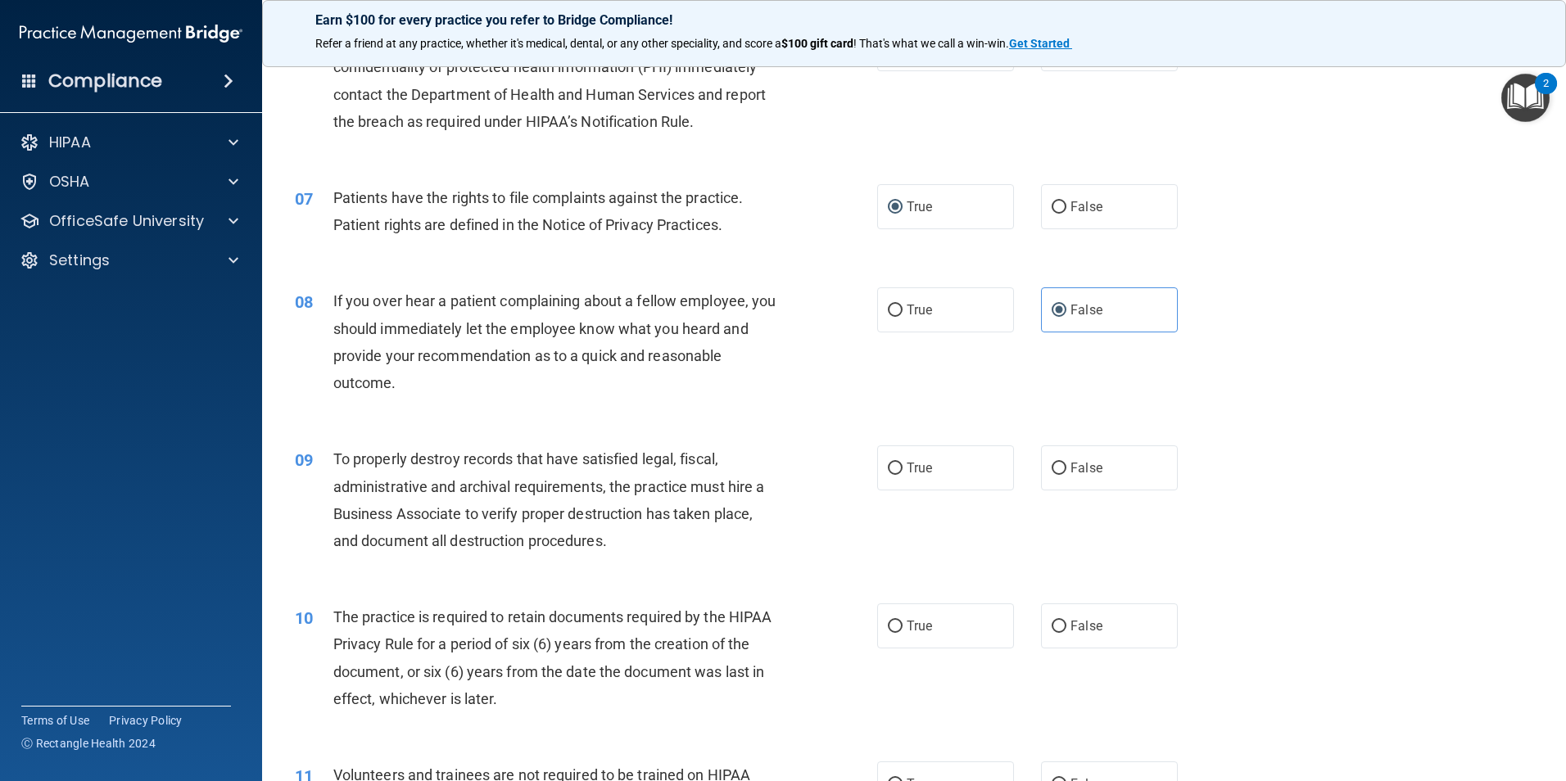
scroll to position [819, 0]
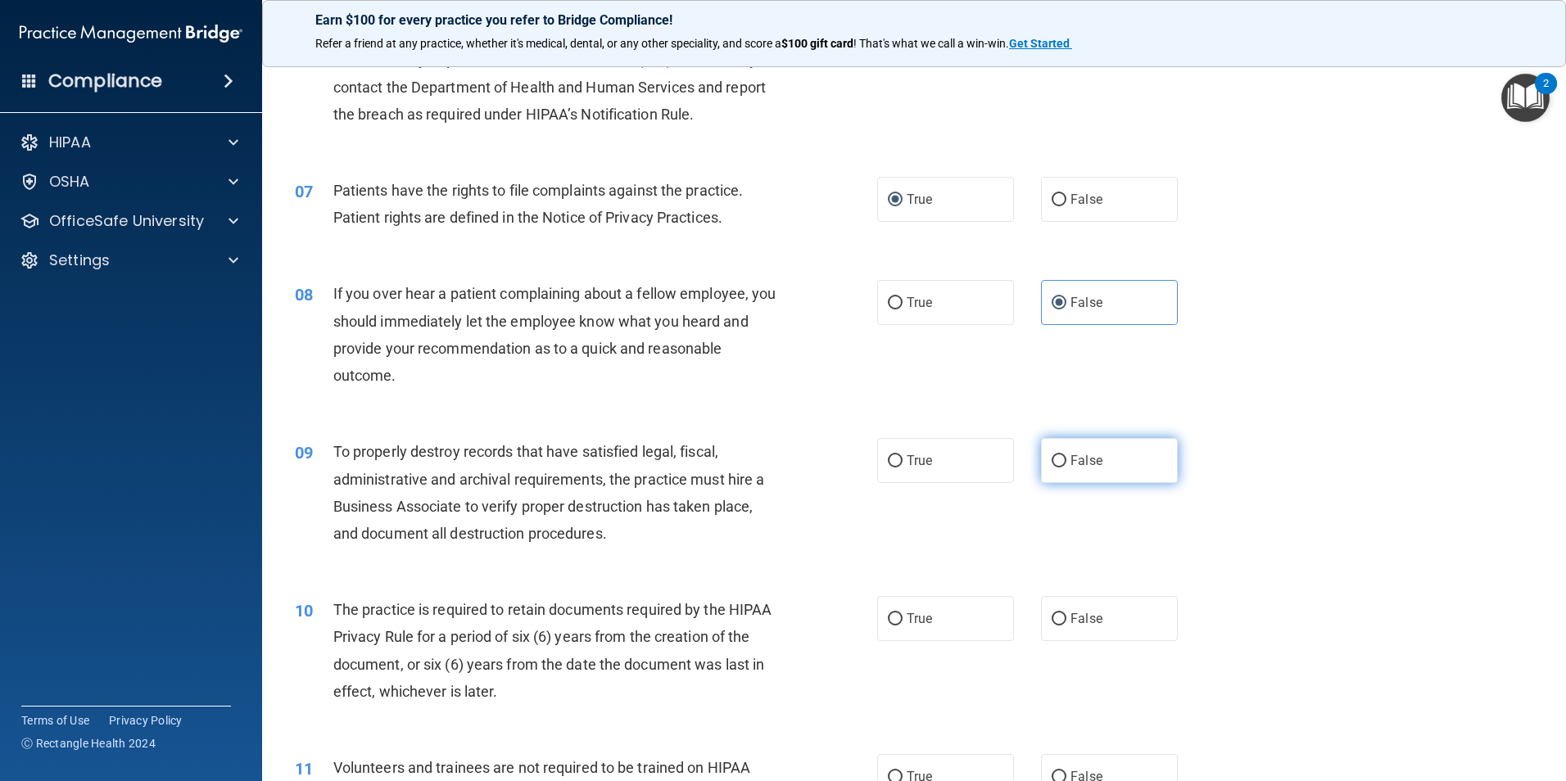
click at [1055, 461] on input "False" at bounding box center [1059, 461] width 15 height 12
radio input "true"
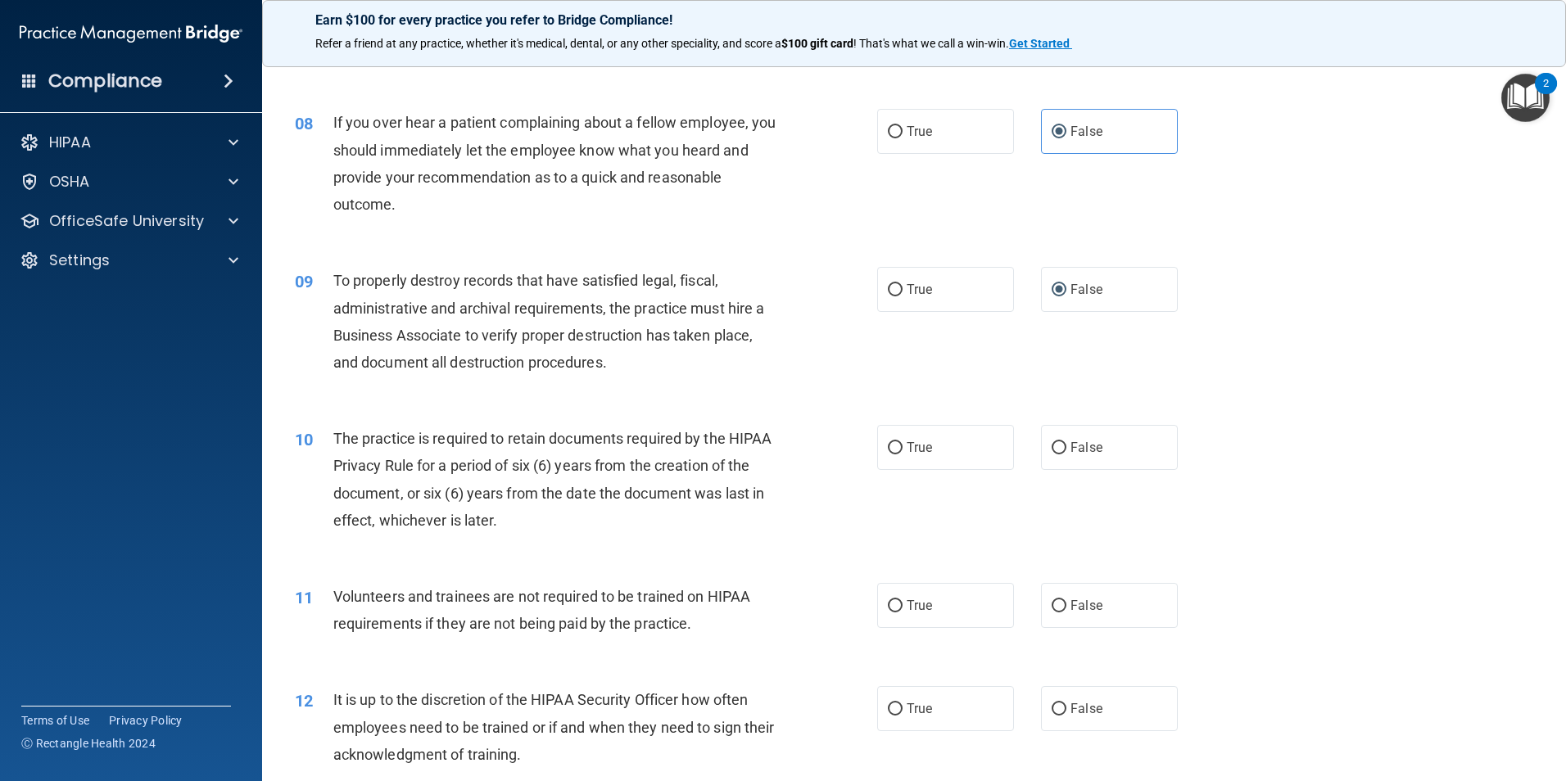
scroll to position [1065, 0]
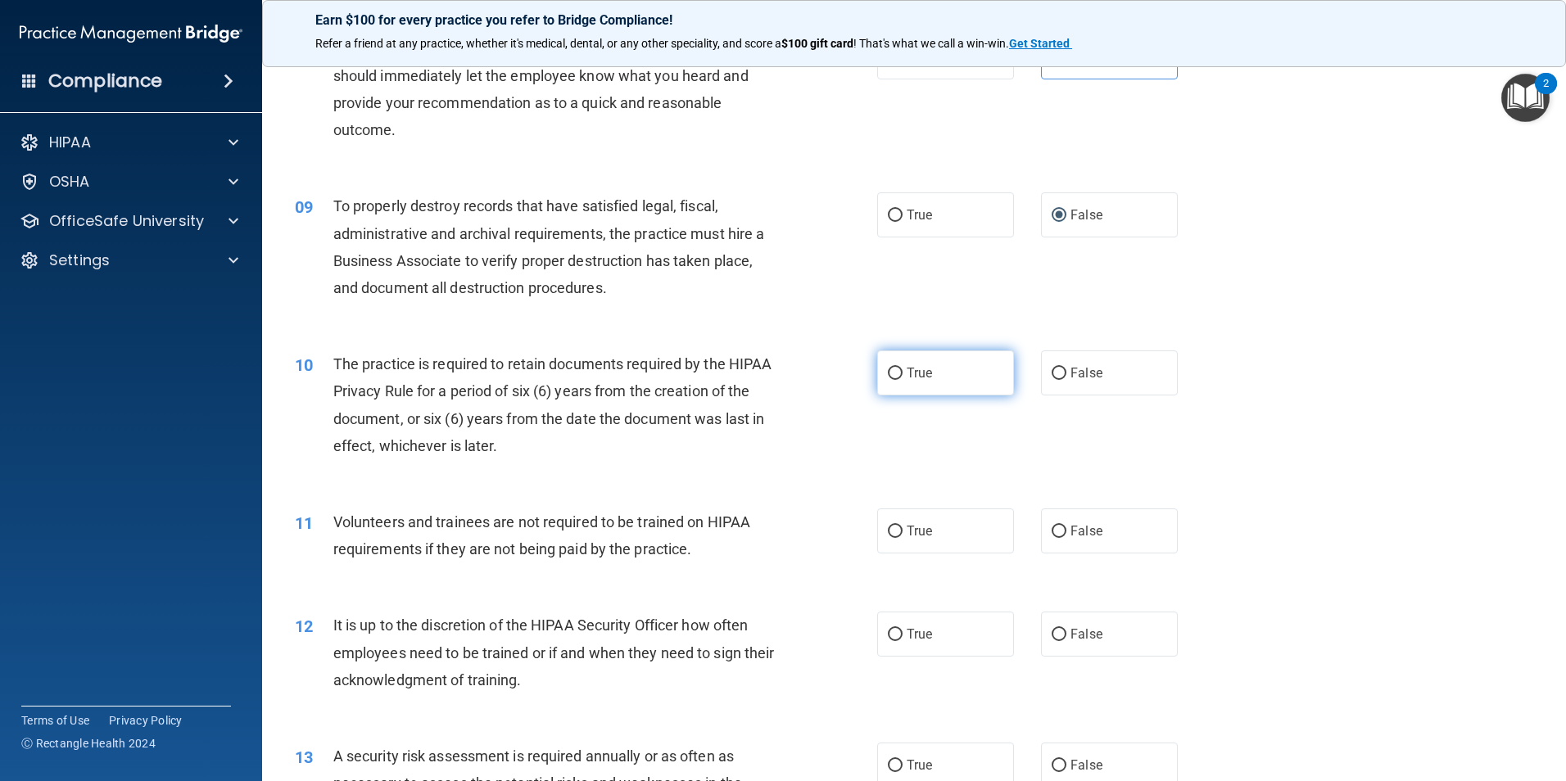
click at [888, 373] on input "True" at bounding box center [895, 374] width 15 height 12
radio input "true"
click at [1066, 521] on label "False" at bounding box center [1109, 531] width 137 height 45
click at [1066, 526] on input "False" at bounding box center [1059, 532] width 15 height 12
radio input "true"
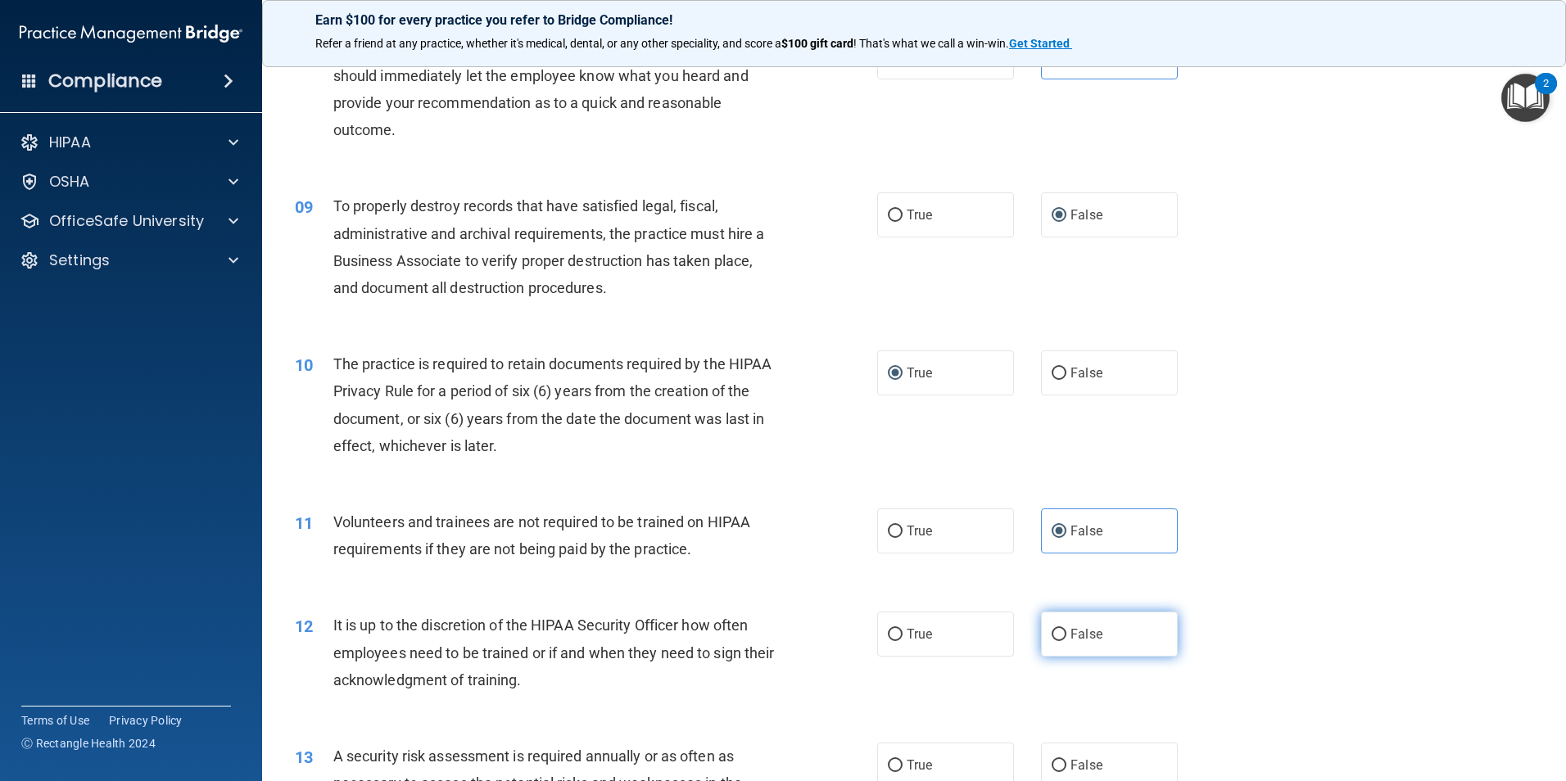
click at [1057, 632] on input "False" at bounding box center [1059, 635] width 15 height 12
radio input "true"
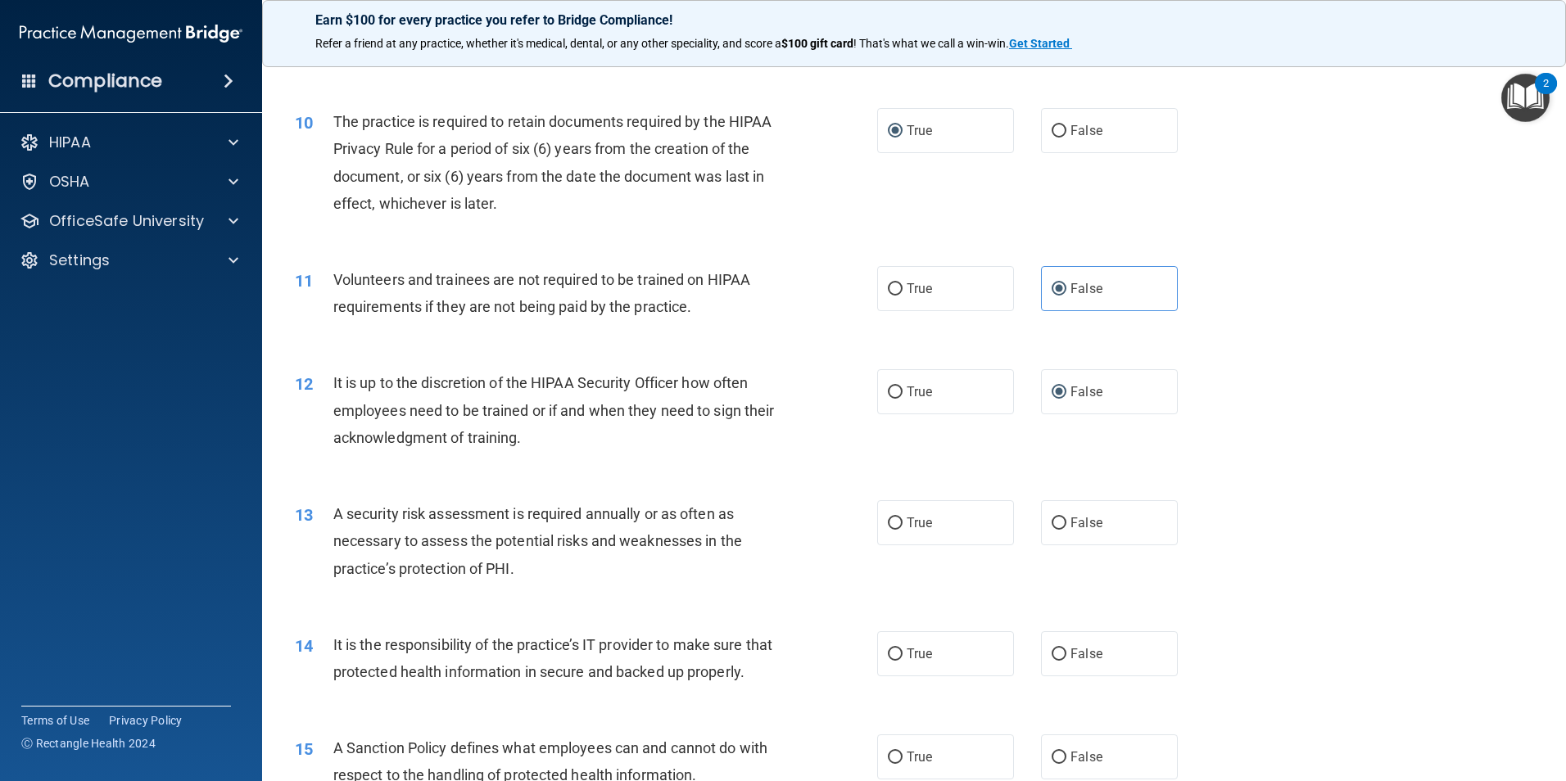
scroll to position [1311, 0]
click at [889, 528] on label "True" at bounding box center [945, 519] width 137 height 45
click at [889, 527] on input "True" at bounding box center [895, 520] width 15 height 12
radio input "true"
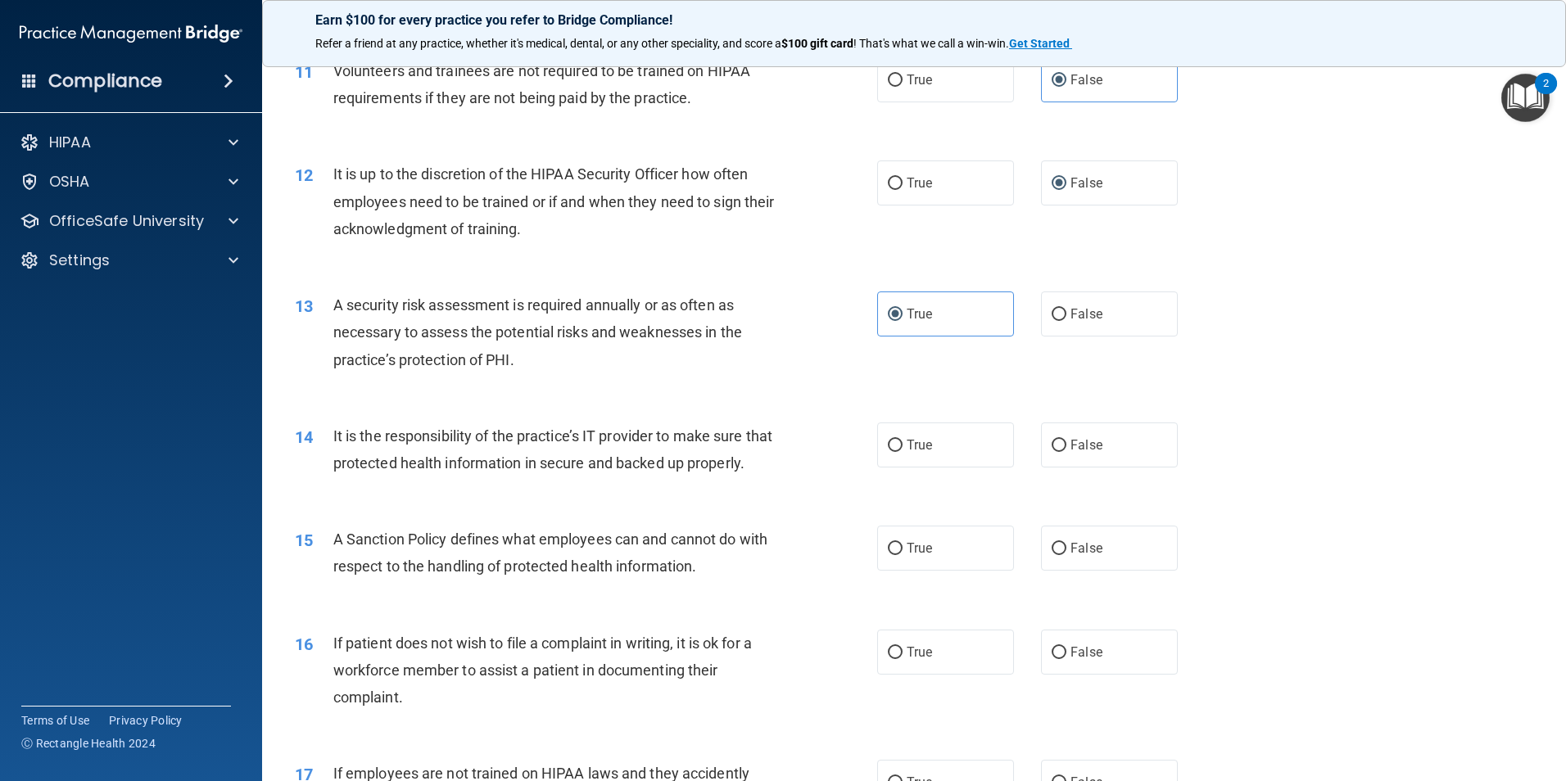
scroll to position [1556, 0]
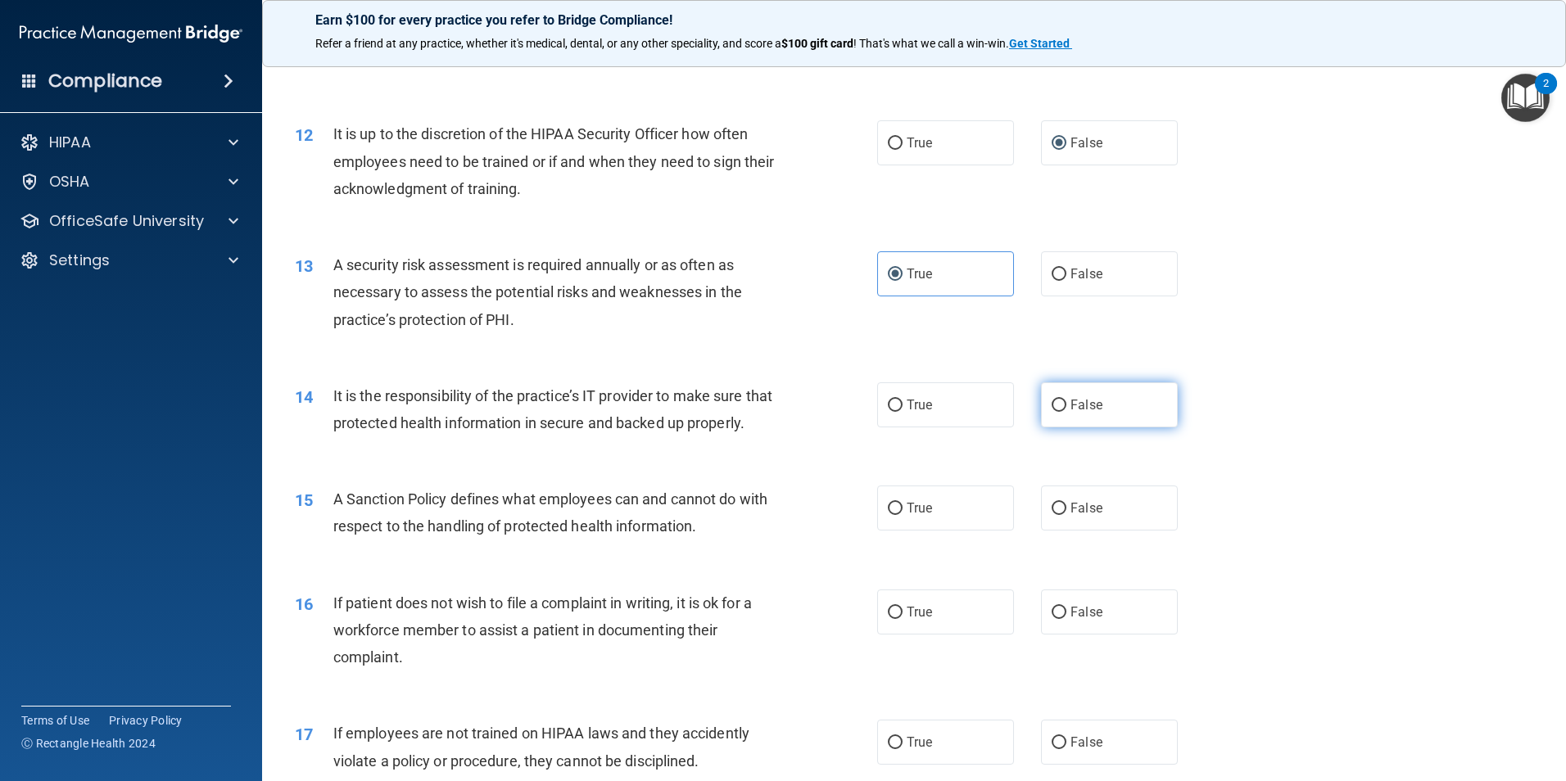
click at [1058, 416] on label "False" at bounding box center [1109, 405] width 137 height 45
click at [1058, 412] on input "False" at bounding box center [1059, 406] width 15 height 12
radio input "true"
click at [1071, 516] on span "False" at bounding box center [1087, 508] width 32 height 16
click at [1067, 515] on input "False" at bounding box center [1059, 509] width 15 height 12
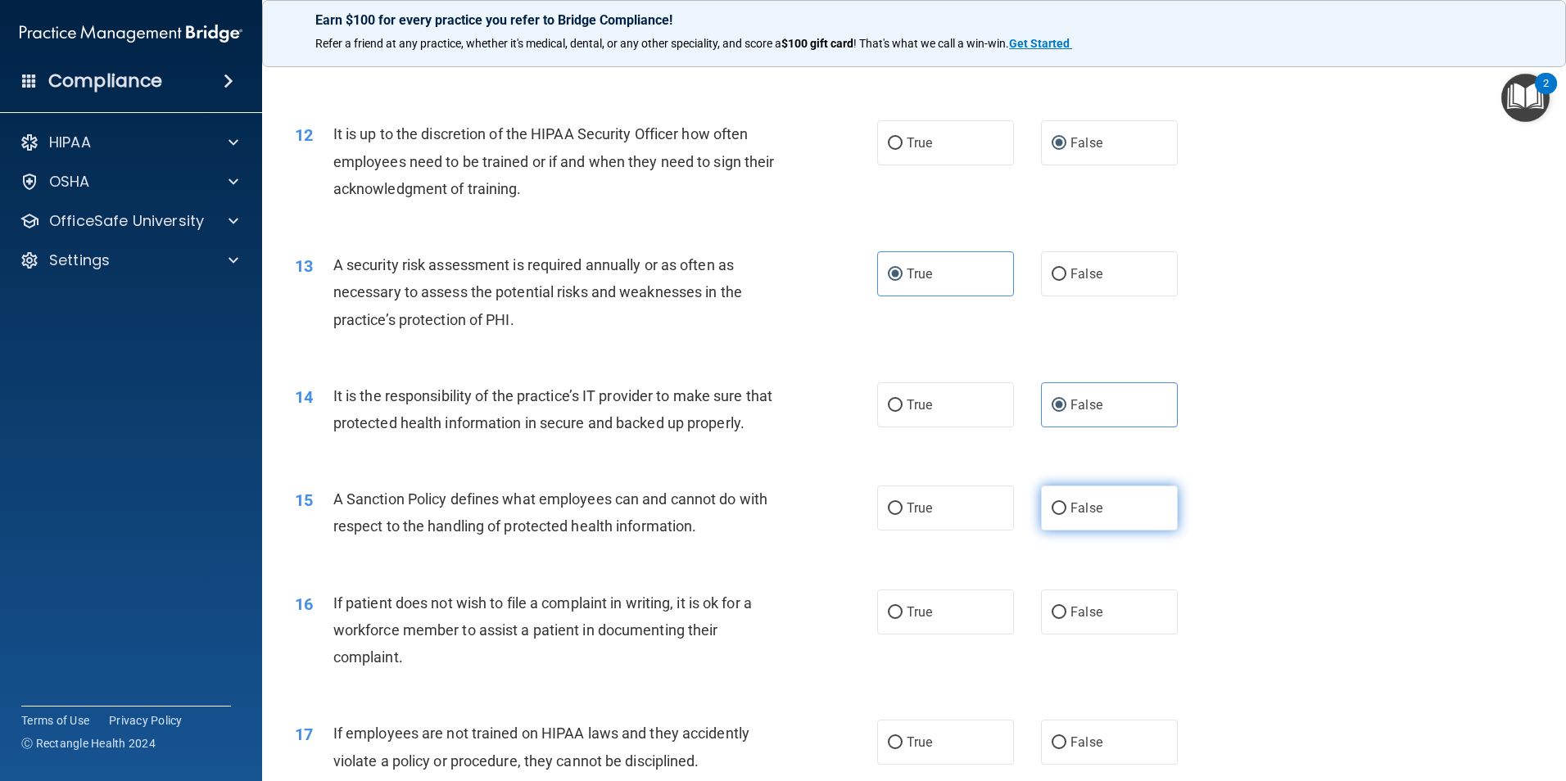
radio input "true"
click at [894, 619] on input "True" at bounding box center [895, 613] width 15 height 12
radio input "true"
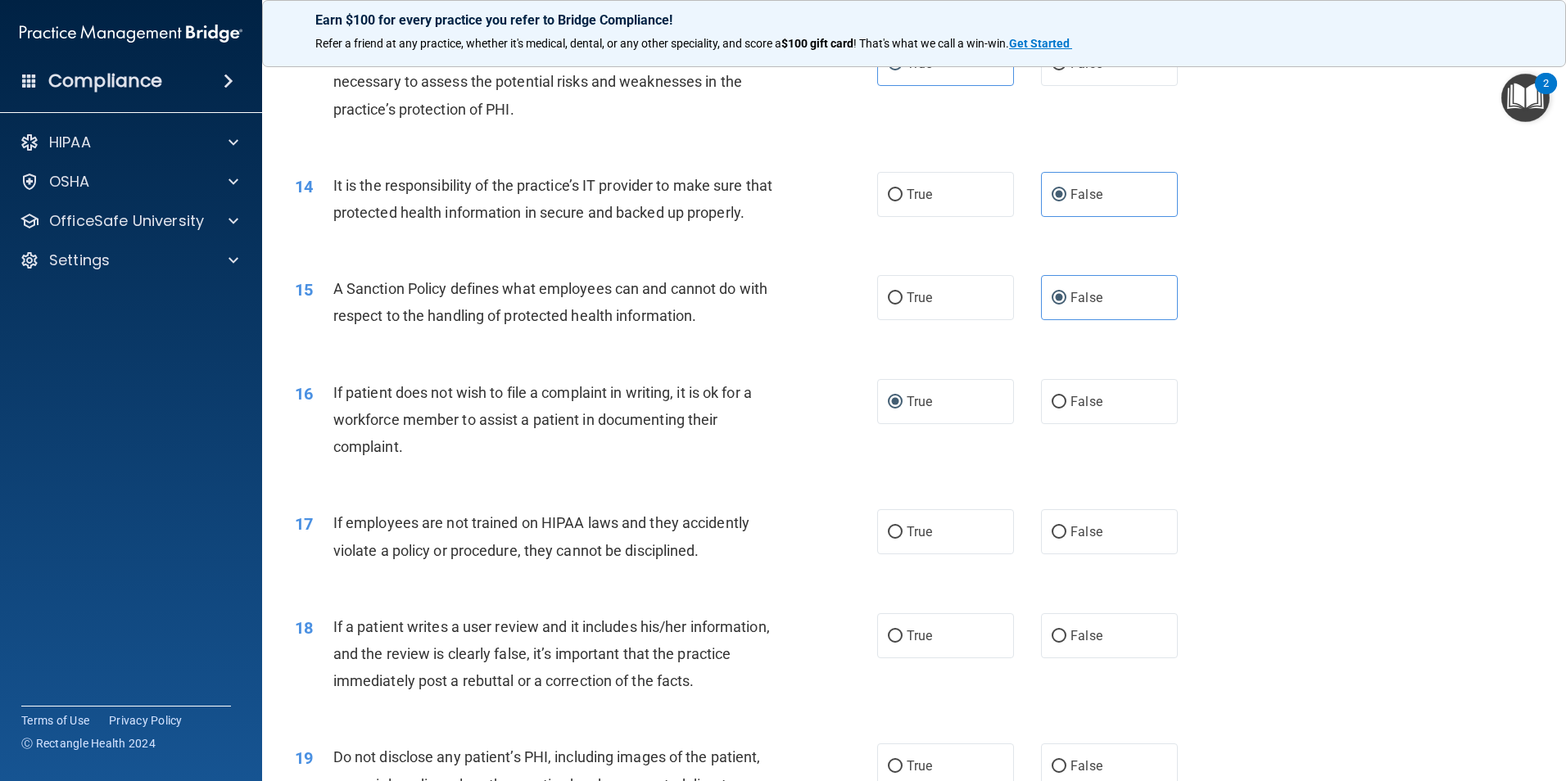
scroll to position [1802, 0]
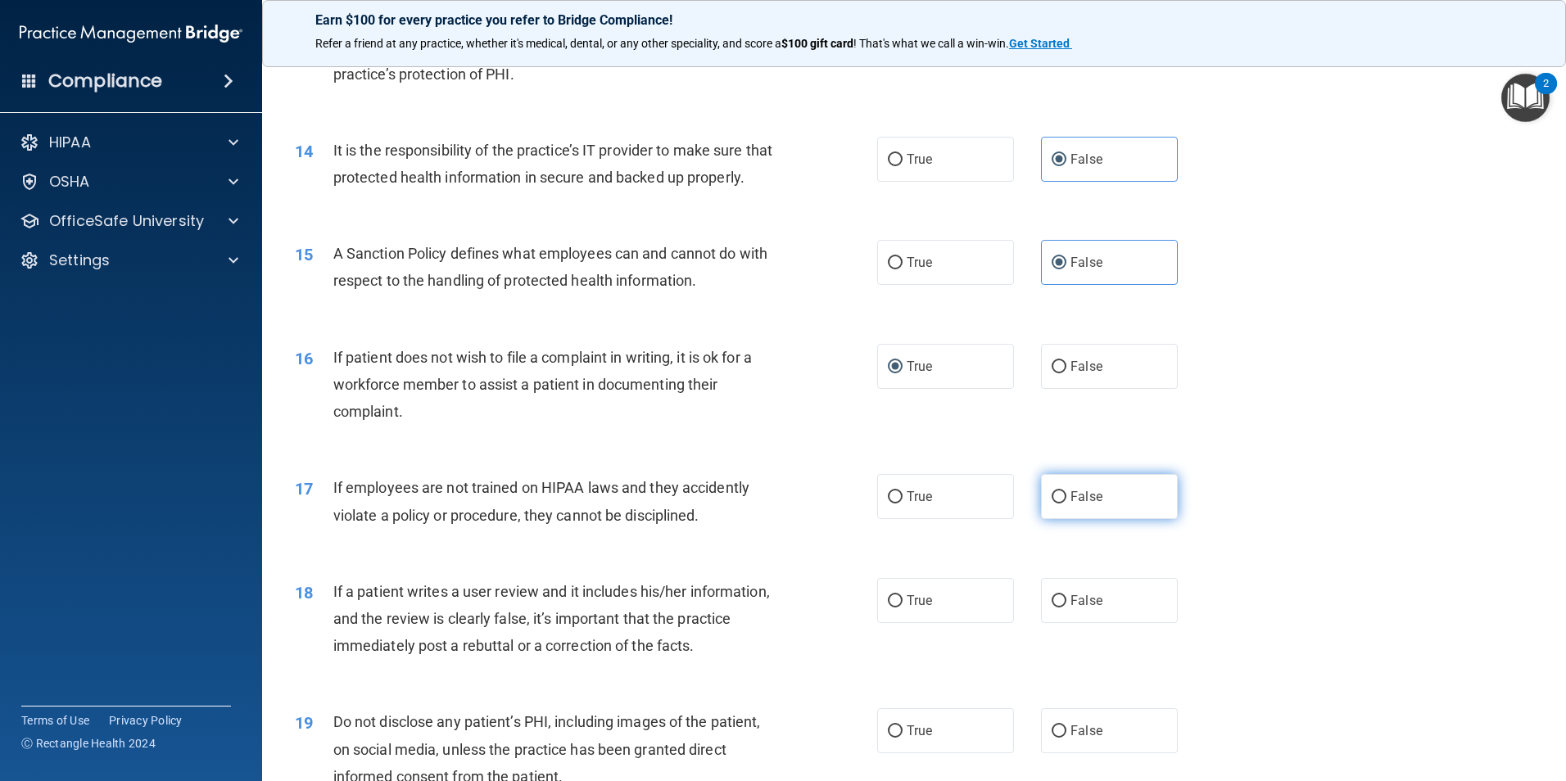
click at [1053, 504] on input "False" at bounding box center [1059, 497] width 15 height 12
radio input "true"
click at [1054, 608] on input "False" at bounding box center [1059, 602] width 15 height 12
radio input "true"
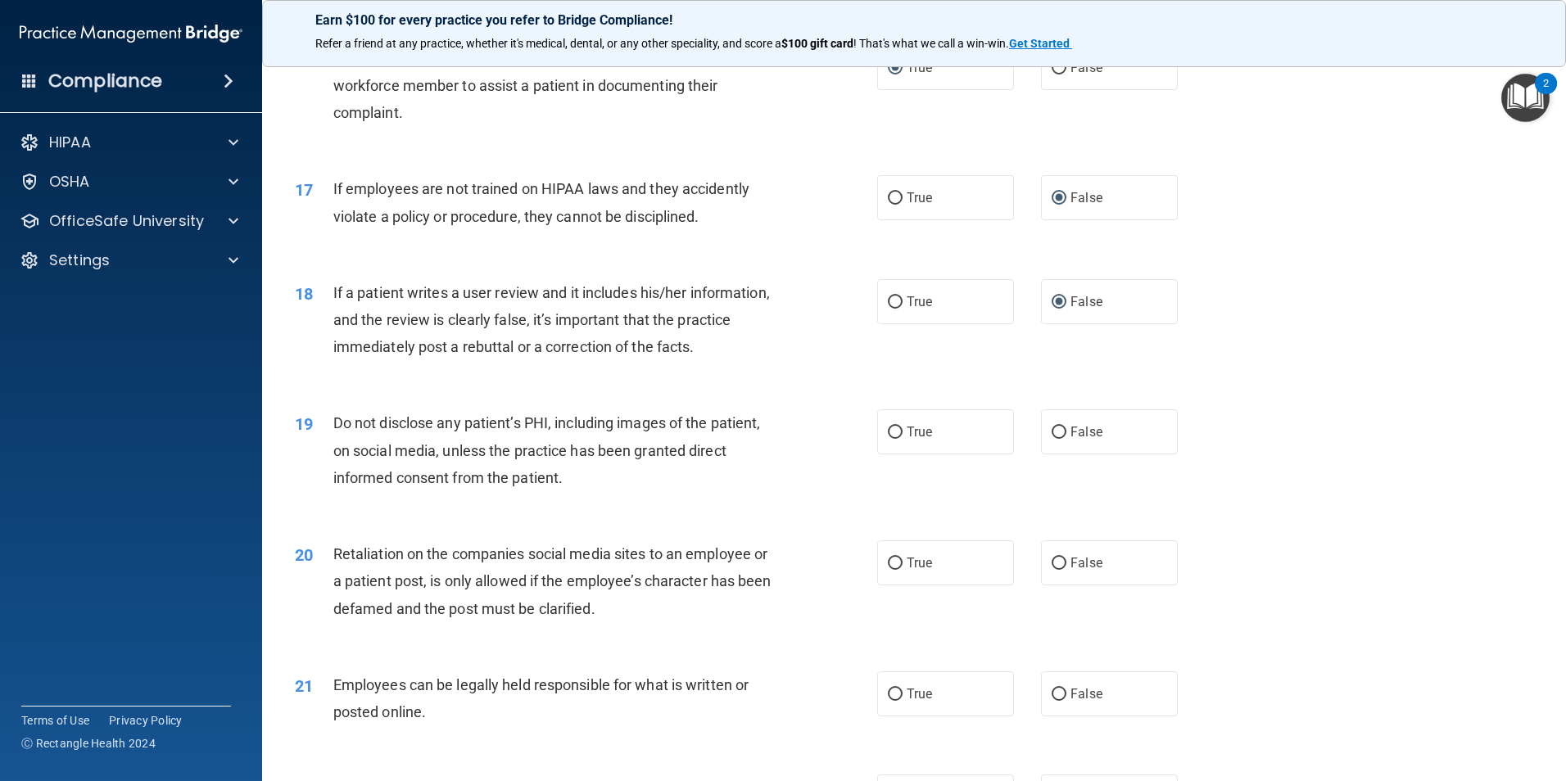
scroll to position [2130, 0]
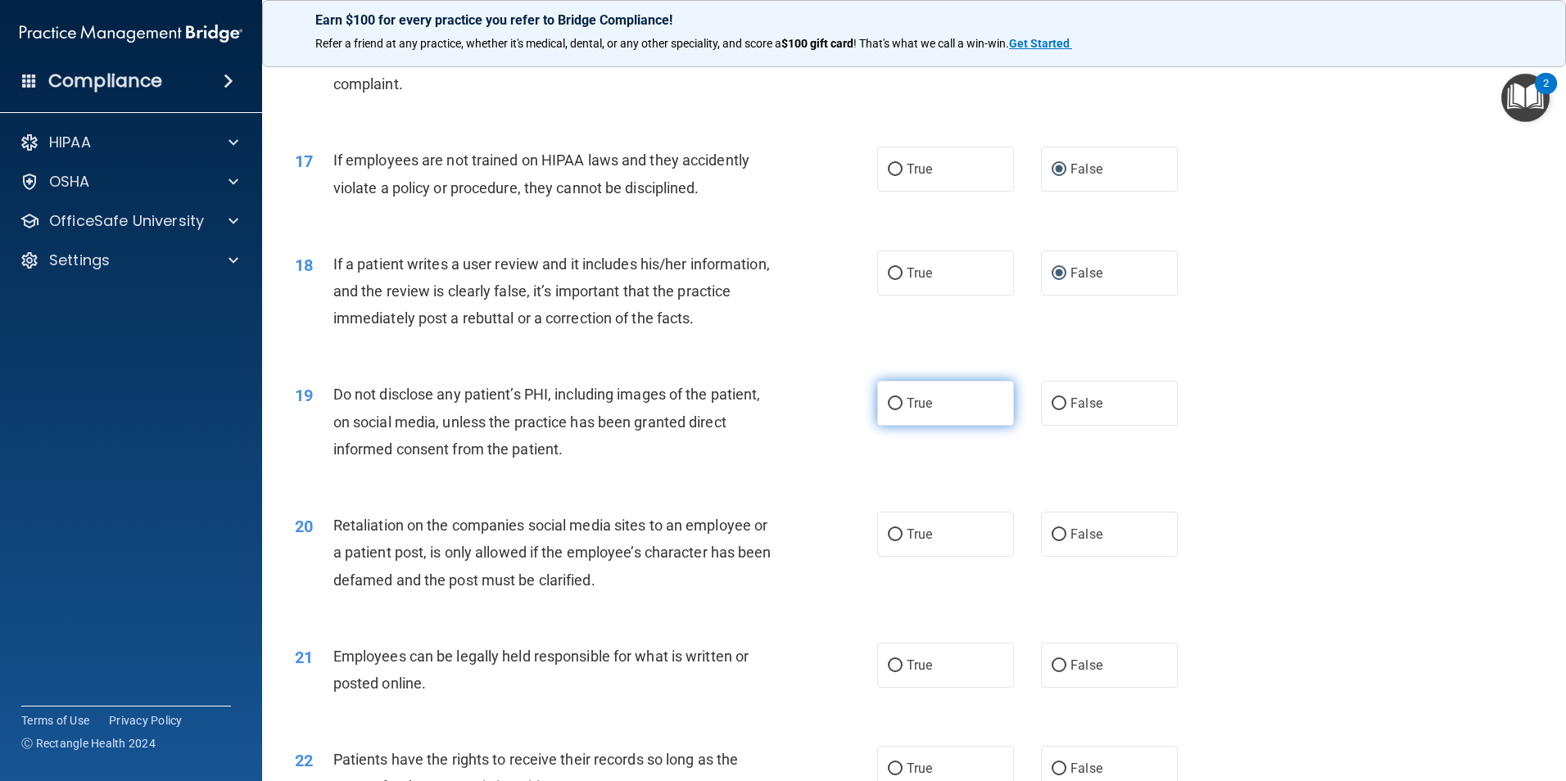
click at [888, 410] on input "True" at bounding box center [895, 404] width 15 height 12
radio input "true"
click at [1052, 541] on input "False" at bounding box center [1059, 535] width 15 height 12
radio input "true"
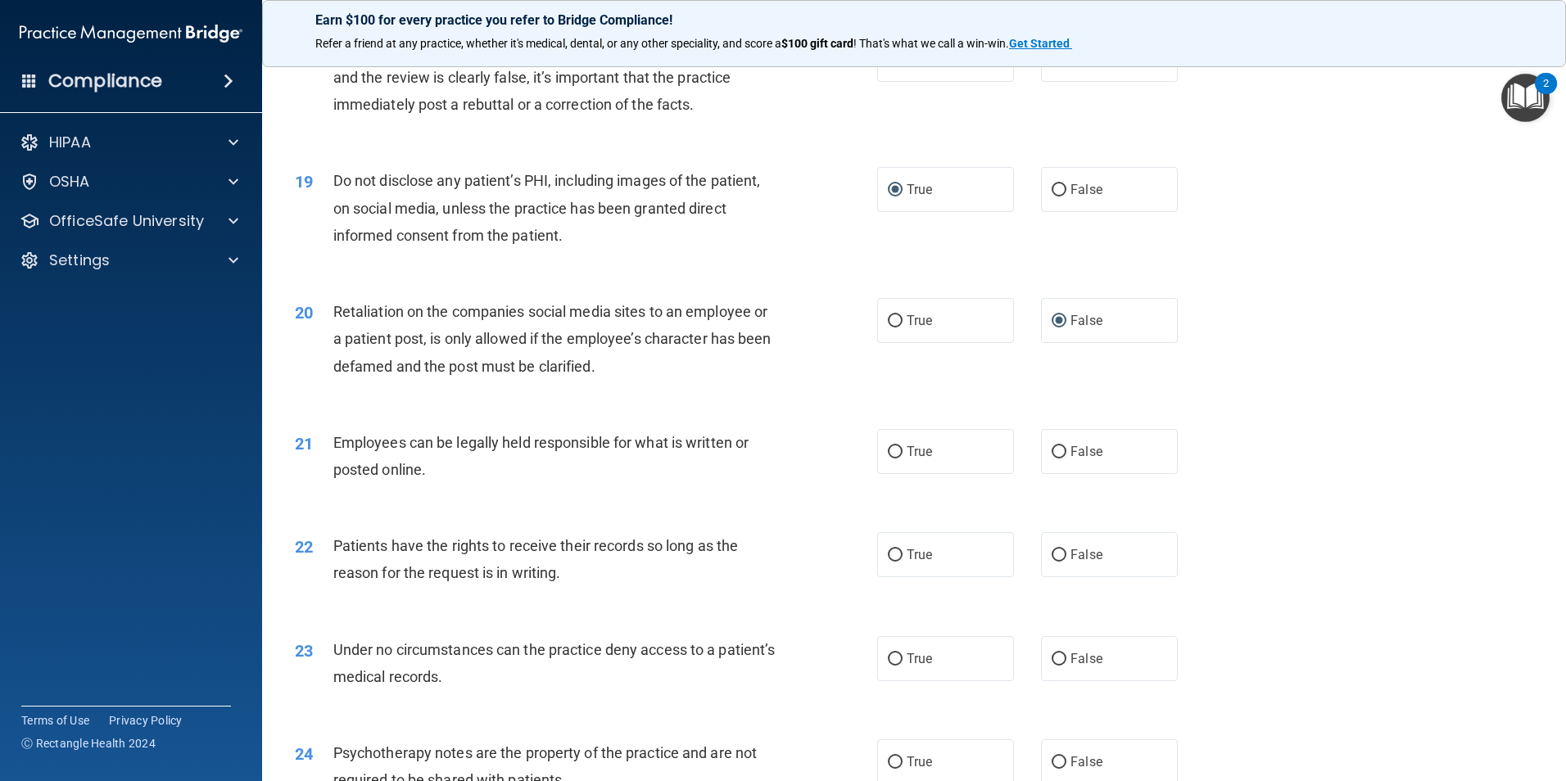
scroll to position [2375, 0]
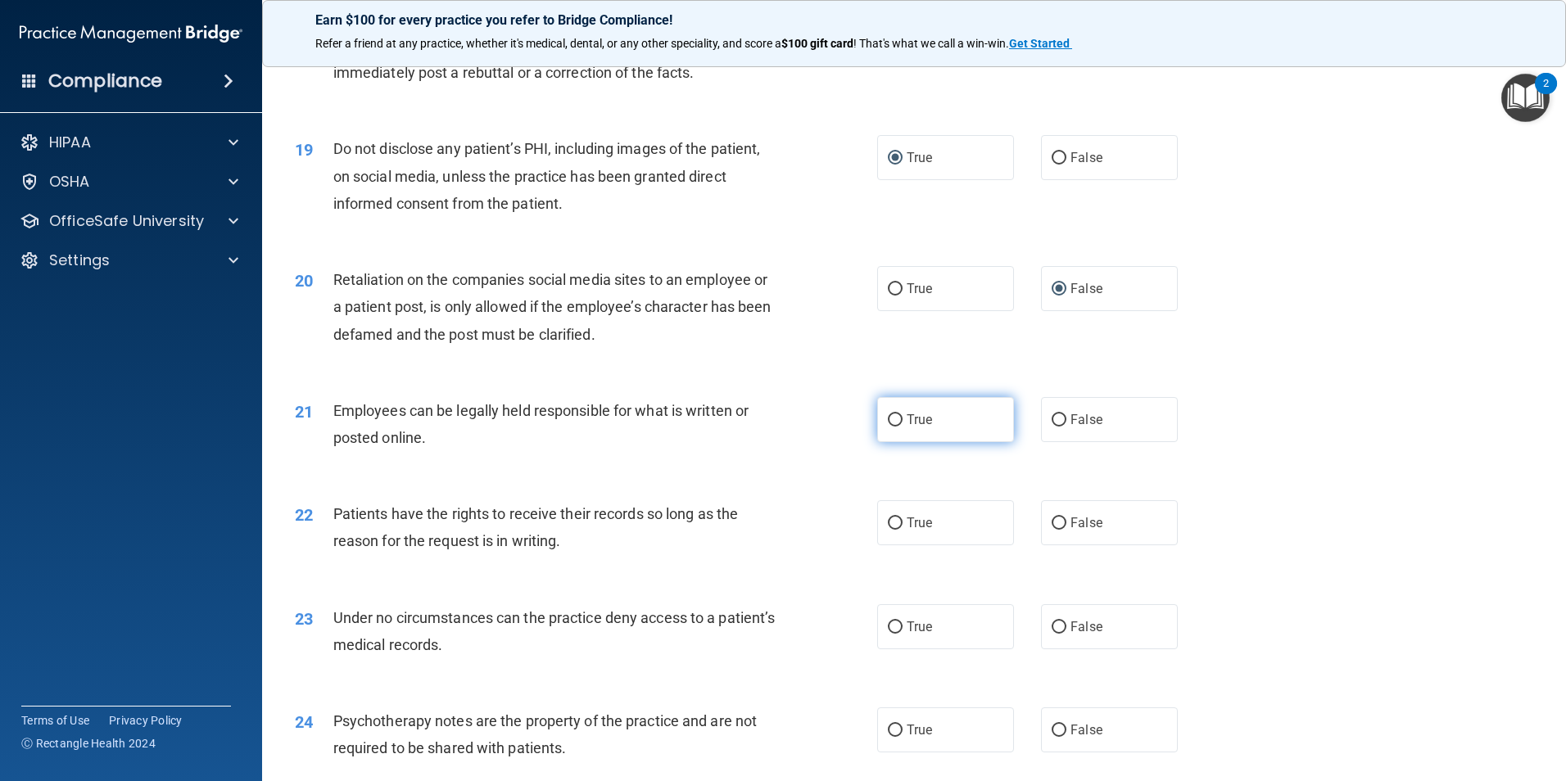
click at [890, 427] on input "True" at bounding box center [895, 420] width 15 height 12
radio input "true"
click at [1052, 530] on input "False" at bounding box center [1059, 524] width 15 height 12
radio input "true"
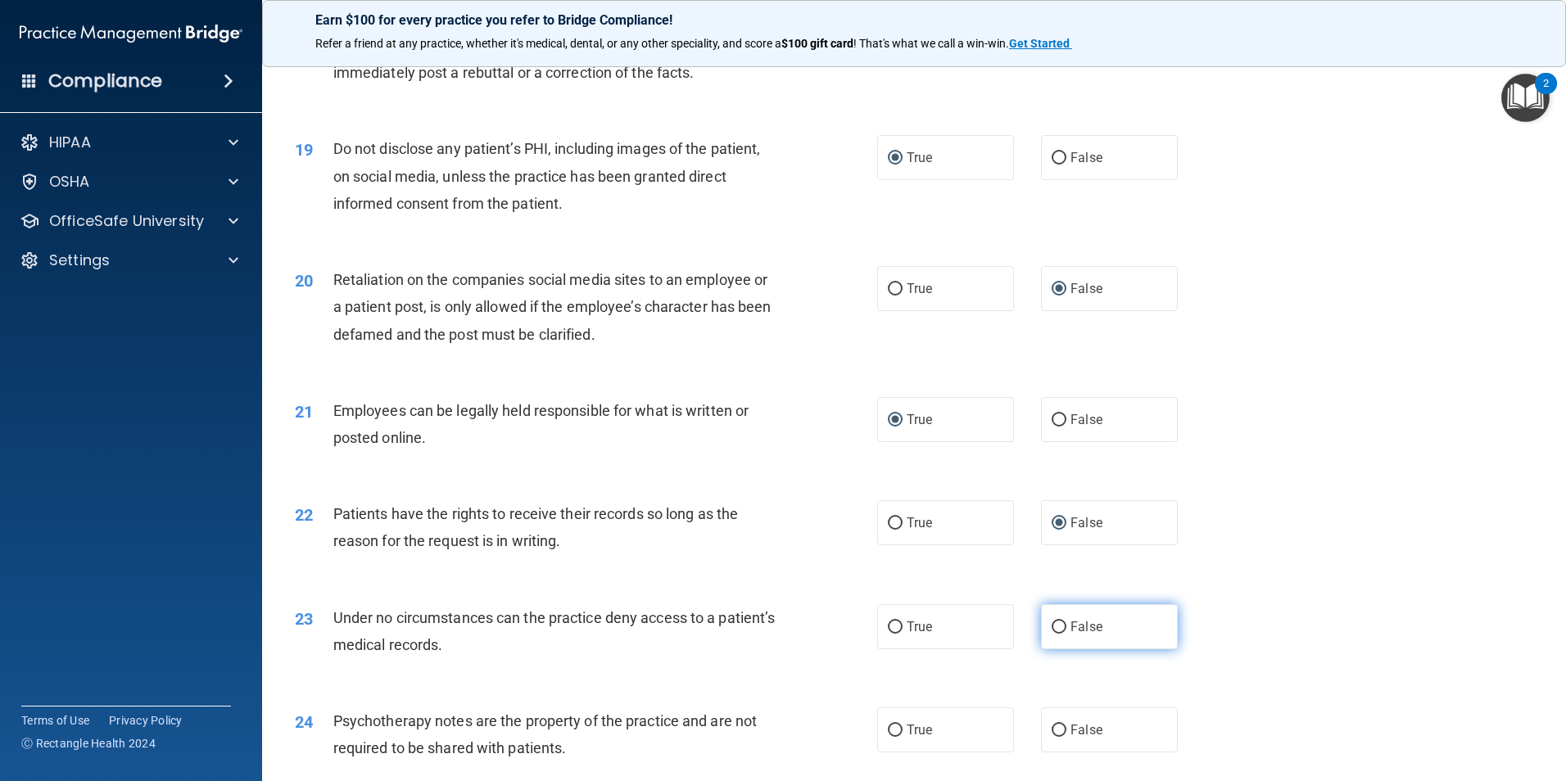
click at [1048, 650] on label "False" at bounding box center [1109, 627] width 137 height 45
click at [1052, 634] on input "False" at bounding box center [1059, 628] width 15 height 12
radio input "true"
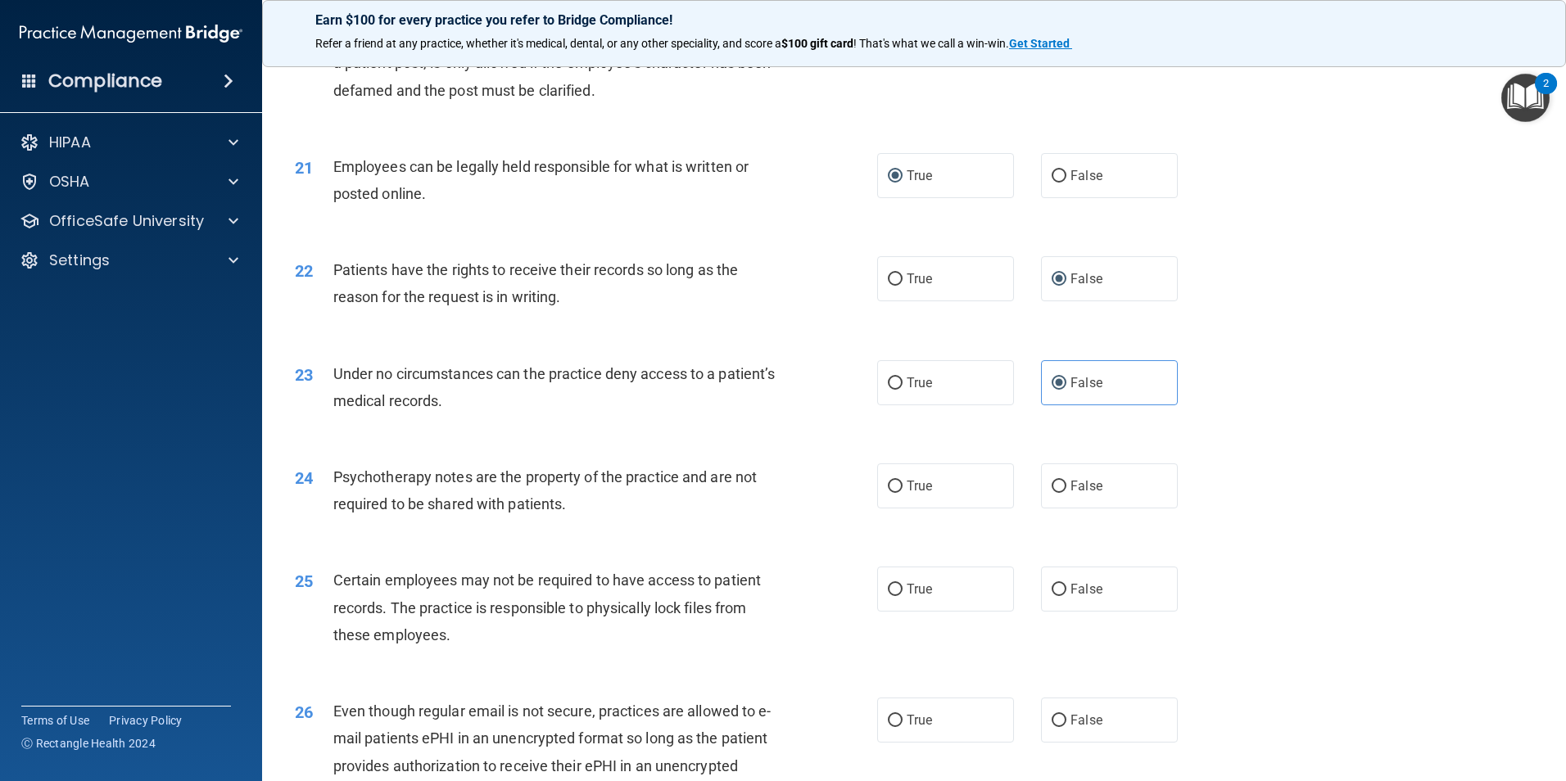
scroll to position [2621, 0]
click at [888, 491] on input "True" at bounding box center [895, 485] width 15 height 12
radio input "true"
click at [894, 595] on input "True" at bounding box center [895, 588] width 15 height 12
radio input "true"
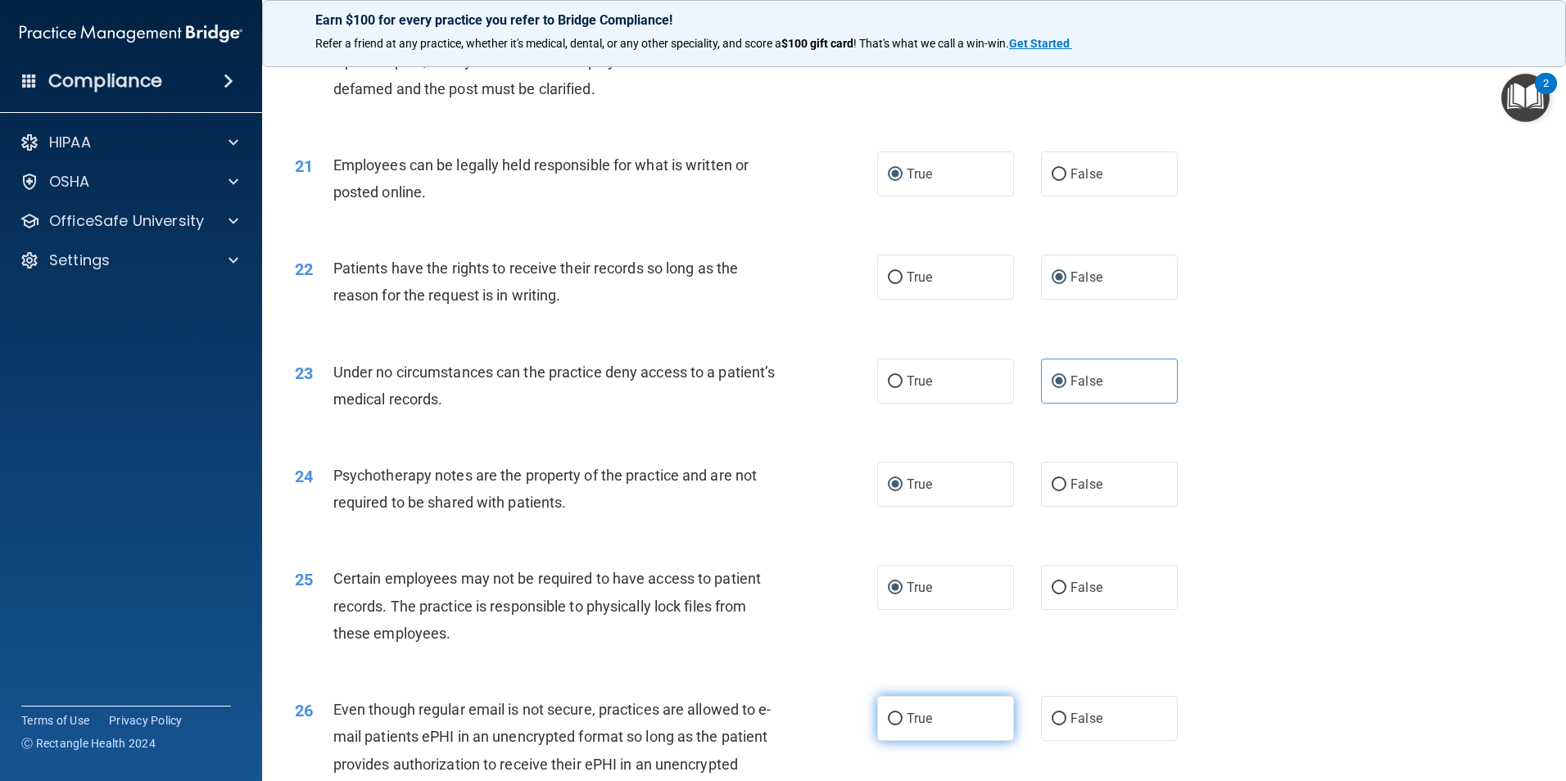
click at [888, 726] on input "True" at bounding box center [895, 719] width 15 height 12
radio input "true"
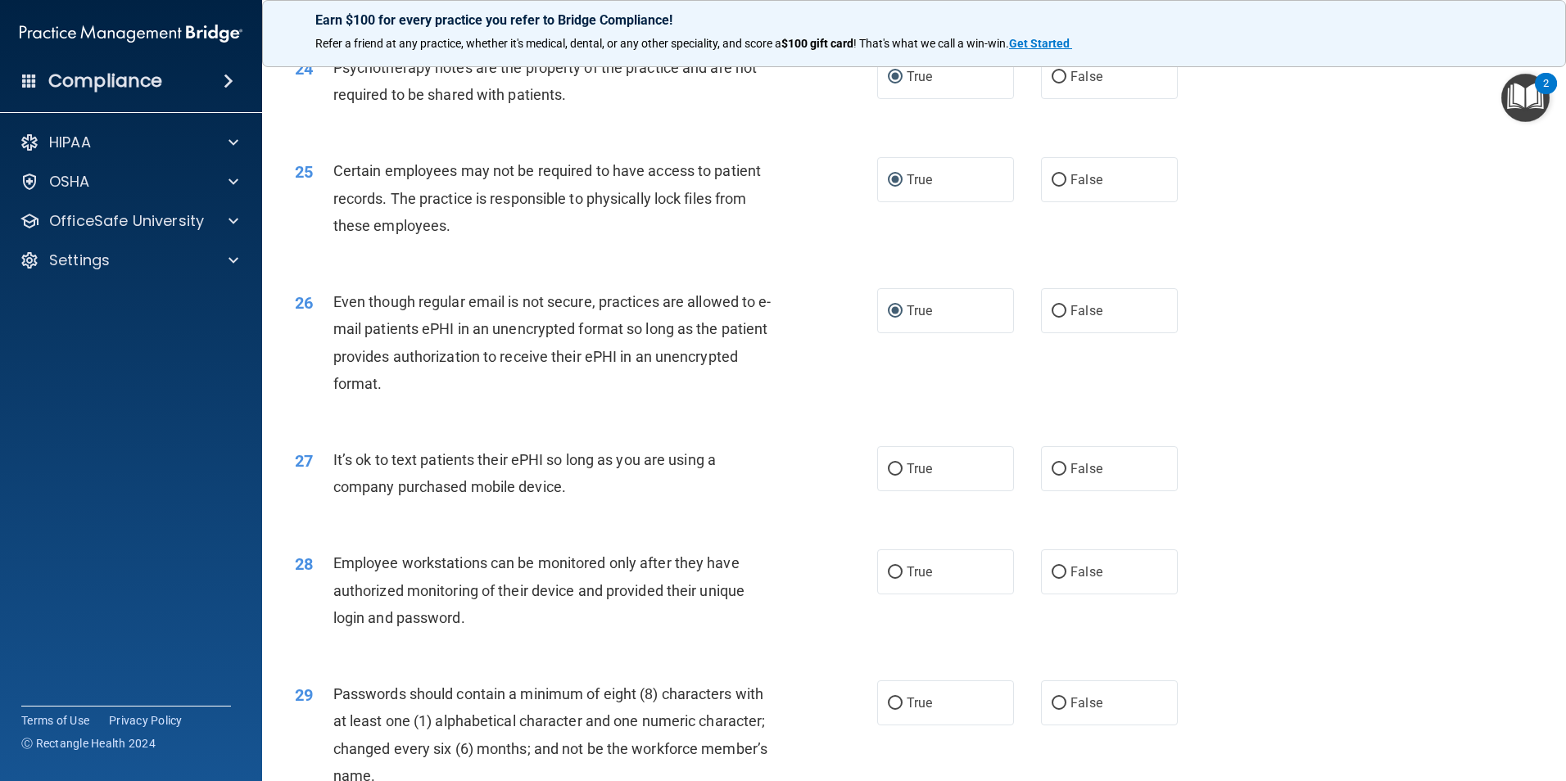
scroll to position [3031, 0]
click at [1053, 474] on input "False" at bounding box center [1059, 468] width 15 height 12
radio input "true"
click at [1052, 577] on input "False" at bounding box center [1059, 571] width 15 height 12
radio input "true"
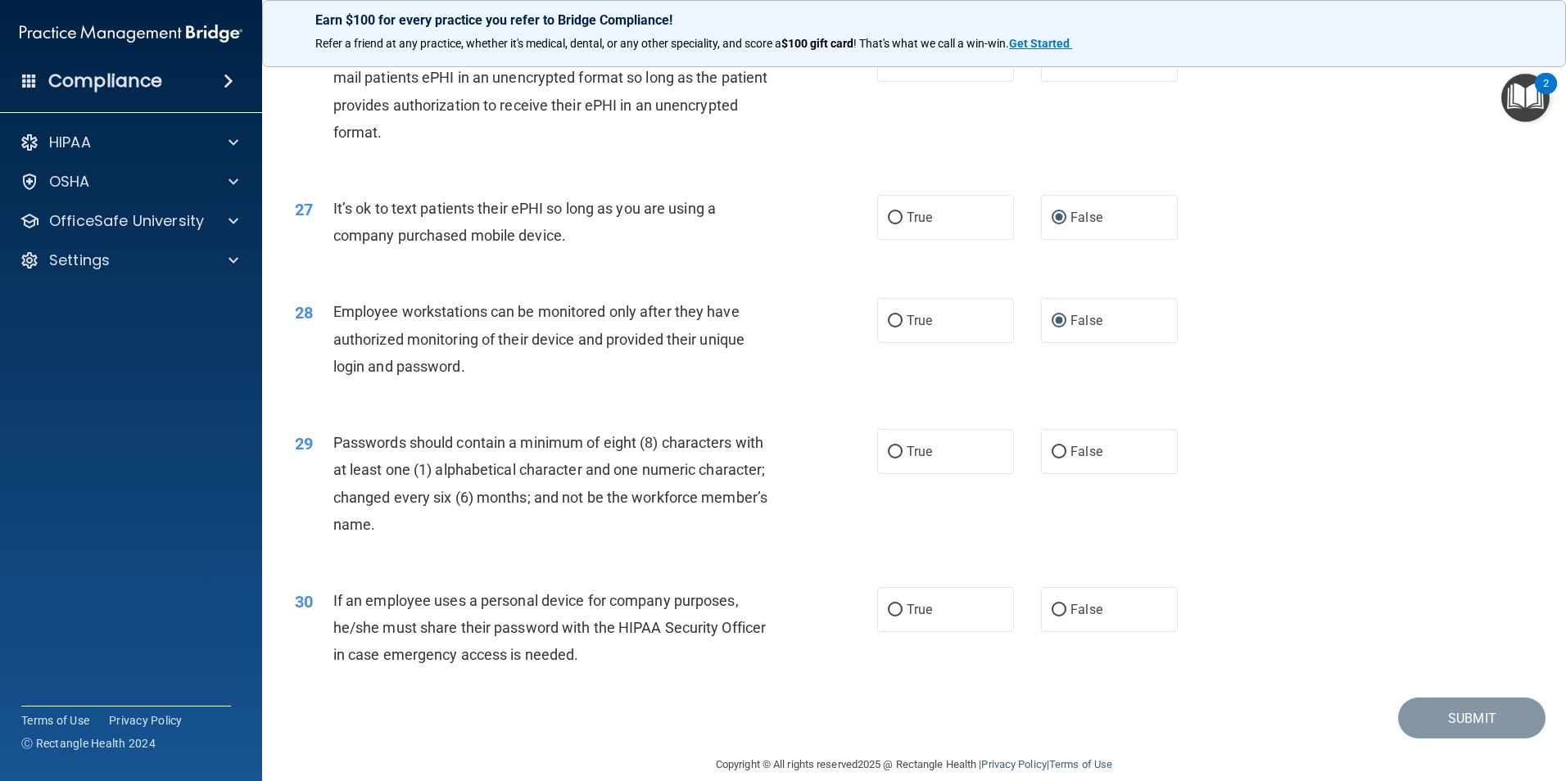
scroll to position [3331, 0]
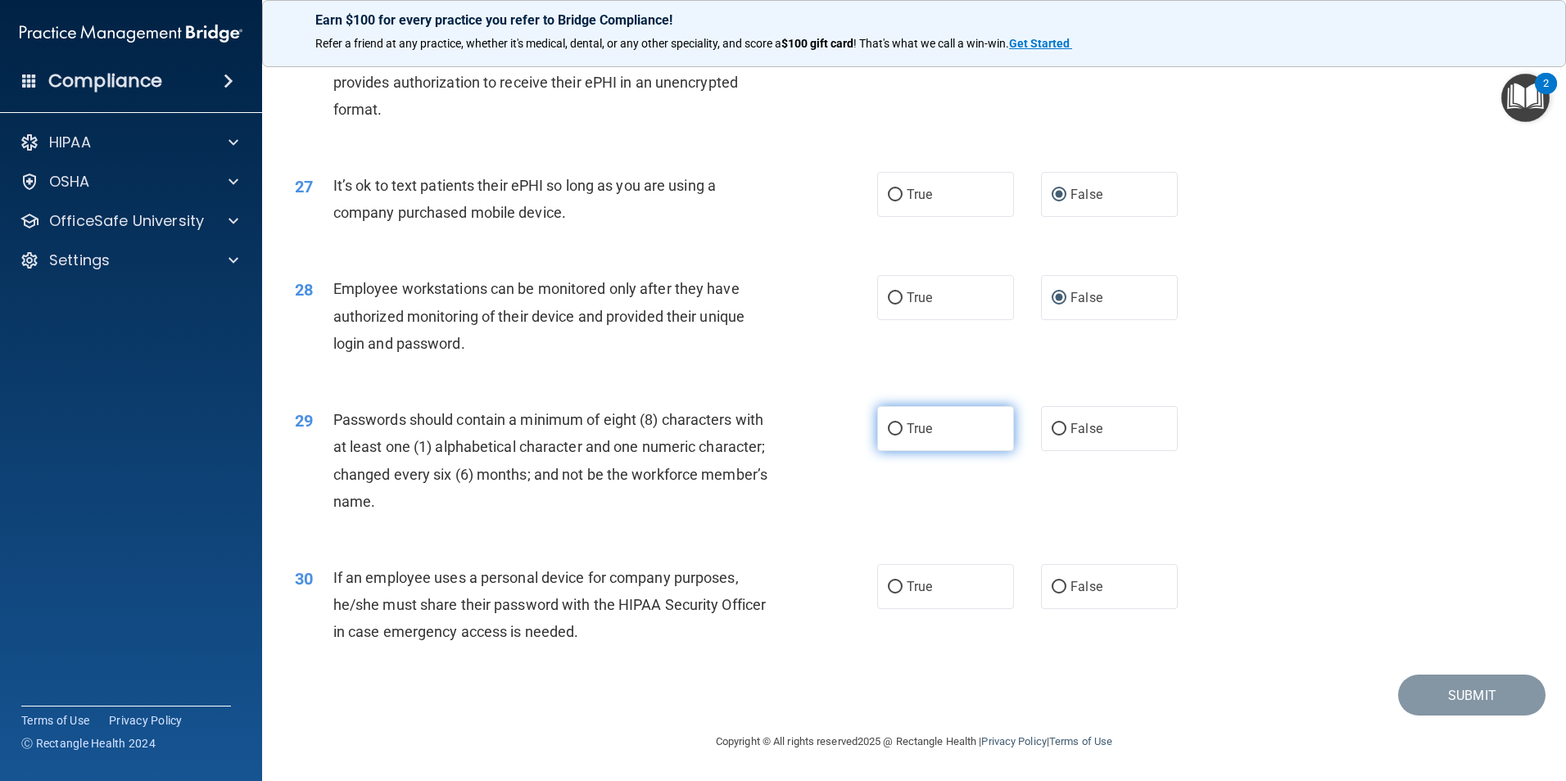
click at [894, 433] on label "True" at bounding box center [945, 428] width 137 height 45
click at [890, 436] on input "True" at bounding box center [895, 429] width 15 height 12
radio input "true"
drag, startPoint x: 1053, startPoint y: 585, endPoint x: 1077, endPoint y: 596, distance: 26.4
click at [1053, 586] on input "False" at bounding box center [1059, 588] width 15 height 12
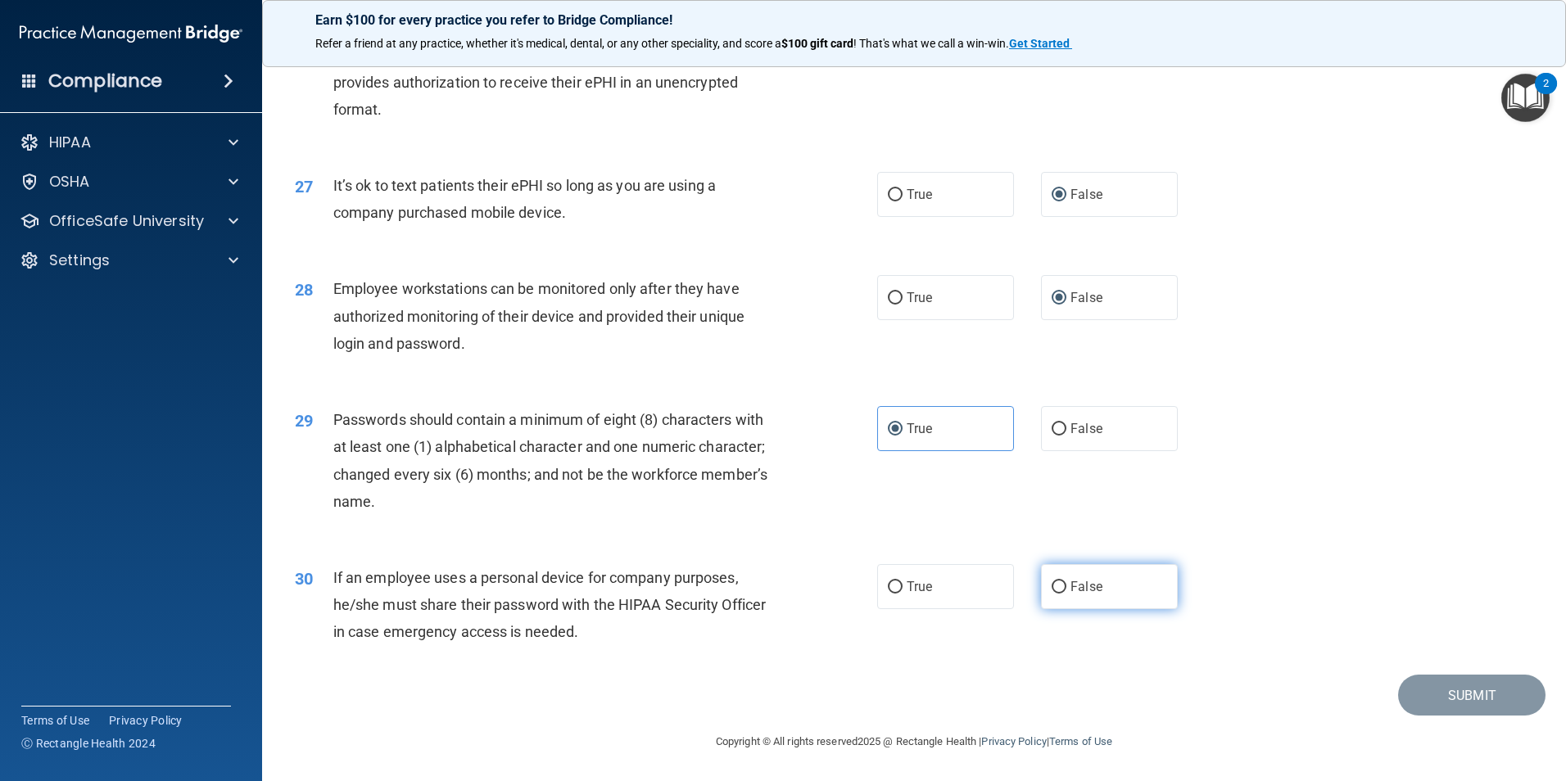
radio input "true"
click at [1464, 700] on button "Submit" at bounding box center [1471, 696] width 147 height 42
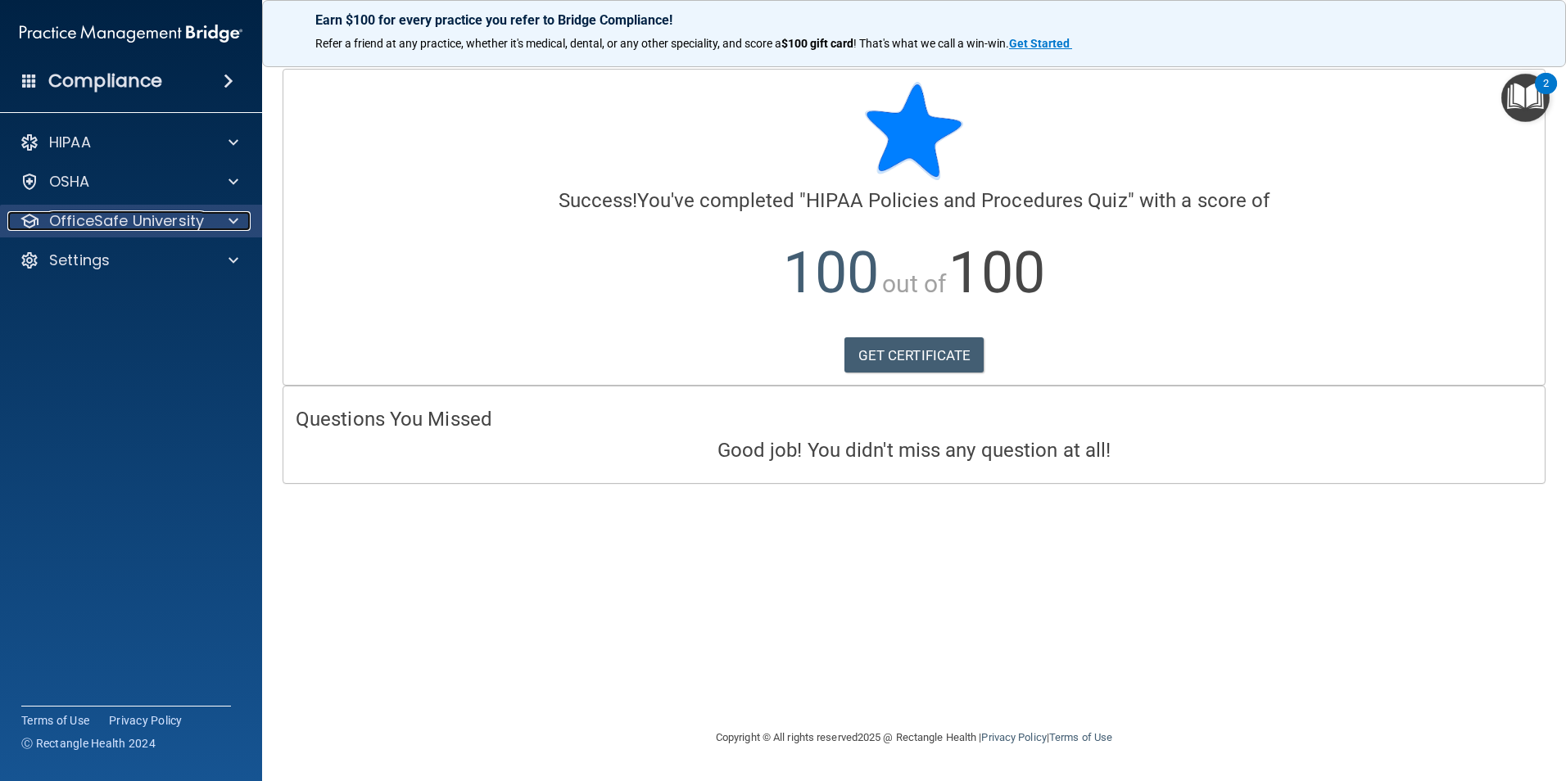
click at [229, 219] on span at bounding box center [234, 221] width 10 height 20
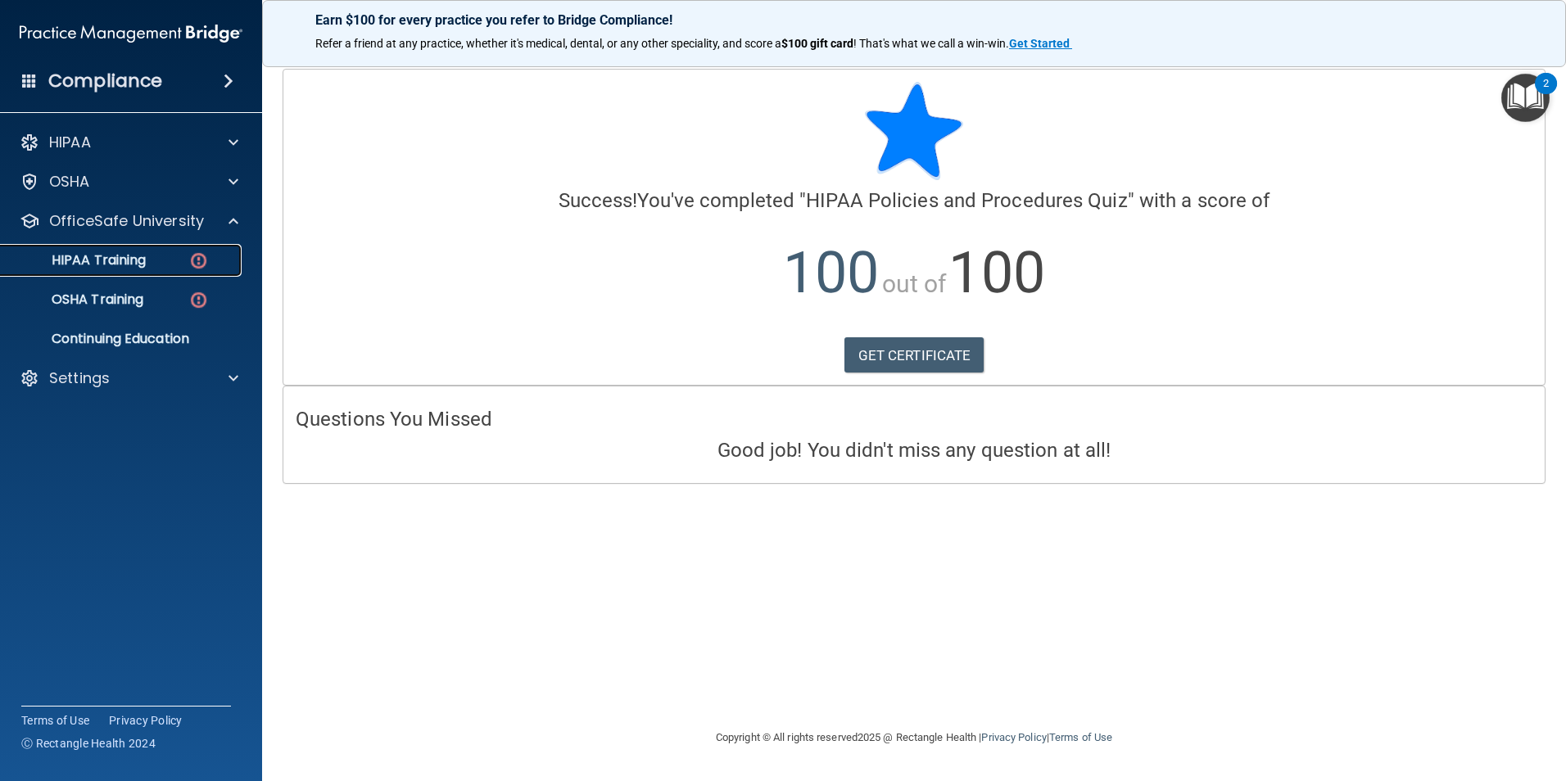
click at [171, 266] on div "HIPAA Training" at bounding box center [123, 260] width 224 height 16
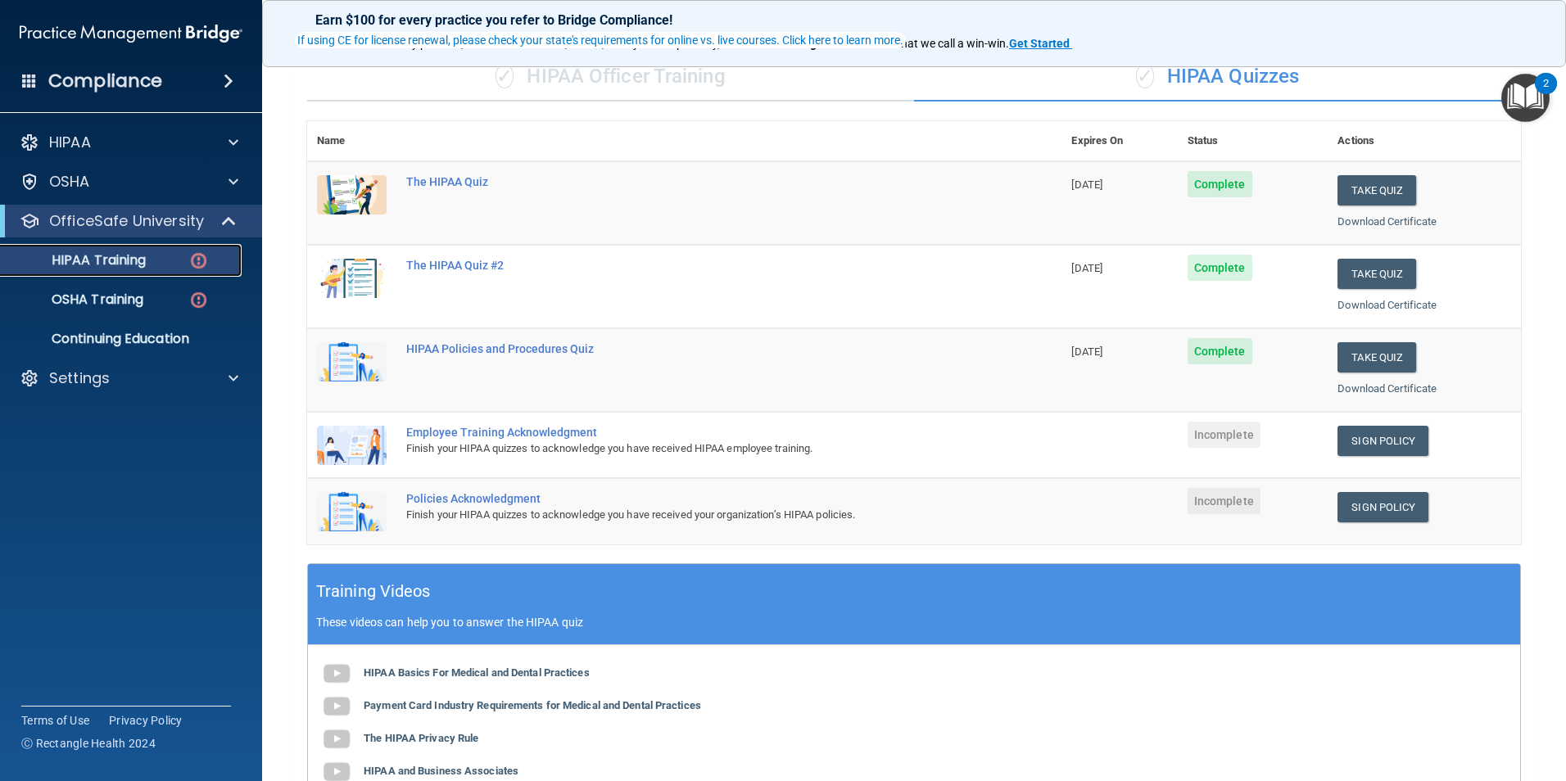
scroll to position [164, 0]
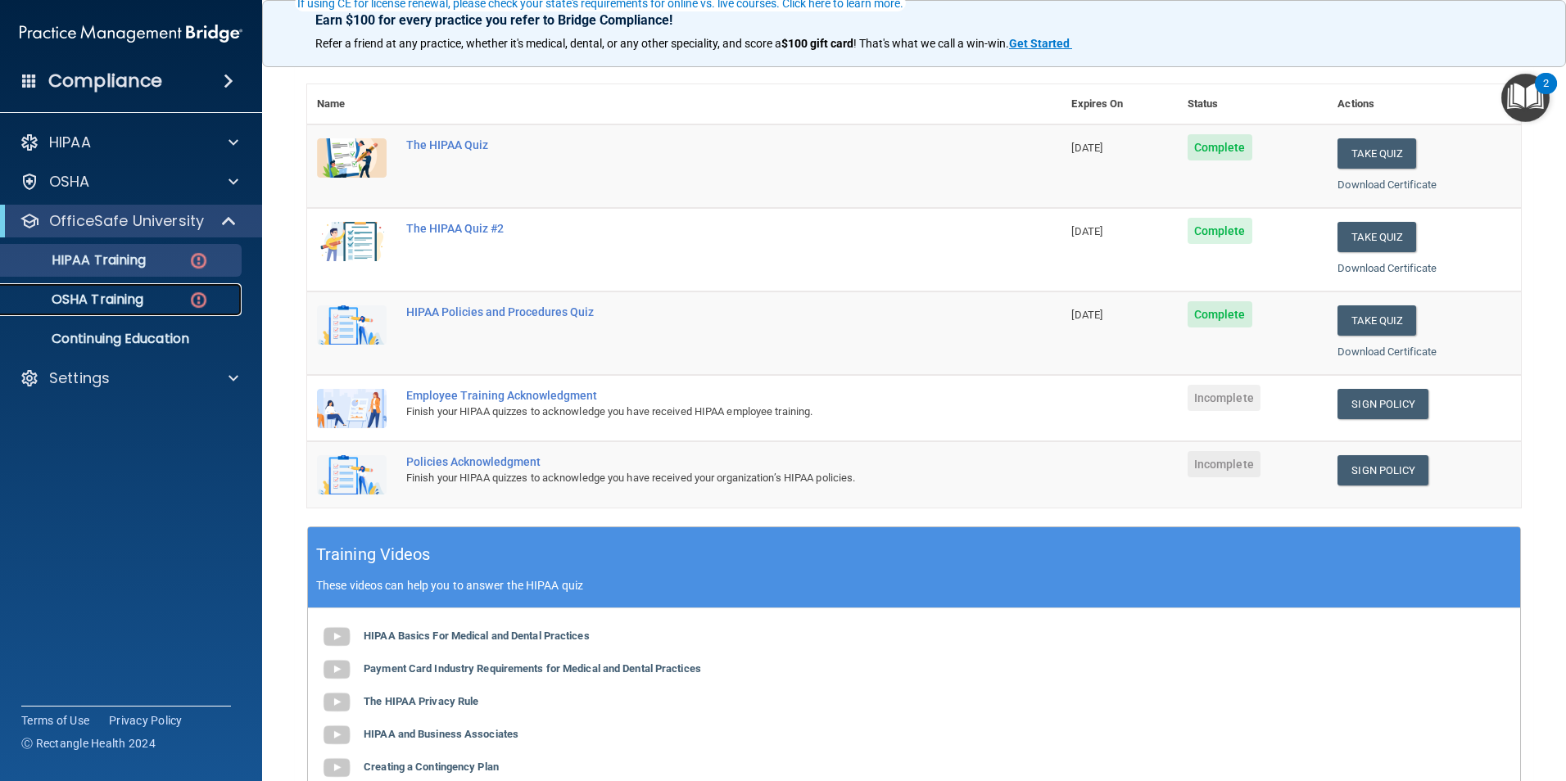
click at [94, 303] on p "OSHA Training" at bounding box center [77, 300] width 133 height 16
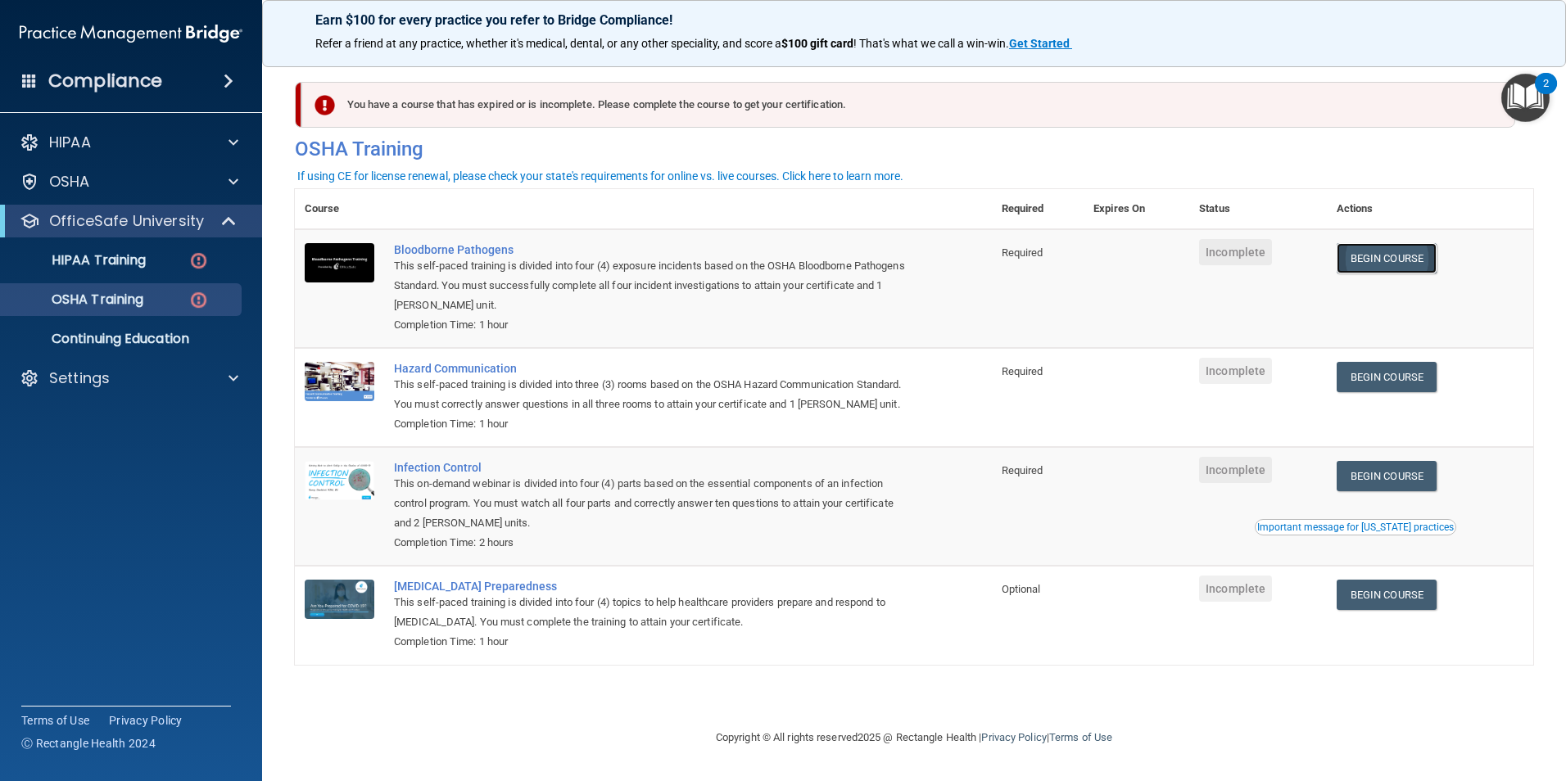
click at [1392, 258] on link "Begin Course" at bounding box center [1387, 258] width 100 height 30
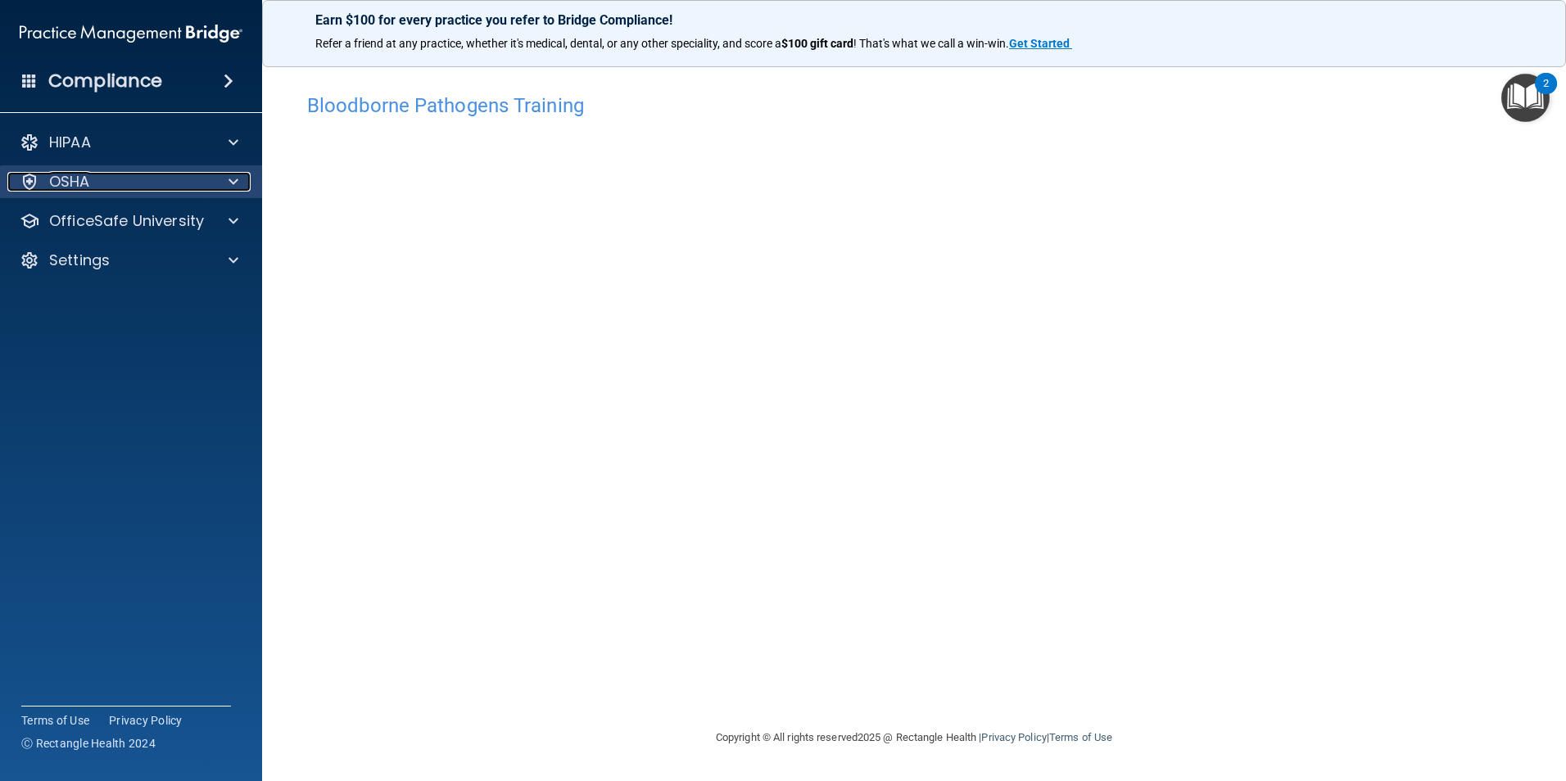
click at [222, 189] on div at bounding box center [231, 182] width 41 height 20
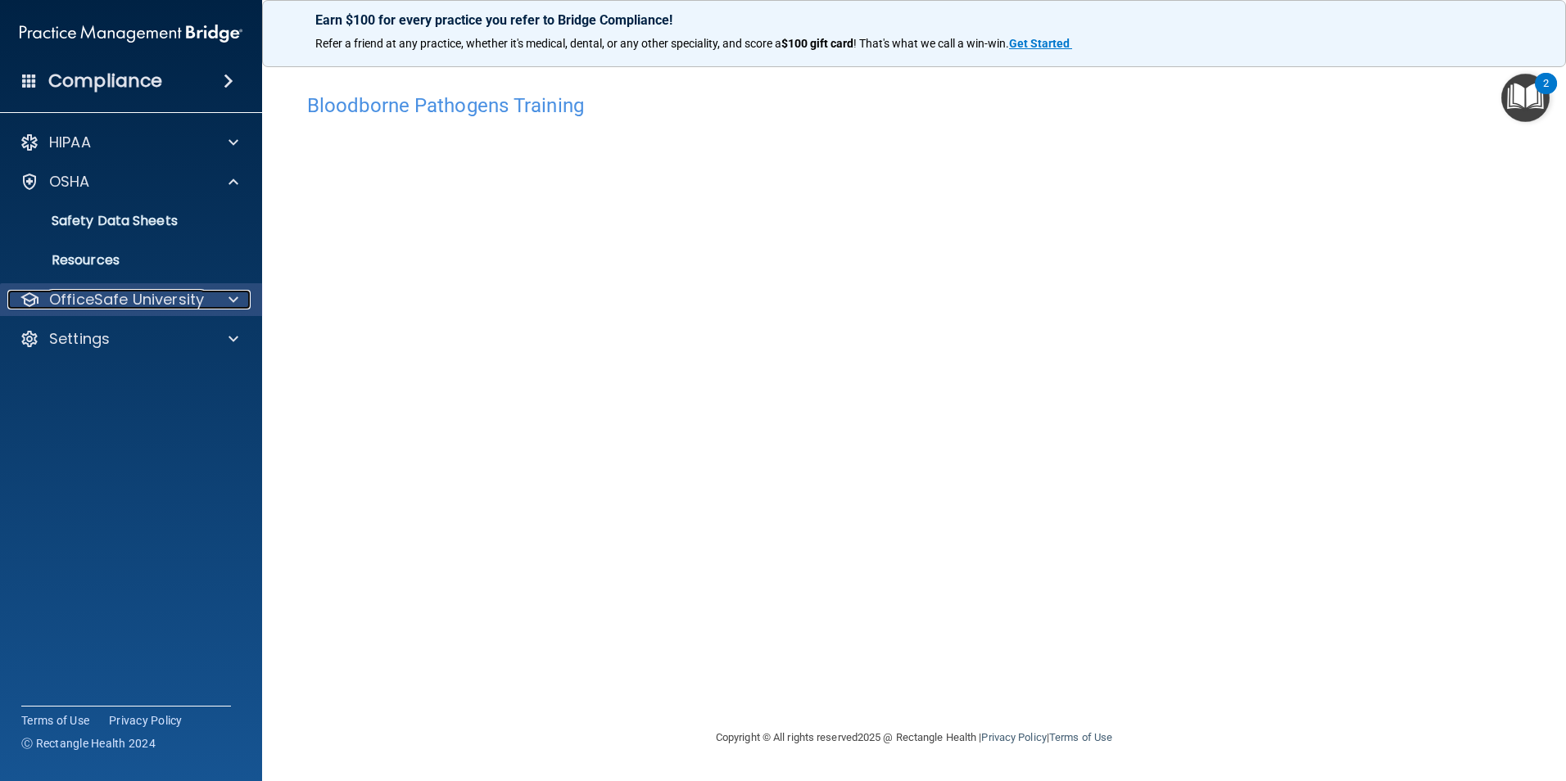
click at [235, 298] on span at bounding box center [234, 300] width 10 height 20
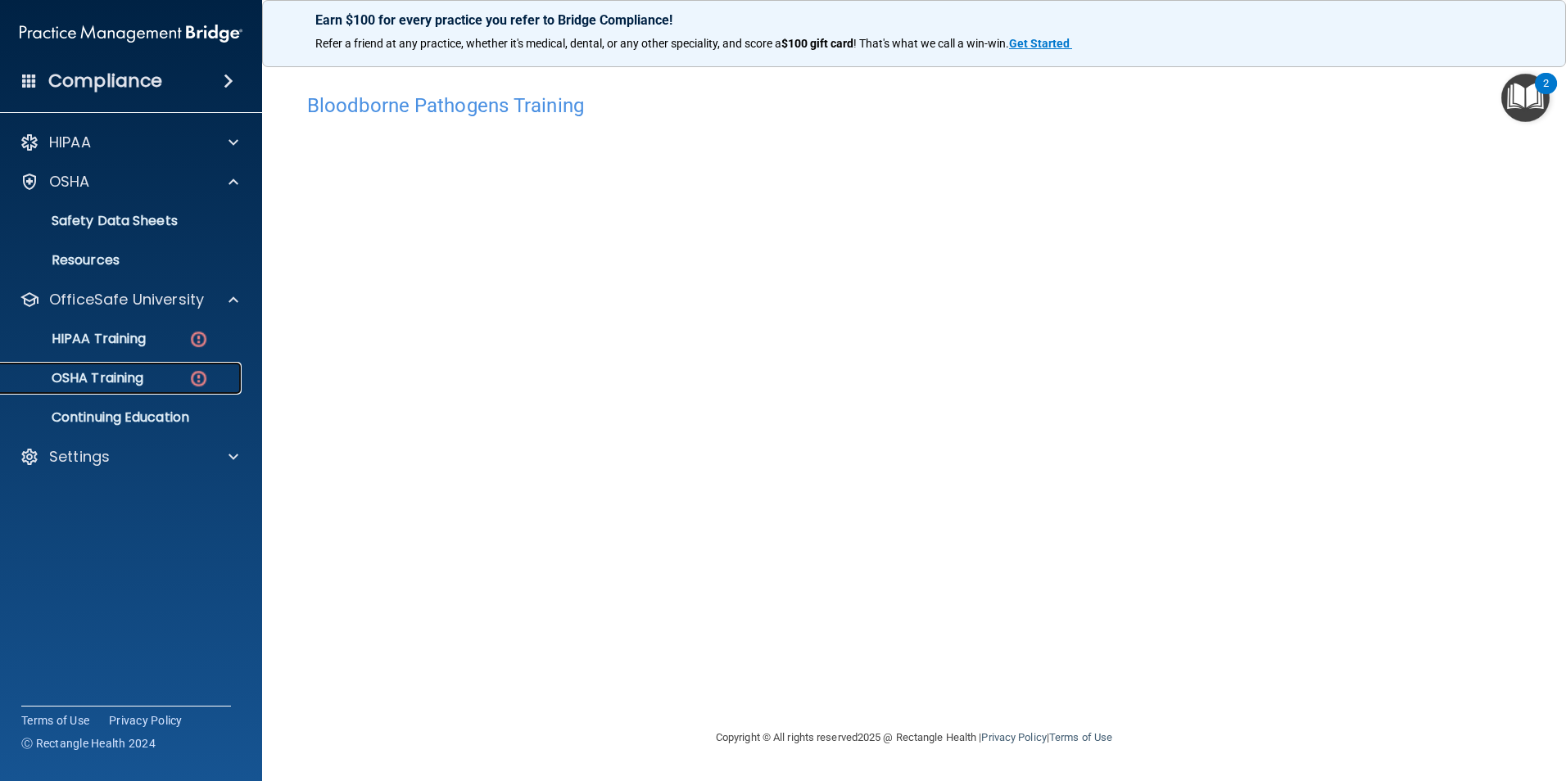
click at [117, 376] on p "OSHA Training" at bounding box center [77, 378] width 133 height 16
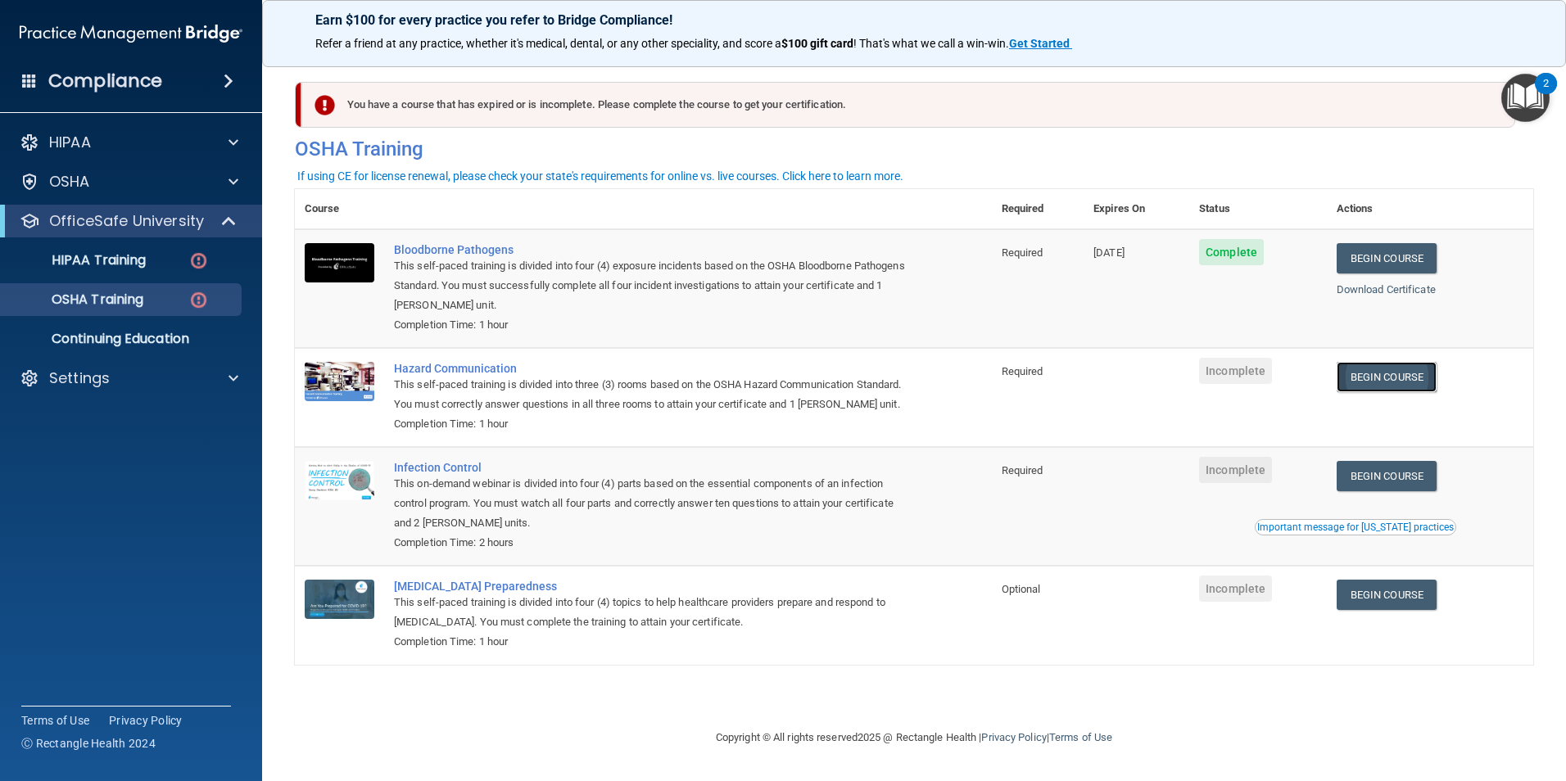
click at [1407, 380] on link "Begin Course" at bounding box center [1387, 377] width 100 height 30
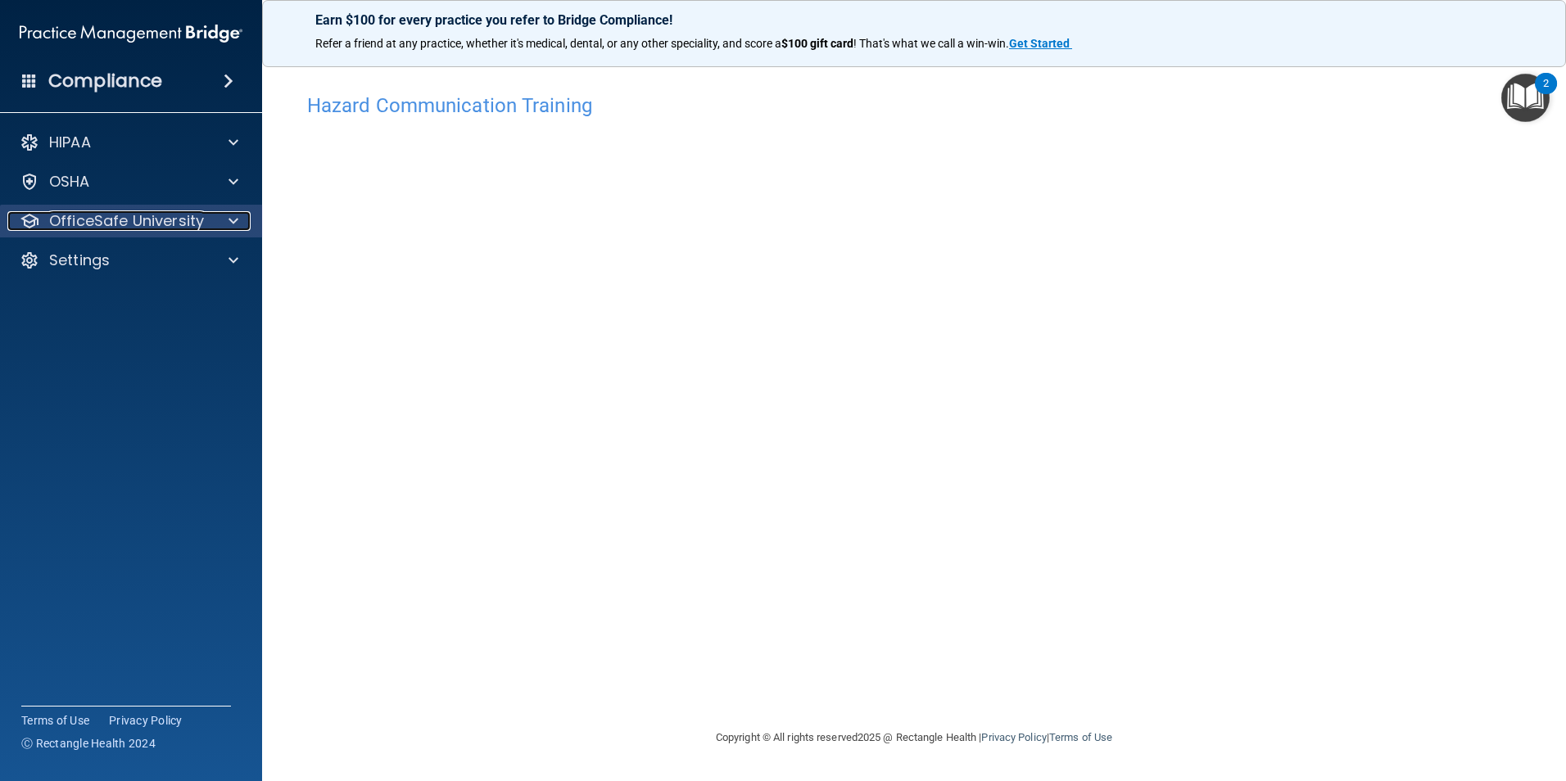
click at [240, 215] on div at bounding box center [231, 221] width 41 height 20
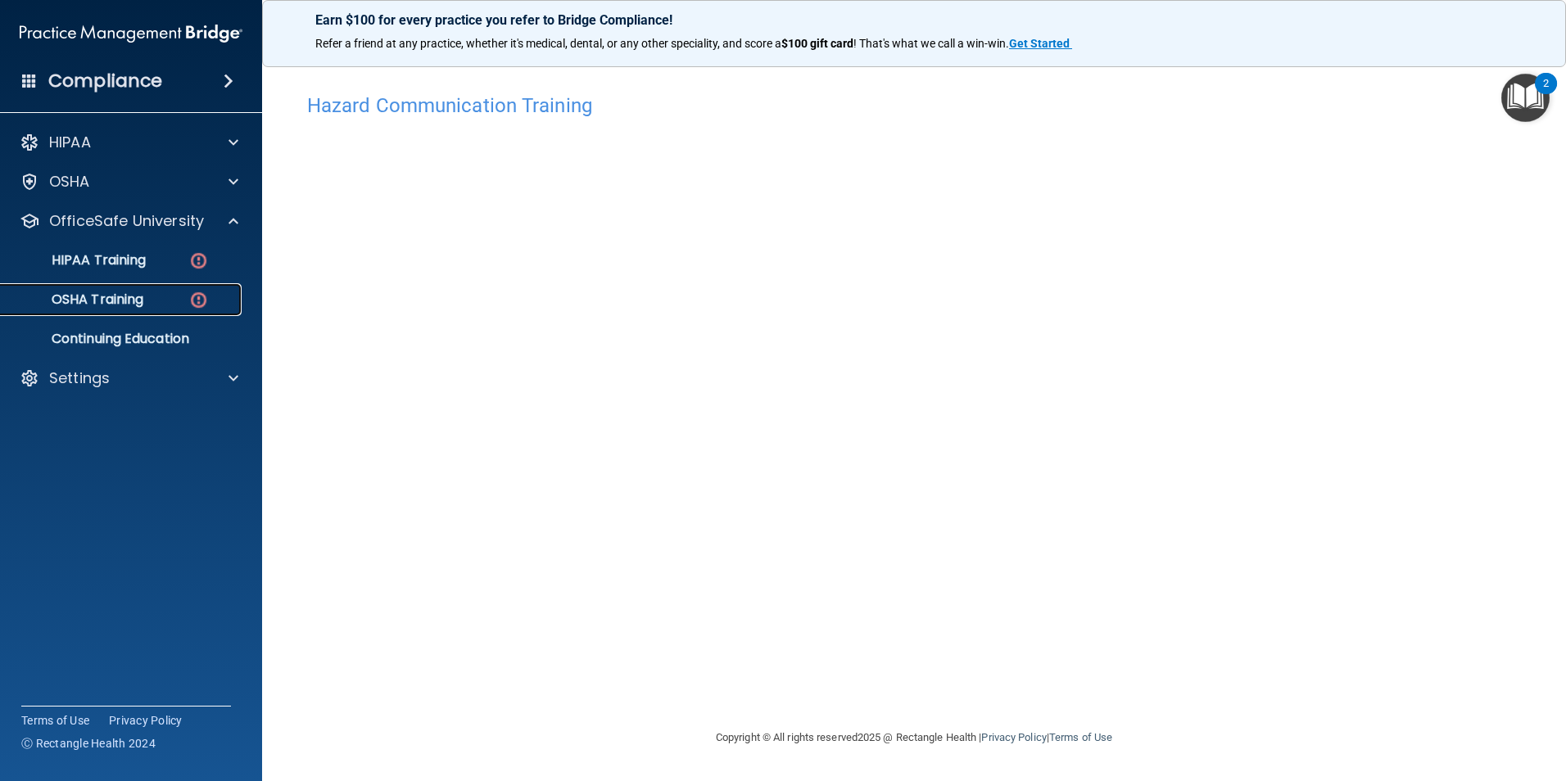
click at [165, 303] on div "OSHA Training" at bounding box center [123, 300] width 224 height 16
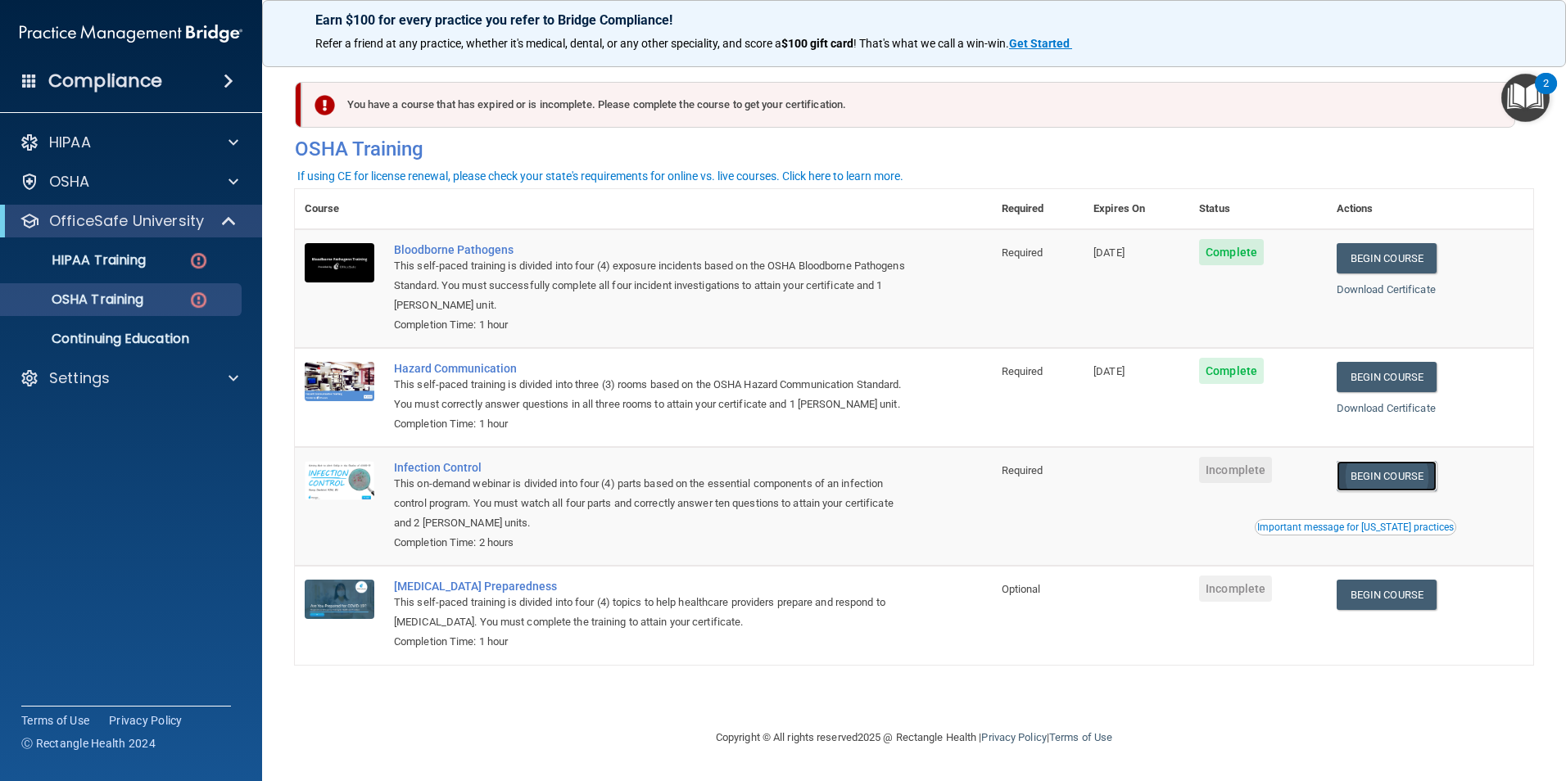
click at [1401, 491] on link "Begin Course" at bounding box center [1387, 476] width 100 height 30
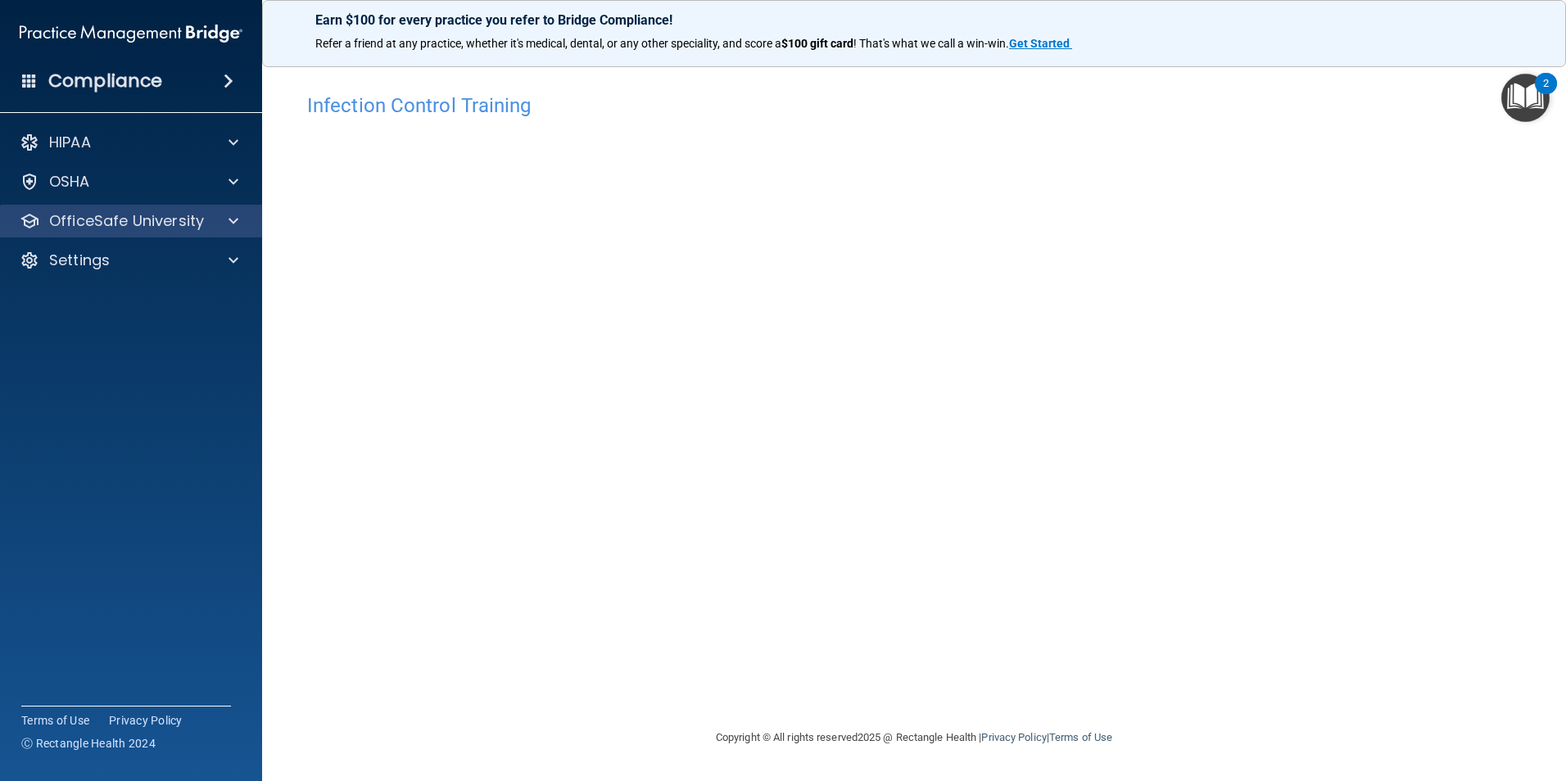
click at [207, 233] on div "OfficeSafe University" at bounding box center [131, 221] width 263 height 33
click at [231, 210] on div "OfficeSafe University" at bounding box center [131, 221] width 263 height 33
click at [229, 217] on span at bounding box center [234, 221] width 10 height 20
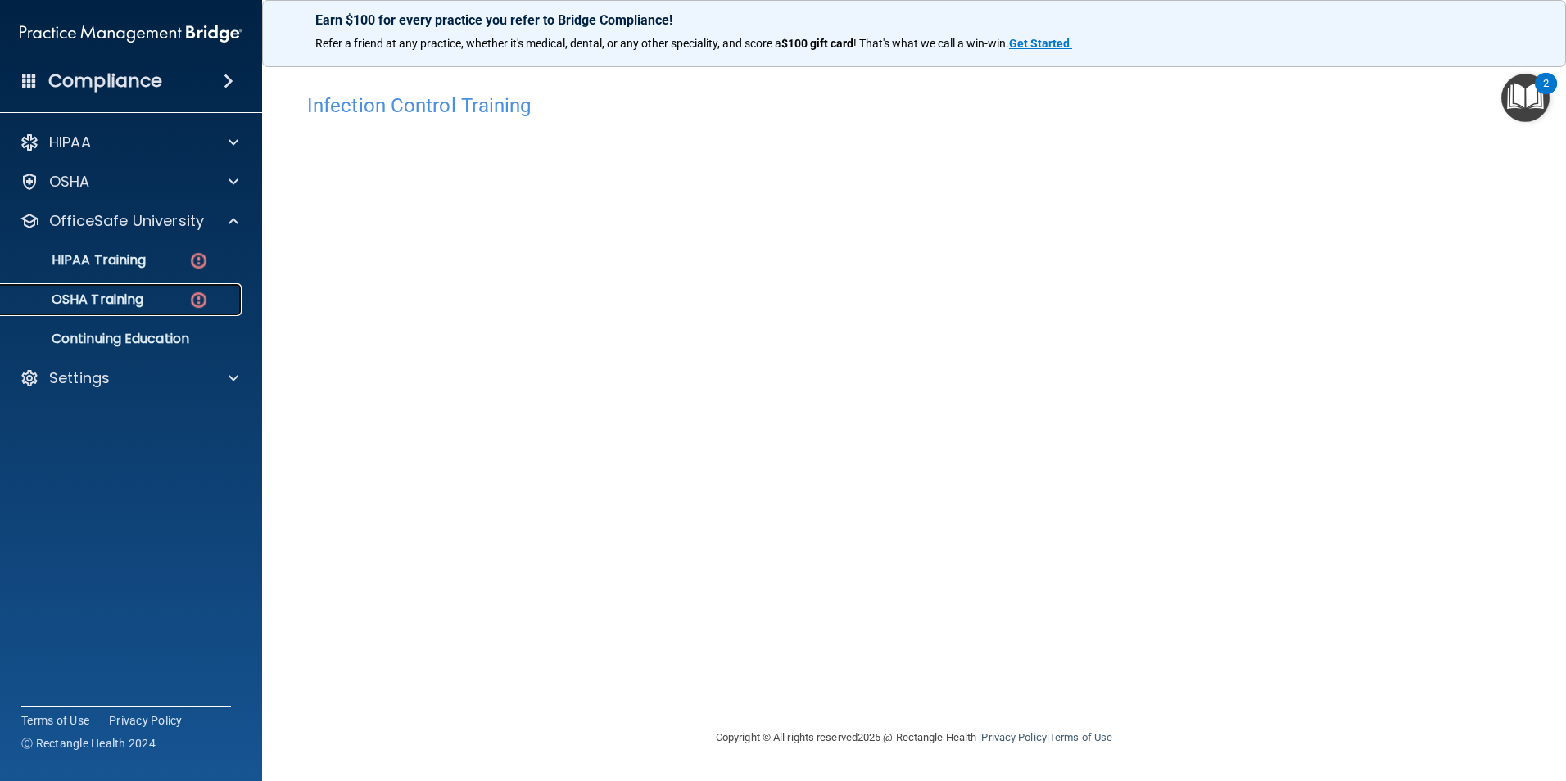
click at [170, 297] on div "OSHA Training" at bounding box center [123, 300] width 224 height 16
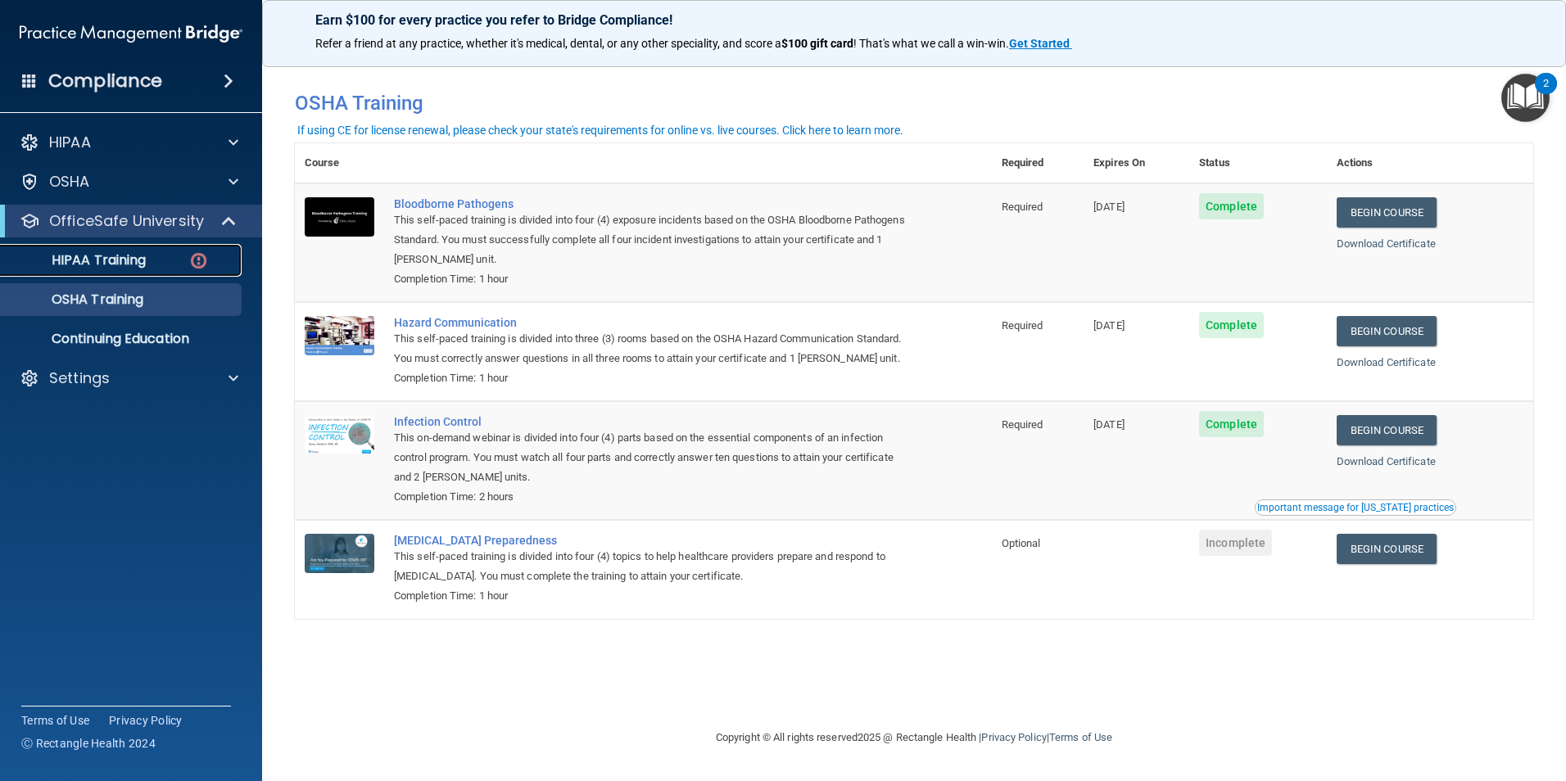
click at [93, 268] on p "HIPAA Training" at bounding box center [78, 260] width 135 height 16
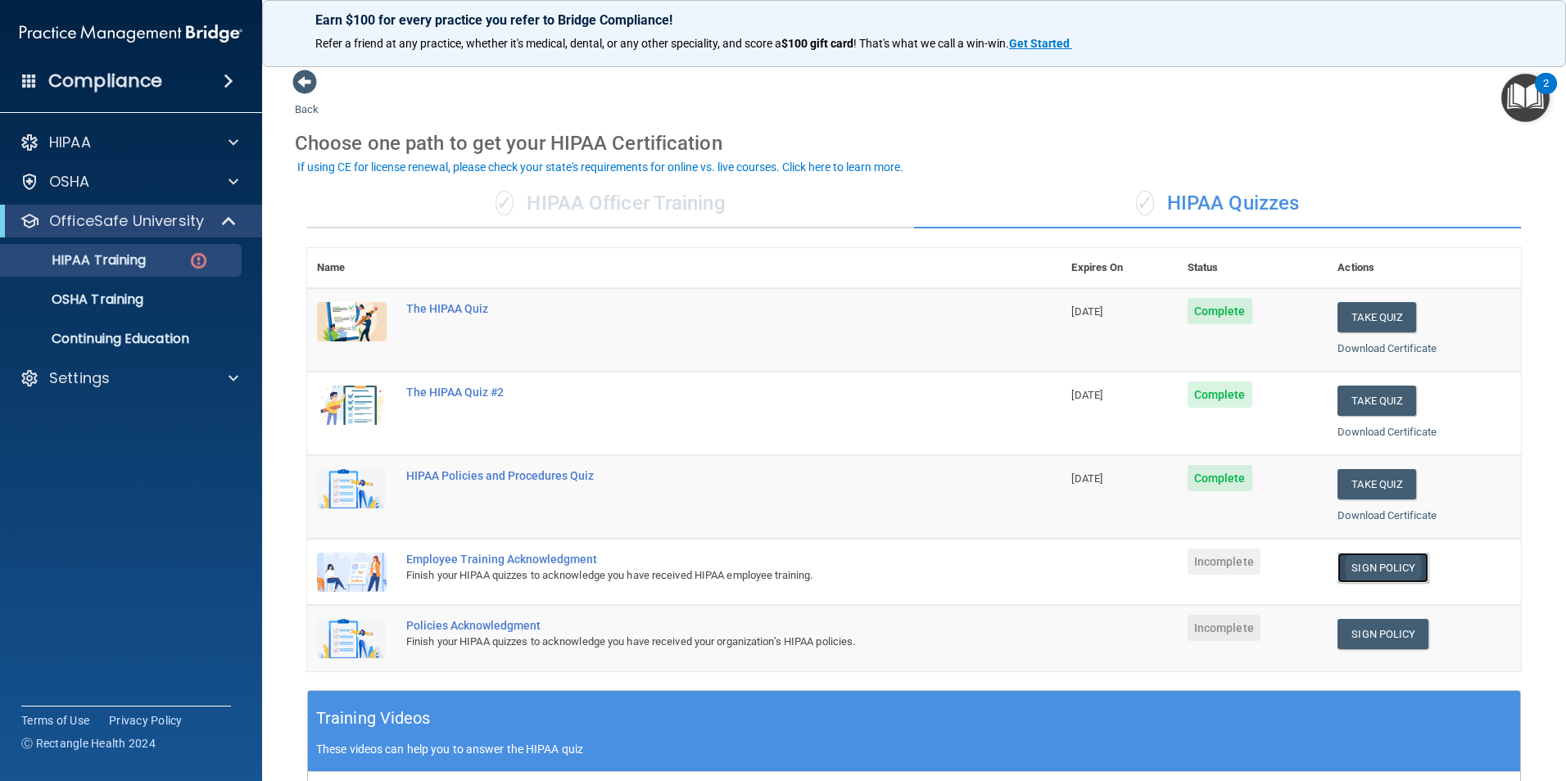
click at [1387, 565] on link "Sign Policy" at bounding box center [1383, 568] width 91 height 30
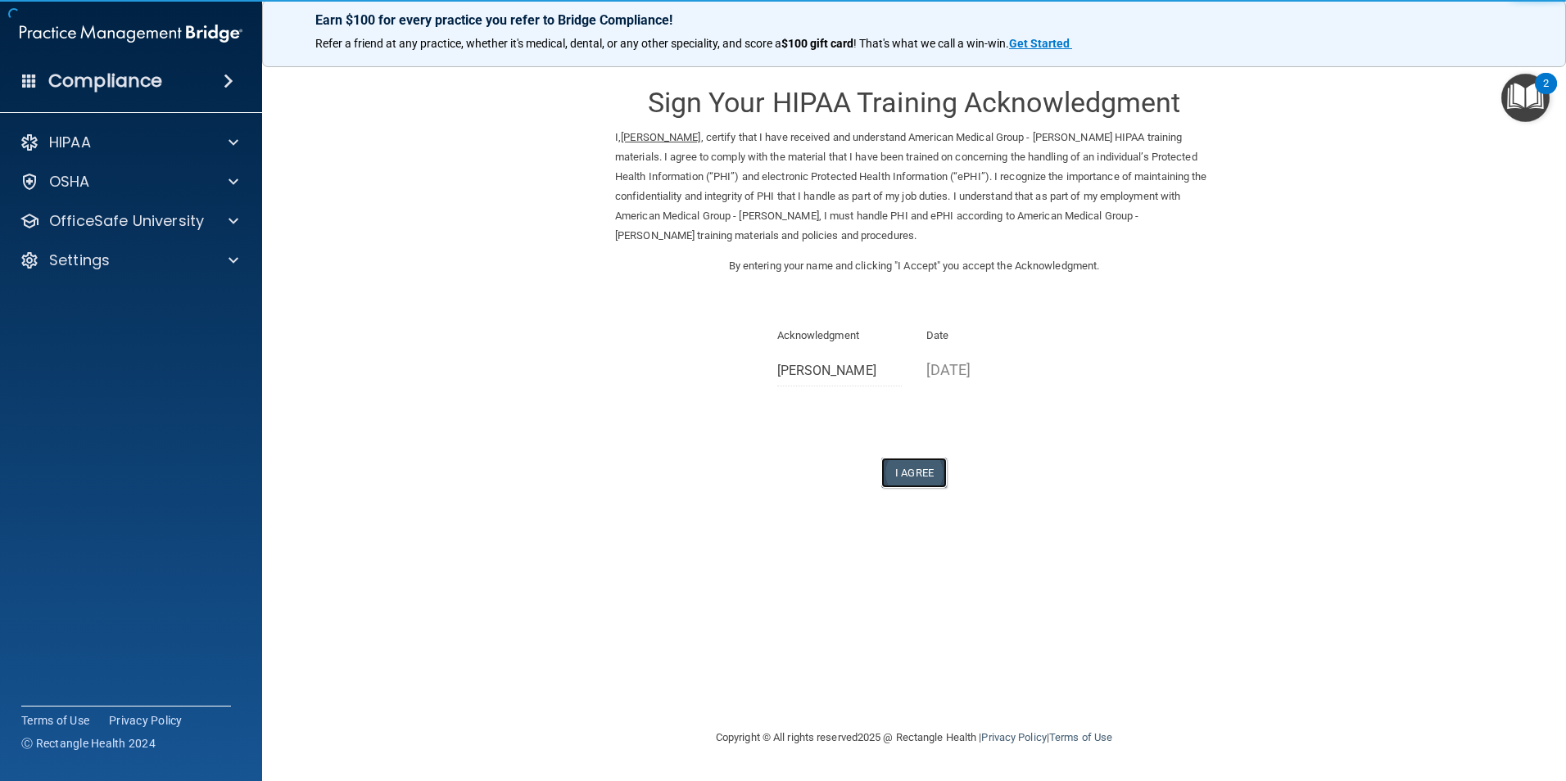
click at [921, 475] on button "I Agree" at bounding box center [914, 473] width 66 height 30
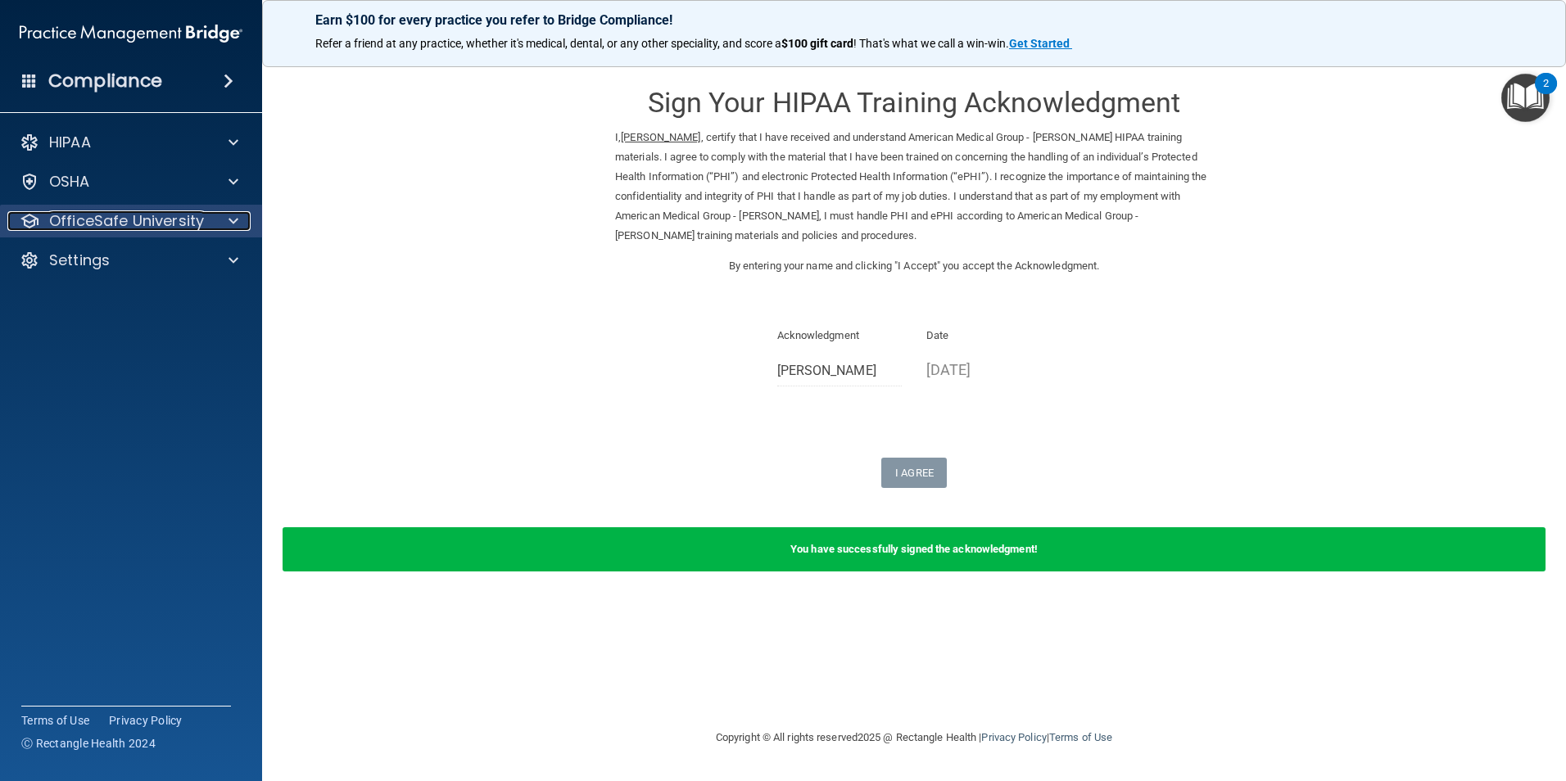
click at [159, 214] on p "OfficeSafe University" at bounding box center [126, 221] width 155 height 20
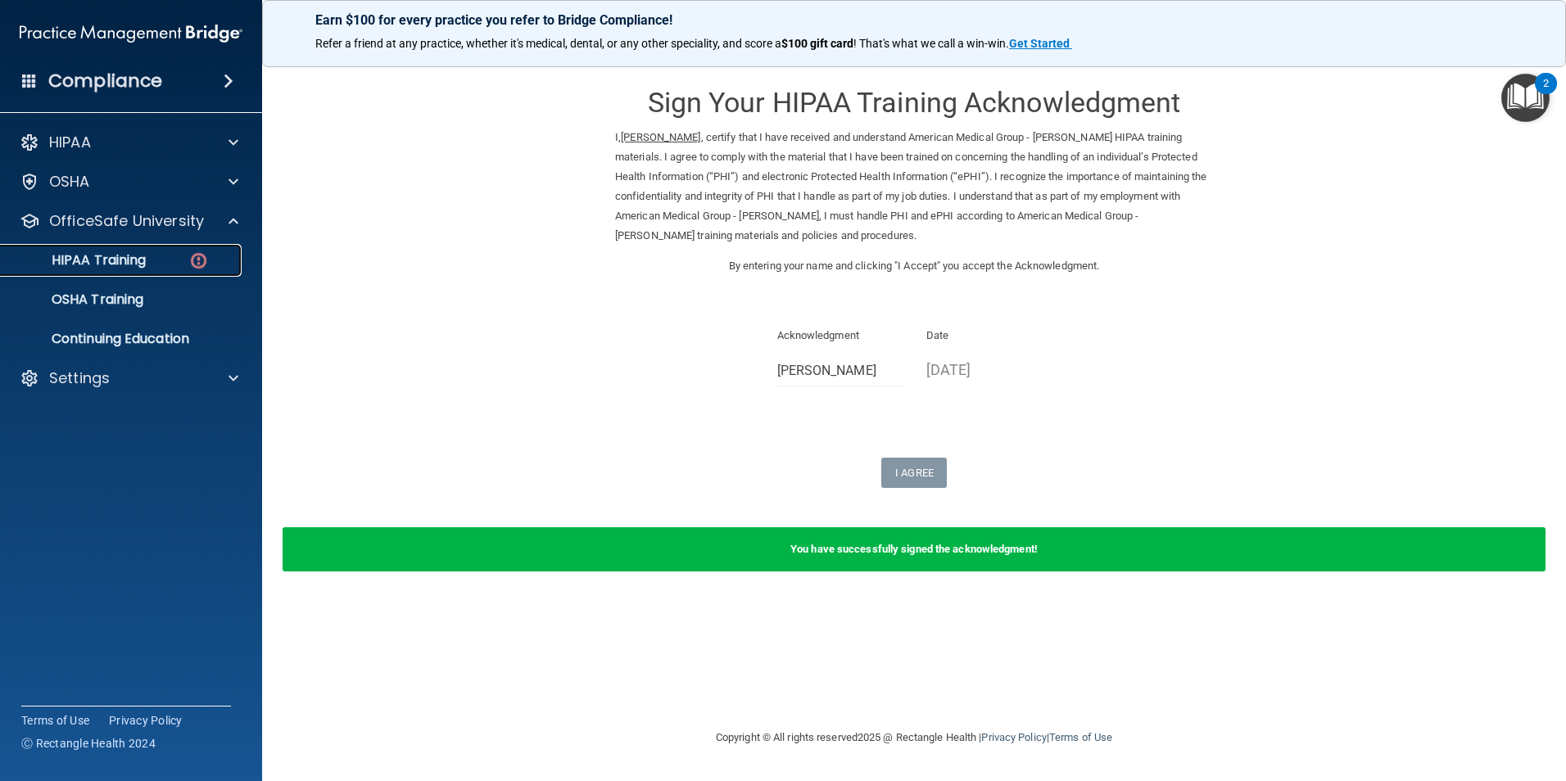
click at [188, 261] on img at bounding box center [198, 261] width 20 height 20
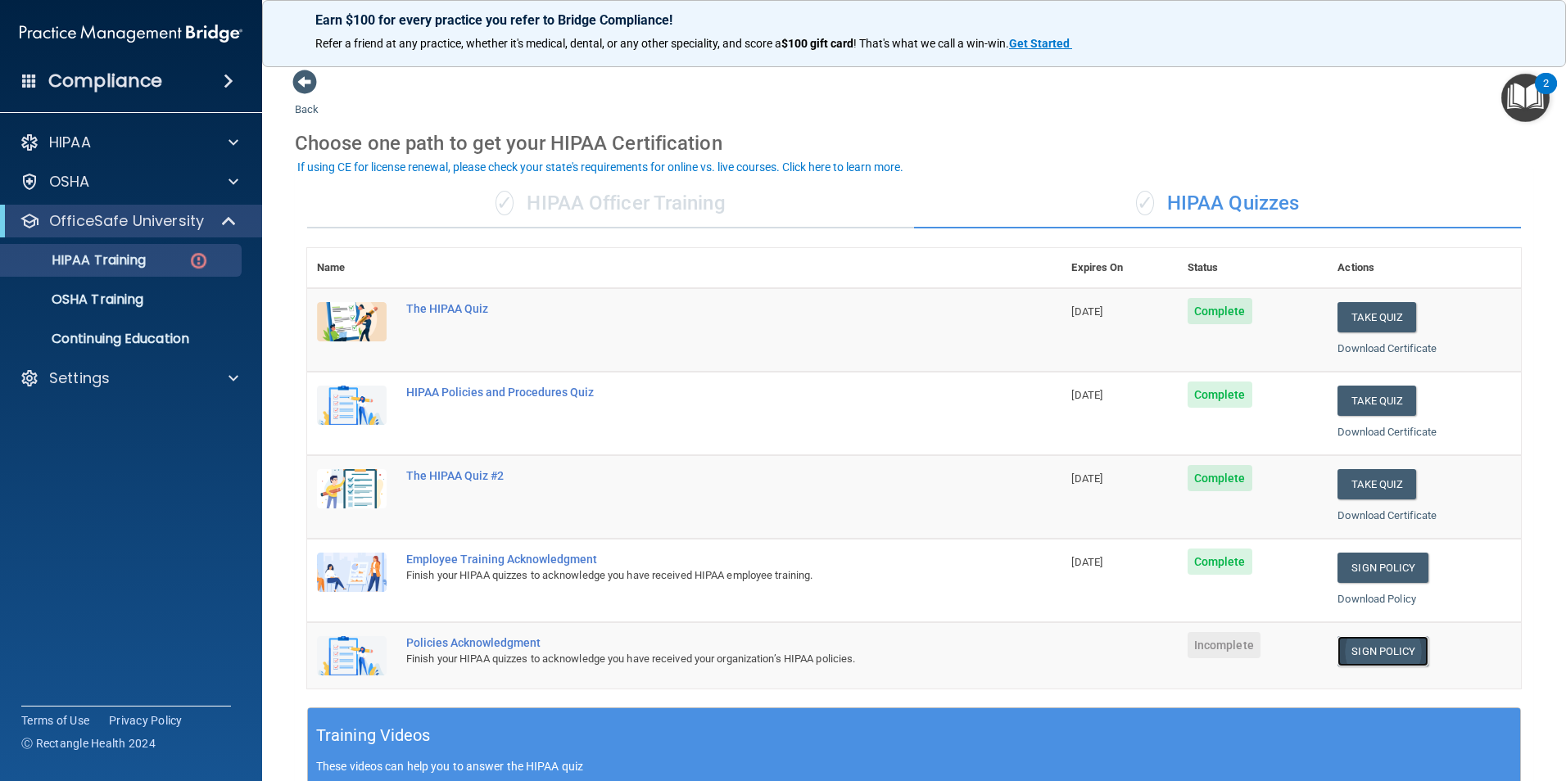
click at [1367, 639] on link "Sign Policy" at bounding box center [1383, 651] width 91 height 30
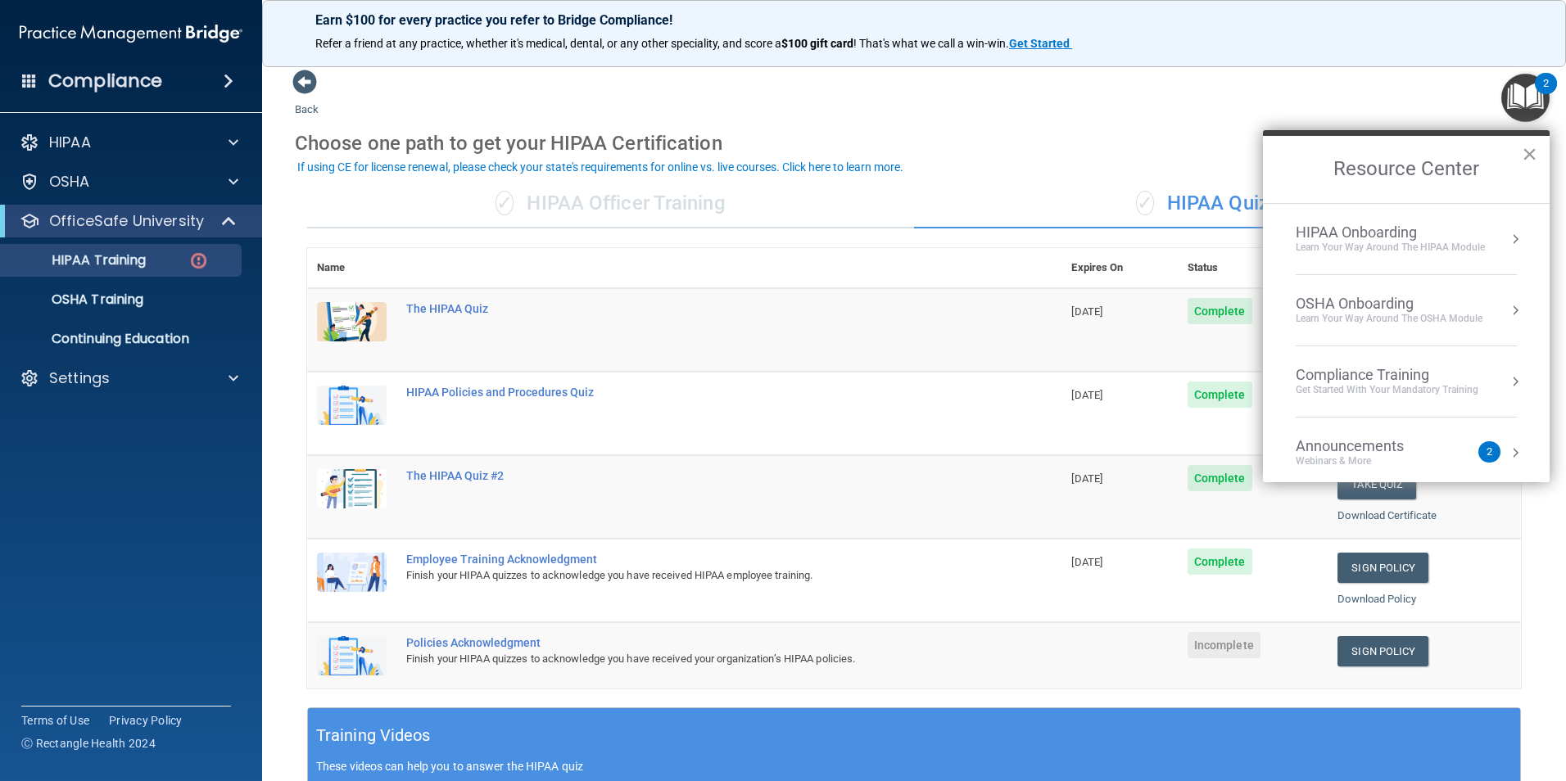
click at [1530, 149] on button "×" at bounding box center [1530, 154] width 16 height 26
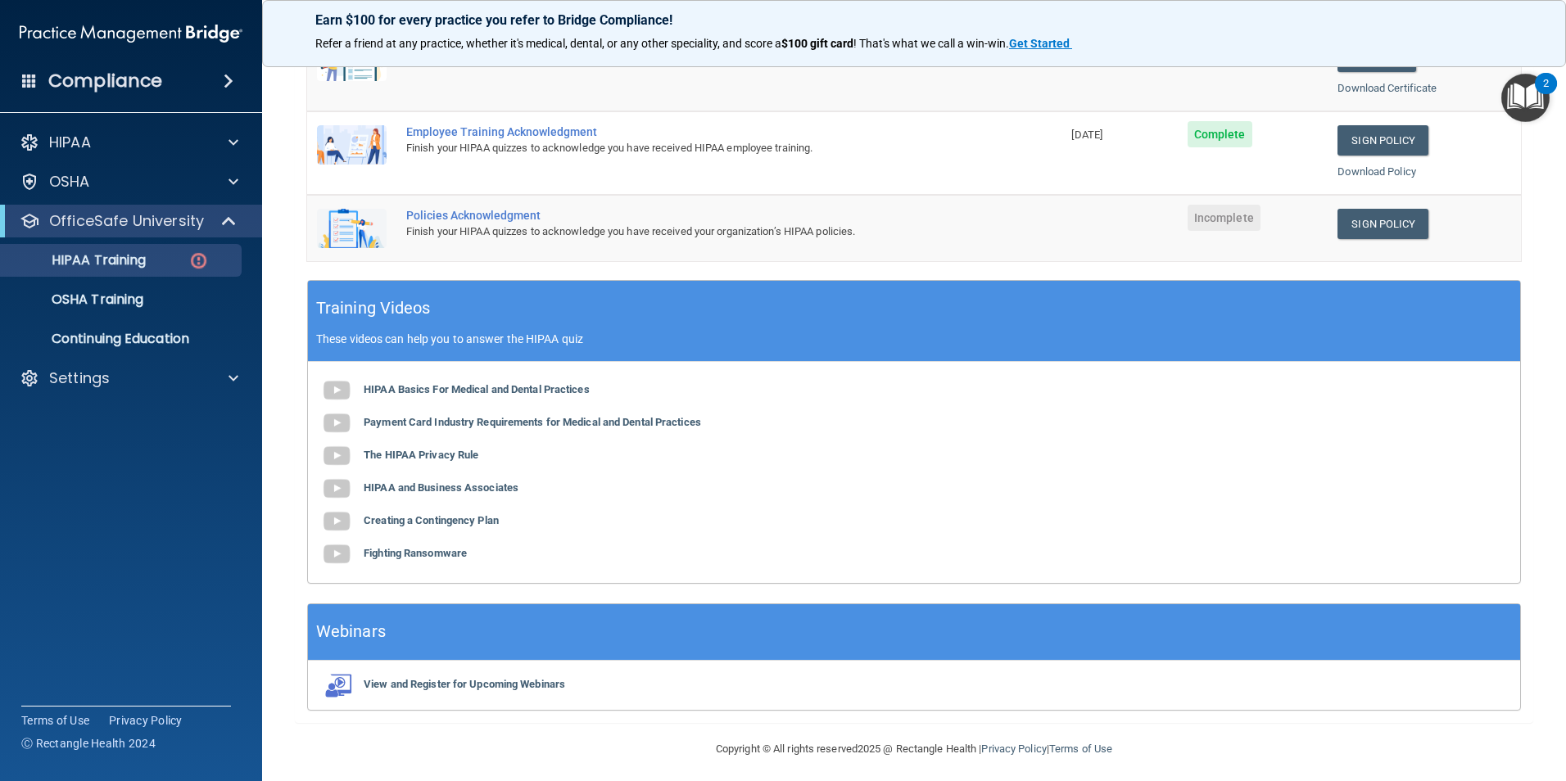
scroll to position [435, 0]
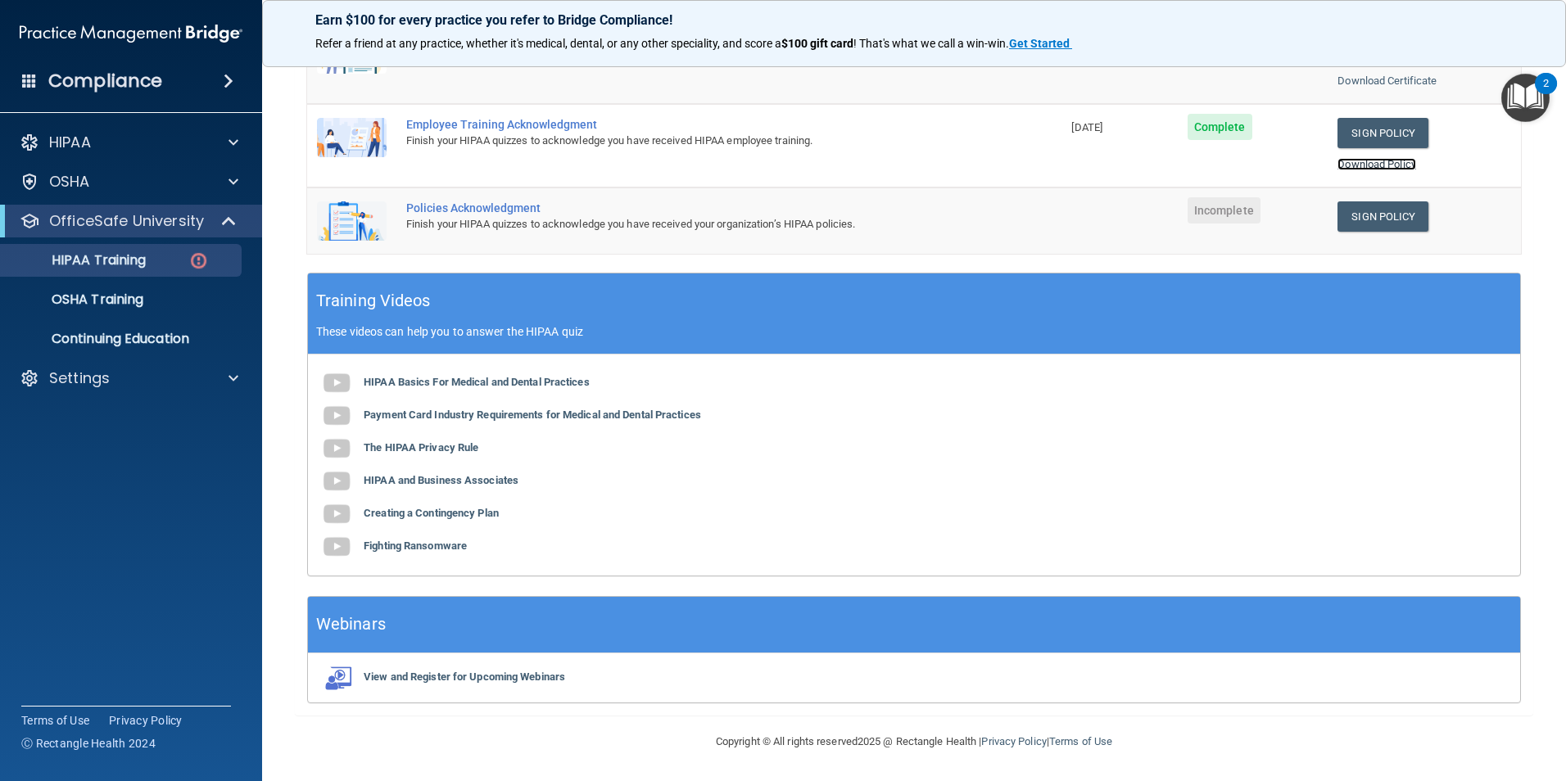
click at [1375, 167] on link "Download Policy" at bounding box center [1377, 164] width 79 height 12
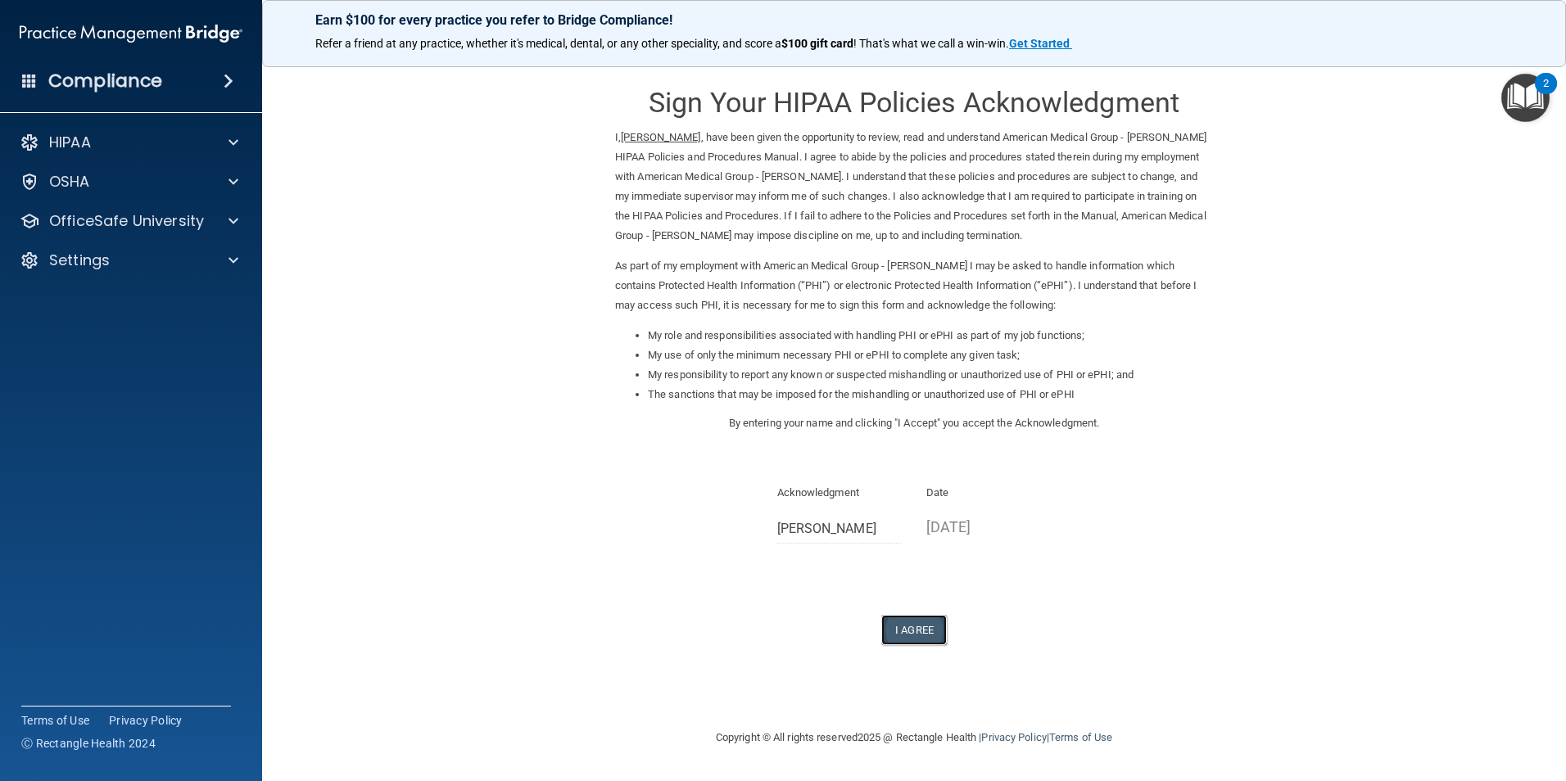
click at [917, 630] on button "I Agree" at bounding box center [914, 630] width 66 height 30
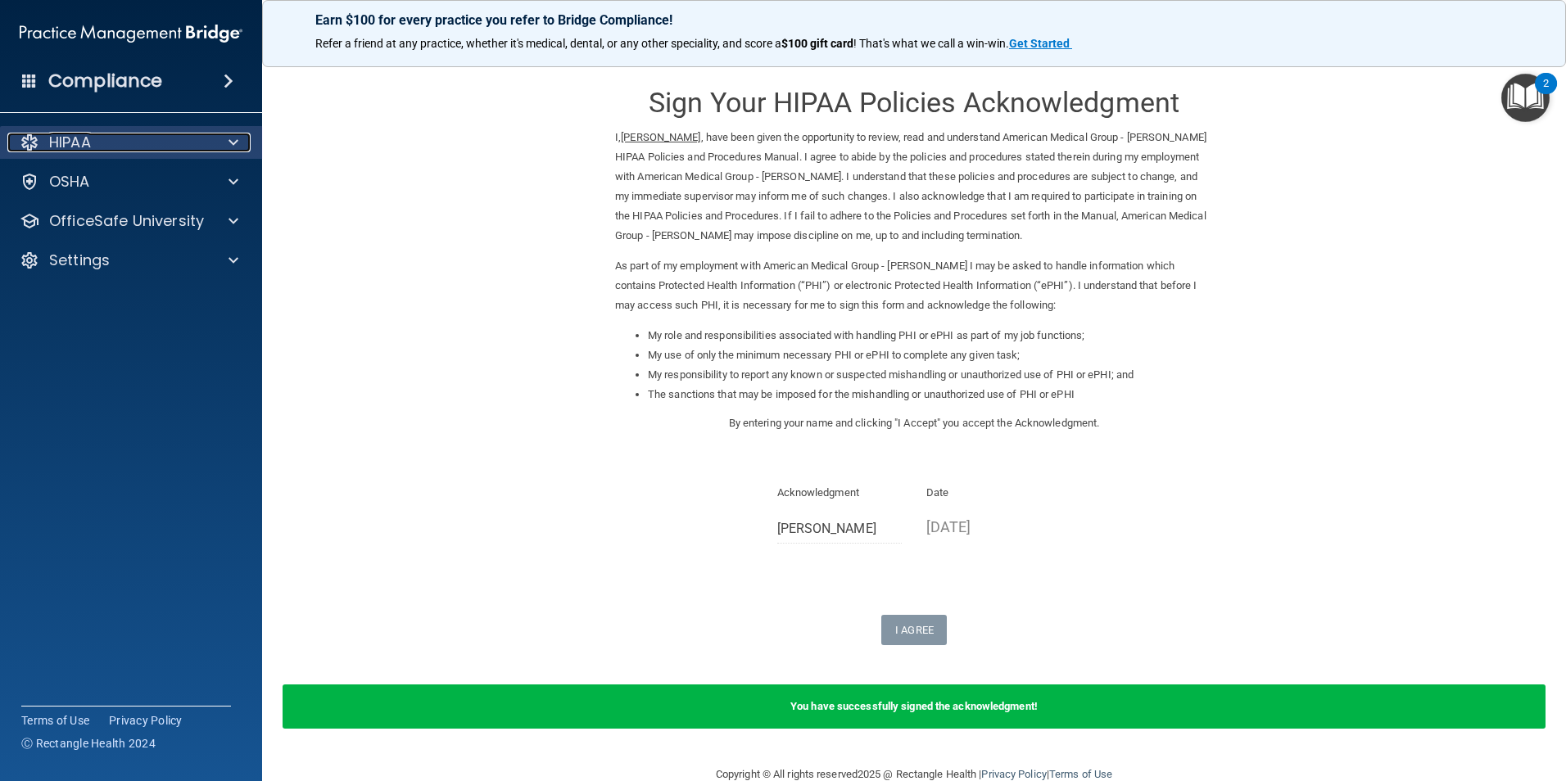
click at [229, 146] on span at bounding box center [234, 143] width 10 height 20
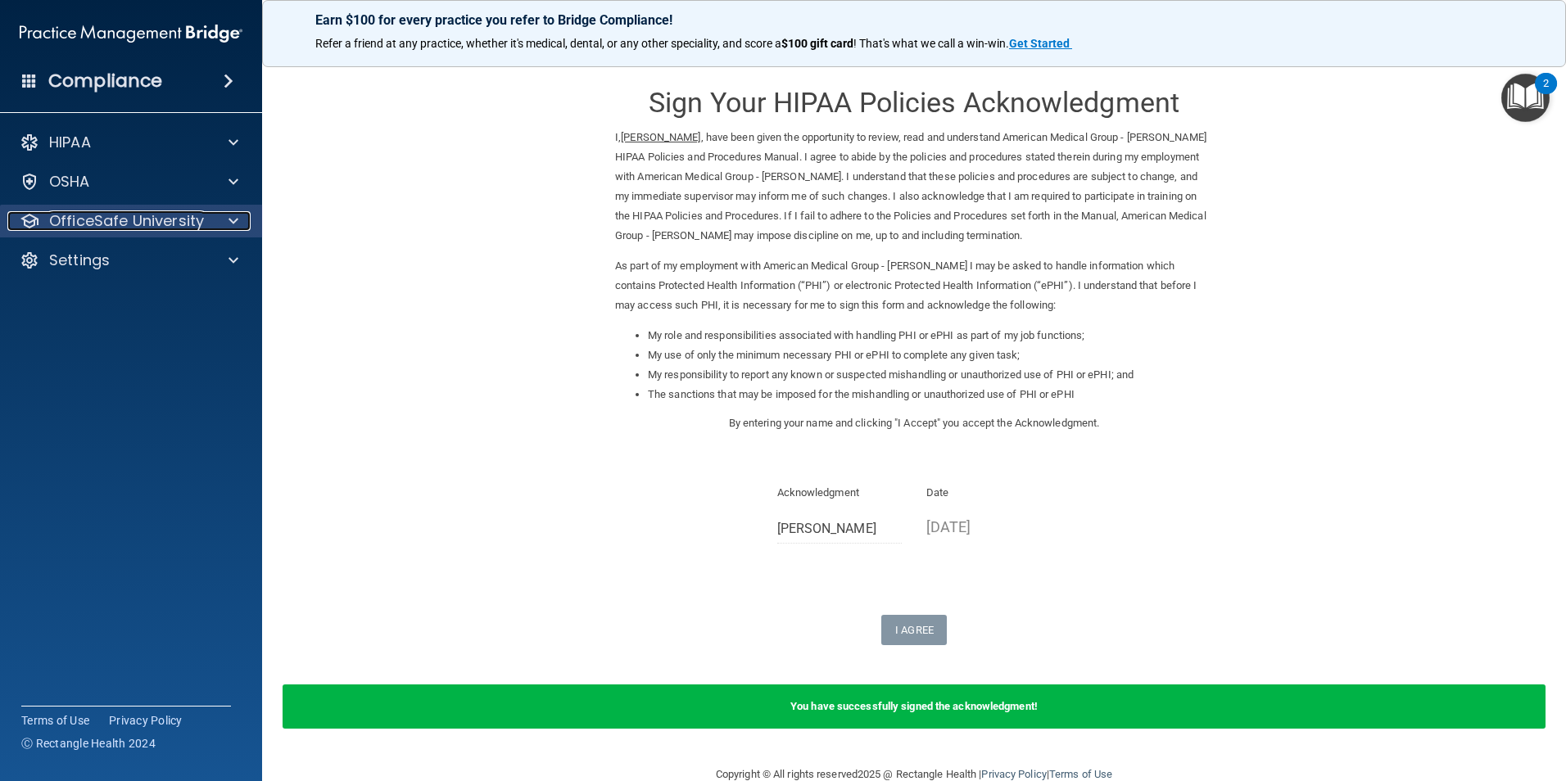
click at [242, 220] on div at bounding box center [231, 221] width 41 height 20
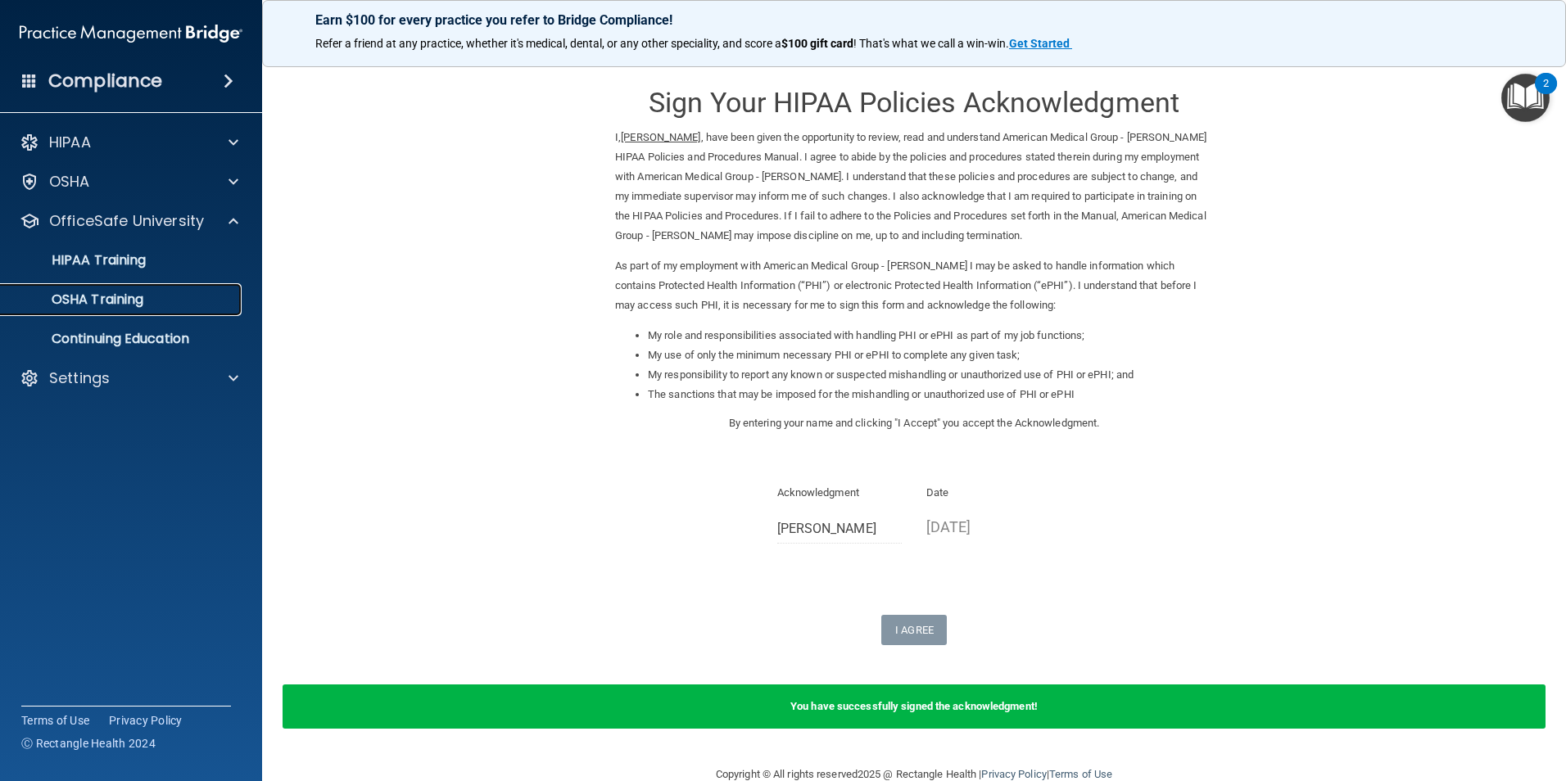
click at [134, 297] on p "OSHA Training" at bounding box center [77, 300] width 133 height 16
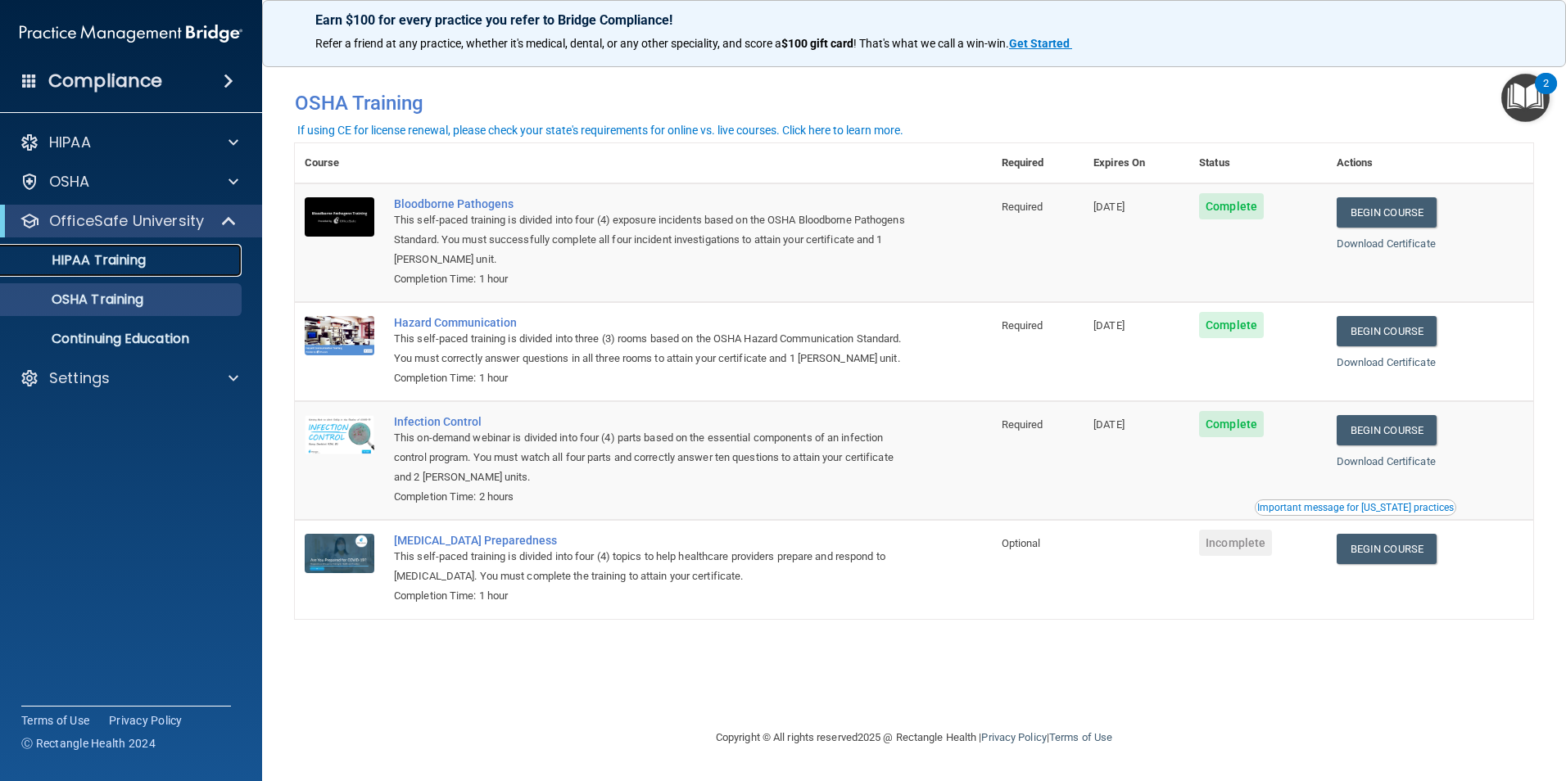
click at [125, 272] on link "HIPAA Training" at bounding box center [113, 260] width 258 height 33
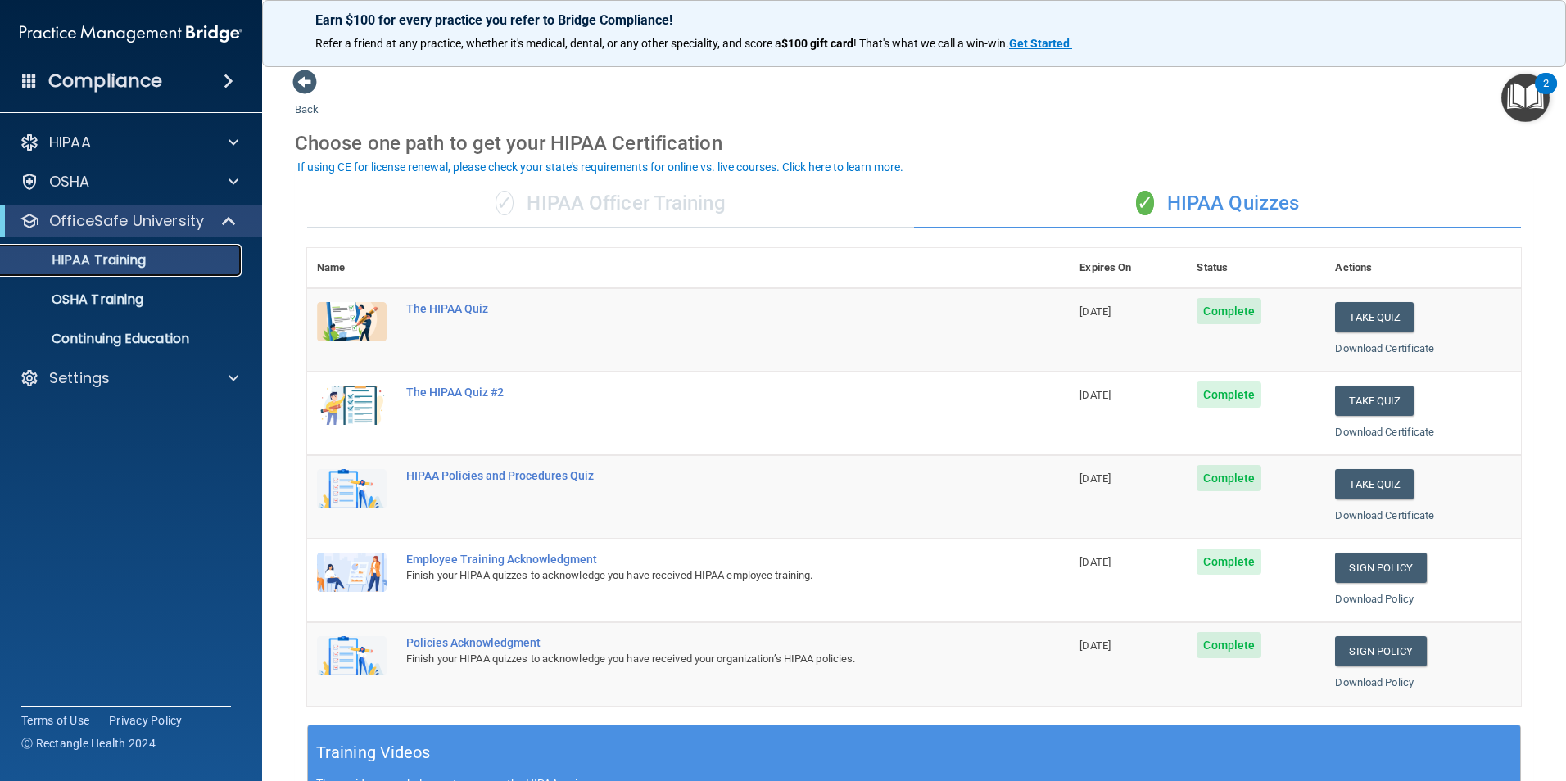
click at [173, 273] on link "HIPAA Training" at bounding box center [113, 260] width 258 height 33
click at [130, 298] on p "OSHA Training" at bounding box center [77, 300] width 133 height 16
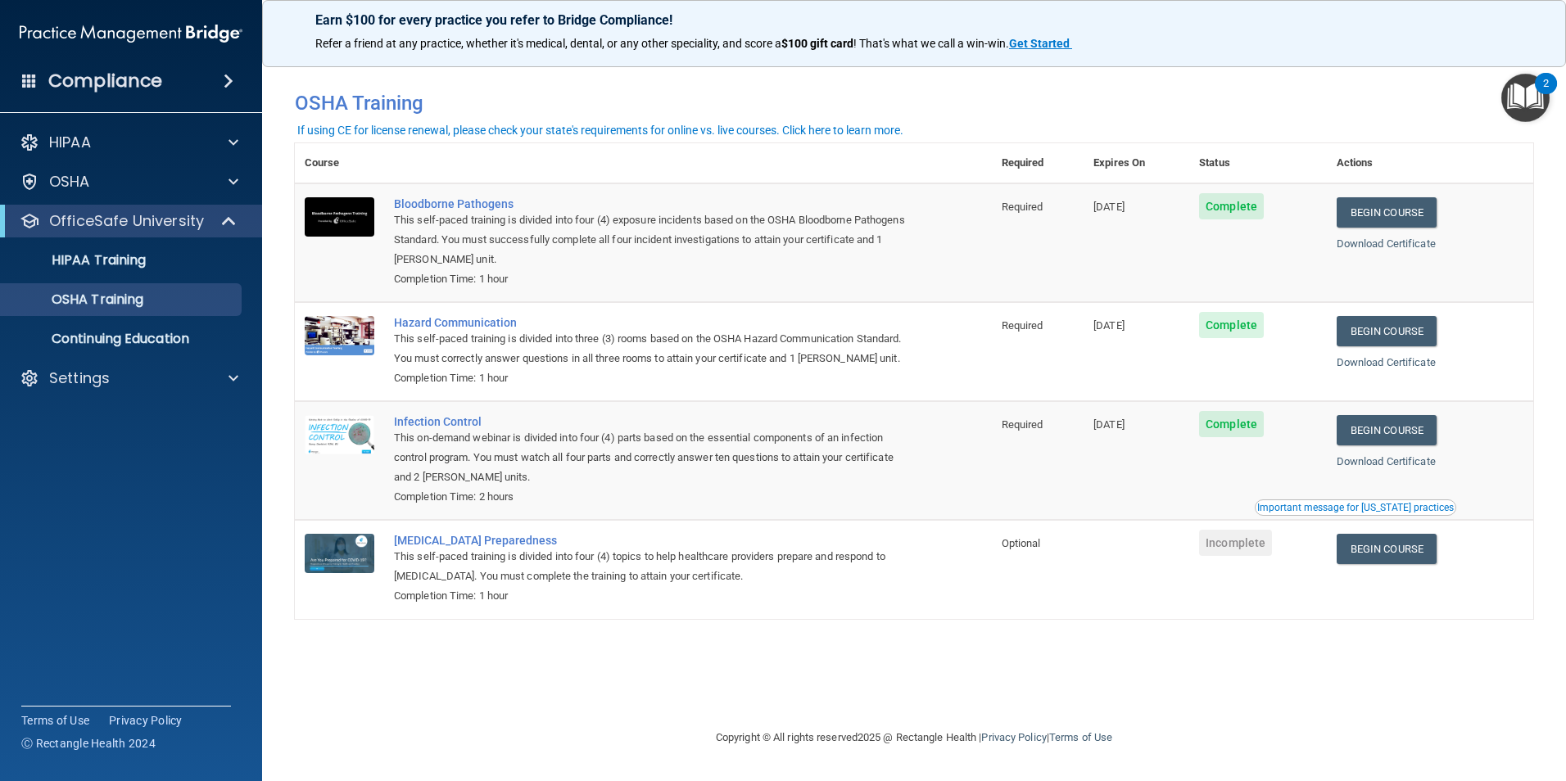
click at [1536, 88] on div "2" at bounding box center [1546, 83] width 22 height 21
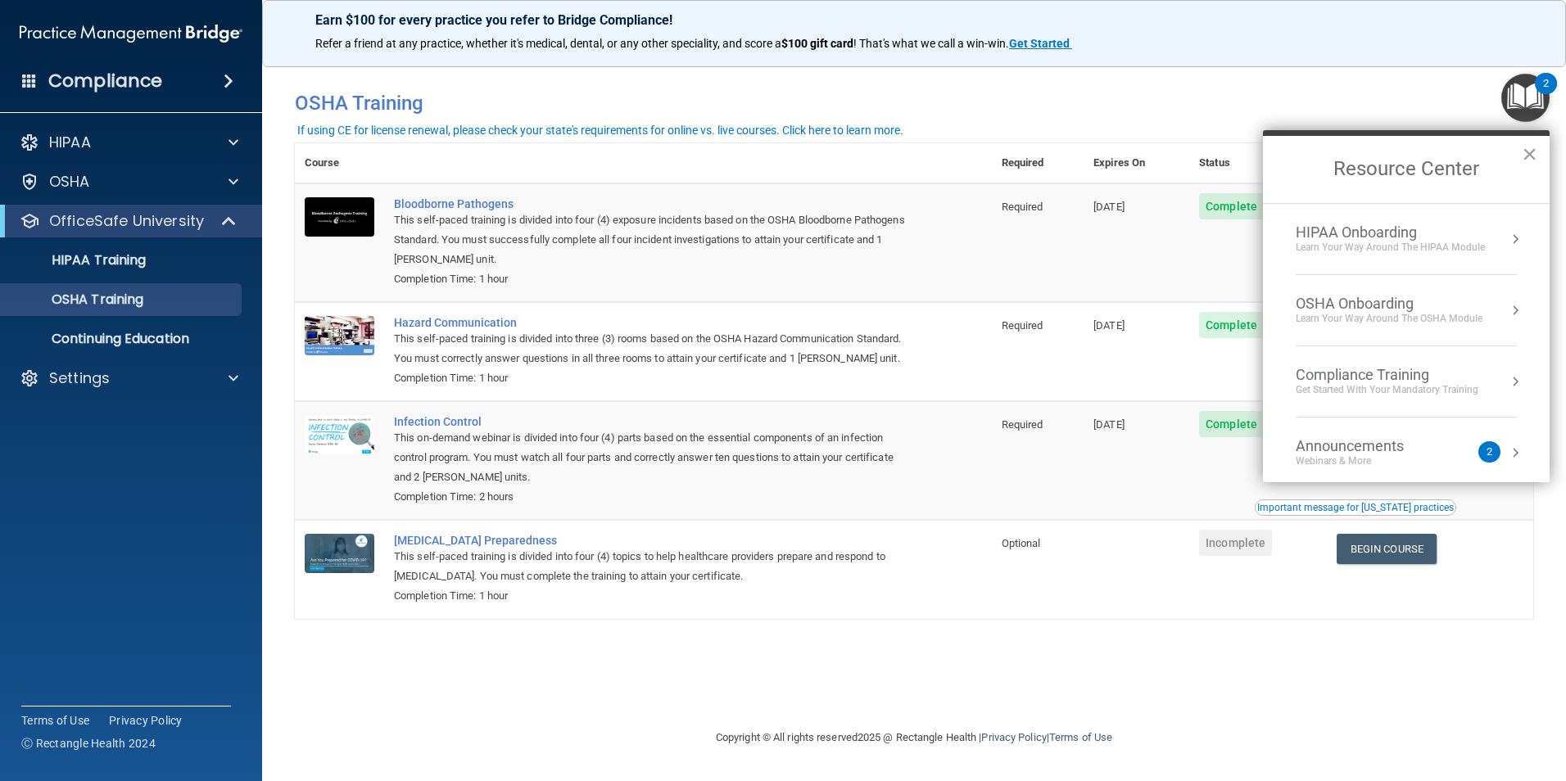
scroll to position [92, 0]
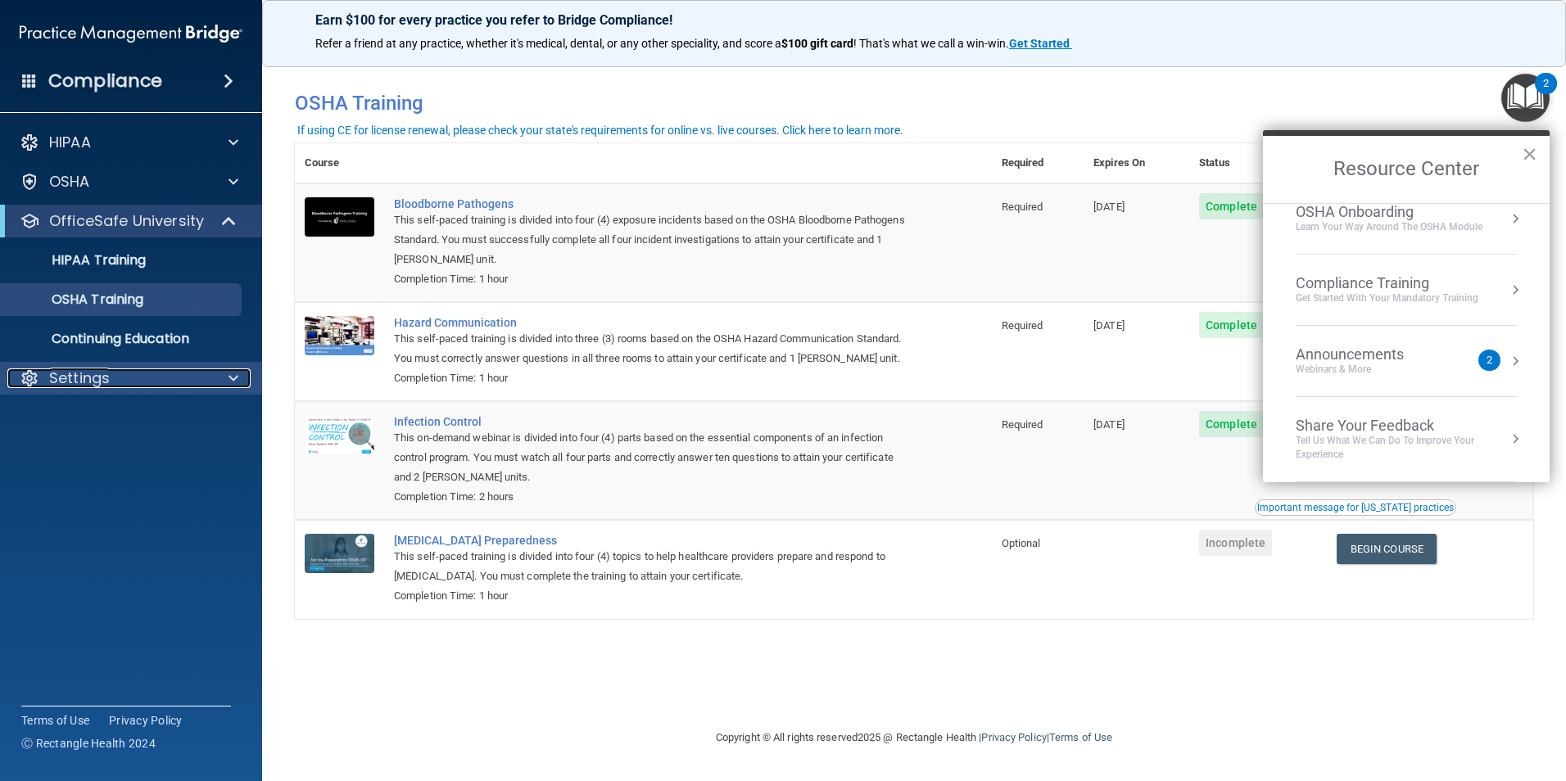
click at [61, 376] on p "Settings" at bounding box center [79, 379] width 61 height 20
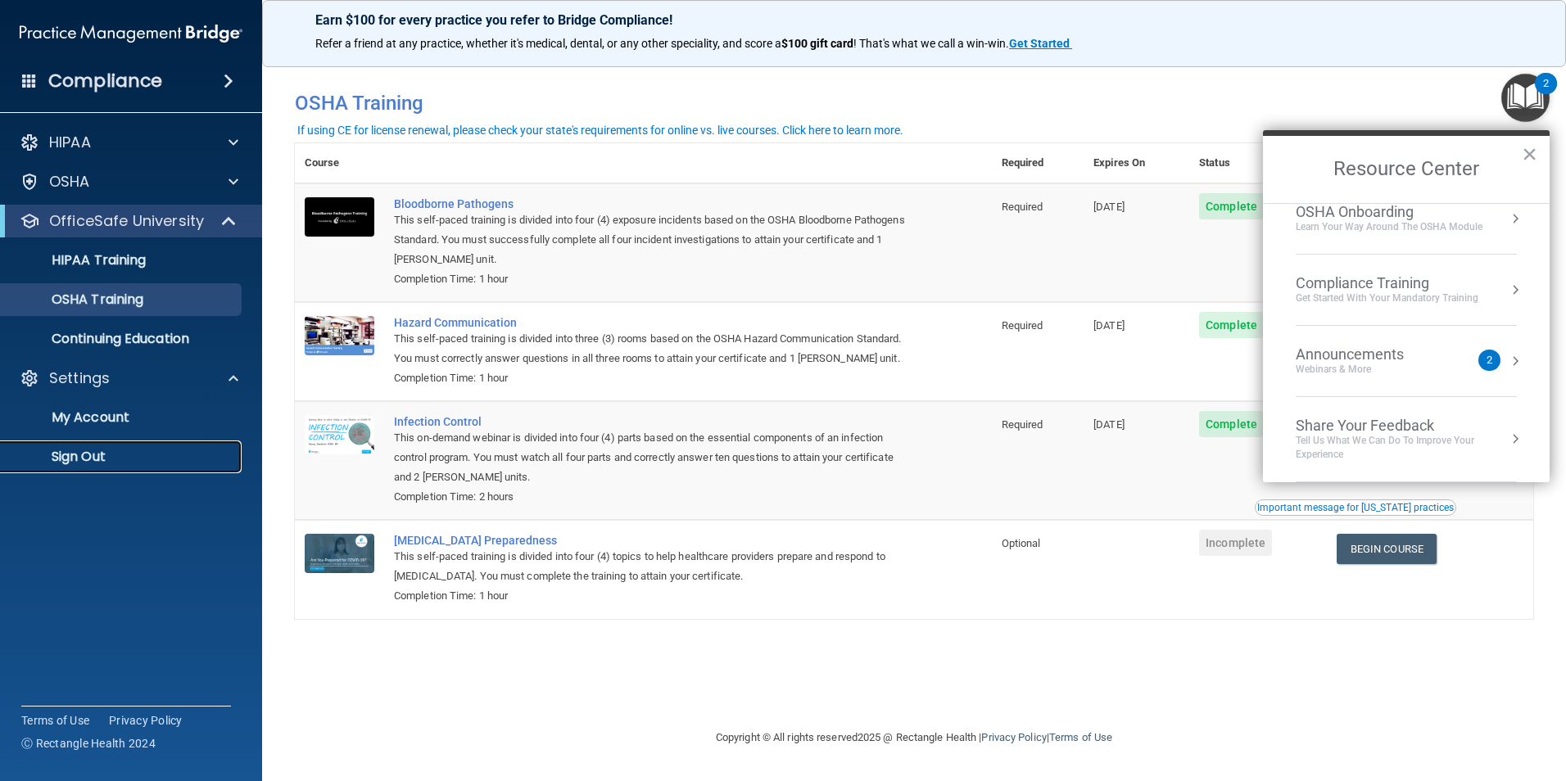
click at [83, 462] on p "Sign Out" at bounding box center [123, 457] width 224 height 16
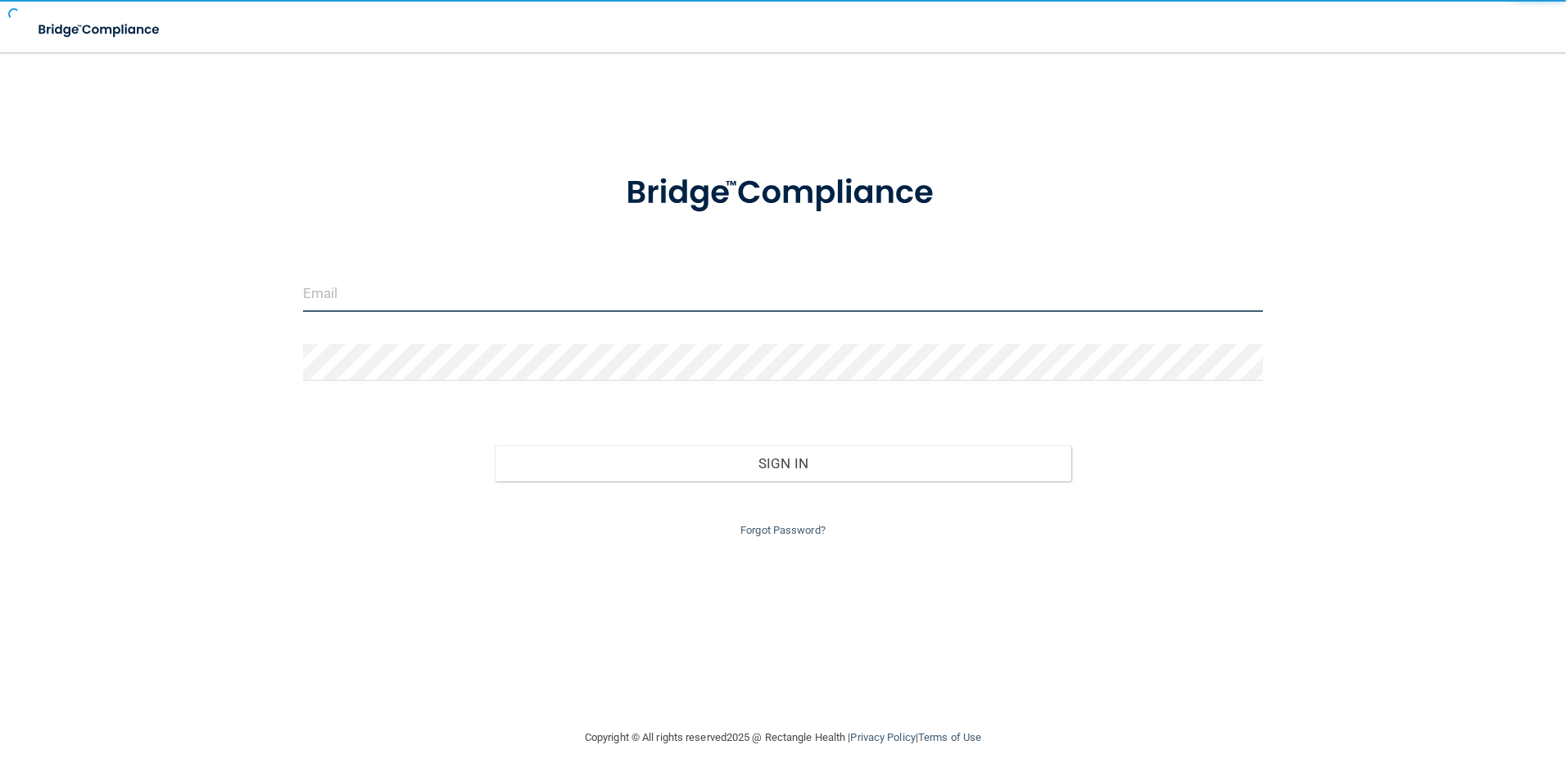
type input "luciacarrillo13@yahoo.com"
